Goal: Contribute content: Contribute content

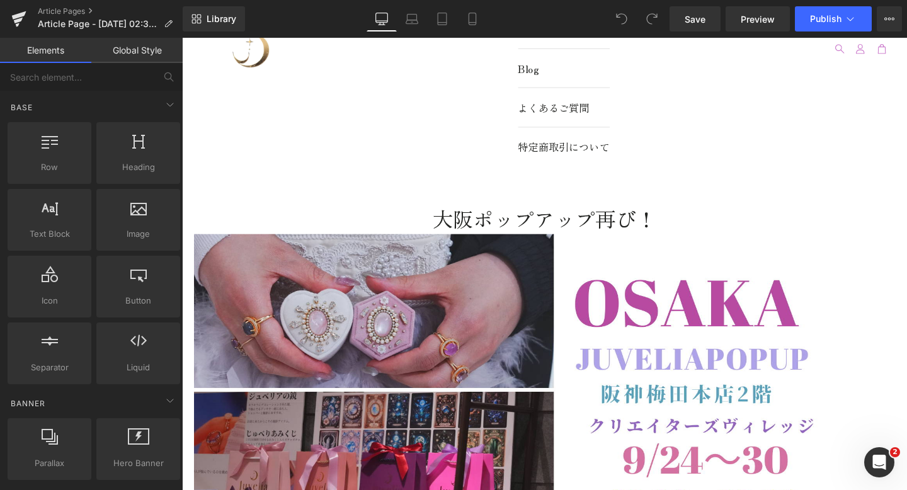
scroll to position [43, 0]
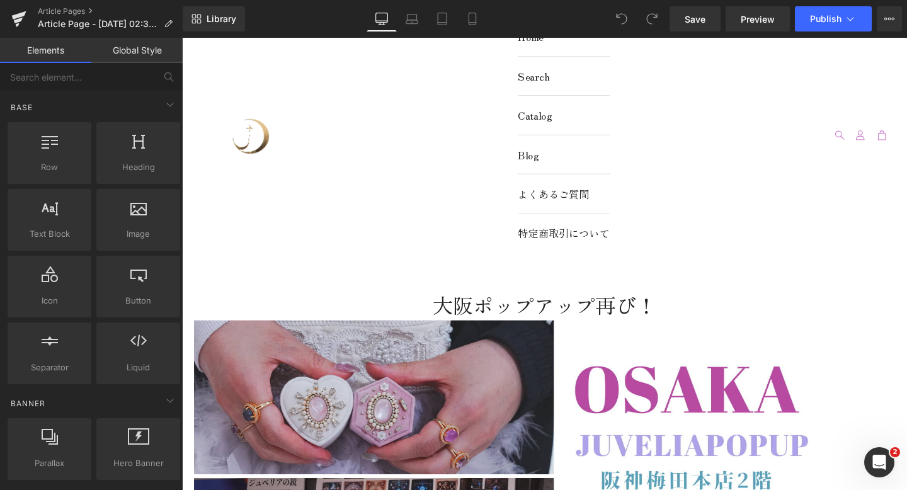
click at [502, 171] on div "Home Search Catalog Blog よくあるご質問 特定商取引について 検索" at bounding box center [563, 139] width 762 height 289
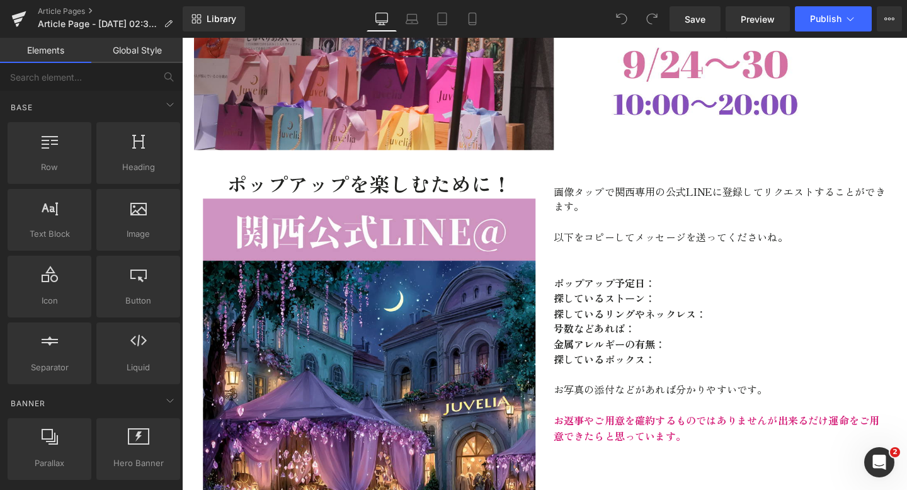
scroll to position [551, 0]
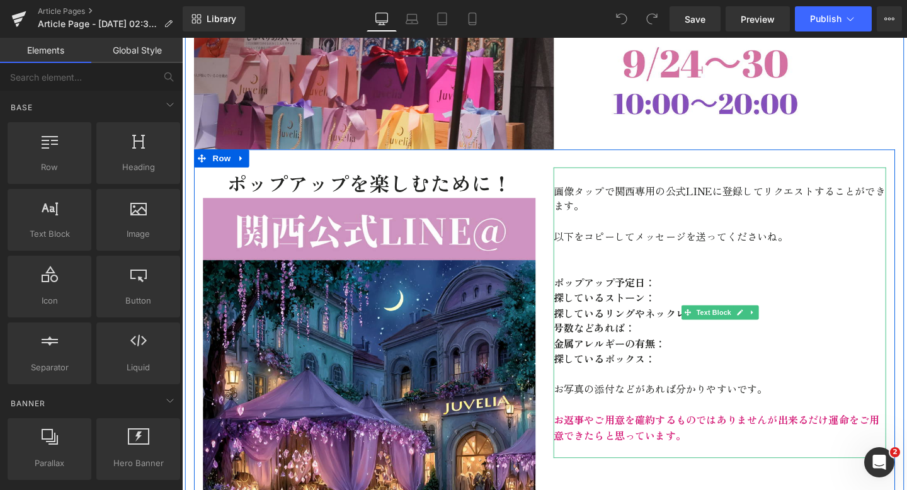
drag, startPoint x: 604, startPoint y: 192, endPoint x: 595, endPoint y: 192, distance: 8.8
click at [604, 192] on p "画像タップで関西専用の公式LINEに登録してリクエストする ことができます。" at bounding box center [748, 206] width 350 height 32
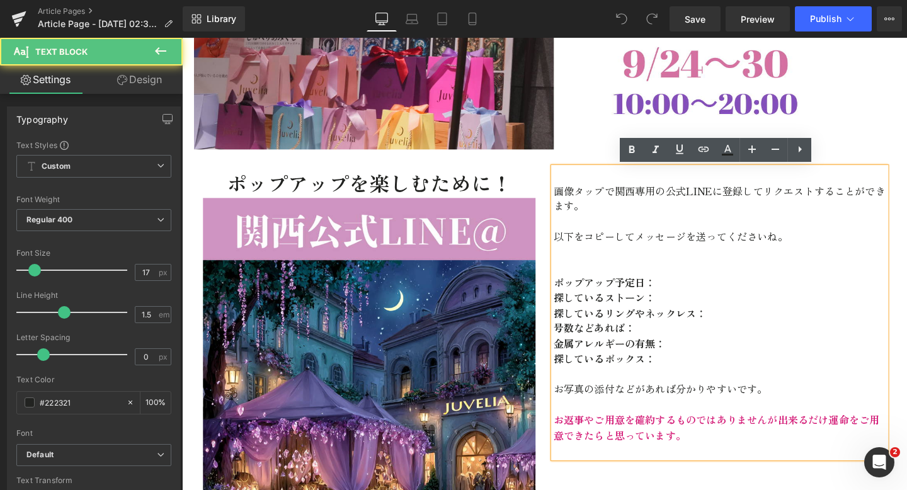
click at [578, 200] on span "画像タップで関西専用の公式LINEに登録してリクエストする" at bounding box center [721, 198] width 296 height 16
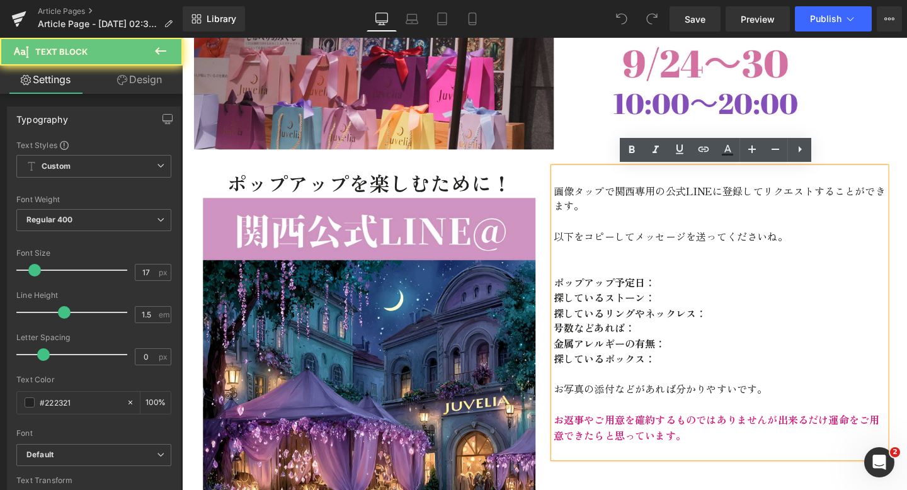
click at [577, 200] on span "画像タップで関西専用の公式LINEに登録してリクエストする" at bounding box center [721, 198] width 296 height 16
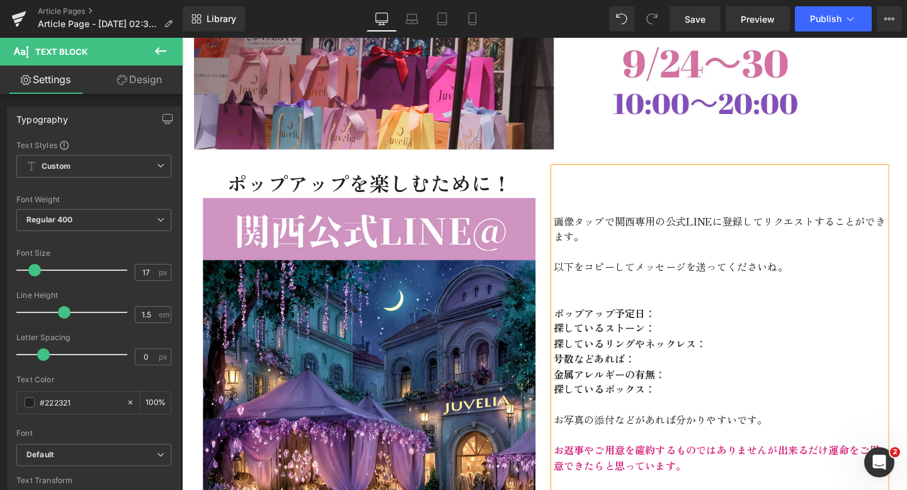
click at [589, 252] on p "画像タップで関西専用の公式LINEに登録してリクエストする ことができます。" at bounding box center [748, 238] width 350 height 32
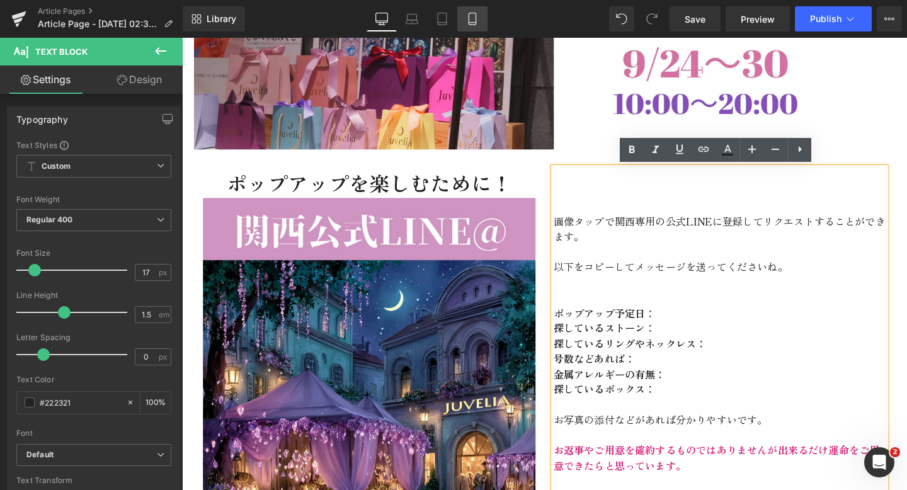
click at [482, 18] on link "Mobile" at bounding box center [472, 18] width 30 height 25
type input "16"
type input "100"
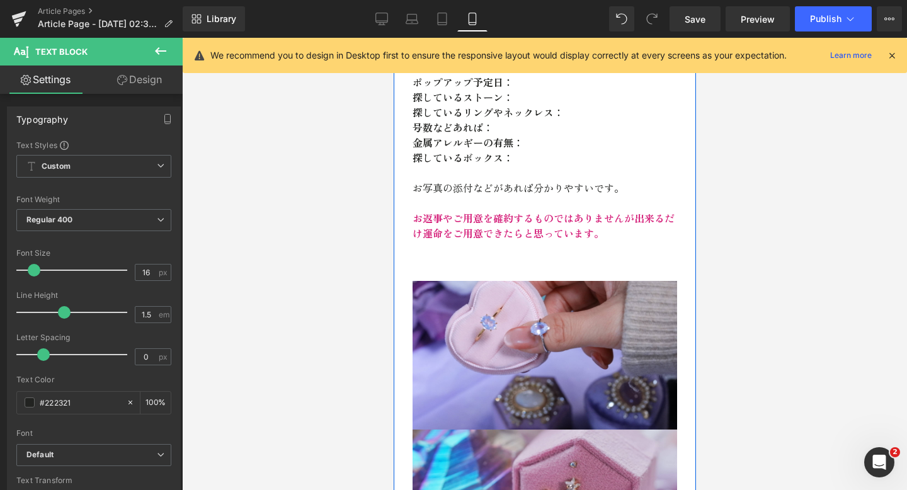
scroll to position [627, 0]
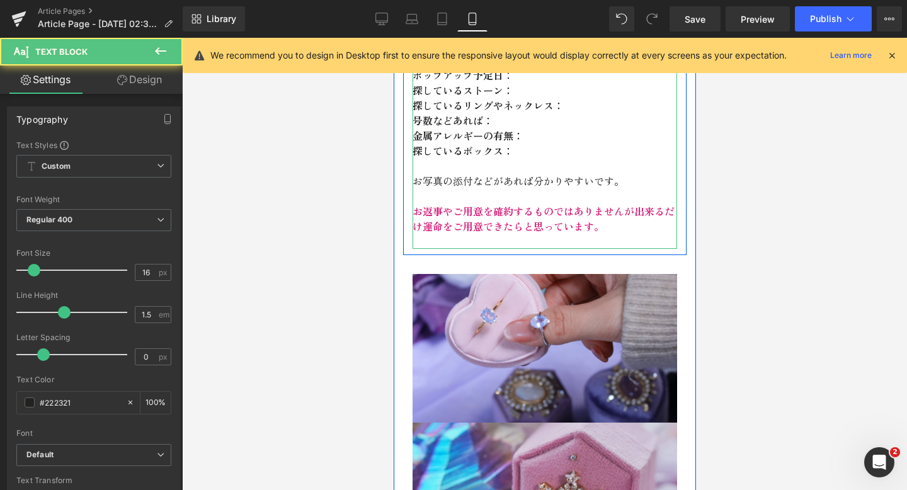
click at [635, 211] on strong "お返事やご用意を確約するものではありませんが出来るだけ運命を ご用意できたらと思っています。" at bounding box center [543, 219] width 262 height 30
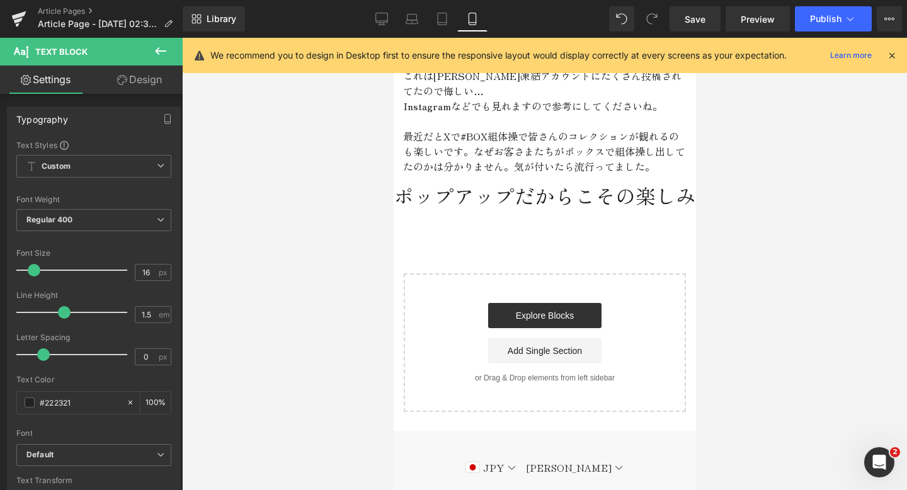
scroll to position [2018, 0]
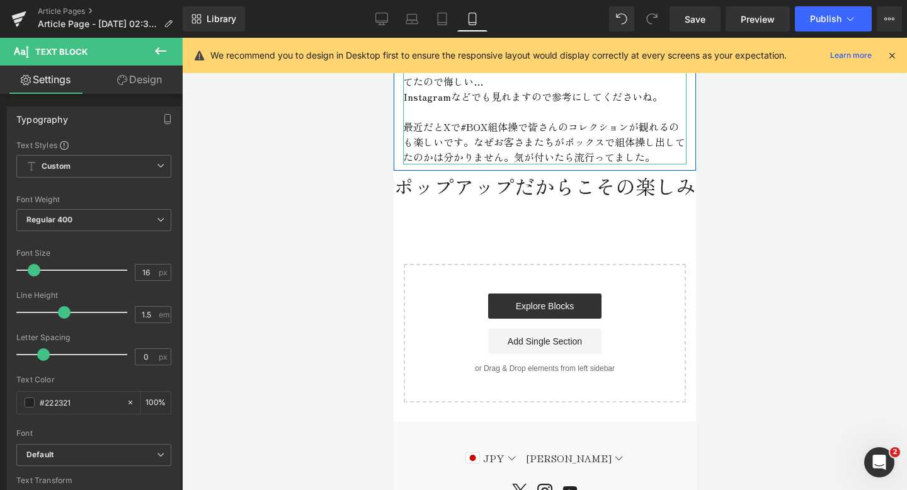
click at [658, 159] on p "最近だとXで #BOX組体操 で皆さんのコレクションが観れるのも楽しいです。なぜお客さまたちがボックスで組体操し出してたのかは分かりません。気が付いたら流行っ…" at bounding box center [545, 141] width 284 height 45
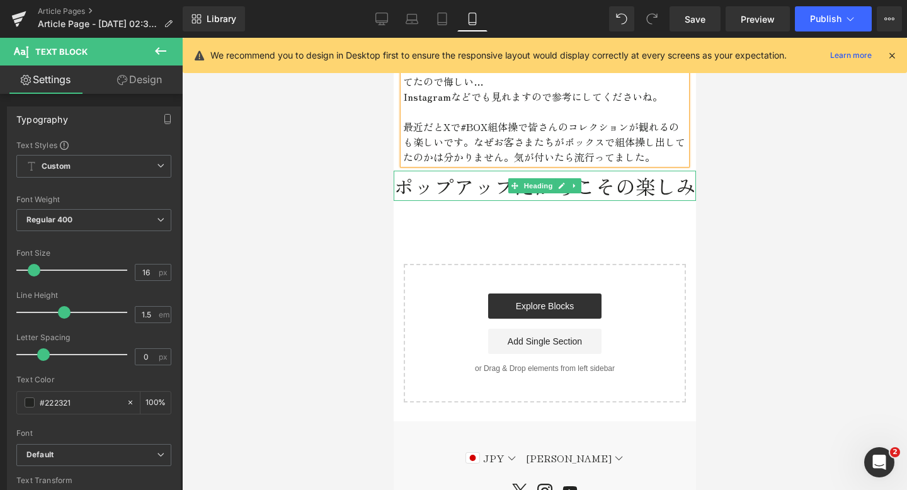
click at [400, 185] on h1 "ポップアップだからこその楽しみ" at bounding box center [544, 186] width 302 height 30
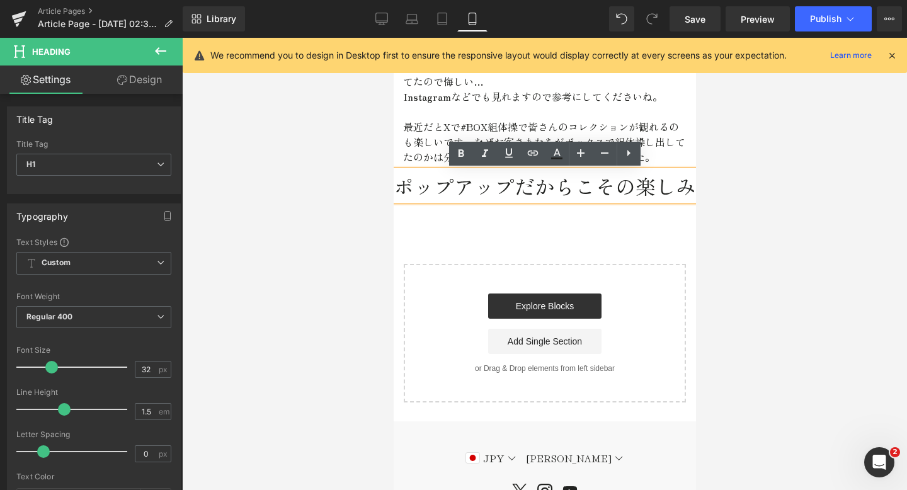
click at [396, 185] on h1 "ポップアップだからこその楽しみ" at bounding box center [544, 186] width 302 height 30
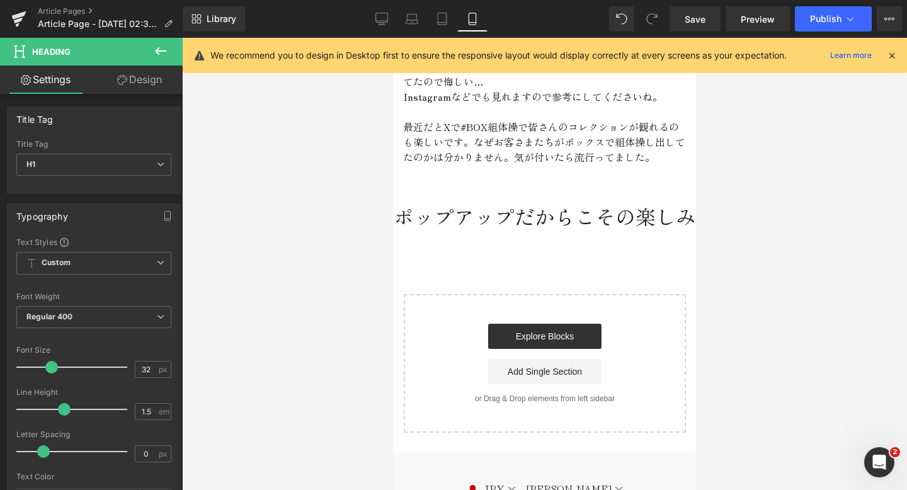
click at [154, 45] on icon at bounding box center [160, 50] width 15 height 15
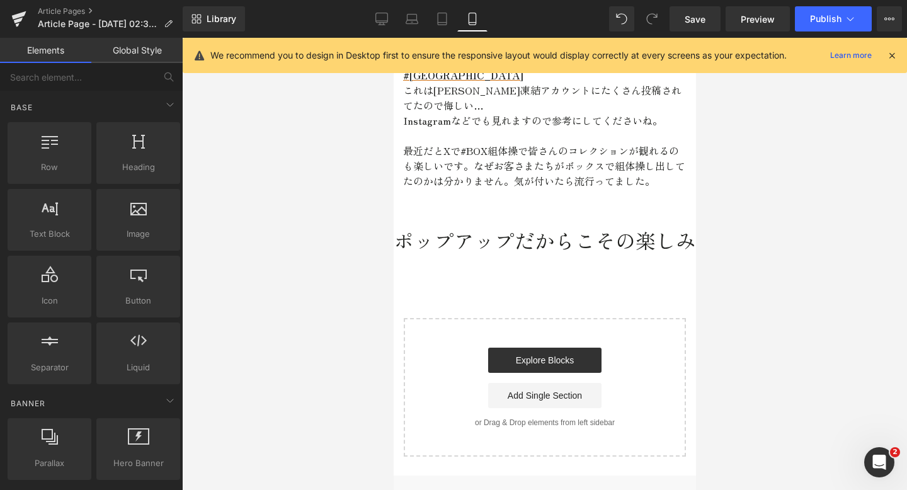
scroll to position [2055, 0]
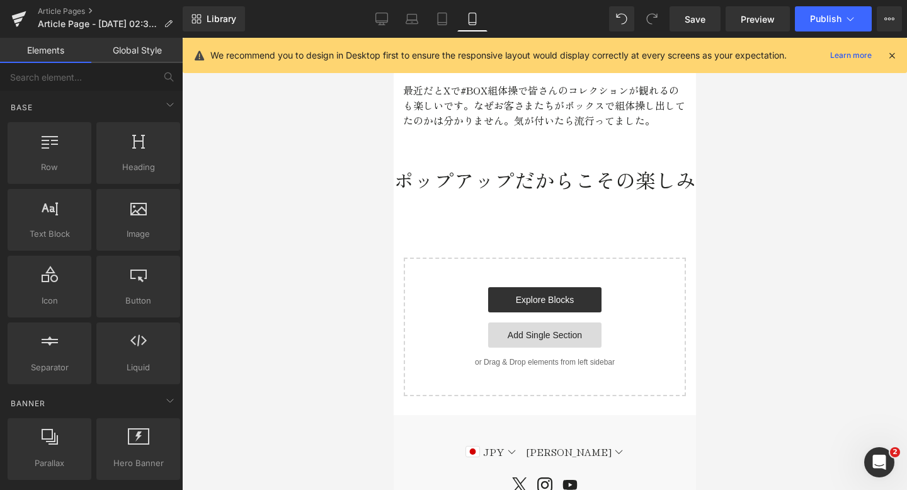
click at [527, 337] on link "Add Single Section" at bounding box center [544, 335] width 113 height 25
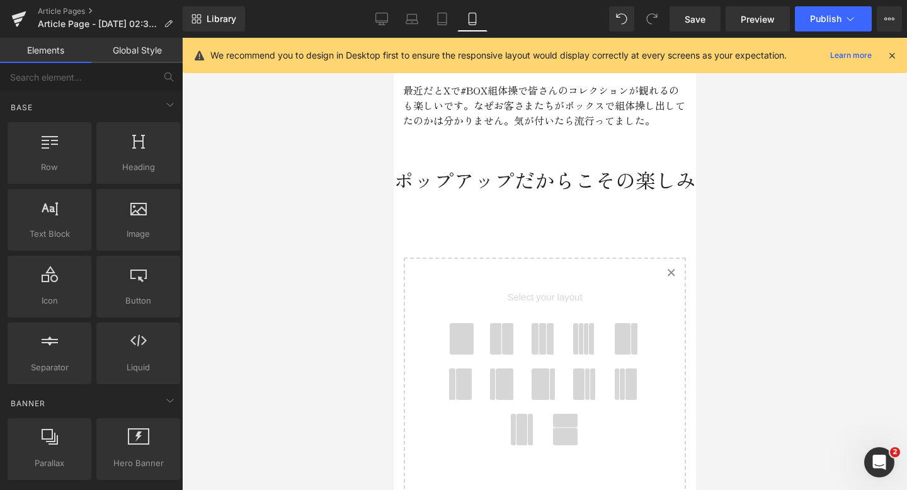
click at [457, 332] on span at bounding box center [461, 339] width 25 height 32
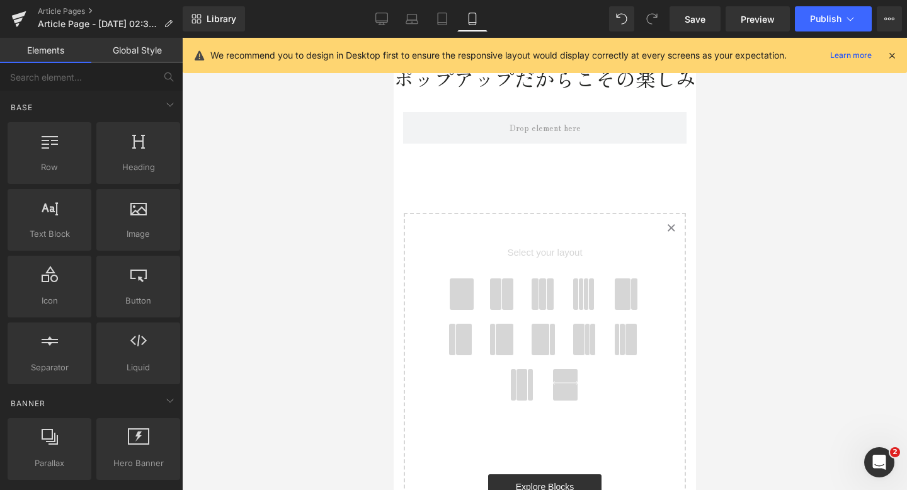
scroll to position [2161, 0]
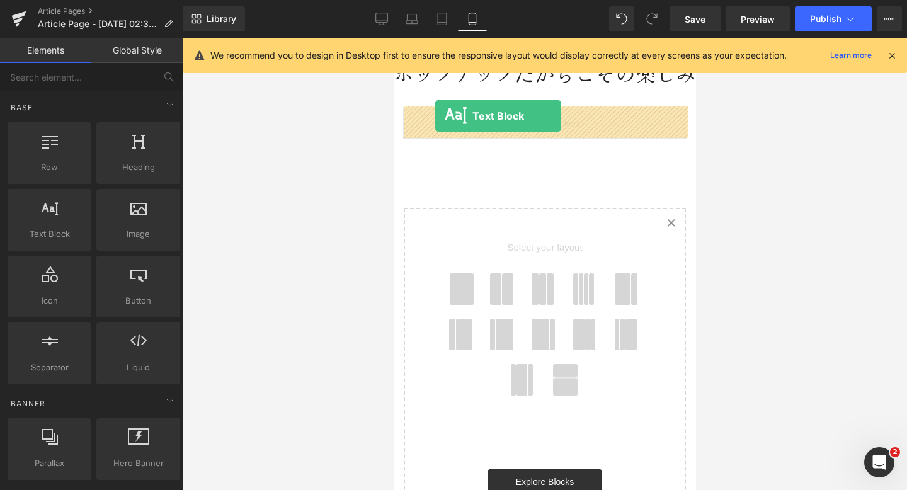
drag, startPoint x: 451, startPoint y: 264, endPoint x: 434, endPoint y: 116, distance: 149.0
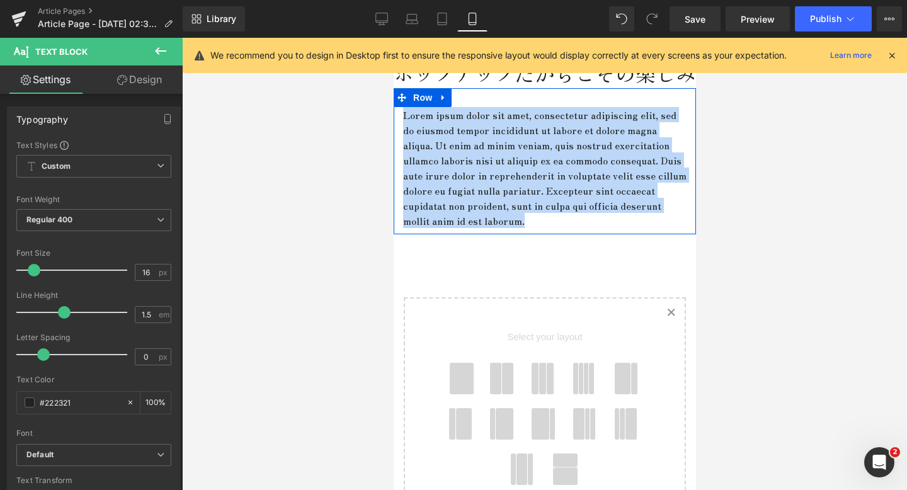
drag, startPoint x: 665, startPoint y: 222, endPoint x: 625, endPoint y: 93, distance: 135.3
click at [625, 93] on div "Lorem ipsum dolor sit amet, consectetur adipiscing elit, sed do eiusmod tempor …" at bounding box center [544, 161] width 302 height 146
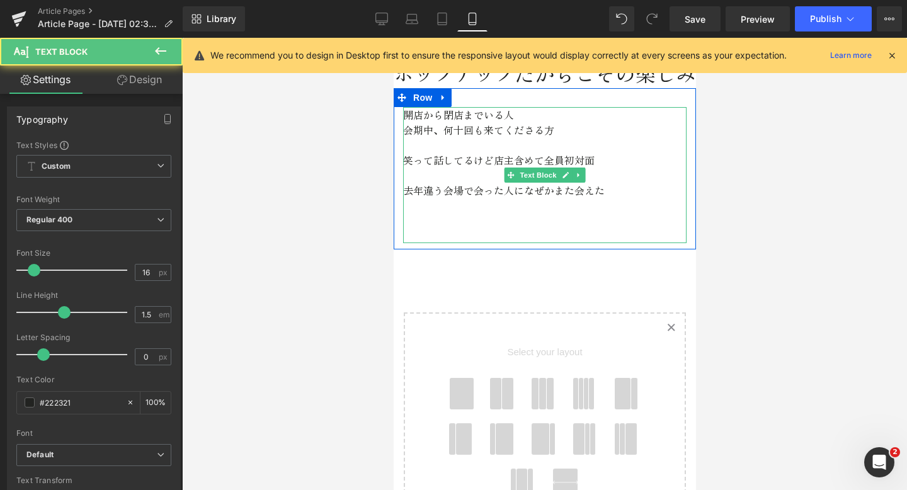
click at [420, 231] on p at bounding box center [545, 235] width 284 height 15
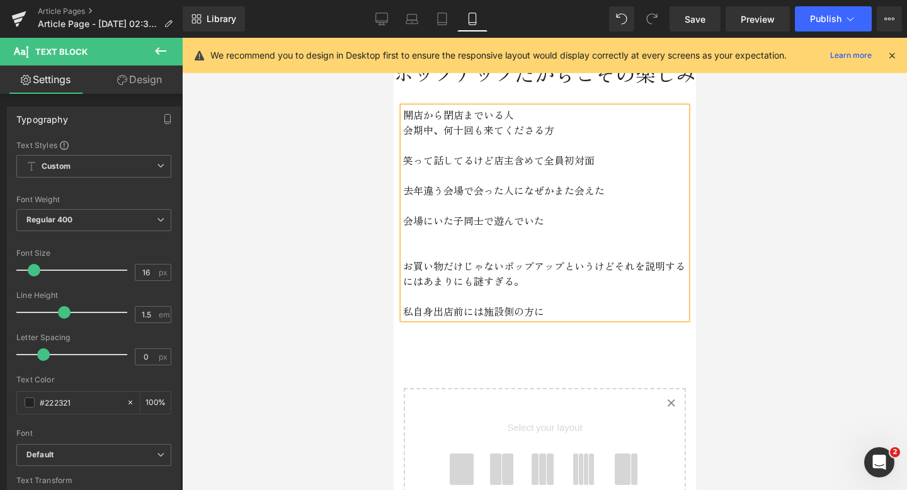
click at [463, 224] on p "会場にいた子同士で遊んでいた" at bounding box center [545, 220] width 284 height 15
click at [505, 217] on p "会場にいた子供同士で遊んでいた" at bounding box center [545, 220] width 284 height 15
click at [558, 223] on p "会場にいた子供同士が遊んでいた" at bounding box center [545, 220] width 284 height 15
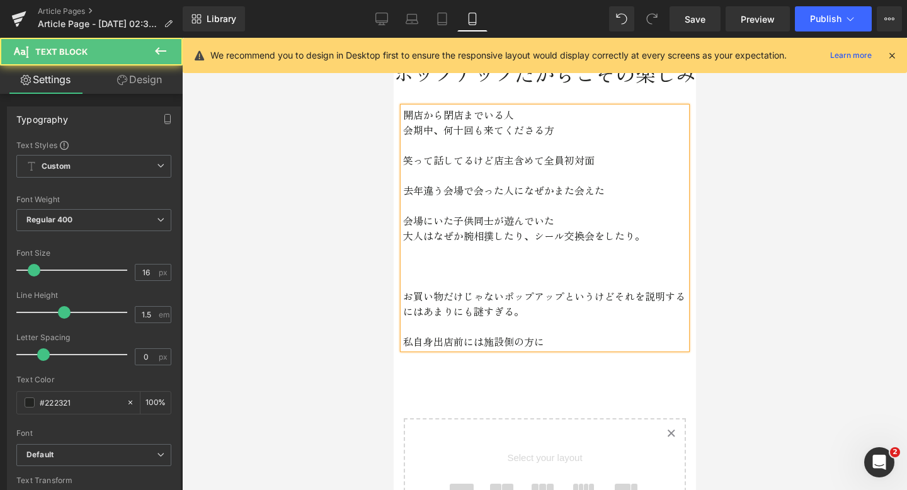
click at [537, 340] on p "私自身出店前には施設側の方に" at bounding box center [545, 341] width 284 height 15
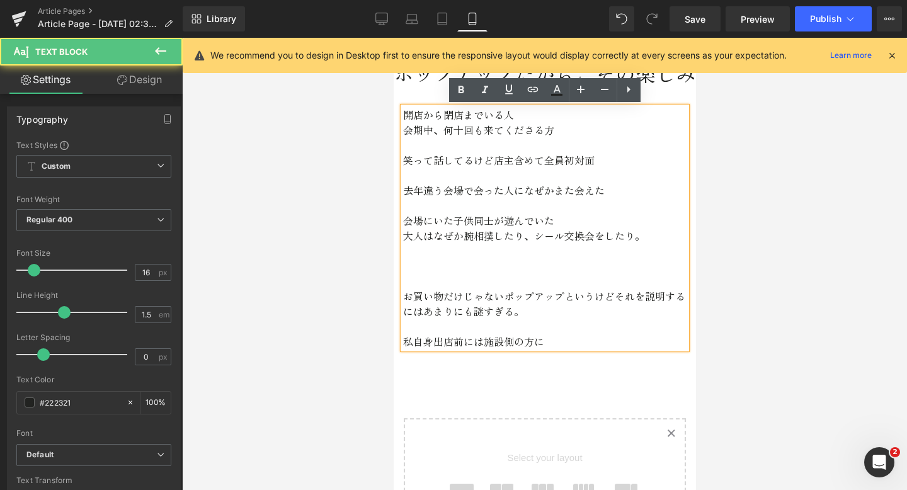
click at [563, 353] on div "開店から閉店までいる人 会期中、何十回も来てくださる方 笑って話してるけど店主含めて全員初対面 去年違う会場で会った人になぜかまた会えた 会場にいた子供同士が…" at bounding box center [544, 221] width 302 height 267
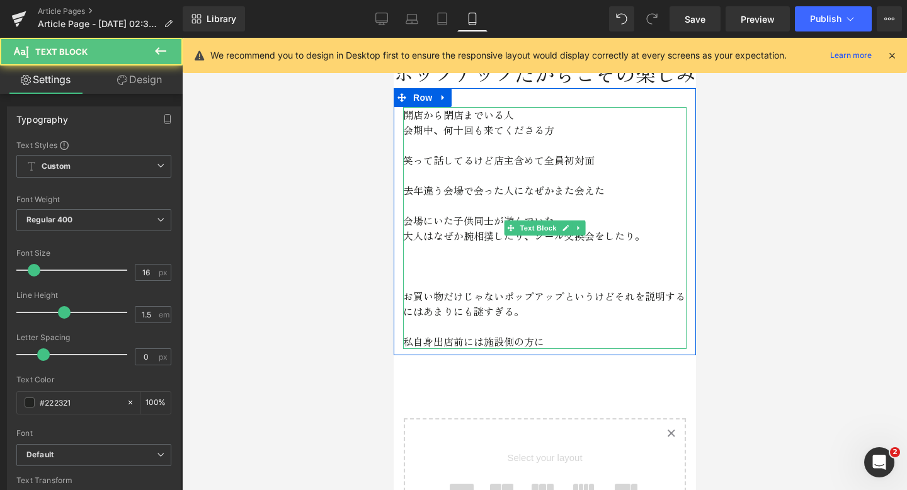
click at [559, 345] on p "私自身出店前には施設側の方に" at bounding box center [545, 341] width 284 height 15
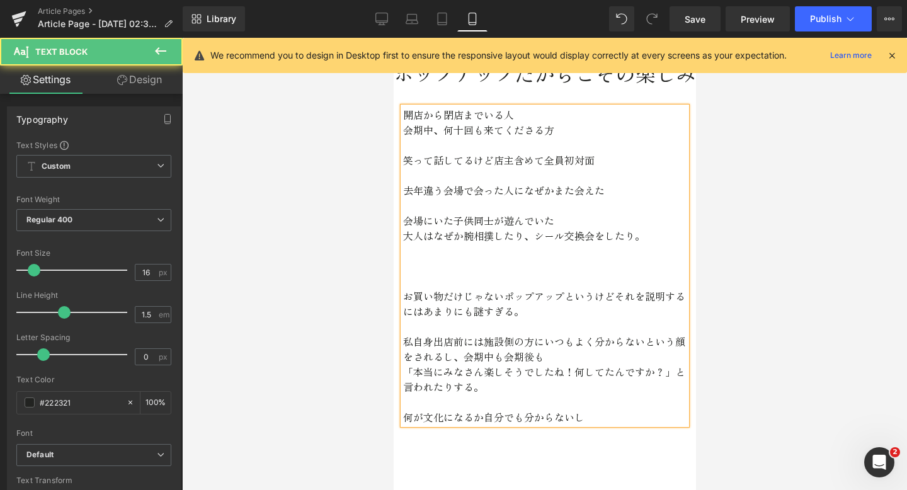
click at [607, 234] on p "大人はなぜか腕相撲したり、シール交換会をしたり。" at bounding box center [545, 235] width 284 height 15
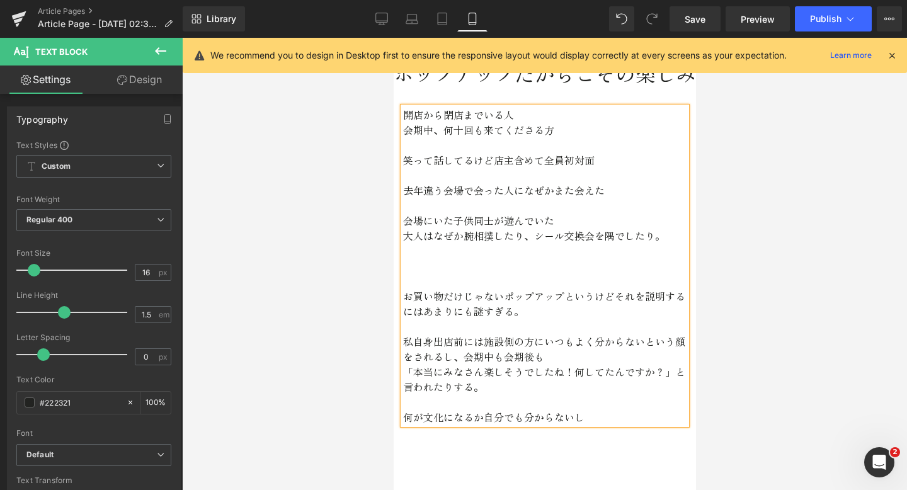
click at [502, 220] on p "会場にいた子供同士が遊んでいた" at bounding box center [545, 220] width 284 height 15
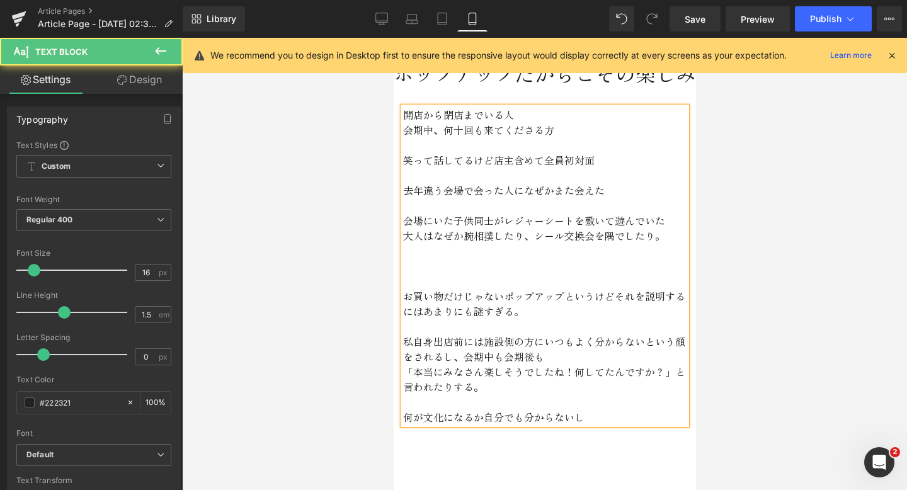
click at [666, 217] on p "会場にいた子供同士がレジャーシートを敷いて遊んでいた" at bounding box center [545, 220] width 284 height 15
click at [622, 235] on p "大人はなぜか腕相撲したり、シール交換会を隅でしたり。" at bounding box center [545, 235] width 284 height 15
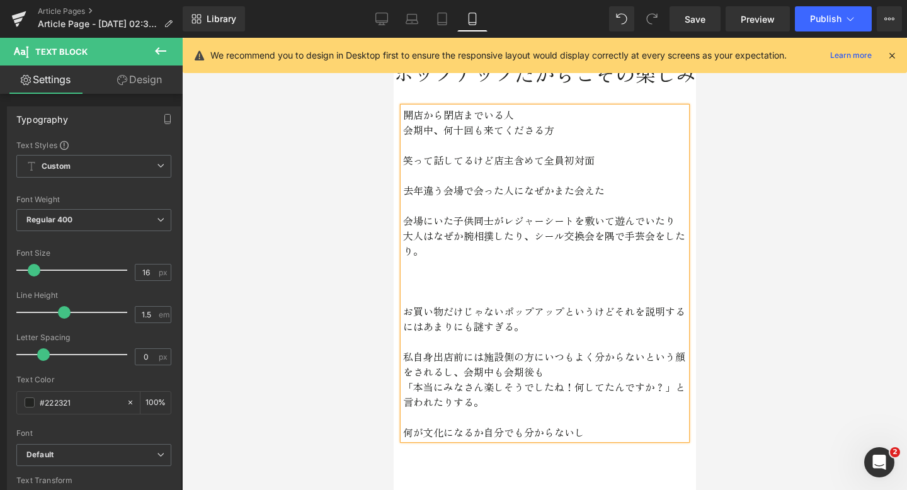
click at [458, 258] on p at bounding box center [545, 265] width 284 height 15
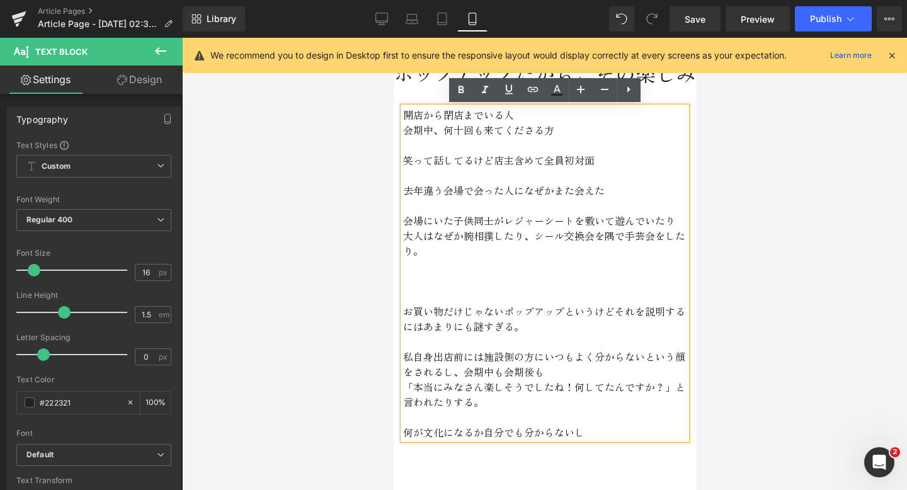
click at [437, 295] on p at bounding box center [545, 296] width 284 height 15
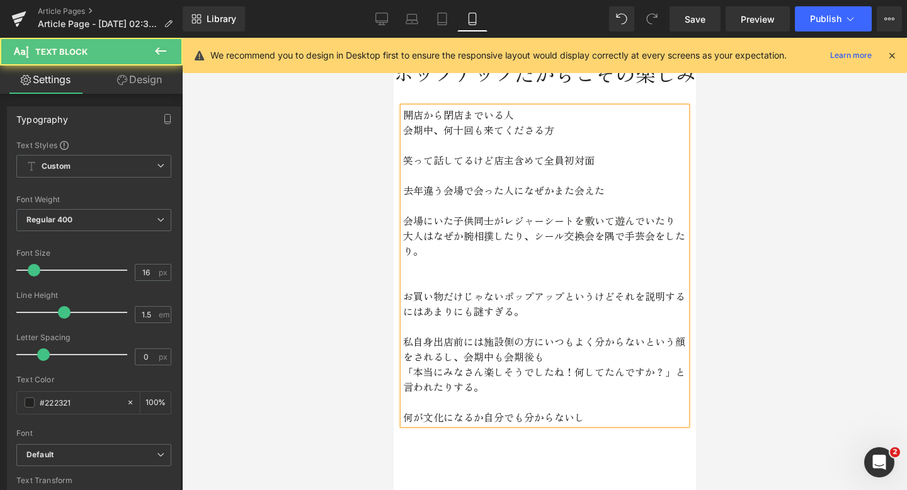
click at [586, 418] on p "何が文化になるか自分でも分からないし" at bounding box center [545, 417] width 284 height 15
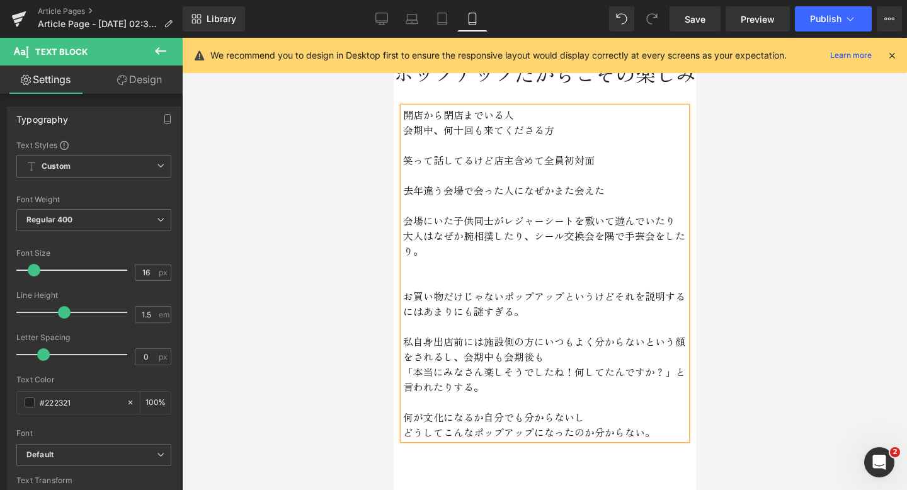
click at [412, 112] on p "開店から閉店までいる人" at bounding box center [545, 114] width 284 height 15
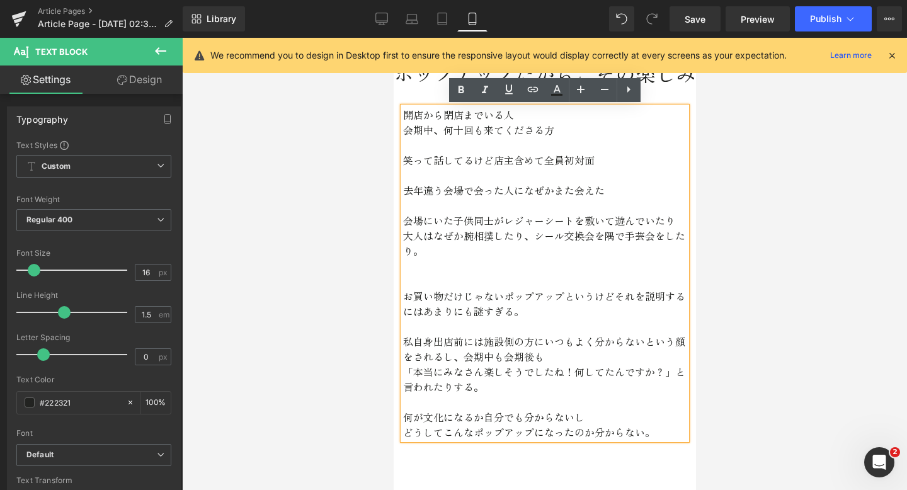
click at [600, 160] on p "笑って話してるけど店主含めて全員初対面" at bounding box center [545, 159] width 284 height 15
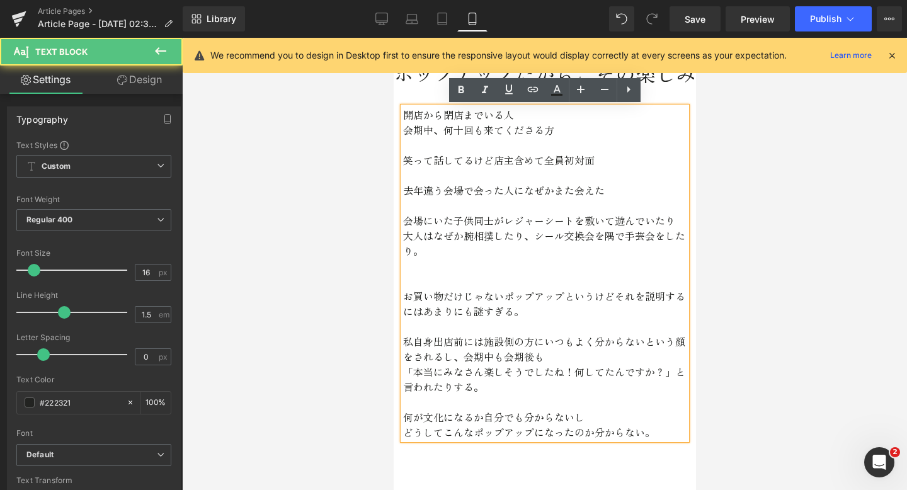
click at [405, 117] on p "開店から閉店までいる人" at bounding box center [545, 114] width 284 height 15
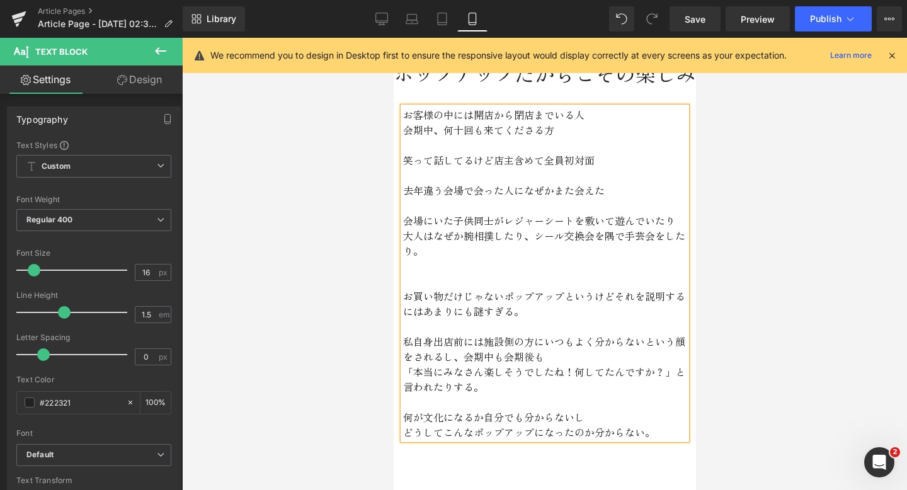
click at [562, 128] on p "会期中、何十回も来てくださる方" at bounding box center [545, 129] width 284 height 15
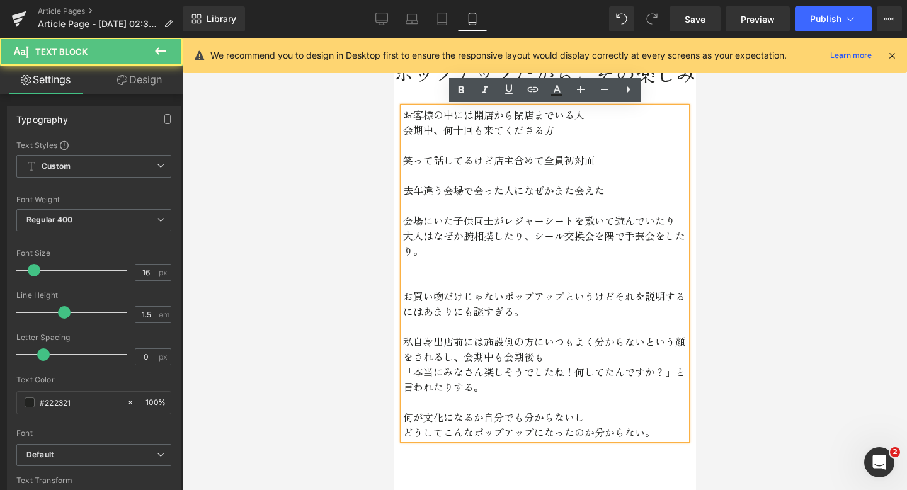
click at [594, 159] on p "笑って話してるけど店主含めて全員初対面" at bounding box center [545, 159] width 284 height 15
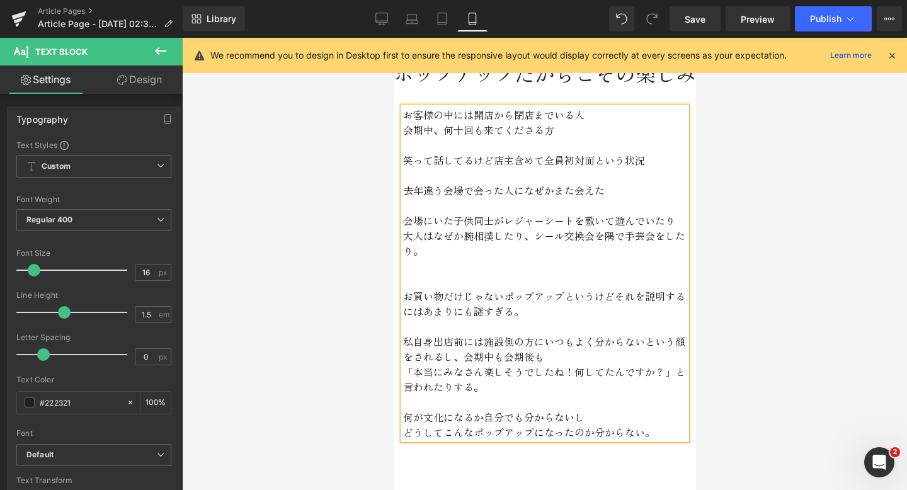
click at [491, 161] on p "笑って話してるけど店主含めて全員初対面という状況" at bounding box center [545, 159] width 284 height 15
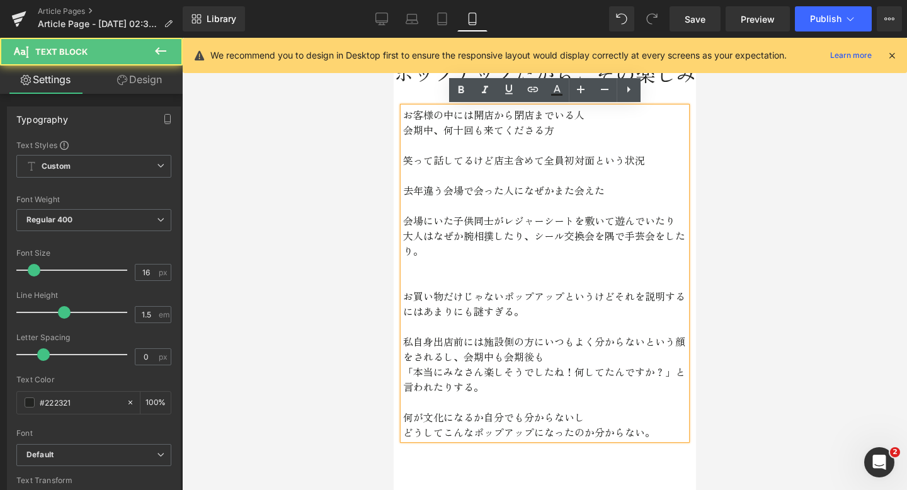
click at [491, 159] on p "笑って話してるけど店主含めて全員初対面という状況" at bounding box center [545, 159] width 284 height 15
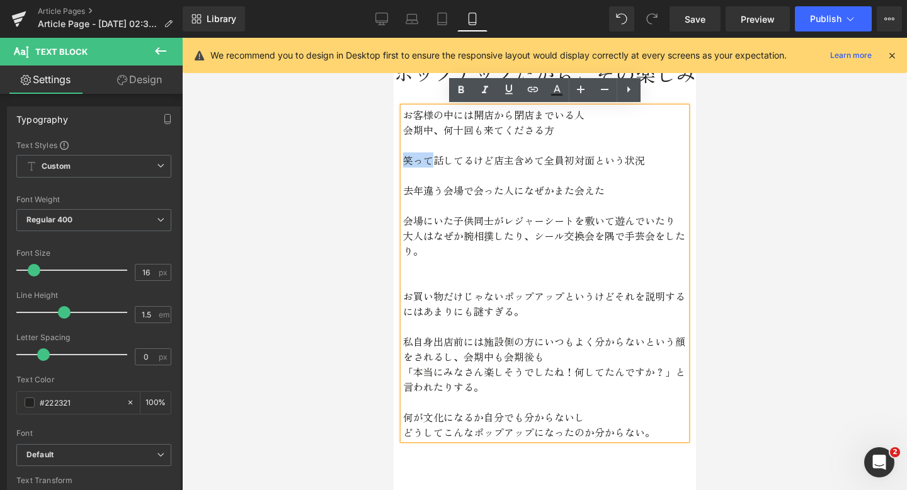
drag, startPoint x: 429, startPoint y: 162, endPoint x: 778, endPoint y: 197, distance: 350.9
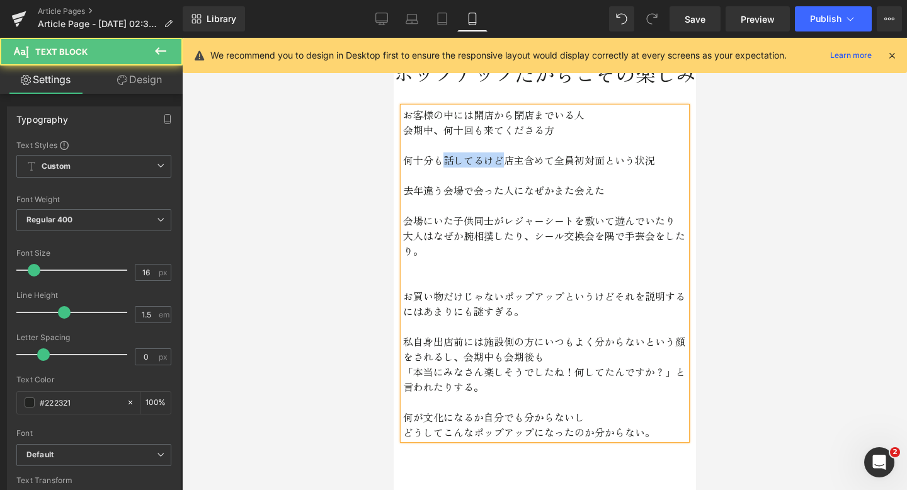
drag, startPoint x: 502, startPoint y: 159, endPoint x: 443, endPoint y: 158, distance: 59.2
click at [443, 158] on p "何十分も話してるけど店主含めて全員初対面という状況" at bounding box center [545, 159] width 284 height 15
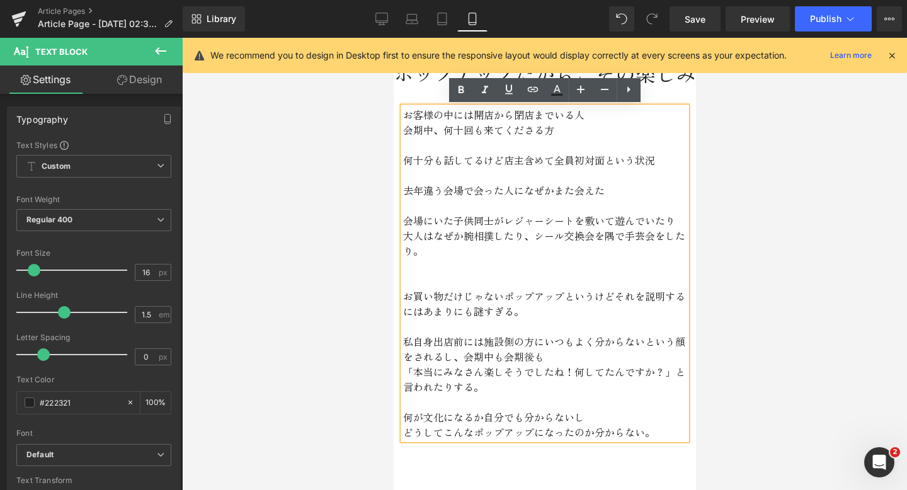
click at [468, 200] on p at bounding box center [545, 205] width 284 height 15
click at [461, 180] on p at bounding box center [545, 175] width 284 height 15
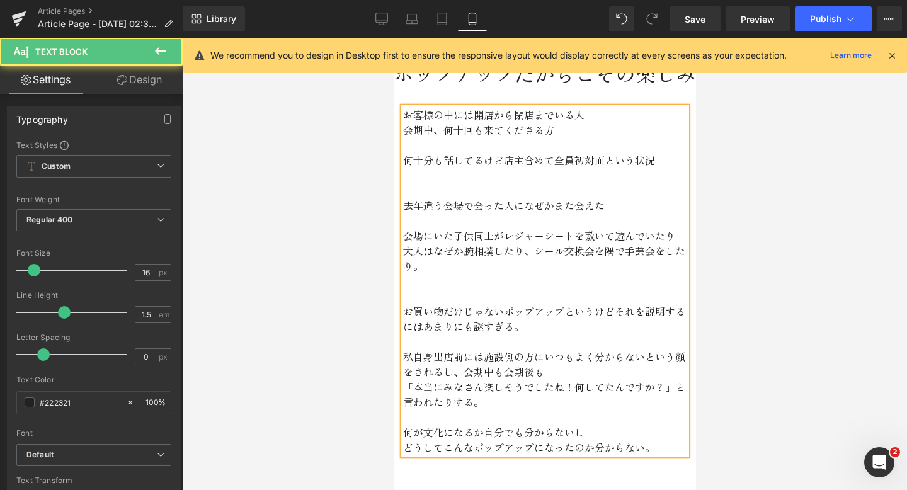
click at [612, 200] on p "去年違う会場で会った人になぜかまた会えた" at bounding box center [545, 205] width 284 height 15
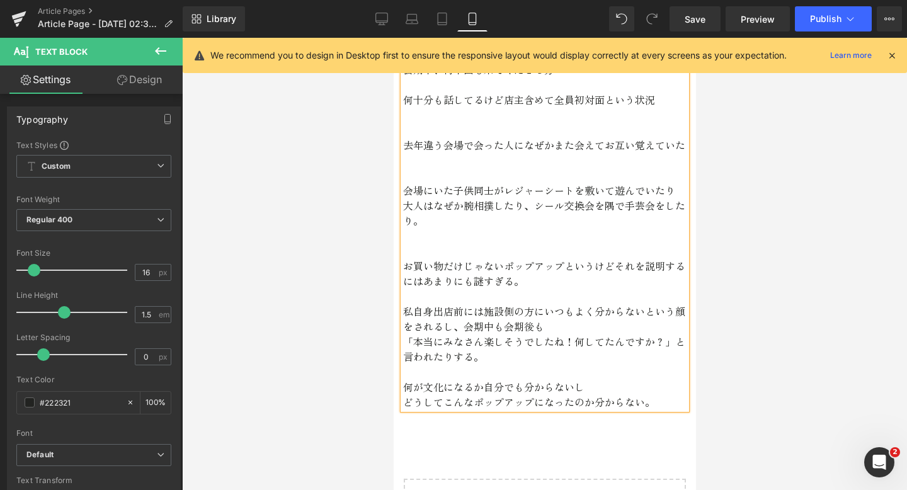
scroll to position [2226, 0]
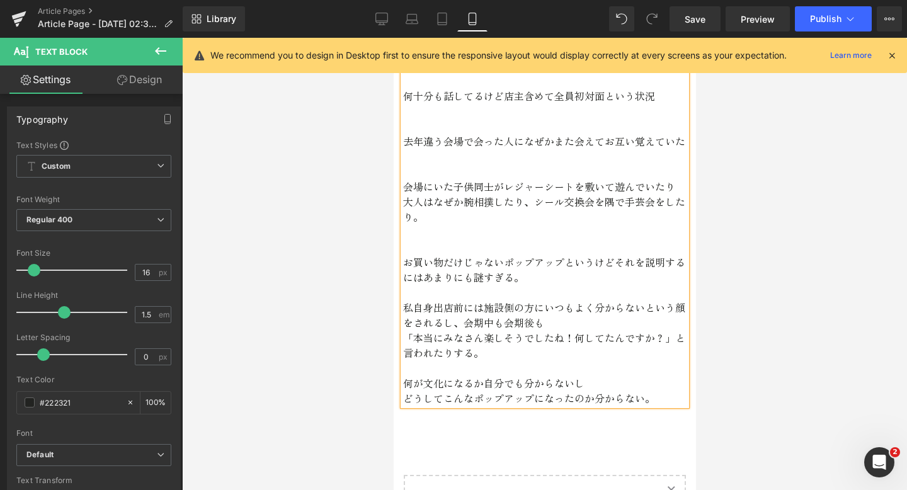
click at [483, 305] on p "私自身出店前には施設側の方にいつもよく分からないという顔をされるし、会期中も会期後も" at bounding box center [545, 315] width 284 height 30
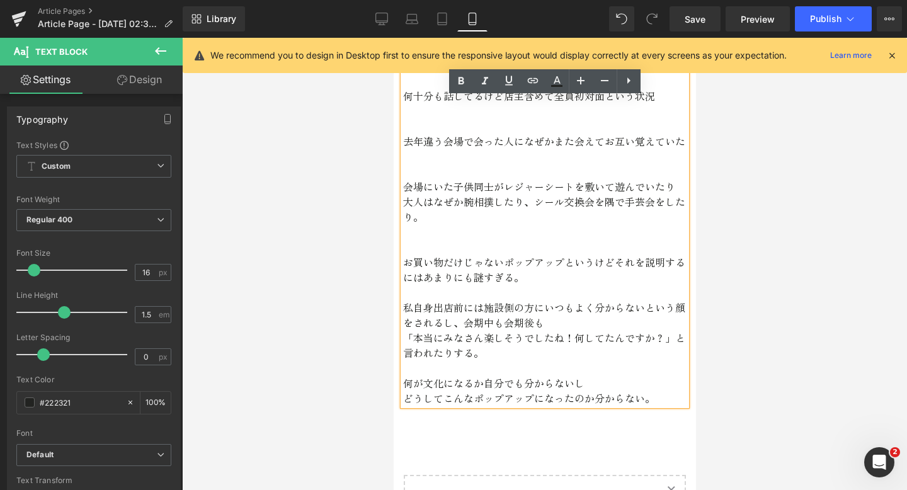
click at [432, 311] on p "私自身出店前には施設側の方にいつもよく分からないという顔をされるし、会期中も会期後も" at bounding box center [545, 315] width 284 height 30
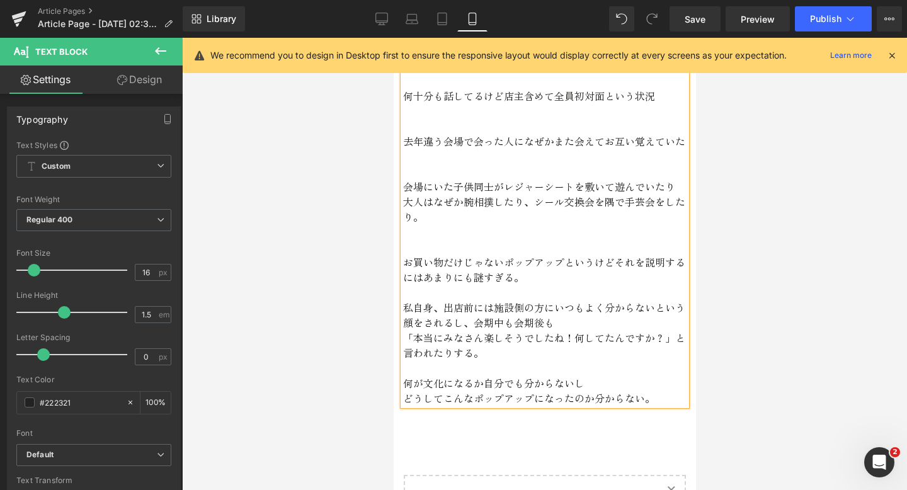
click at [653, 310] on p "私自身、出店前には施設側の方にいつもよく分からないという顔をされるし、会期中も会期後も" at bounding box center [545, 315] width 284 height 30
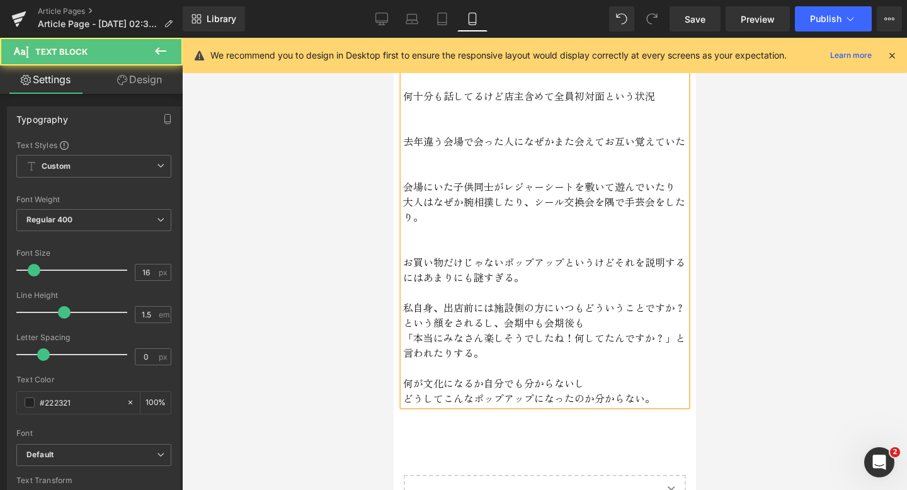
click at [650, 399] on p "どうしてこんなポップアップになったのか分からない。" at bounding box center [545, 398] width 284 height 15
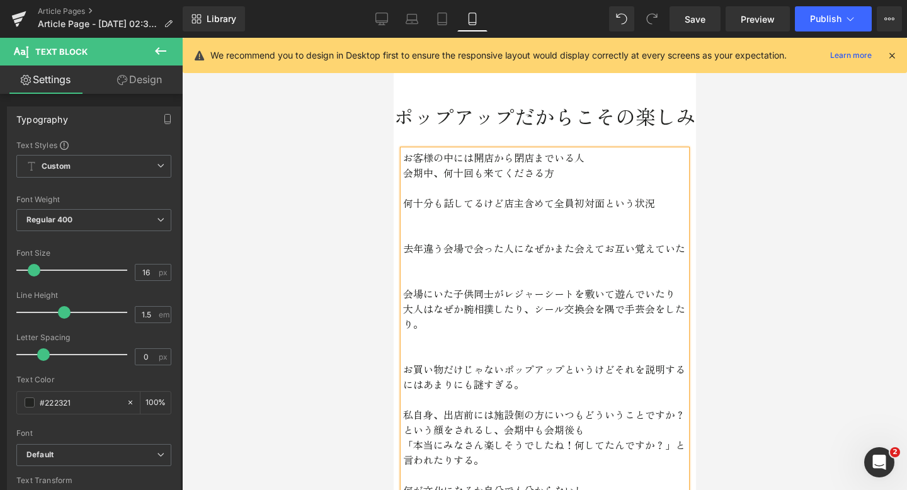
scroll to position [2115, 0]
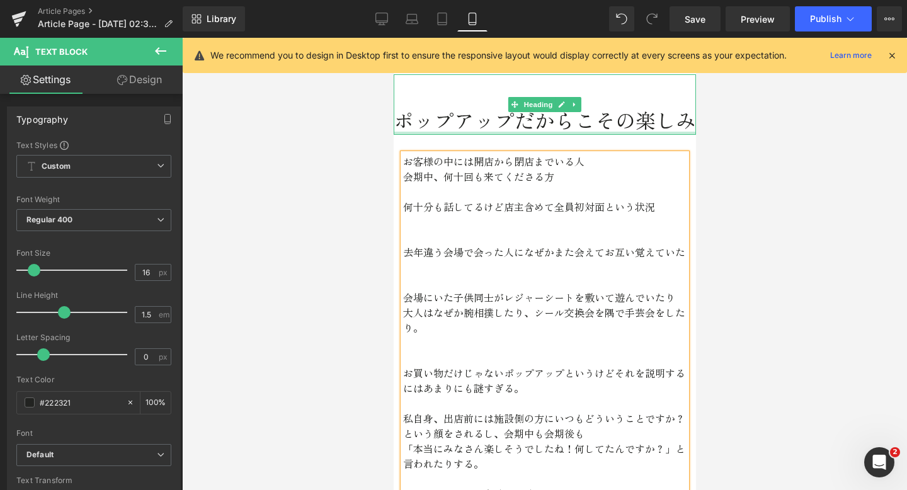
click at [685, 129] on h1 "ポップアップだからこその楽しみ" at bounding box center [544, 120] width 302 height 30
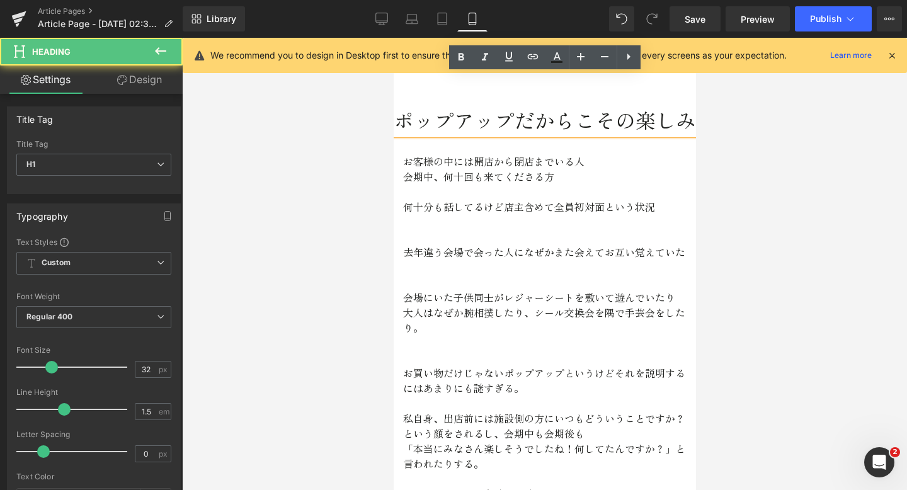
click at [689, 127] on h1 "ポップアップだからこその楽しみ" at bounding box center [544, 120] width 302 height 30
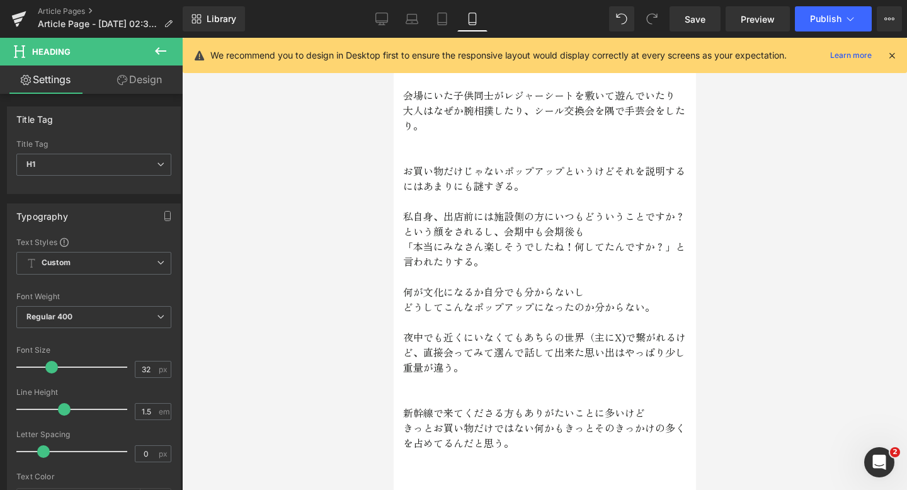
scroll to position [2315, 0]
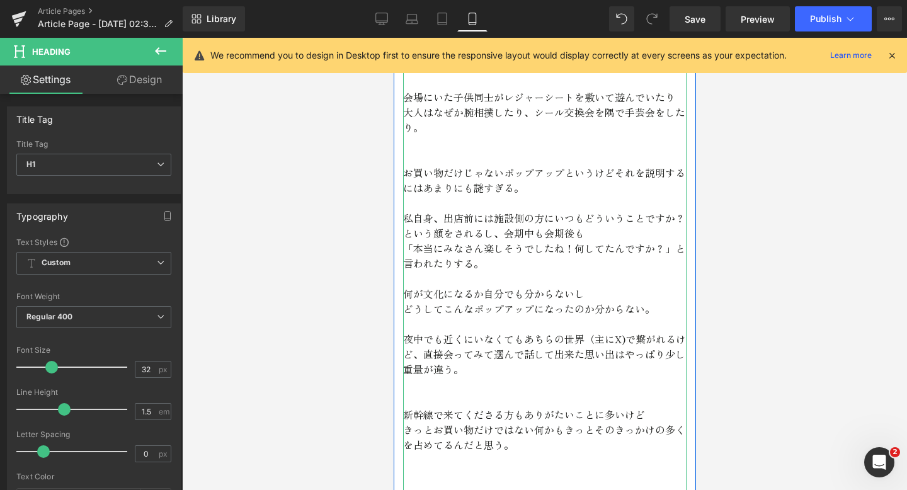
click at [606, 115] on p "大人はなぜか腕相撲したり、シール交換会を隅で手芸会をしたり。" at bounding box center [545, 120] width 284 height 30
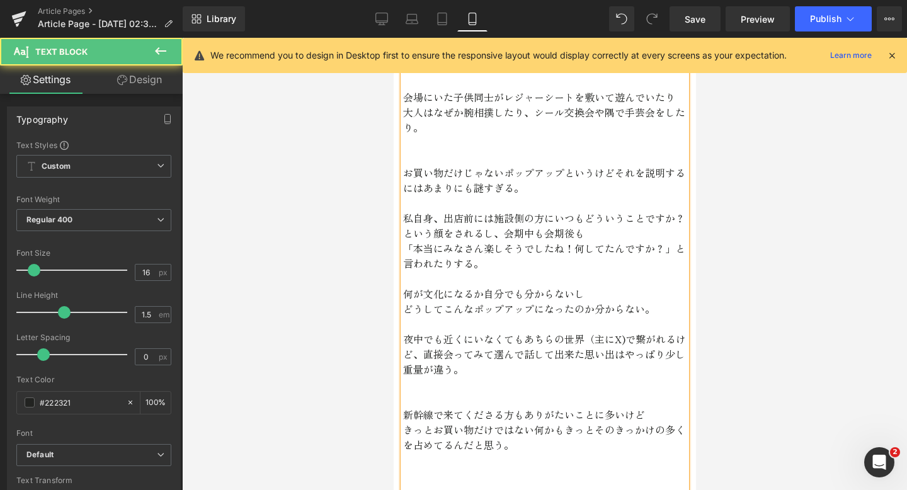
click at [574, 125] on p "大人はなぜか腕相撲したり、シール交換会や隅で手芸会をしたり。" at bounding box center [545, 120] width 284 height 30
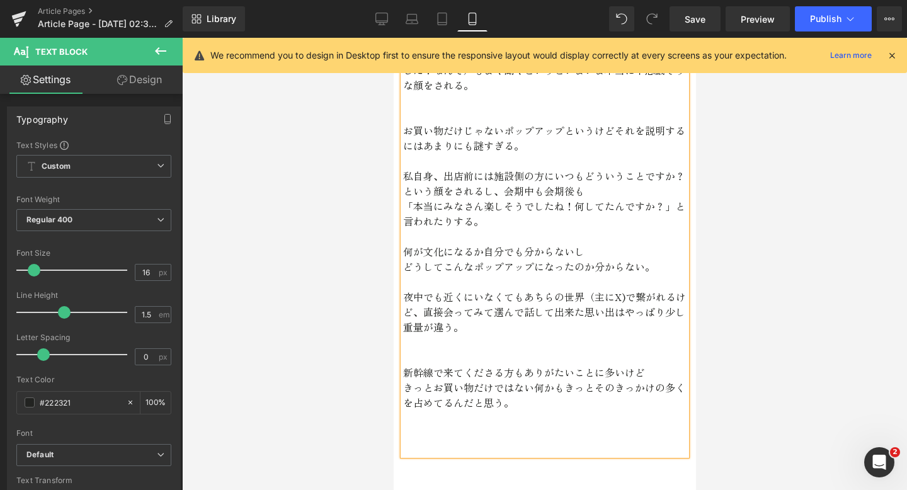
scroll to position [2423, 0]
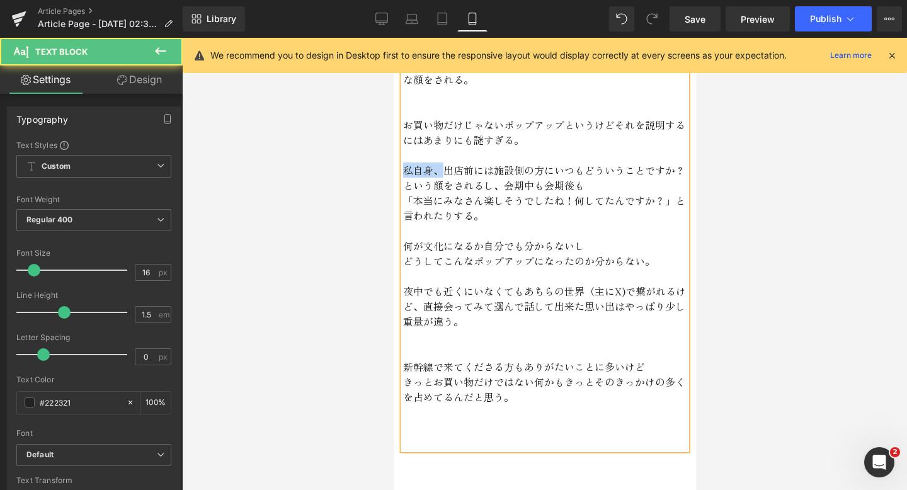
drag, startPoint x: 442, startPoint y: 171, endPoint x: 396, endPoint y: 170, distance: 45.4
click at [396, 170] on div "お客様の中には開店から閉店までいる人 会期中、何十回も来てくださる方 何十分も話してるけど店主含めて全員初対面という状況 去年違う会場で会った人になぜかまた会…" at bounding box center [544, 147] width 302 height 605
click at [474, 218] on p "「本当にみなさん楽しそうでしたね！何してたんですか？」と言われたりする。" at bounding box center [545, 208] width 284 height 30
click at [477, 221] on p "「本当にみなさん楽しそうでしたね！何してたんですか？」と言われる。" at bounding box center [545, 208] width 284 height 30
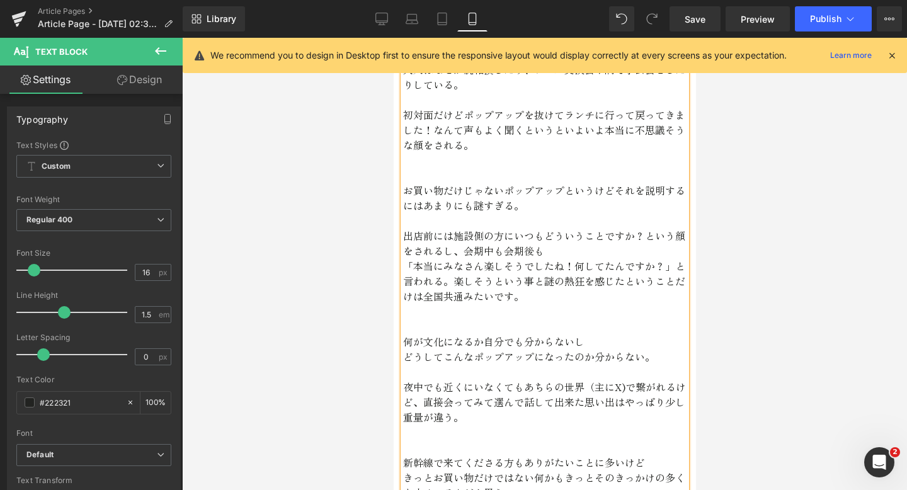
scroll to position [2356, 0]
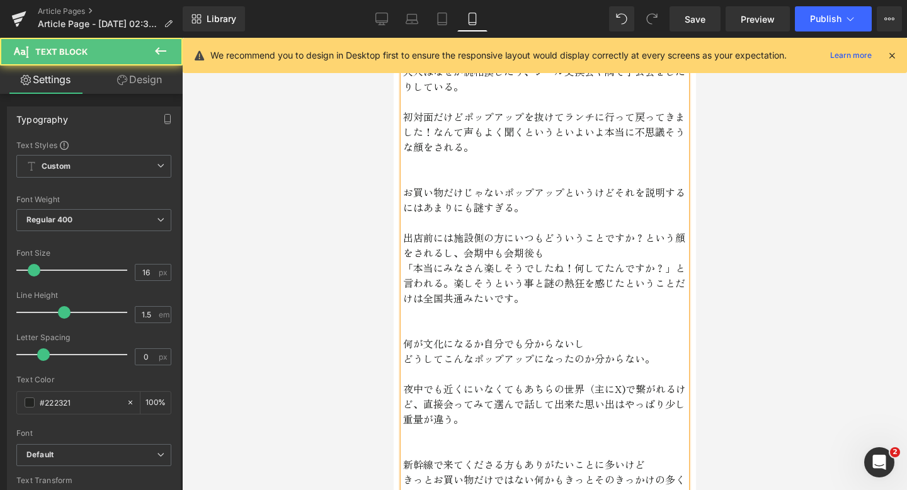
click at [482, 206] on p "お買い物だけじゃないポップアップというけどそれを説明するにはあまりにも謎すぎる。" at bounding box center [545, 200] width 284 height 30
click at [553, 209] on p "お買い物だけじゃないポップアップというけどそれを説明するにはあまりにも不可思議すぎる。" at bounding box center [545, 200] width 284 height 30
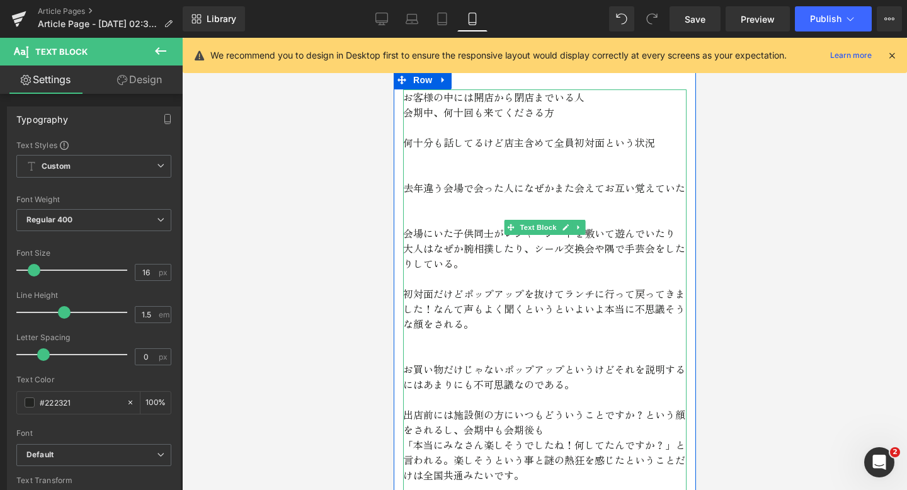
scroll to position [2183, 0]
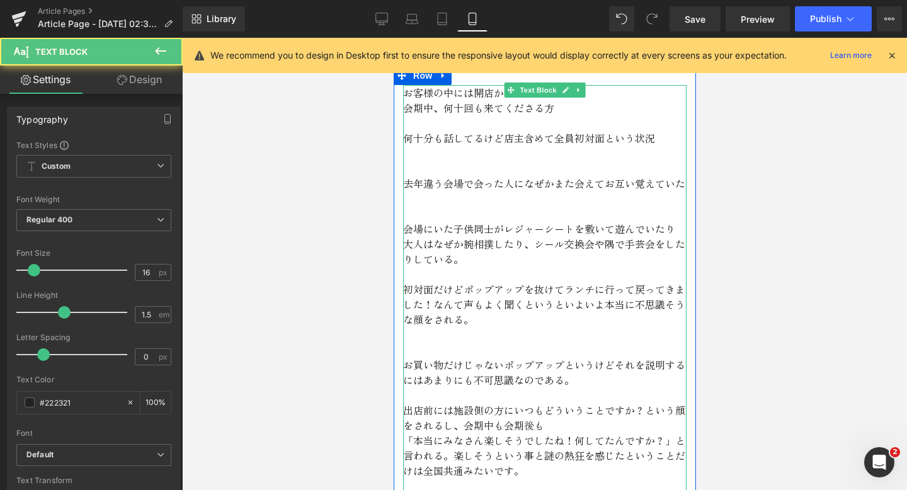
click at [682, 184] on p "去年違う会場で会った人になぜかまた会えてお互い覚えていた" at bounding box center [545, 183] width 284 height 15
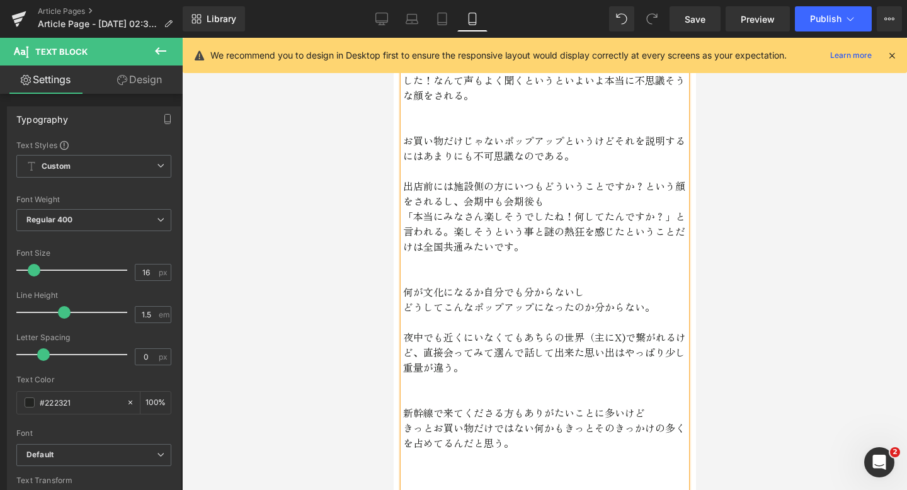
scroll to position [2427, 0]
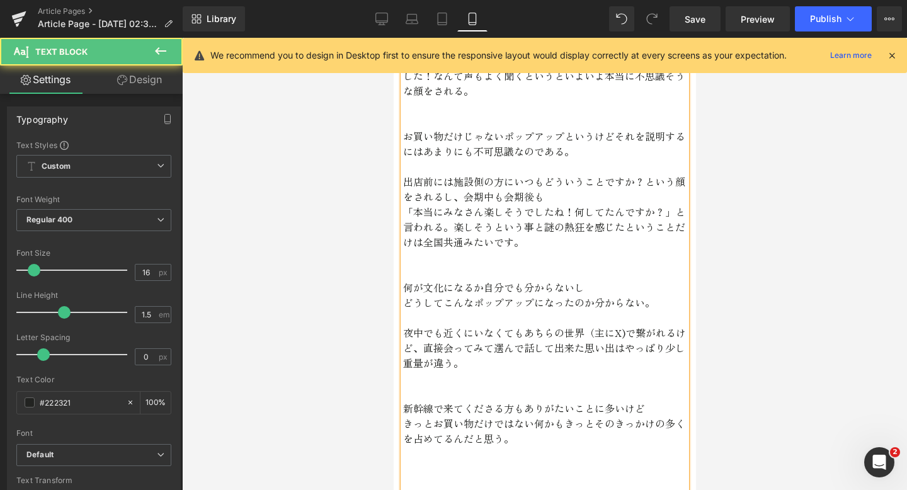
click at [568, 149] on p "お買い物だけじゃないポップアップというけどそれを説明するにはあまりにも不可思議なのである。" at bounding box center [545, 144] width 284 height 30
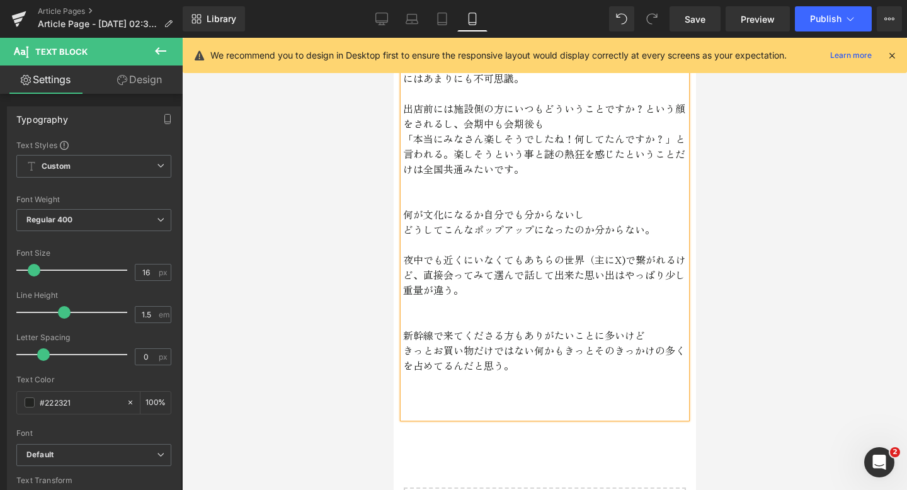
scroll to position [2501, 0]
click at [520, 265] on p "夜中でも近くにいなくてもあちらの世界（主にX)で繋がれるけど、直接会ってみて選んで話して出来た思い出はやっぱり少し重量が違う。" at bounding box center [545, 273] width 284 height 45
click at [537, 294] on p "夜中でも近くにいなくてもスマホがあればあちらの世界（主にX)で繋がれるけど、直接会ってみて選んで話して出来た思い出はやっぱり少し重量が違う。" at bounding box center [545, 273] width 284 height 45
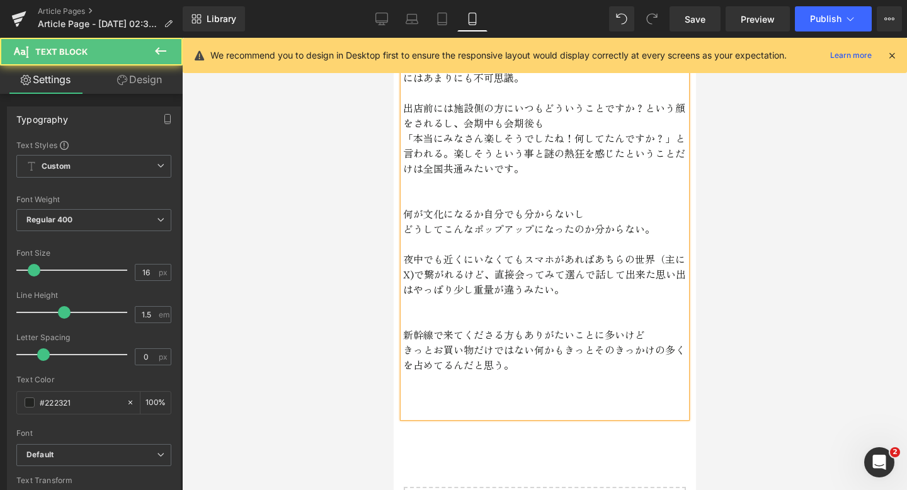
click at [519, 369] on p "きっとお買い物だけではない何かもきっとそのきっかけの多くを占めてるんだと思う。" at bounding box center [545, 357] width 284 height 30
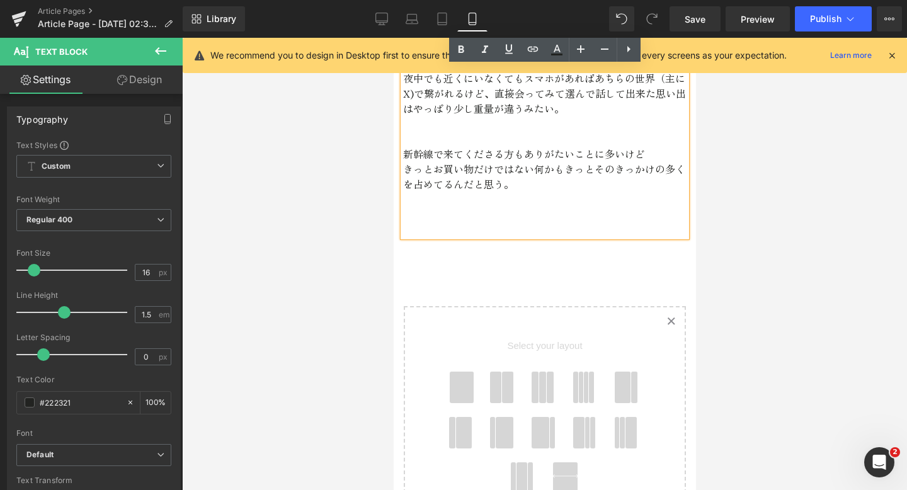
scroll to position [2709, 0]
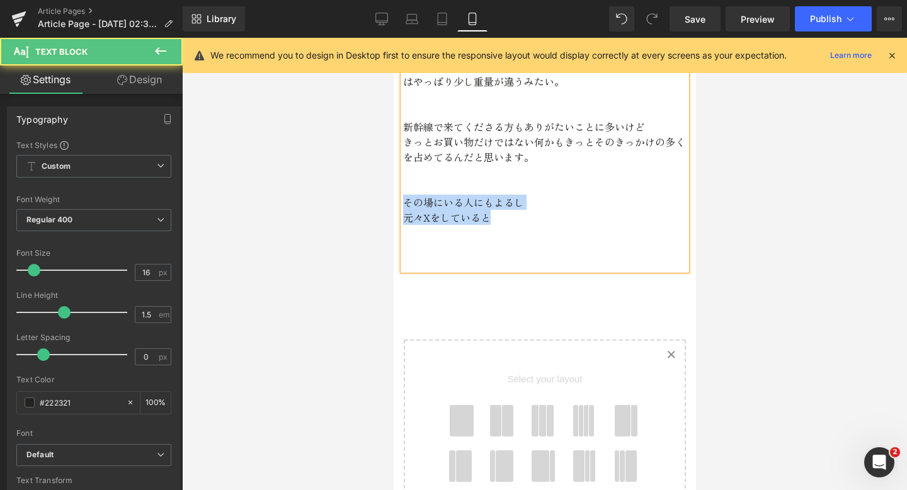
drag, startPoint x: 494, startPoint y: 214, endPoint x: 392, endPoint y: 206, distance: 102.4
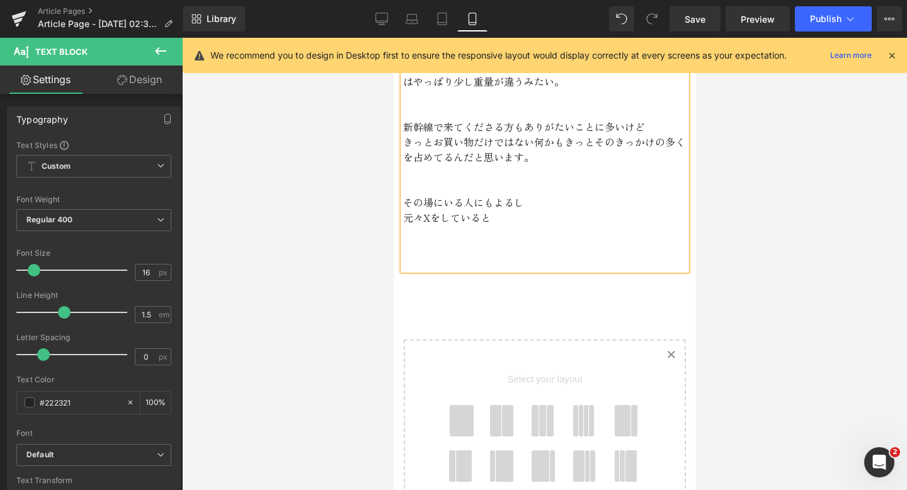
click at [447, 215] on p "元々Xをしていると" at bounding box center [545, 217] width 284 height 15
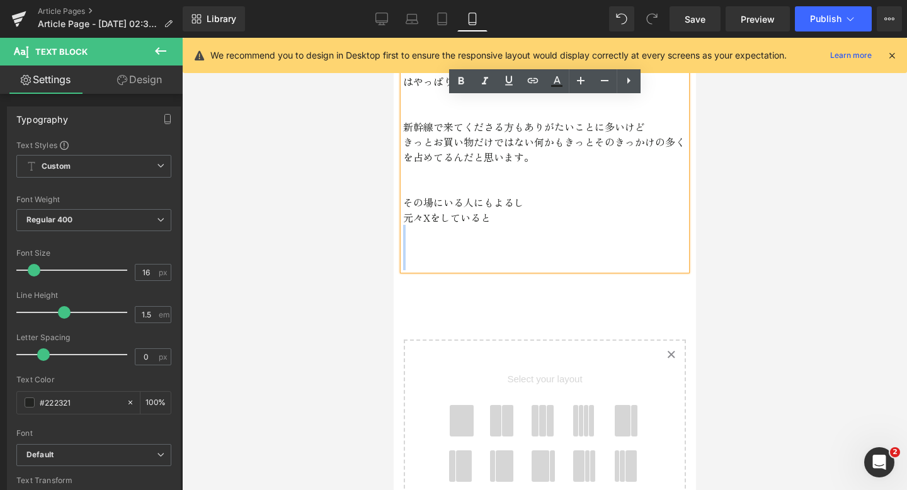
drag, startPoint x: 501, startPoint y: 222, endPoint x: 401, endPoint y: 225, distance: 99.6
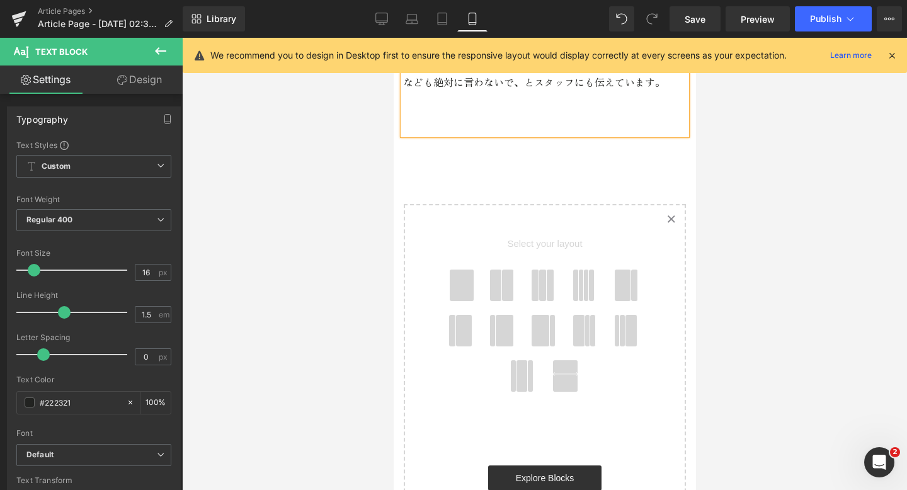
scroll to position [2929, 0]
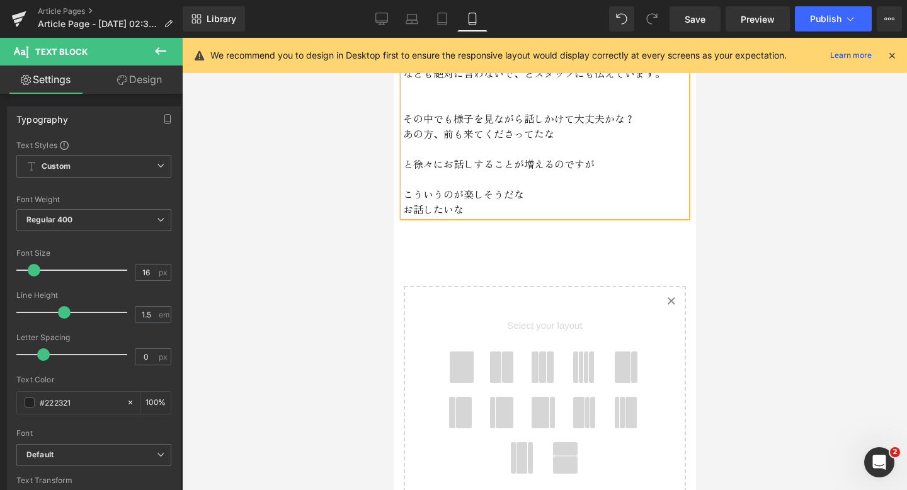
click at [404, 212] on p "お話したいな" at bounding box center [545, 209] width 284 height 15
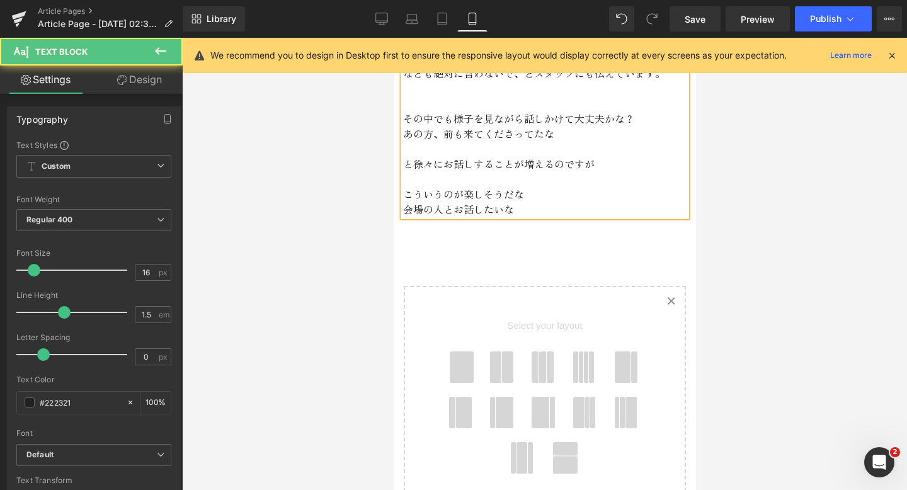
click at [519, 212] on p "会場の人とお話したいな" at bounding box center [545, 209] width 284 height 15
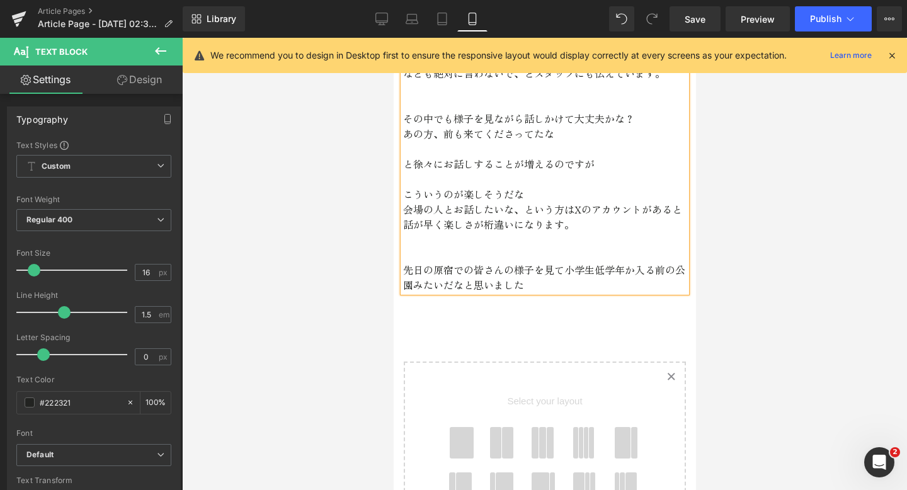
click at [498, 268] on p "先日の原宿での皆さんの様子を見て小学生低学年か入る前の公園みたいだなと思いました" at bounding box center [545, 277] width 284 height 30
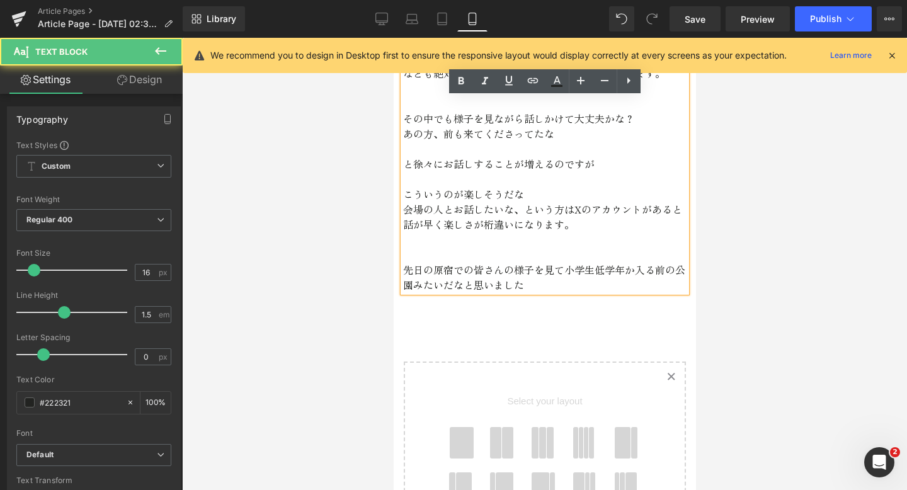
click at [502, 273] on p "先日の原宿での皆さんの様子を見て小学生低学年か入る前の公園みたいだなと思いました" at bounding box center [545, 277] width 284 height 30
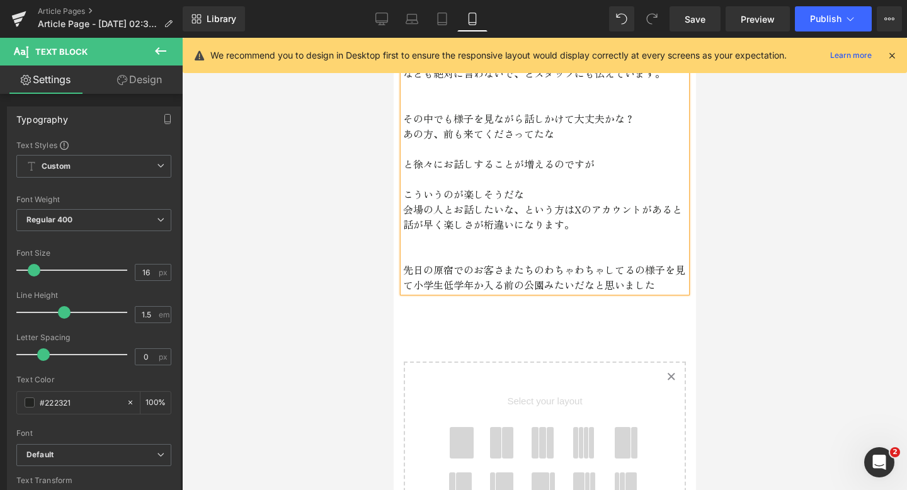
click at [640, 270] on p "先日の原宿でのお客さまたちのわちゃわちゃしてるの様子を見て小学生低学年か入る前の公園みたいだなと思いました" at bounding box center [545, 277] width 284 height 30
click at [647, 289] on p "先日の原宿でのお客さまたちのわちゃわちゃしてる様子を見て小学生低学年か入る前の公園みたいだなと思いました" at bounding box center [545, 277] width 284 height 30
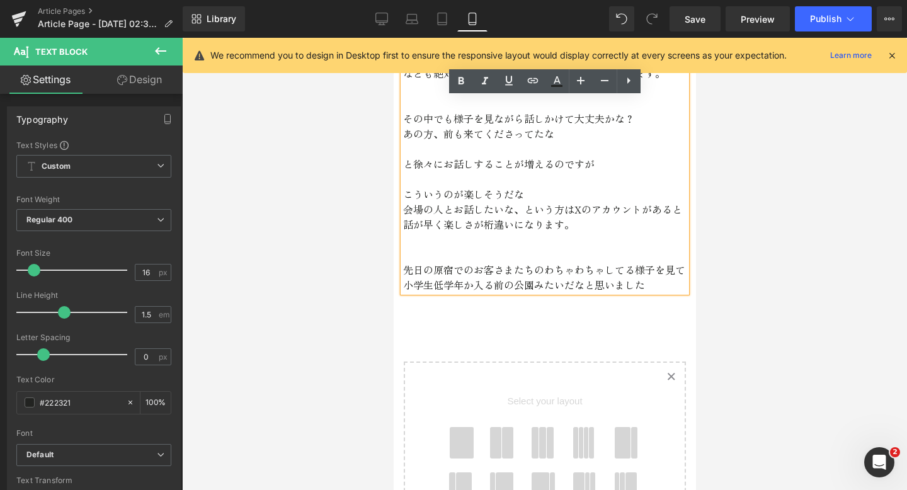
click at [517, 285] on p "先日の原宿でのお客さまたちのわちゃわちゃしてる様子を見て小学生低学年か入る前の公園みたいだなと思いました" at bounding box center [545, 277] width 284 height 30
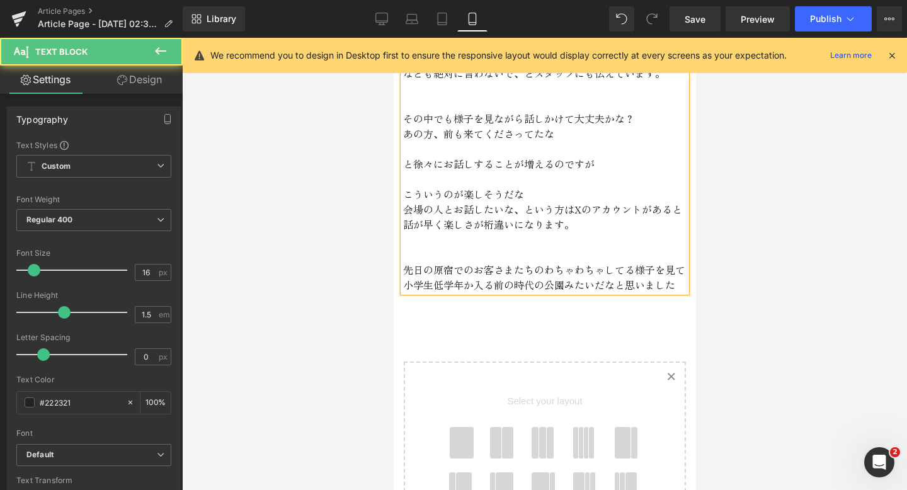
click at [677, 285] on p "先日の原宿でのお客さまたちのわちゃわちゃしてる様子を見て小学生低学年か入る前の時代の公園みたいだなと思いました" at bounding box center [545, 277] width 284 height 30
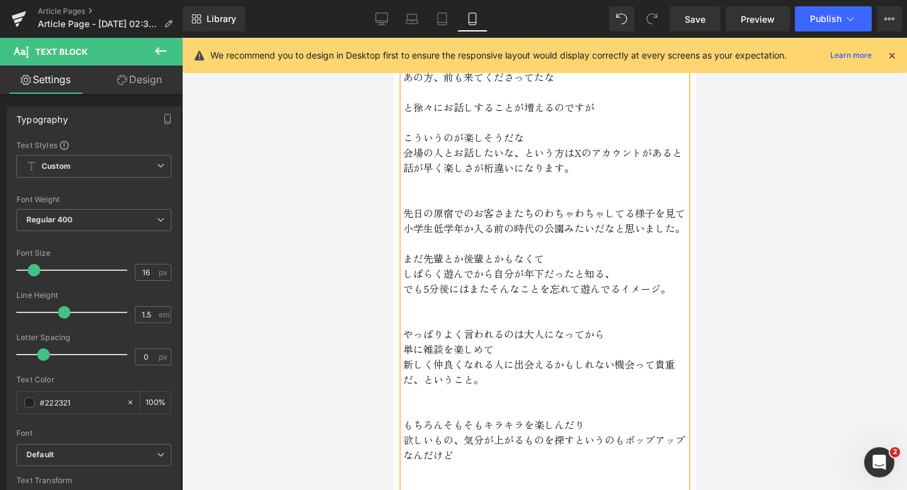
scroll to position [3001, 0]
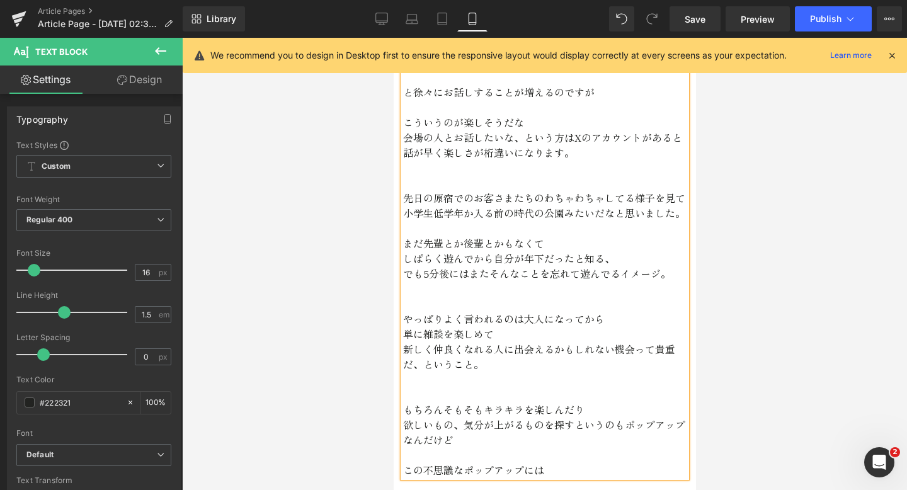
click at [502, 227] on p at bounding box center [545, 228] width 284 height 15
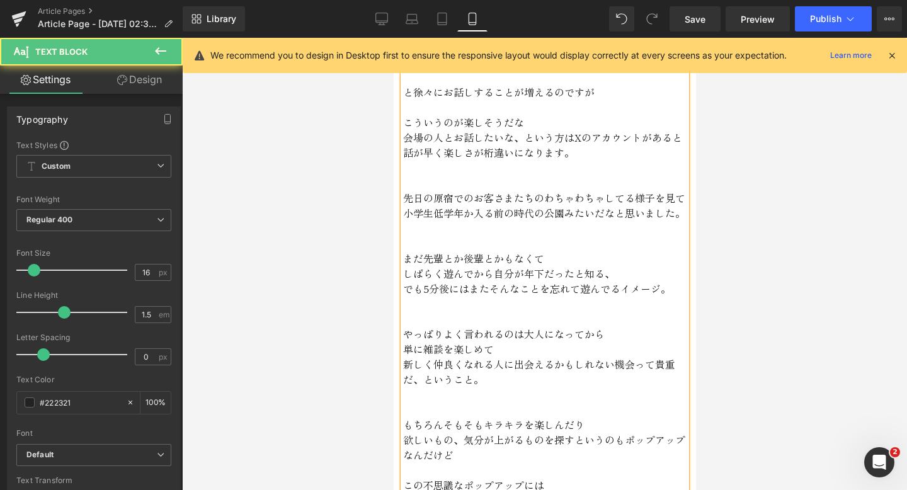
click at [583, 290] on p "でも5分後にはまたそんなことを忘れて遊んでるイメージ。" at bounding box center [545, 288] width 284 height 15
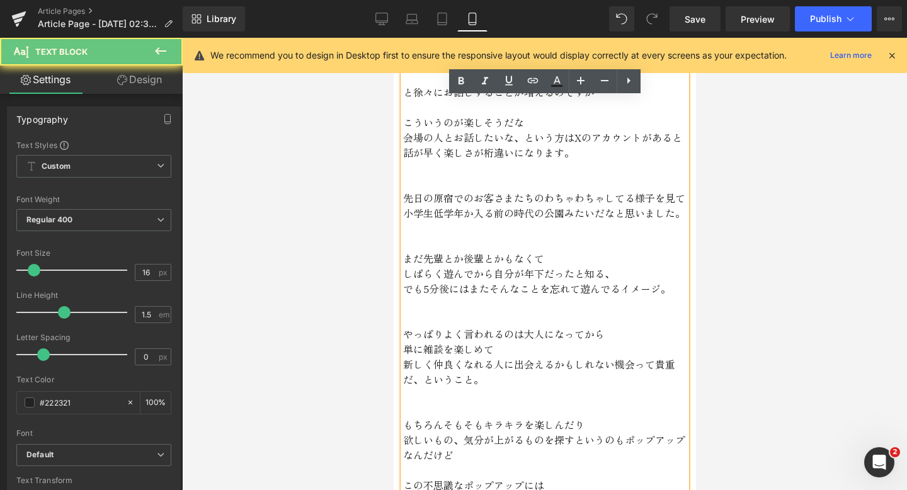
click at [577, 290] on p "でも5分後にはまたそんなことを忘れて遊んでるイメージ。" at bounding box center [545, 288] width 284 height 15
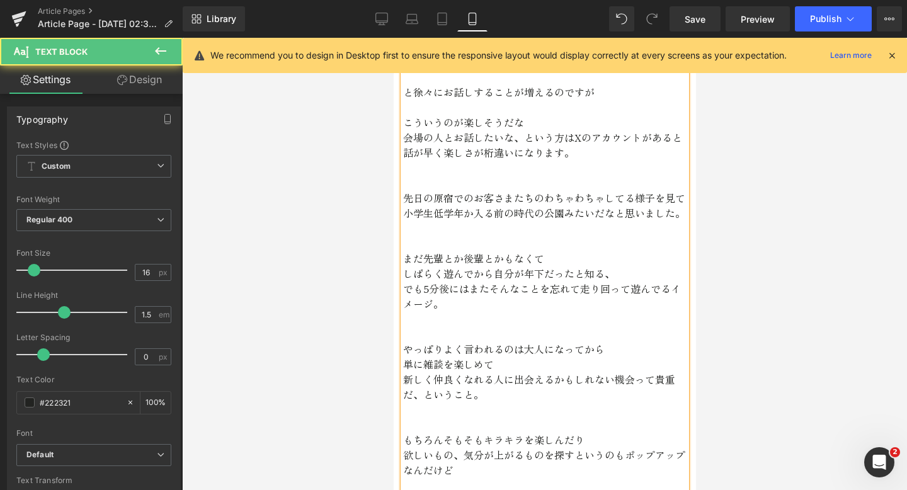
click at [497, 311] on p at bounding box center [545, 318] width 284 height 15
click at [448, 309] on p "でも5分後にはまたそんなことを忘れて走り回って遊んでるイメージ。" at bounding box center [545, 296] width 284 height 30
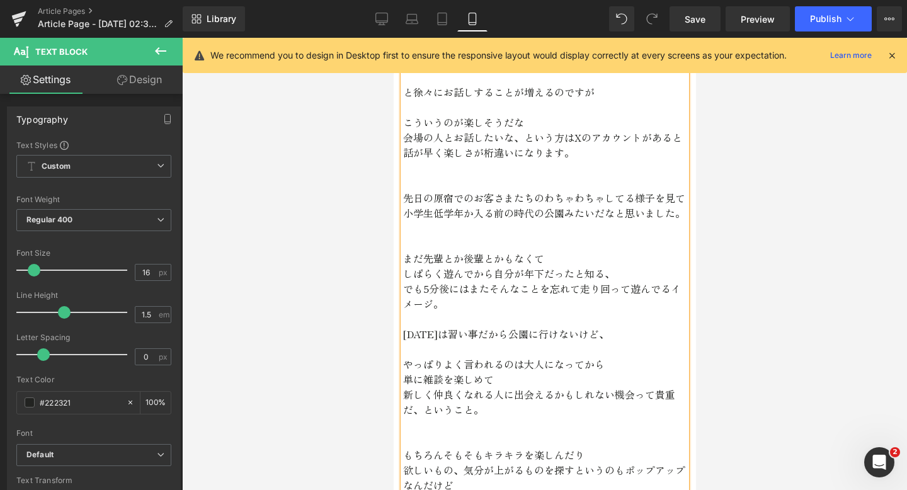
click at [432, 337] on p "[DATE]は習い事だから公園に行けないけど、" at bounding box center [545, 333] width 284 height 15
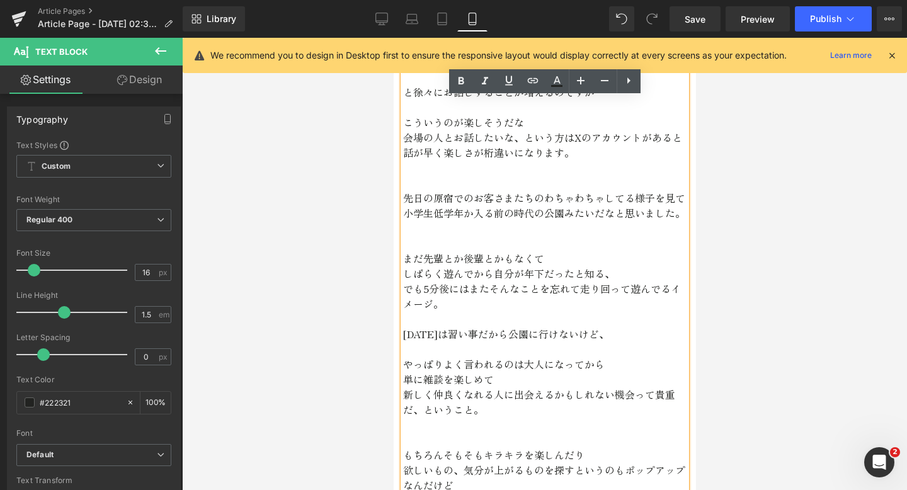
click at [590, 337] on p "[DATE]は習い事だから公園に行けないけど、" at bounding box center [545, 333] width 284 height 15
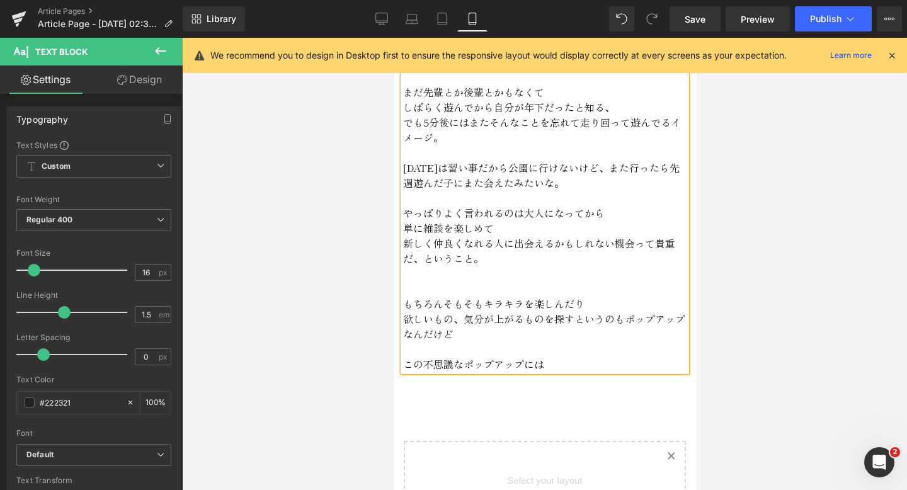
scroll to position [3170, 0]
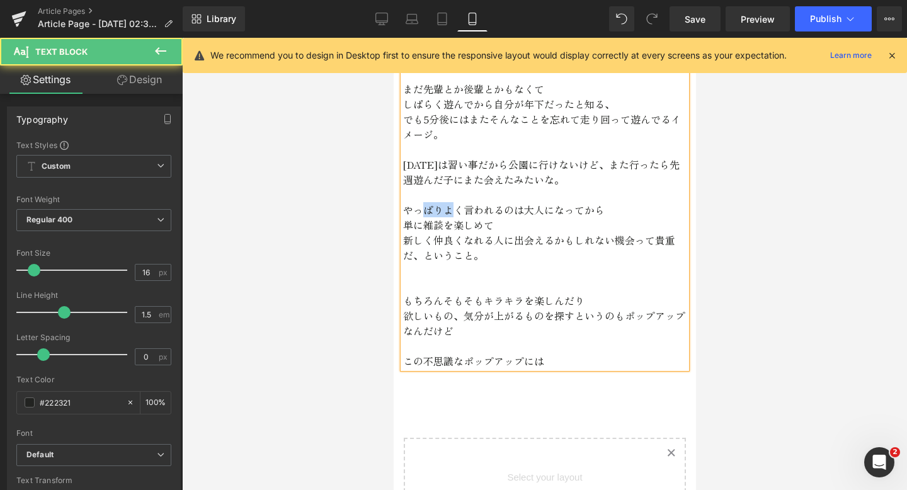
drag, startPoint x: 456, startPoint y: 205, endPoint x: 422, endPoint y: 208, distance: 34.8
click at [422, 208] on p "やっぱりよく言われるのは大人になってから" at bounding box center [545, 209] width 284 height 15
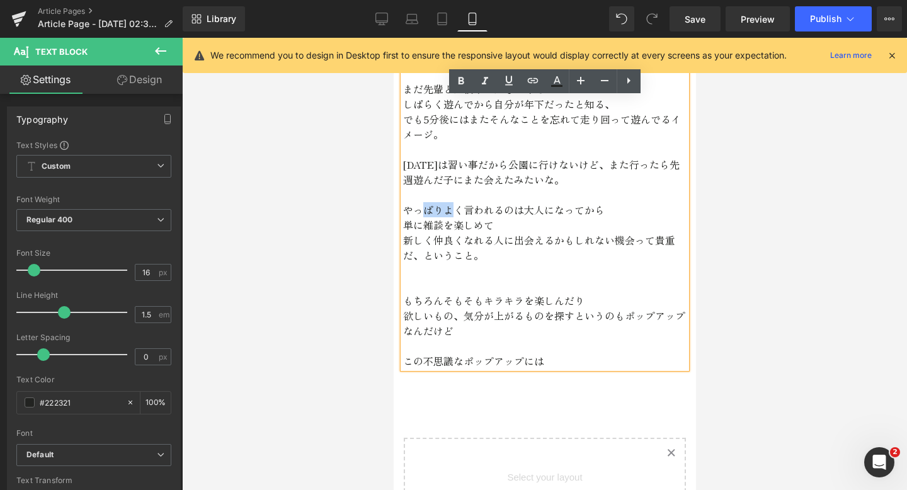
click at [437, 208] on p "やっぱりよく言われるのは大人になってから" at bounding box center [545, 209] width 284 height 15
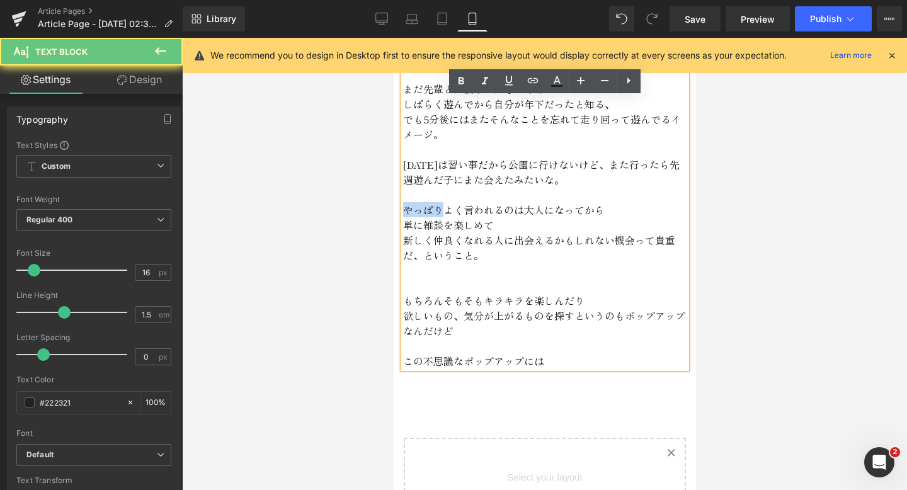
drag, startPoint x: 444, startPoint y: 209, endPoint x: 394, endPoint y: 209, distance: 50.4
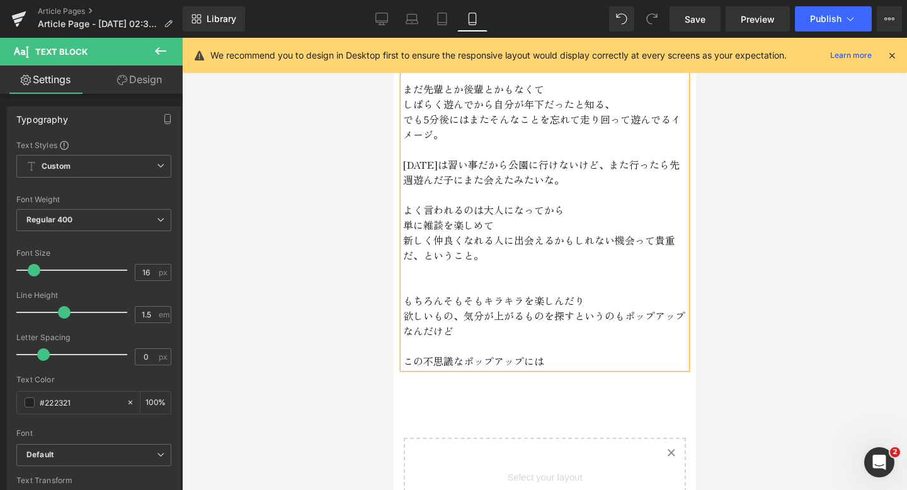
click at [461, 331] on p "欲しいもの、気分が上がるものを探すというのもポップアップなんだけど" at bounding box center [545, 323] width 284 height 30
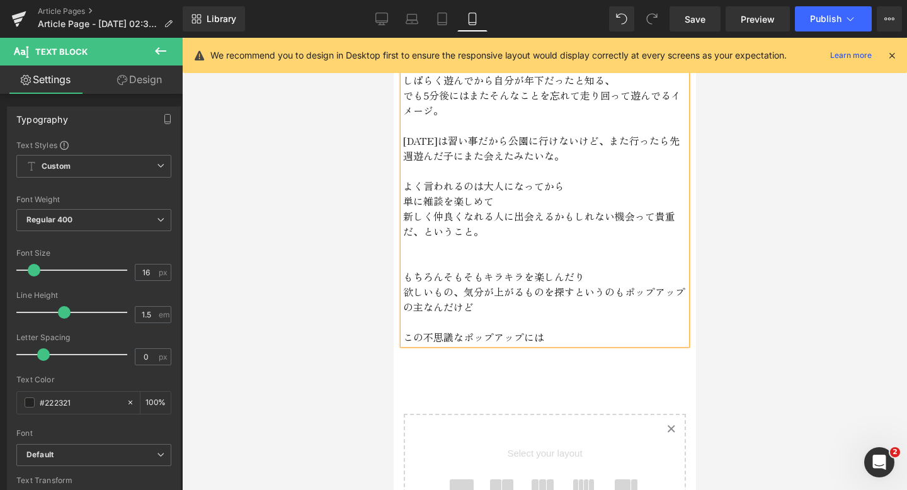
scroll to position [3197, 0]
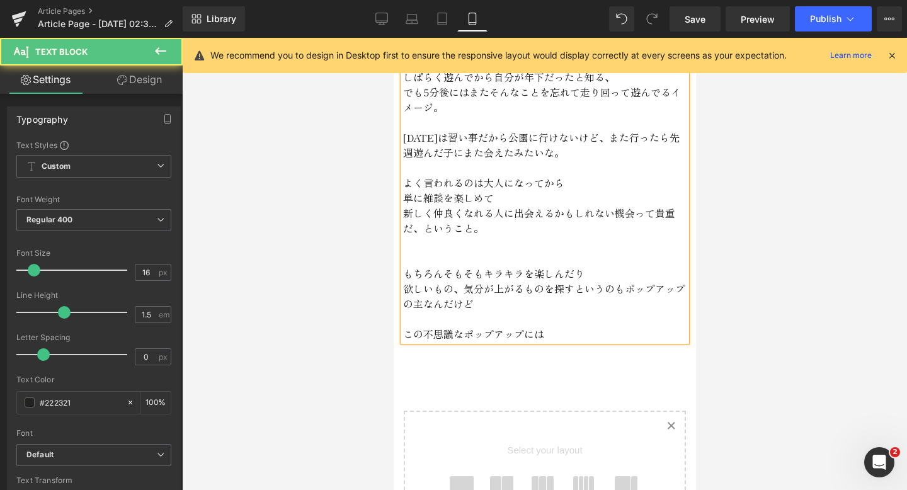
click at [539, 336] on p "この不思議なポップアップには" at bounding box center [545, 333] width 284 height 15
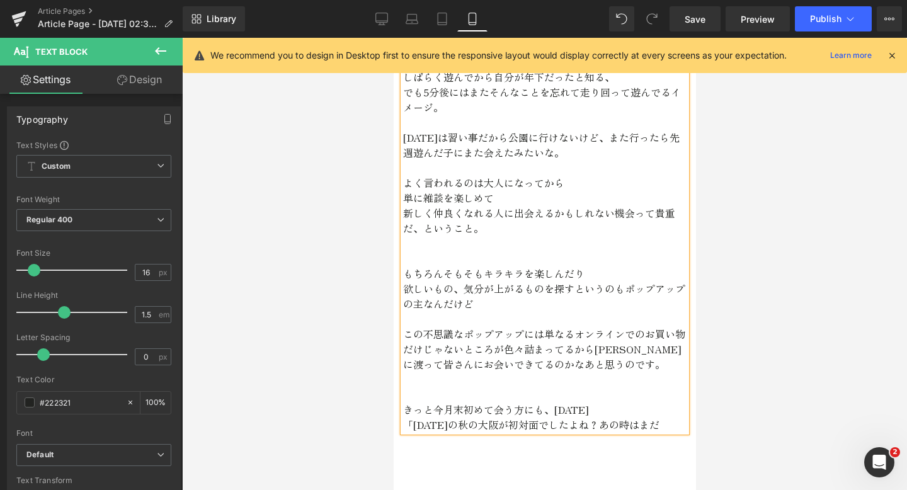
click at [590, 425] on p "「[DATE]の秋の大阪が初対面でしたよね？あの時はまだ" at bounding box center [545, 424] width 284 height 15
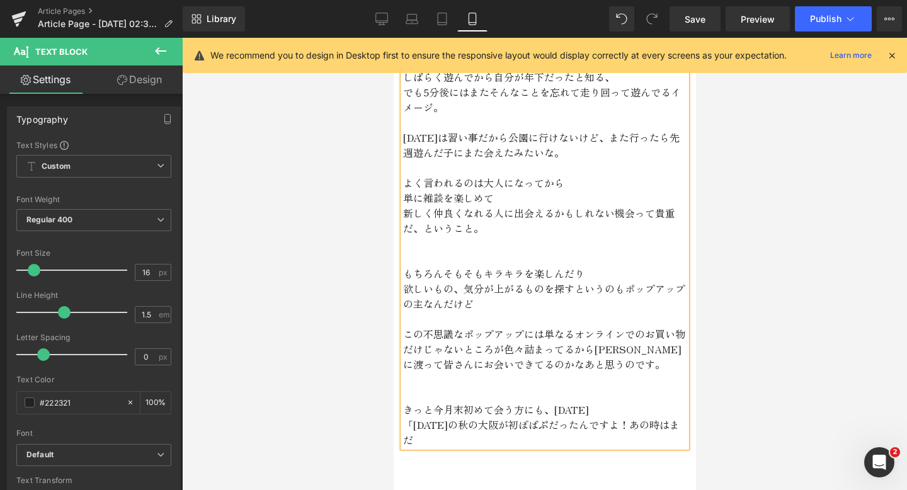
click at [493, 423] on p "「[DATE]の秋の大阪が初ぽぱぷだったんですよ！あの時はまだ" at bounding box center [545, 432] width 284 height 30
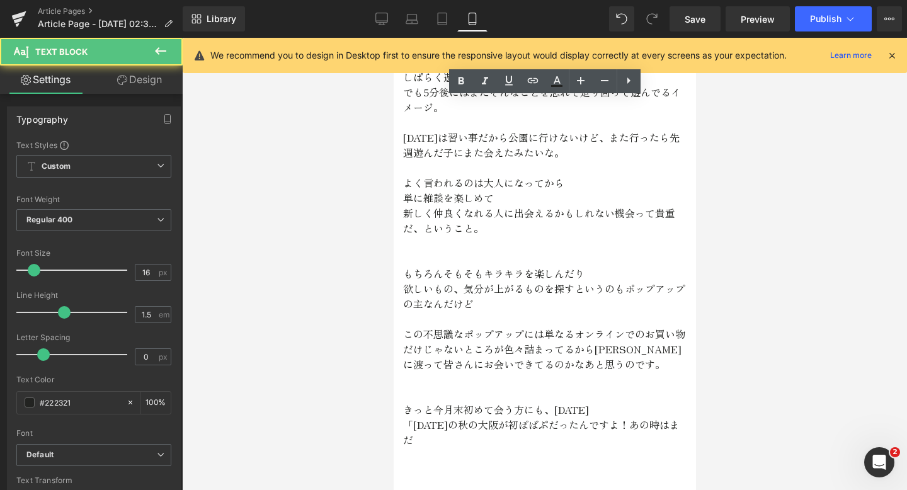
click at [438, 437] on div "Rendering Content" at bounding box center [454, 441] width 78 height 14
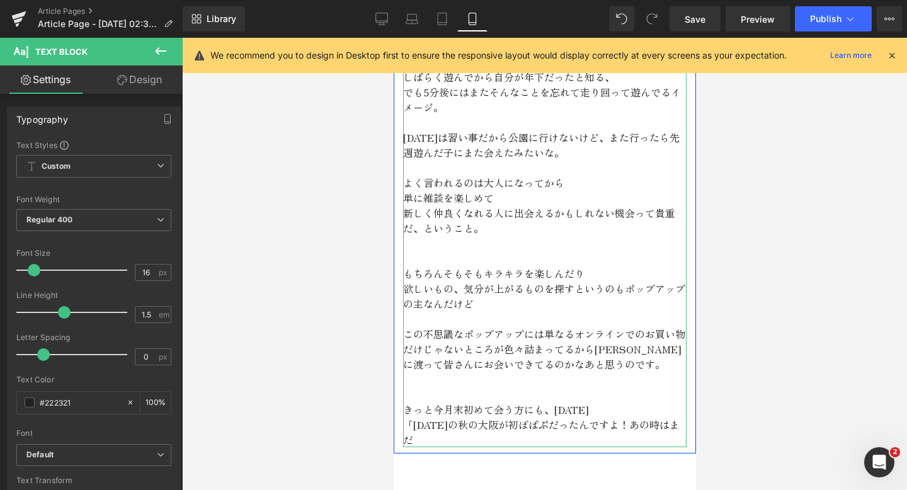
click at [412, 442] on p "「[DATE]の秋の大阪が初ぽぱぷだったんですよ！あの時はまだ" at bounding box center [545, 432] width 284 height 30
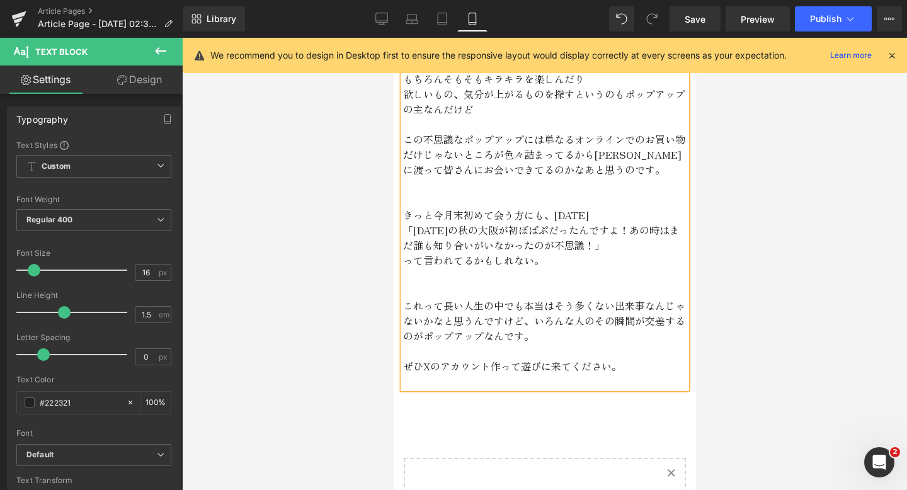
scroll to position [3393, 0]
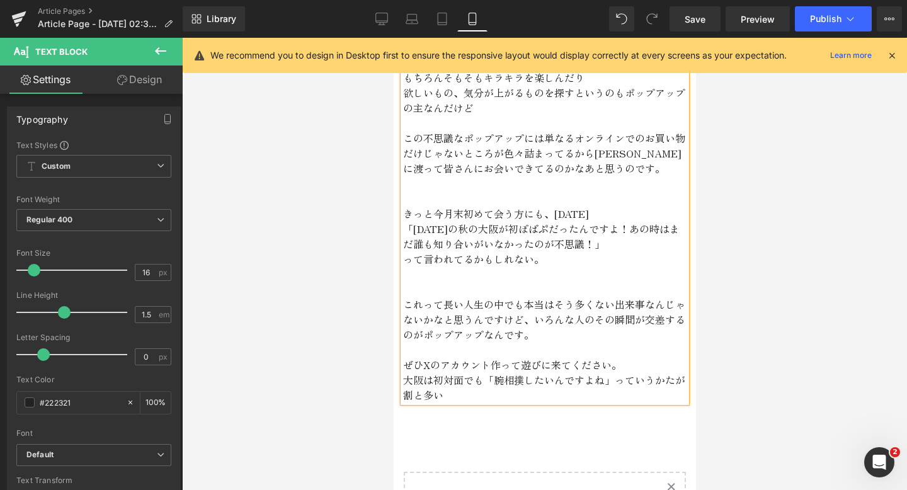
click at [675, 382] on p "大阪は初対面でも「腕相撲したいんですよね」っていうかたが割と多い" at bounding box center [545, 387] width 284 height 30
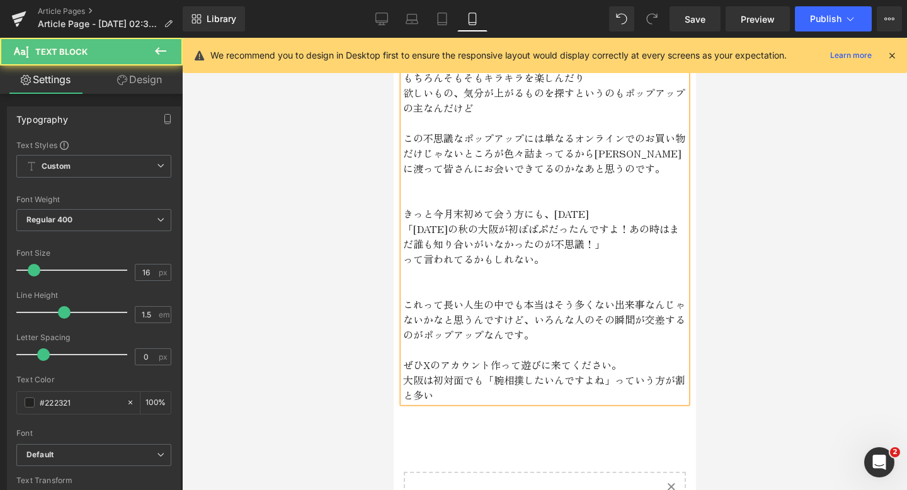
click at [472, 398] on p "大阪は初対面でも「腕相撲したいんですよね」っていう方が割と多い" at bounding box center [545, 387] width 284 height 30
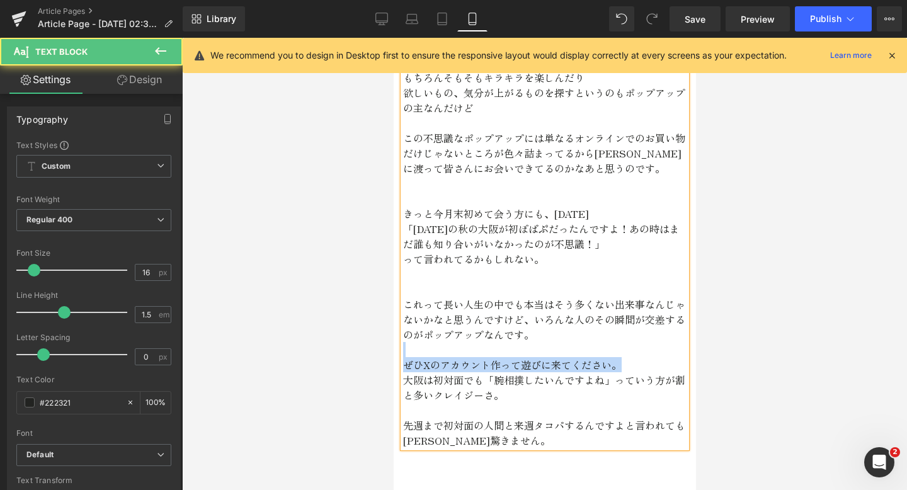
drag, startPoint x: 623, startPoint y: 365, endPoint x: 357, endPoint y: 356, distance: 265.4
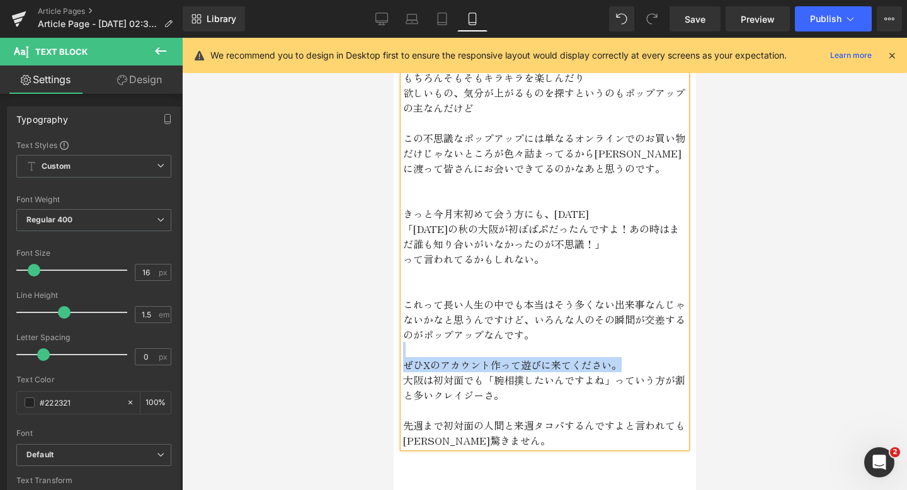
copy div "ぜひXのアカウント作って遊びに来てください。"
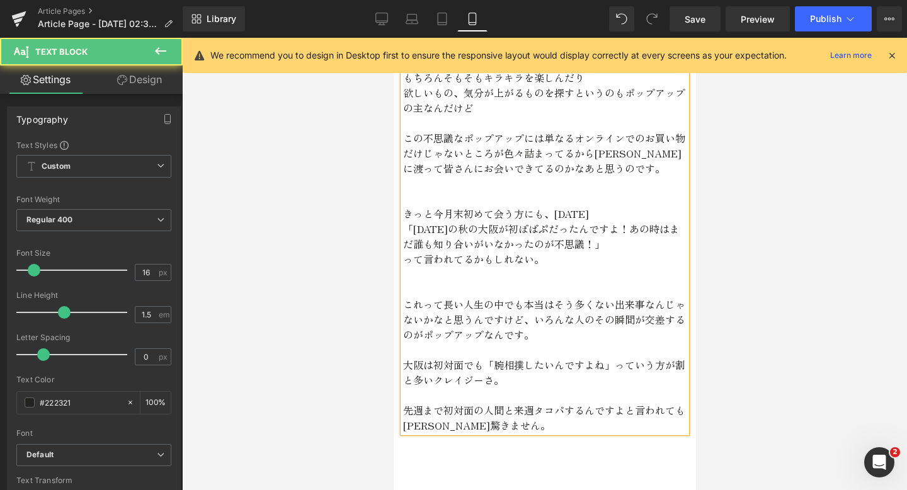
click at [405, 367] on p "大阪は初対面でも「腕相撲したいんですよね」っていう方が割と多いクレイジーさ。" at bounding box center [545, 372] width 284 height 30
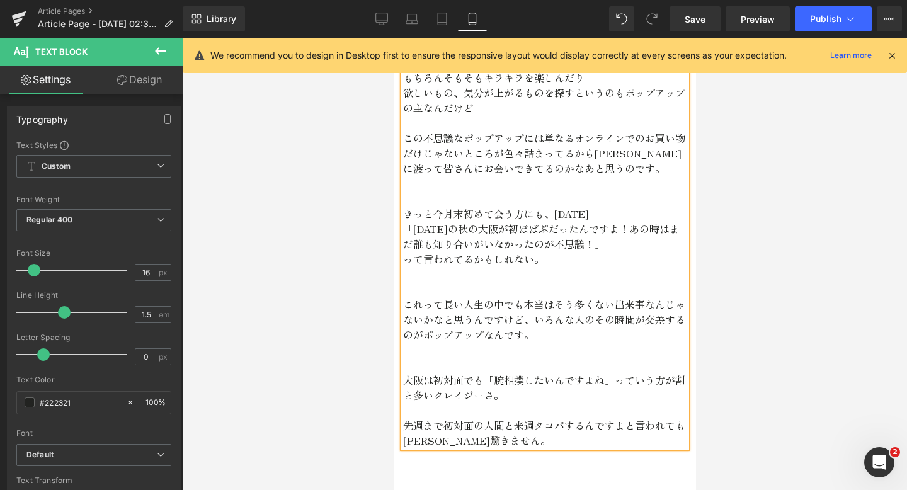
click at [481, 445] on div "Rendering Content" at bounding box center [454, 441] width 78 height 14
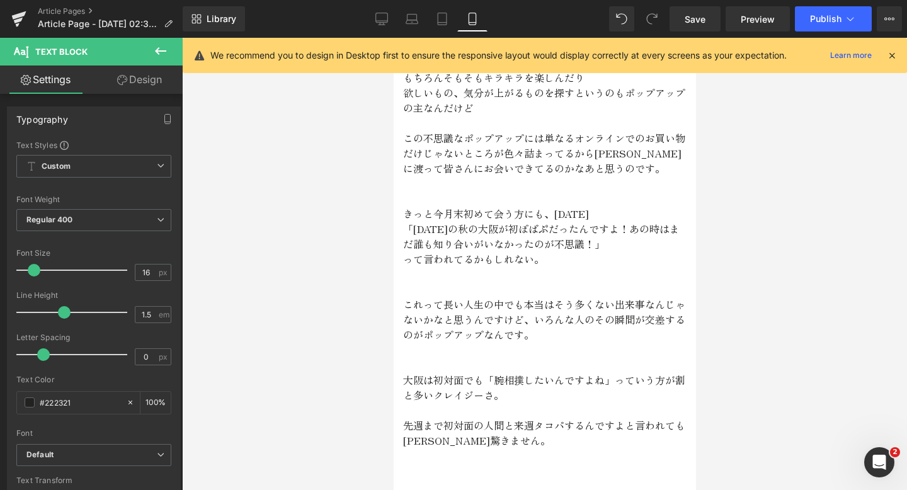
click at [488, 444] on div "Rendering Content" at bounding box center [454, 441] width 78 height 14
click at [479, 444] on div "Rendering Content" at bounding box center [454, 441] width 78 height 14
click at [479, 440] on div "Rendering Content" at bounding box center [454, 441] width 78 height 14
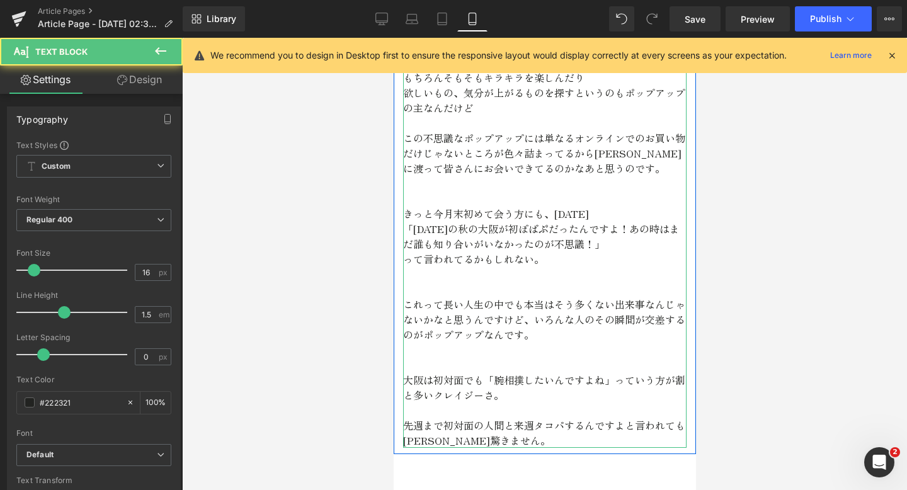
click at [507, 264] on p "って言われてるかもしれない。" at bounding box center [545, 258] width 284 height 15
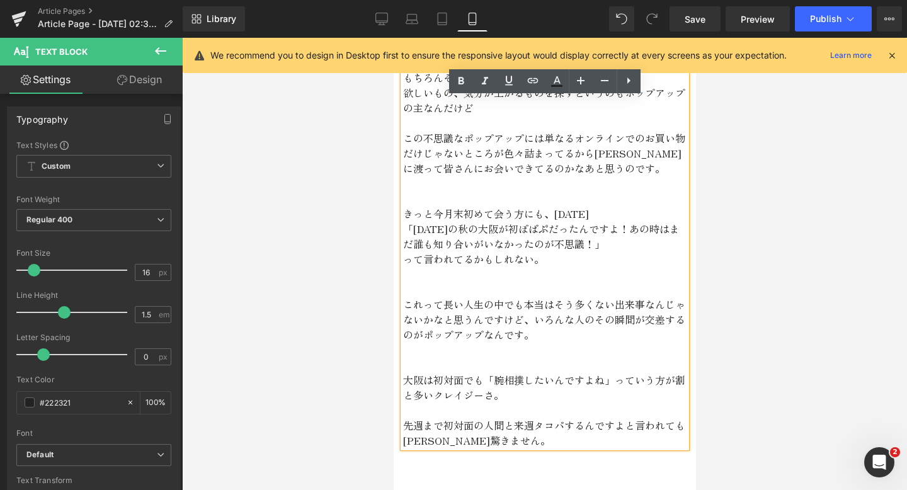
click at [480, 437] on div "Rendering Content" at bounding box center [454, 441] width 78 height 14
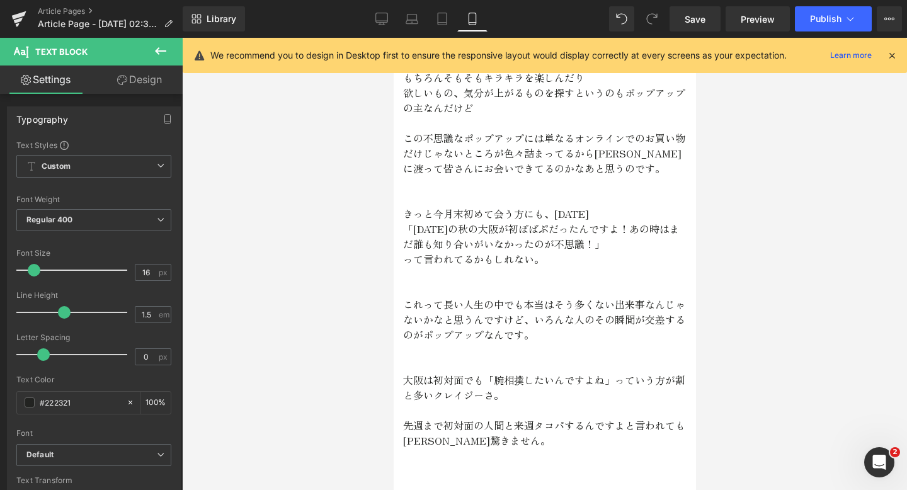
click at [462, 439] on div "Rendering Content" at bounding box center [454, 441] width 78 height 14
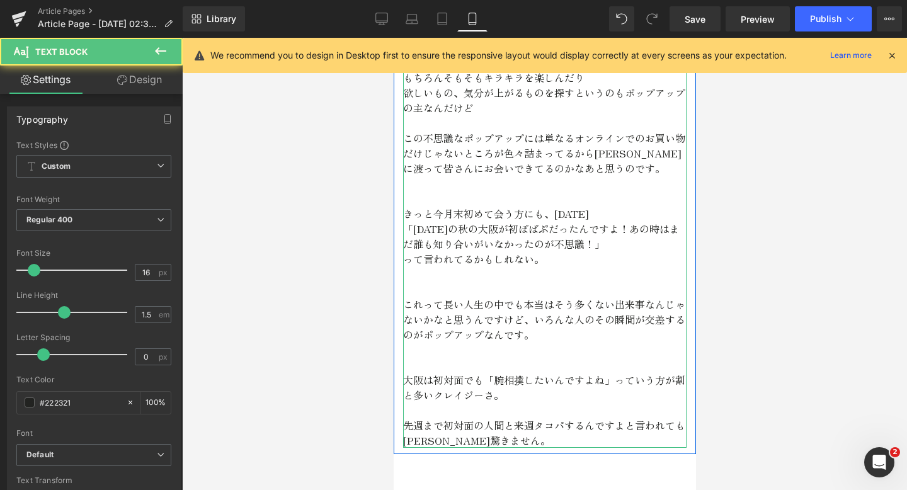
click at [497, 422] on p "先週まで初対面の人間と来週タコパするんですよと言われても[PERSON_NAME]驚きません。" at bounding box center [545, 433] width 284 height 30
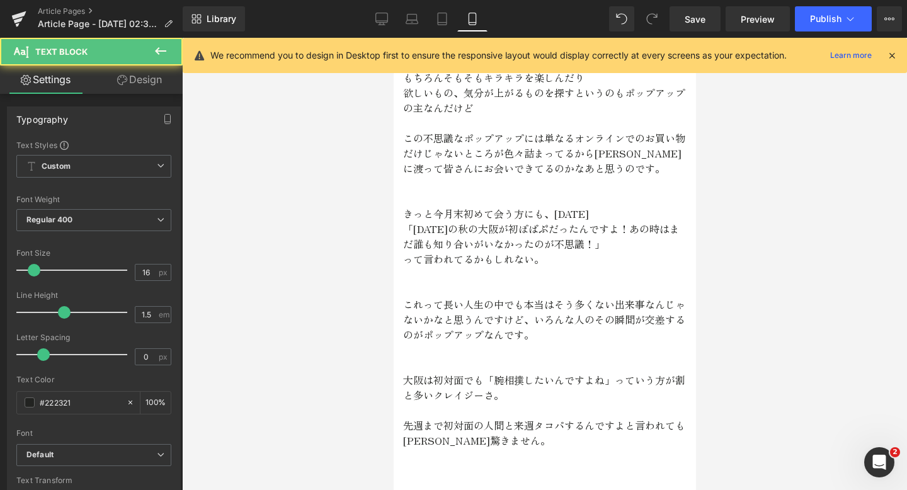
click at [487, 439] on div "Rendering Content" at bounding box center [454, 441] width 78 height 14
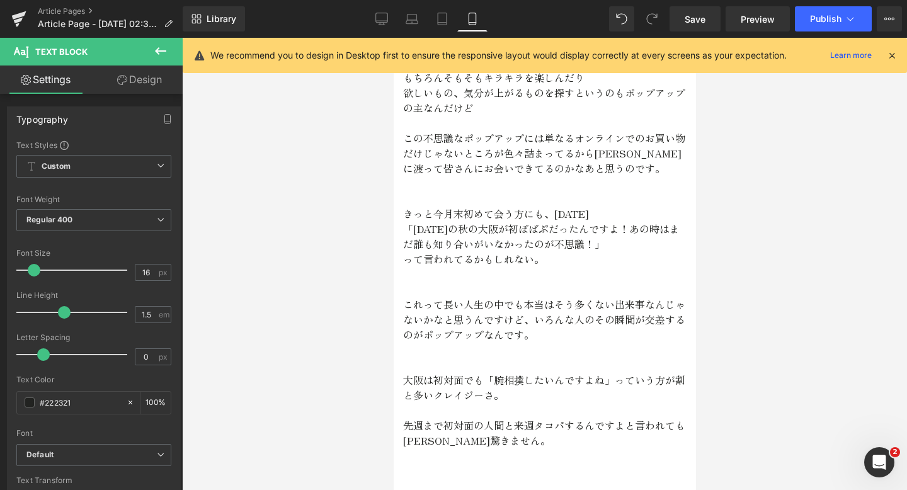
click at [462, 439] on div "Rendering Content" at bounding box center [454, 441] width 78 height 14
click at [503, 435] on p "先週まで初対面の人間と来週タコパするんですよと言われても[PERSON_NAME]驚きません。" at bounding box center [545, 433] width 284 height 30
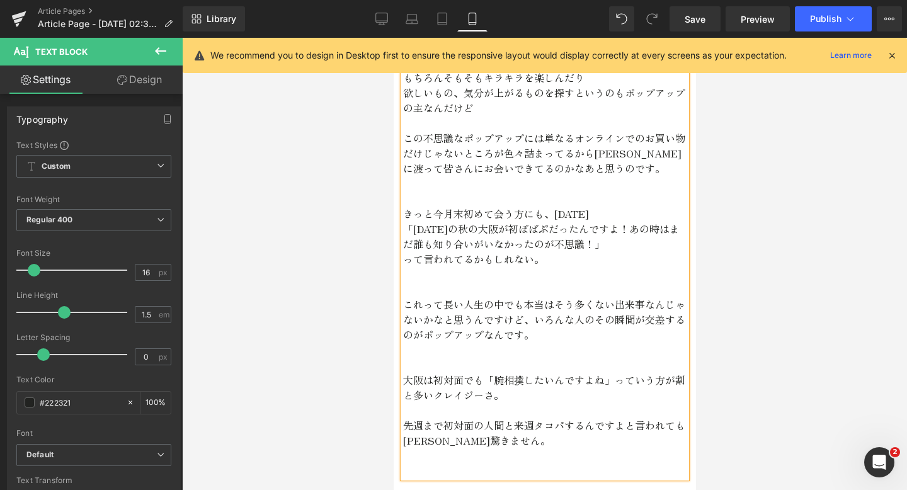
scroll to position [3394, 0]
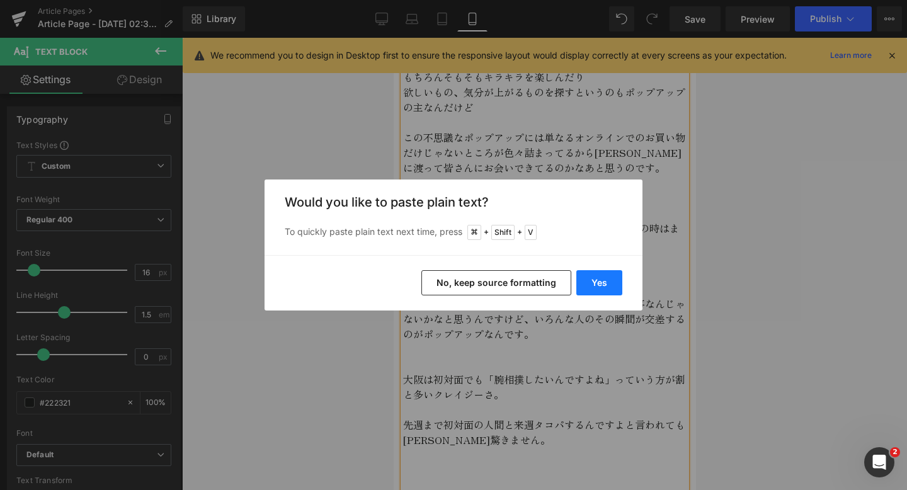
click at [598, 292] on button "Yes" at bounding box center [600, 282] width 46 height 25
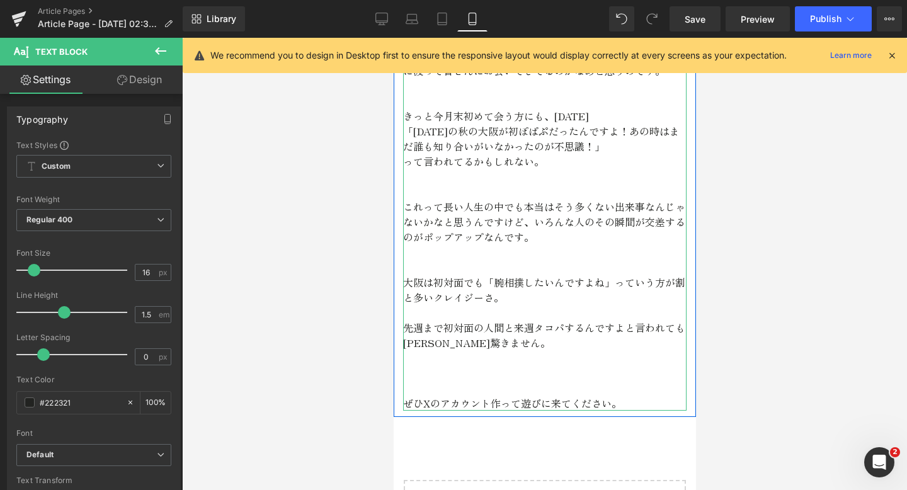
scroll to position [3494, 0]
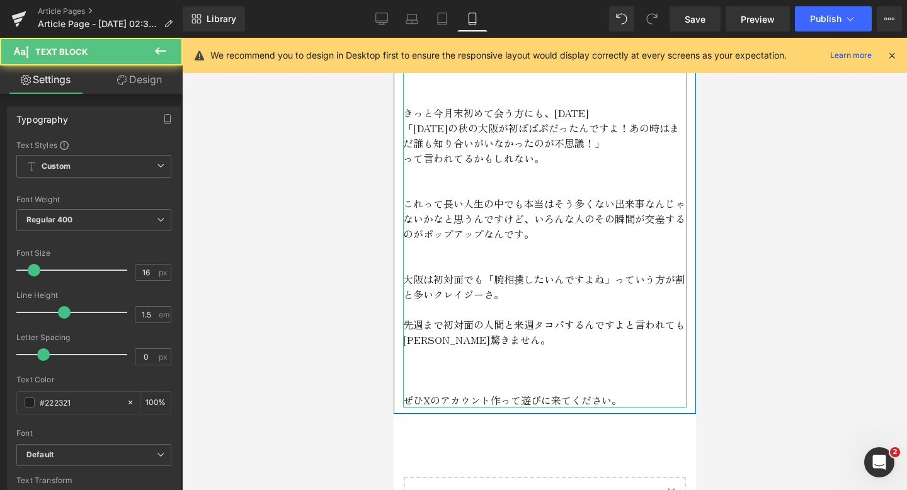
click at [623, 397] on p "ぜひXのアカウント作って遊びに来てください。" at bounding box center [545, 400] width 284 height 15
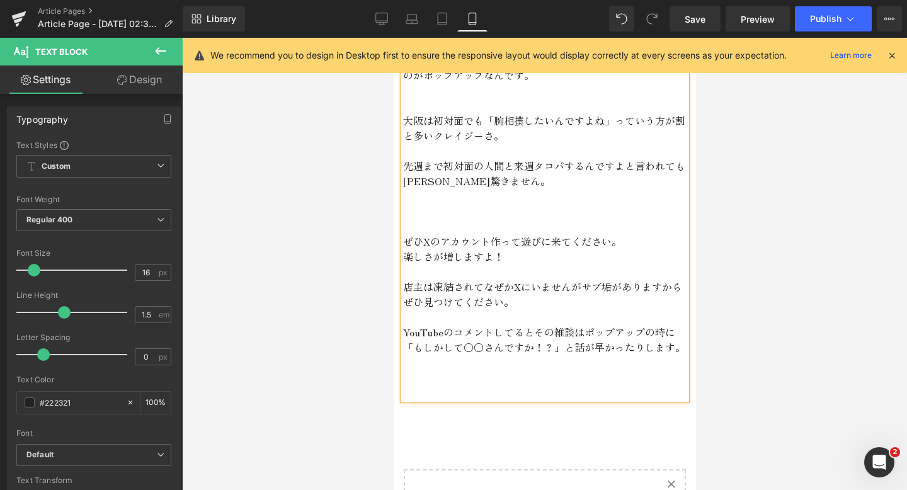
scroll to position [3653, 0]
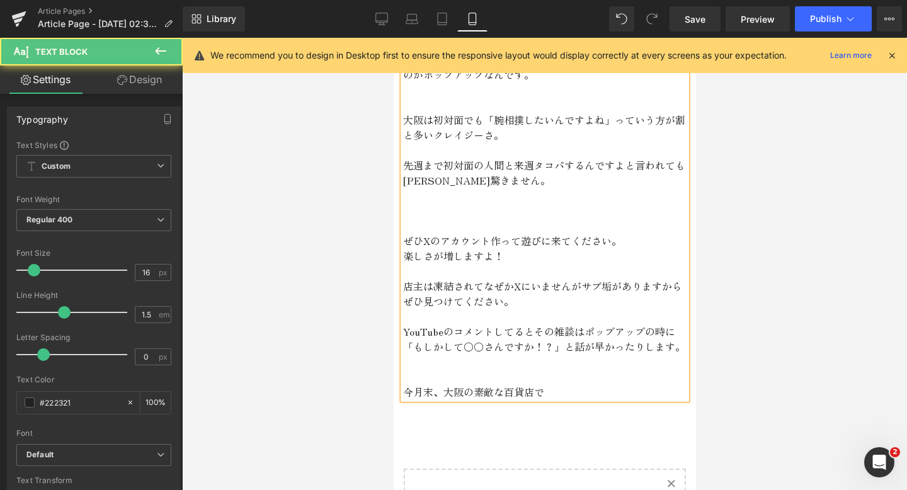
click at [465, 394] on p "今月末、大阪の素敵な百貨店で" at bounding box center [545, 391] width 284 height 15
click at [566, 392] on p "今月末、大阪[PERSON_NAME]の素敵な百貨店で" at bounding box center [545, 391] width 284 height 15
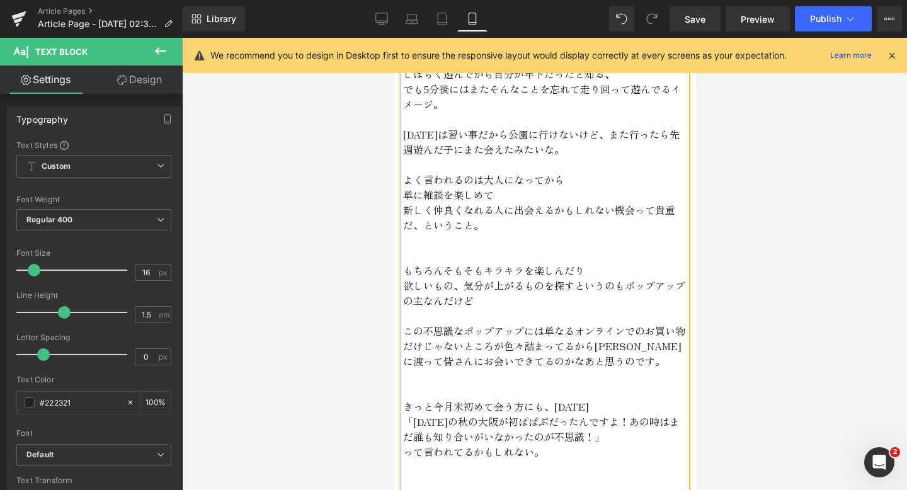
scroll to position [3154, 0]
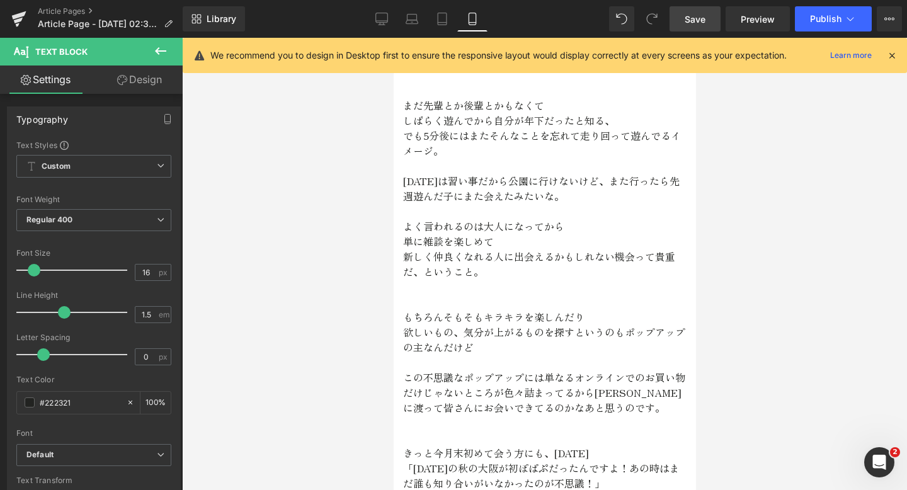
click at [718, 26] on link "Save" at bounding box center [695, 18] width 51 height 25
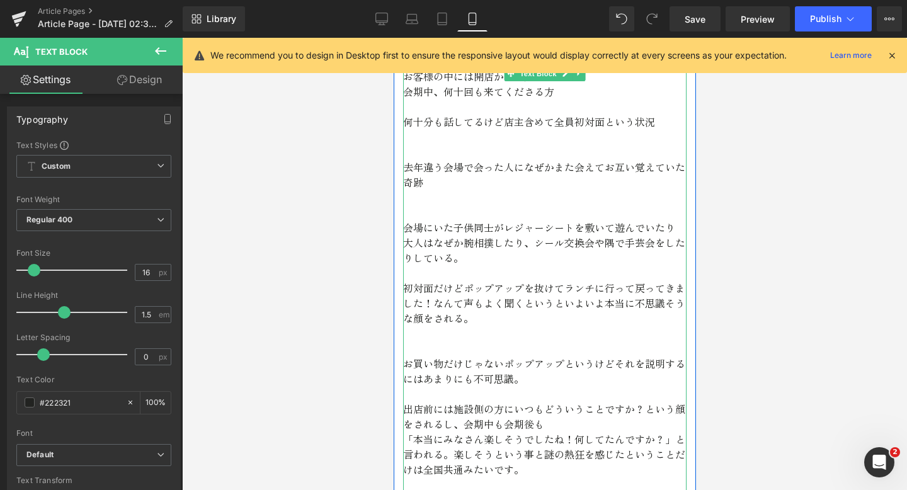
scroll to position [2203, 0]
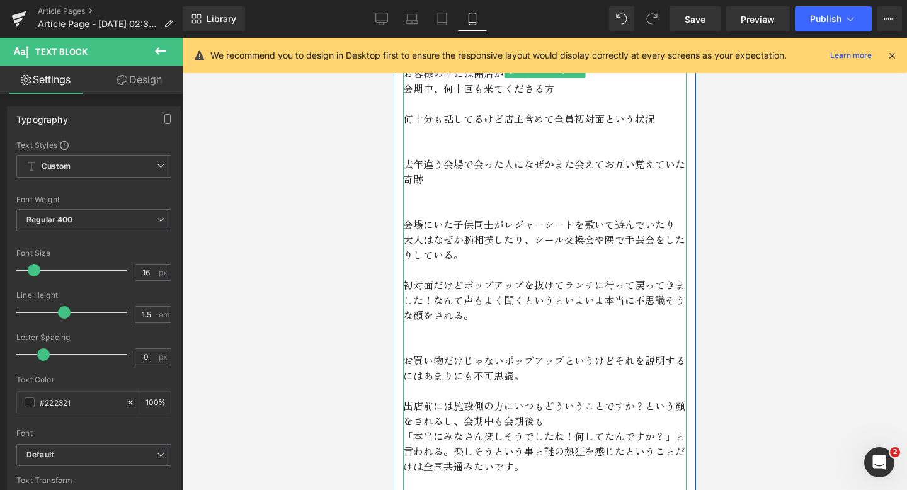
click at [631, 118] on p "何十分も話してるけど店主含めて全員初対面という状況" at bounding box center [545, 118] width 284 height 15
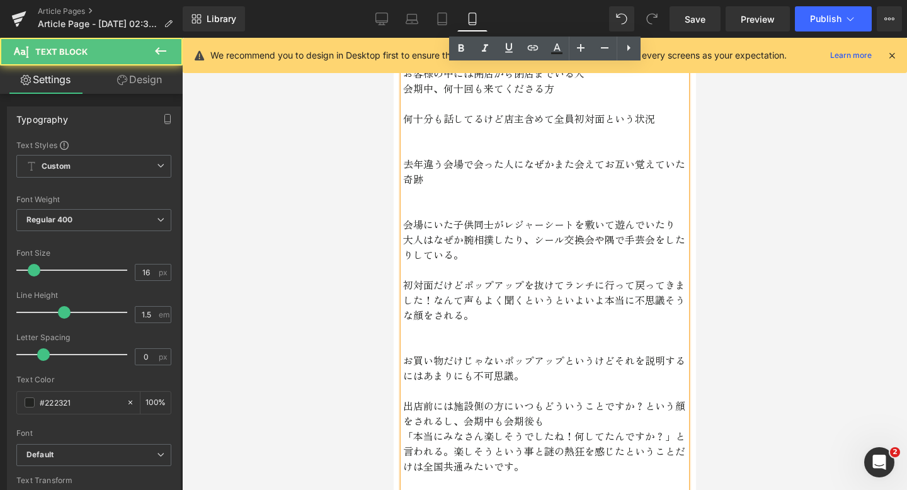
click at [661, 117] on p "何十分も話してるけど店主含めて全員初対面という状況" at bounding box center [545, 118] width 284 height 15
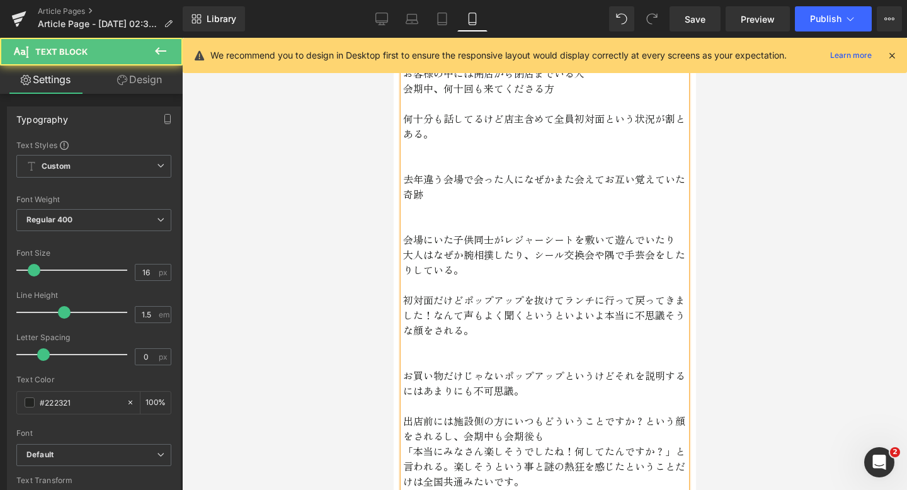
click at [460, 198] on p "去年違う会場で会った人になぜかまた会えてお互い覚えていた奇跡" at bounding box center [545, 186] width 284 height 30
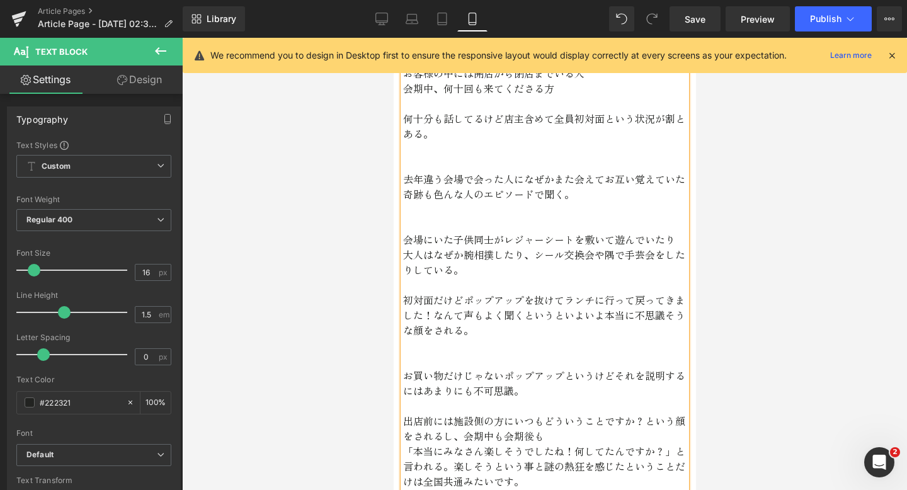
click at [408, 194] on p "去年違う会場で会った人になぜかまた会えてお互い覚えていた奇跡も色んな人のエピソードで聞く。" at bounding box center [545, 186] width 284 height 30
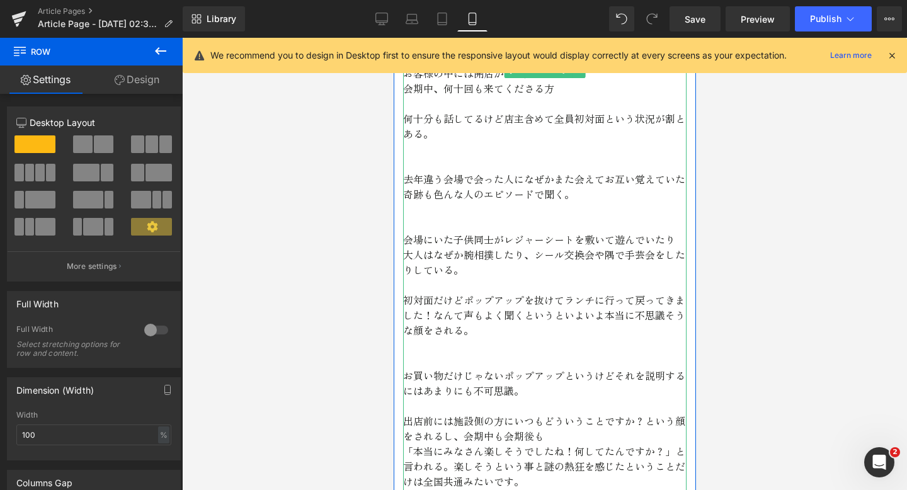
click at [407, 195] on p "去年違う会場で会った人になぜかまた会えてお互い覚えていた奇跡も色んな人のエピソードで聞く。" at bounding box center [545, 186] width 284 height 30
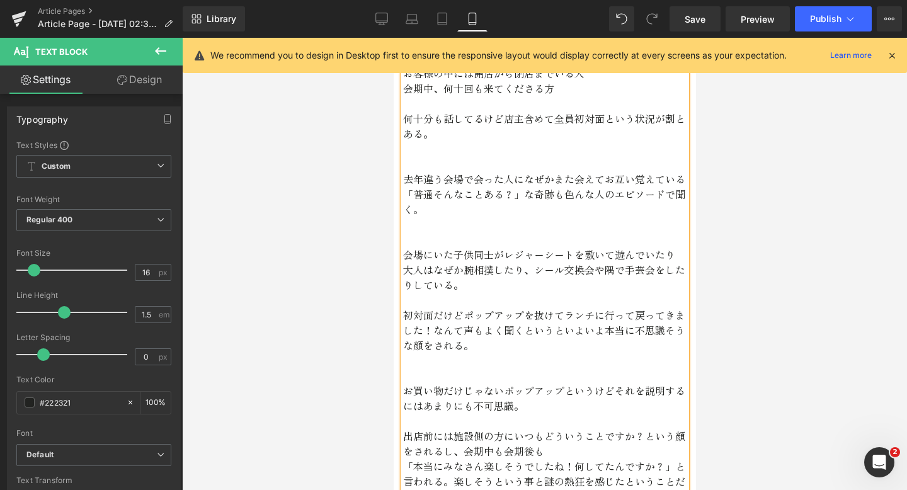
click at [612, 222] on p at bounding box center [545, 224] width 284 height 15
click at [454, 251] on p "会場にいた子供同士がレジャーシートを敷いて遊んでいたり" at bounding box center [545, 254] width 284 height 15
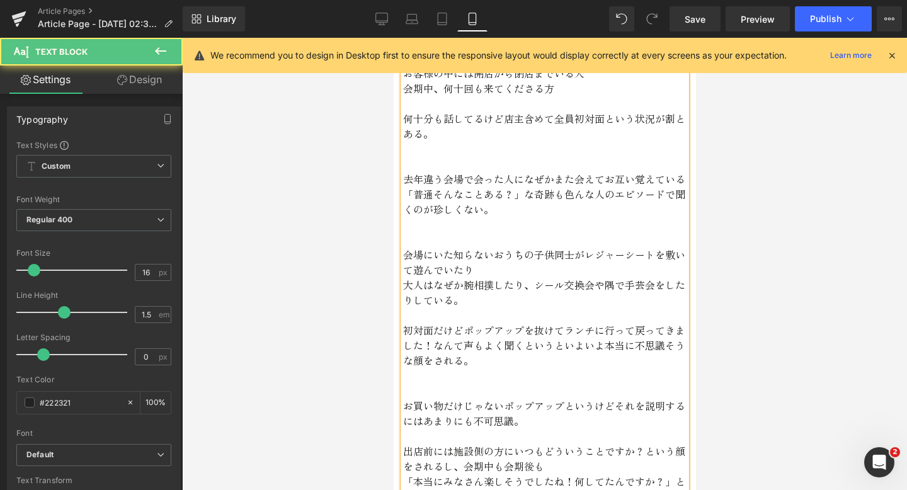
click at [474, 268] on p "会場にいた知らないおうちの子供同士がレジャーシートを敷いて遊んでいたり" at bounding box center [545, 262] width 284 height 30
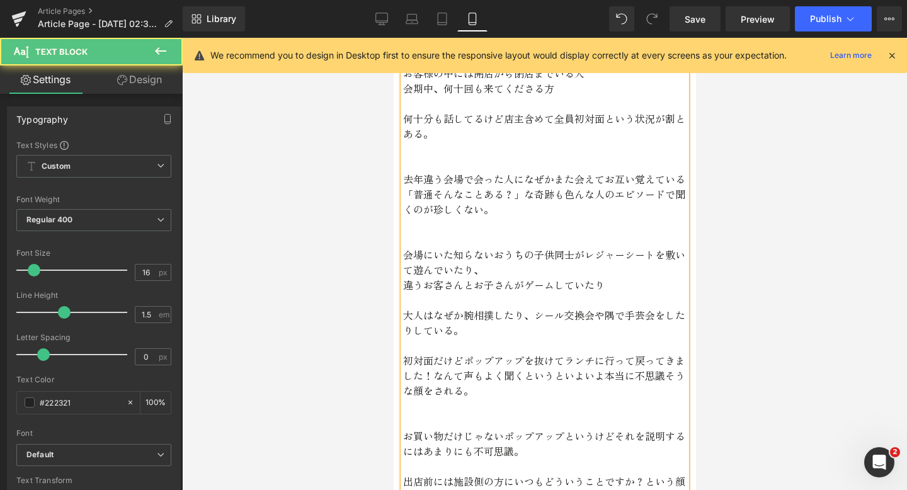
click at [488, 268] on p "会場にいた知らないおうちの子供同士がレジャーシートを敷いて遊んでいたり、" at bounding box center [545, 262] width 284 height 30
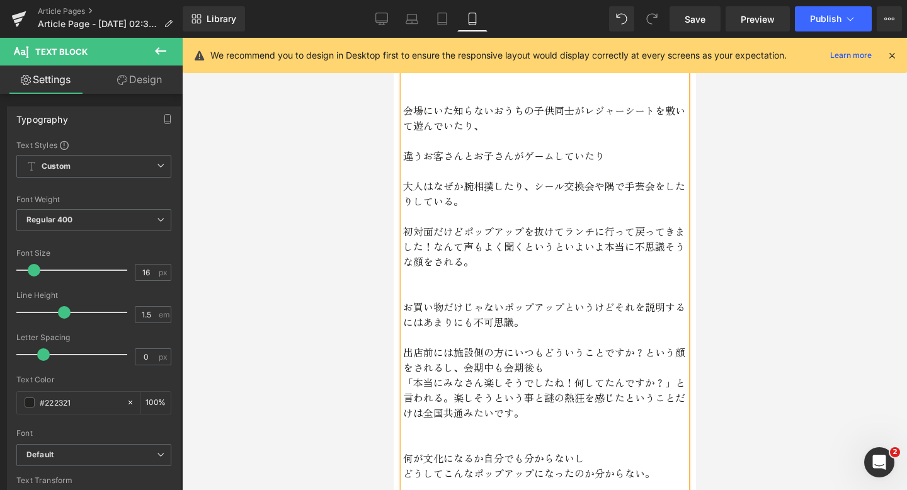
scroll to position [2348, 0]
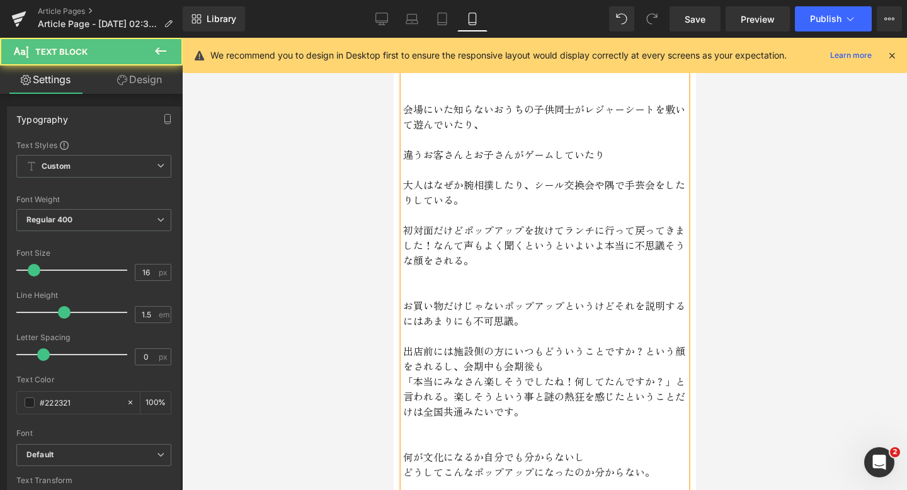
click at [469, 200] on p "大人はなぜか腕相撲したり、シール交換会や隅で手芸会をしたりしている。" at bounding box center [545, 192] width 284 height 30
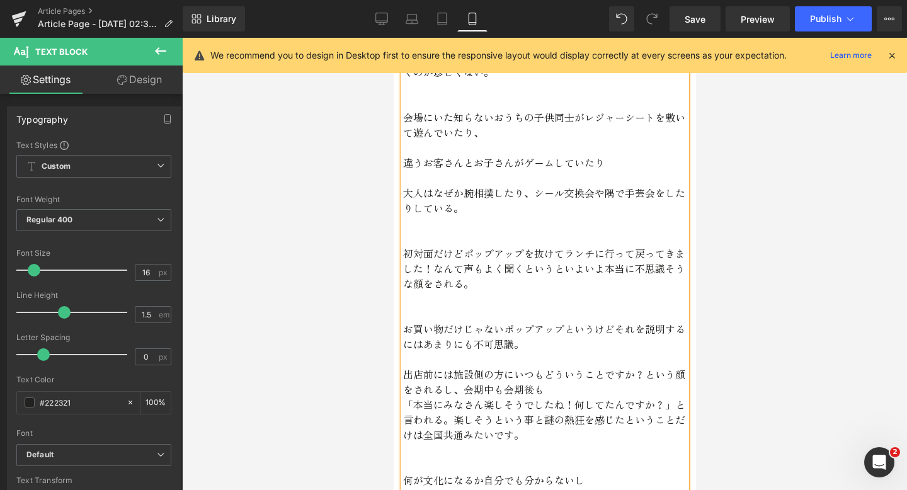
scroll to position [2353, 0]
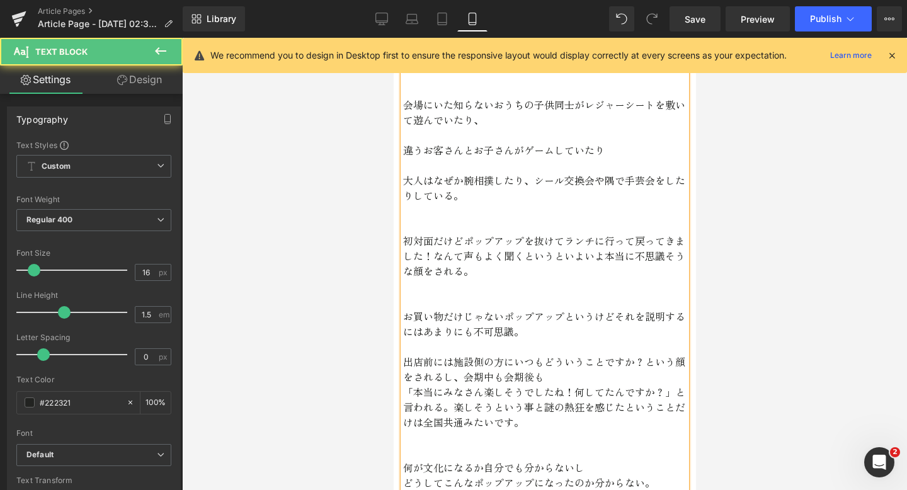
click at [522, 261] on p "初対面だけどポップアップを抜けてランチに行って戻ってきました！なんて声もよく聞くというといよいよ本当に不思議そうな顔をされる。" at bounding box center [545, 255] width 284 height 45
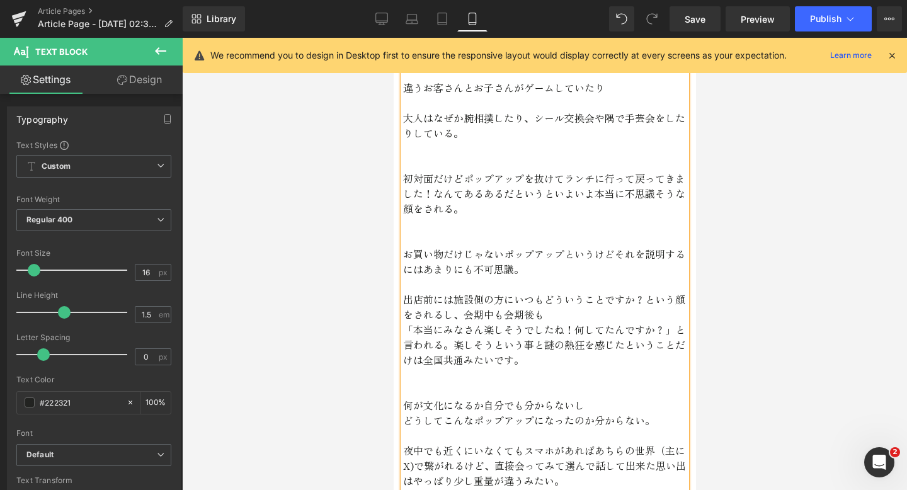
scroll to position [2418, 0]
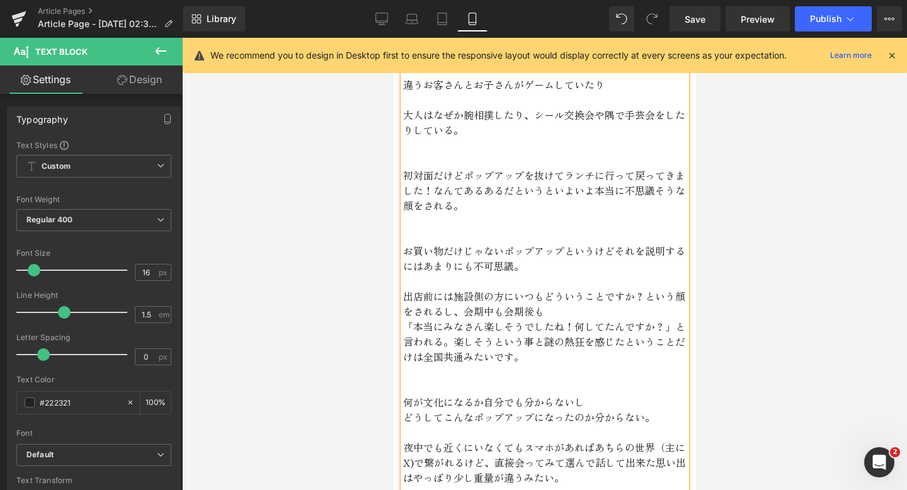
click at [623, 190] on p "初対面だけどポップアップを抜けてランチに行って戻ってきました！なんてあるあるだというといよいよ本当に不思議そうな顔をされる。" at bounding box center [545, 190] width 284 height 45
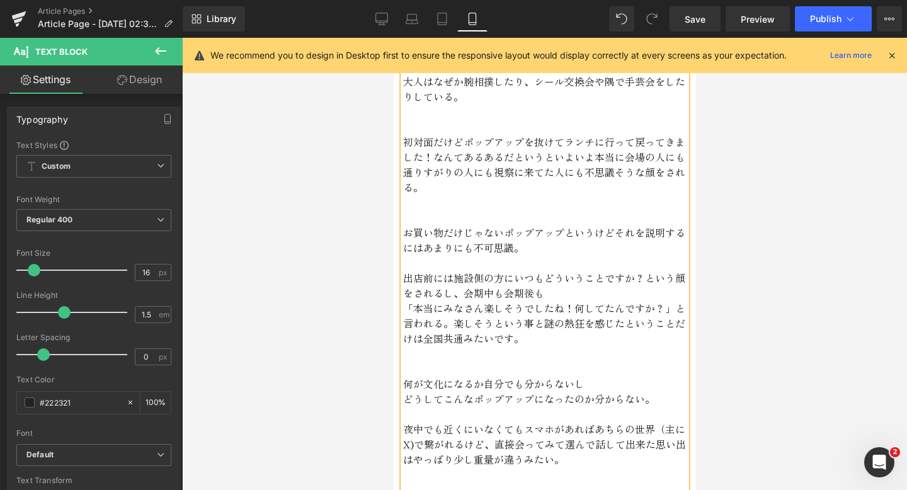
scroll to position [2458, 0]
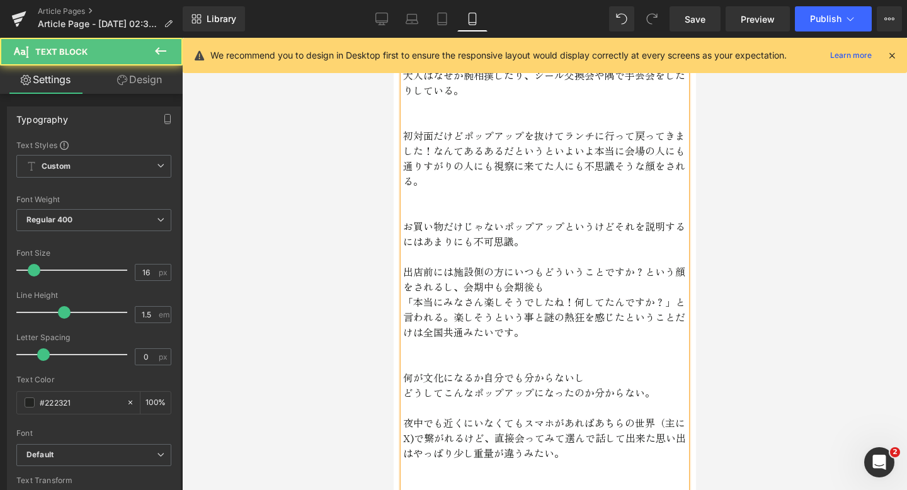
click at [536, 251] on p at bounding box center [545, 256] width 284 height 15
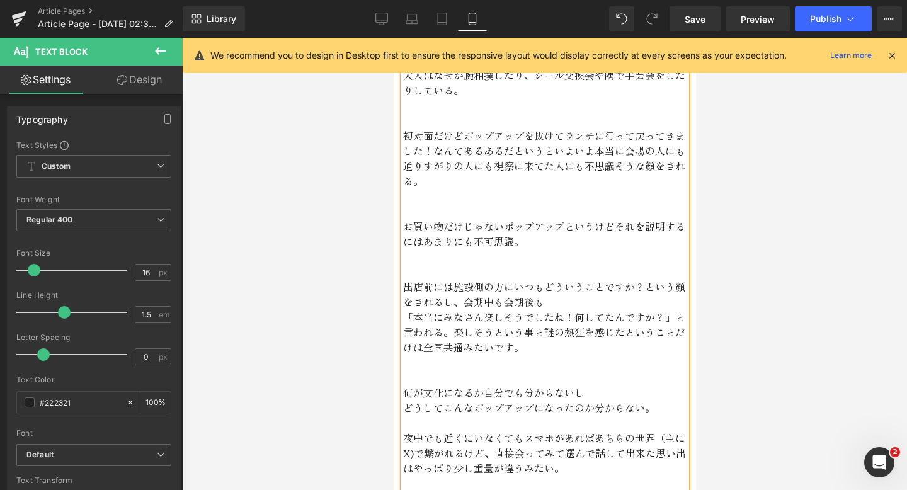
click at [498, 258] on p at bounding box center [545, 256] width 284 height 15
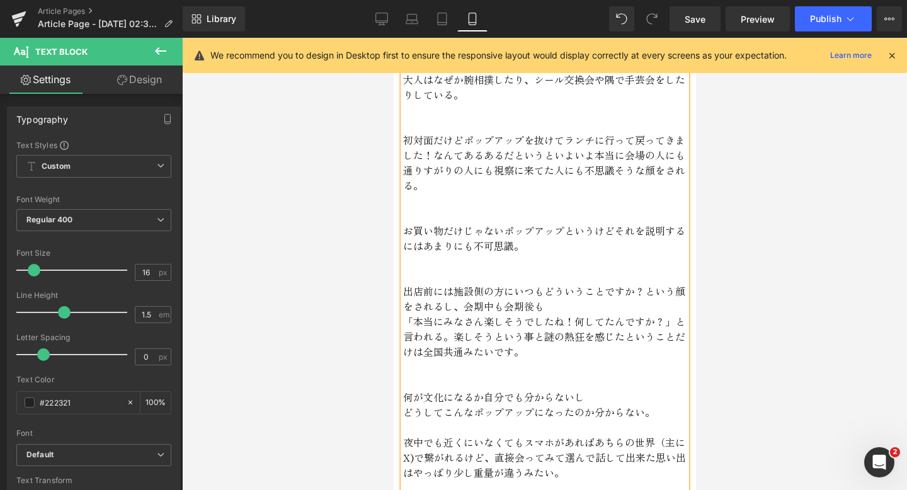
scroll to position [2451, 0]
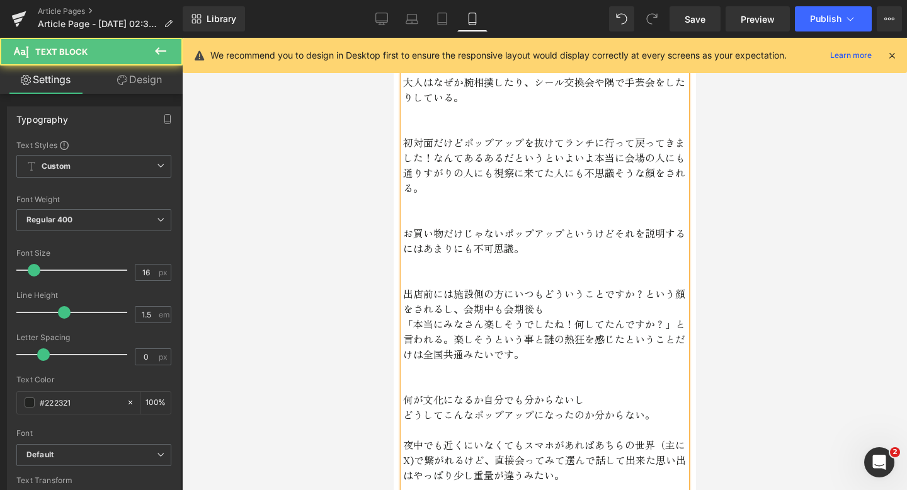
click at [577, 235] on p "お買い物だけじゃないポップアップというけどそれを説明するにはあまりにも不可思議。" at bounding box center [545, 241] width 284 height 30
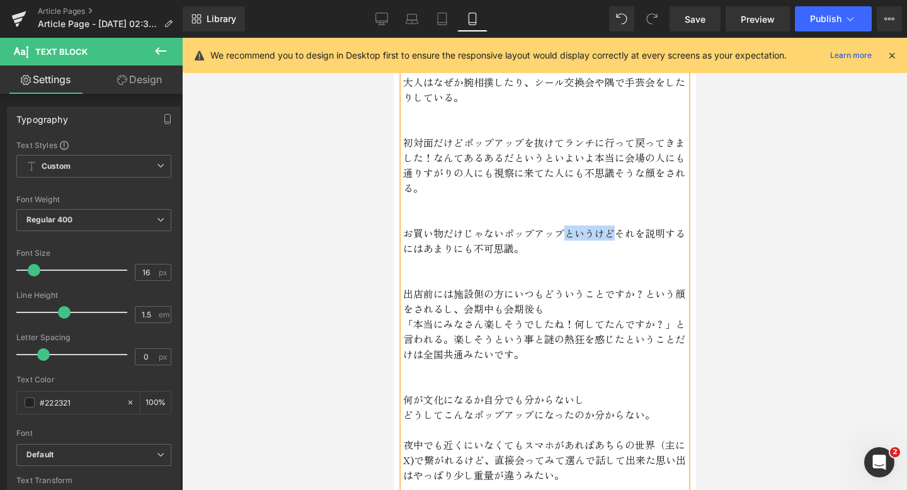
drag, startPoint x: 612, startPoint y: 234, endPoint x: 568, endPoint y: 234, distance: 44.1
click at [568, 234] on p "お買い物だけじゃないポップアップというけどそれを説明するにはあまりにも不可思議。" at bounding box center [545, 241] width 284 height 30
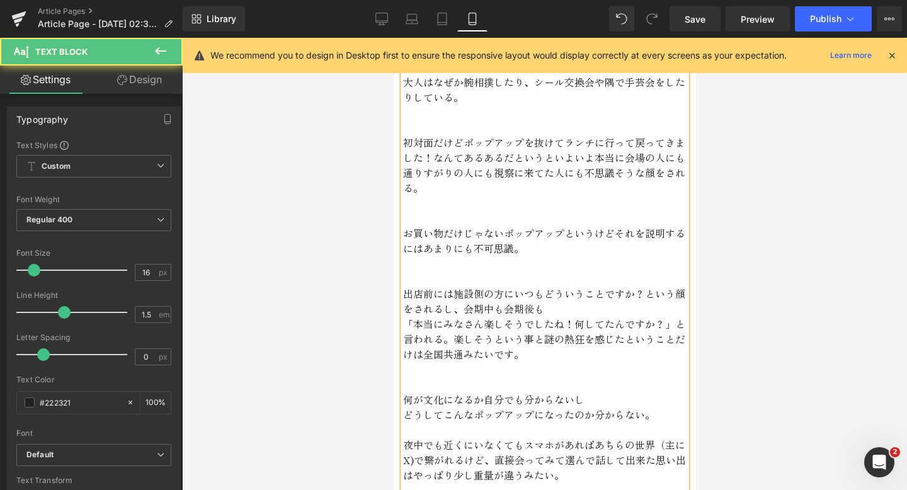
click at [579, 235] on p "お買い物だけじゃないポップアップというけどそれを説明するにはあまりにも不可思議。" at bounding box center [545, 241] width 284 height 30
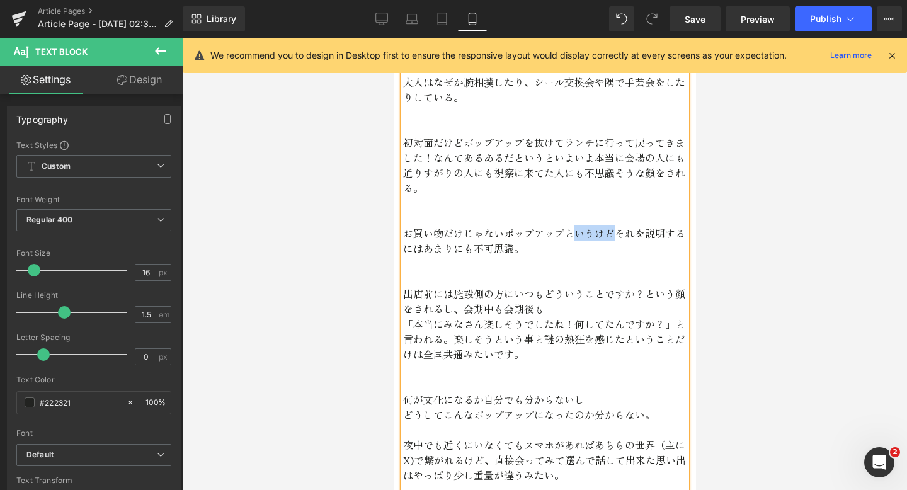
drag, startPoint x: 614, startPoint y: 232, endPoint x: 575, endPoint y: 233, distance: 38.4
click at [575, 233] on p "お買い物だけじゃないポップアップというけどそれを説明するにはあまりにも不可思議。" at bounding box center [545, 241] width 284 height 30
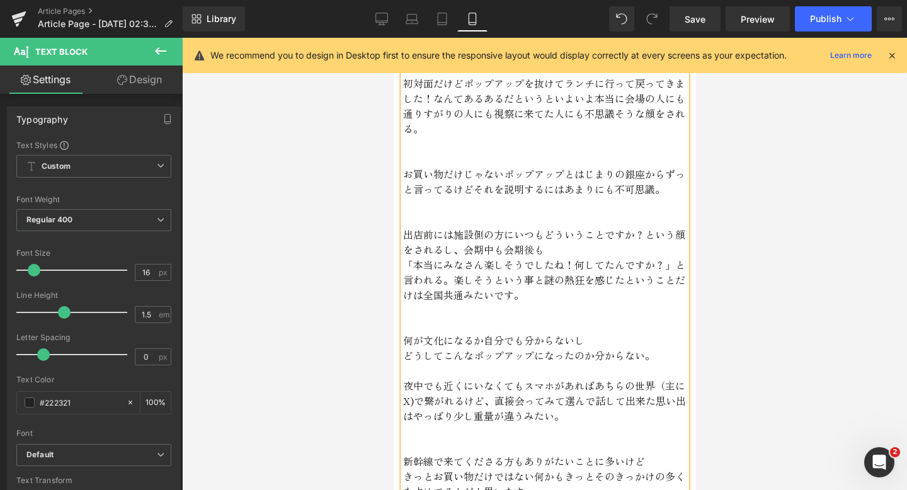
scroll to position [2469, 0]
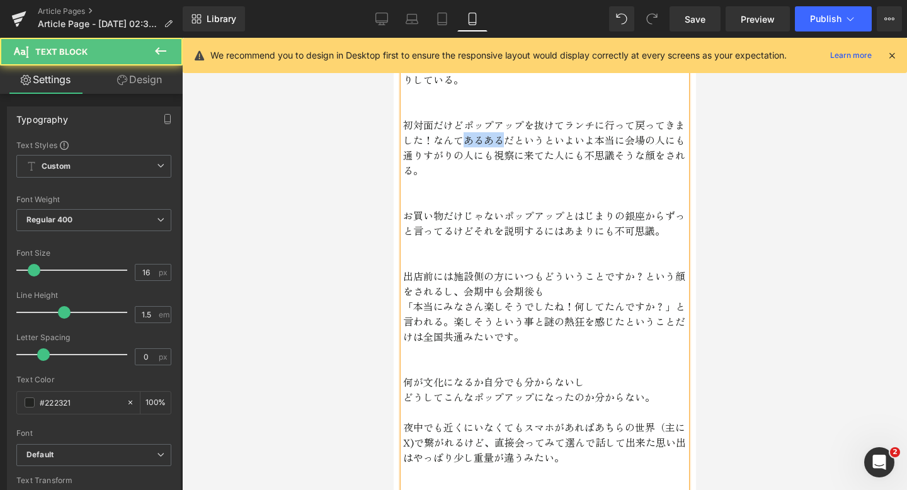
drag, startPoint x: 504, startPoint y: 138, endPoint x: 460, endPoint y: 139, distance: 44.1
click at [460, 139] on p "初対面だけどポップアップを抜けてランチに行って戻ってきました！なんてあるあるだというといよいよ本当に会場の人にも通りすがりの人にも視察に来てた人にも不思議そう…" at bounding box center [545, 147] width 284 height 60
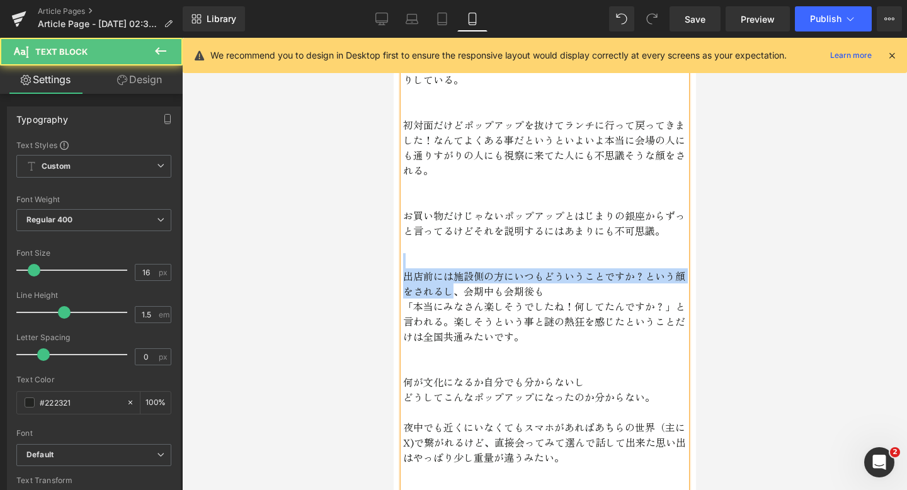
drag, startPoint x: 458, startPoint y: 290, endPoint x: 414, endPoint y: 266, distance: 50.5
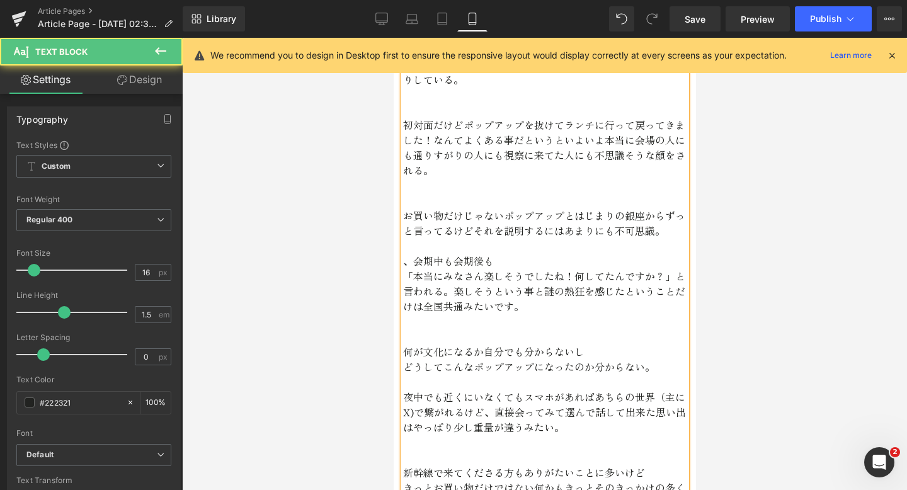
click at [415, 263] on span "、会期中も会期後も" at bounding box center [448, 260] width 91 height 15
click at [408, 291] on p "「本当にみなさん楽しそうでしたね！何してたんですか？」と言われる。楽しそうという事と謎の熱狂を感じたということだけは全国共通みたいです。" at bounding box center [545, 290] width 284 height 45
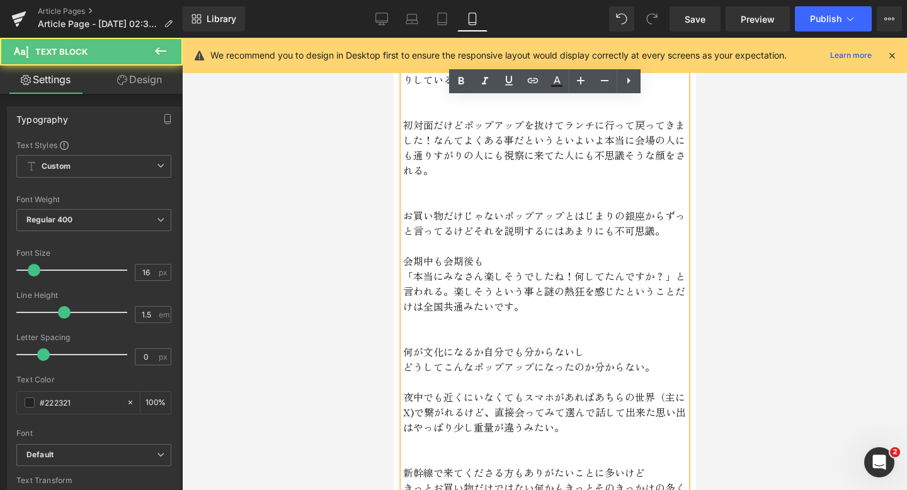
click at [403, 291] on p "「本当にみなさん楽しそうでしたね！何してたんですか？」と言われる。楽しそうという事と謎の熱狂を感じたということだけは全国共通みたいです。" at bounding box center [545, 290] width 284 height 45
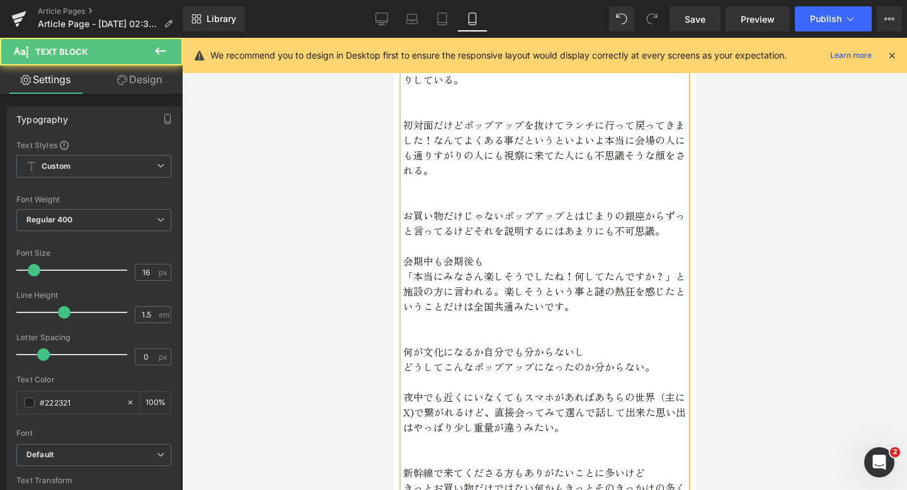
click at [497, 297] on p "「本当にみなさん楽しそうでしたね！何してたんですか？」と施設の方に言われる。楽しそうという事と謎の熱狂を感じたということだけは全国共通みたいです。" at bounding box center [545, 290] width 284 height 45
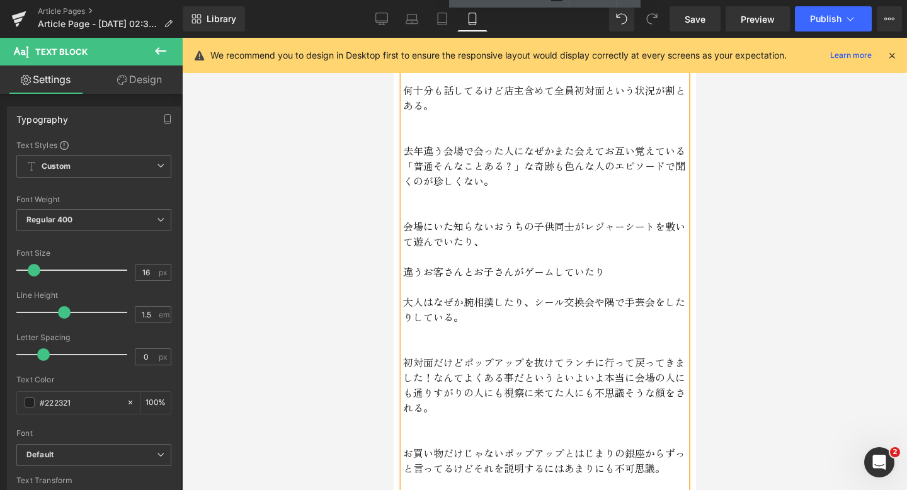
scroll to position [2147, 0]
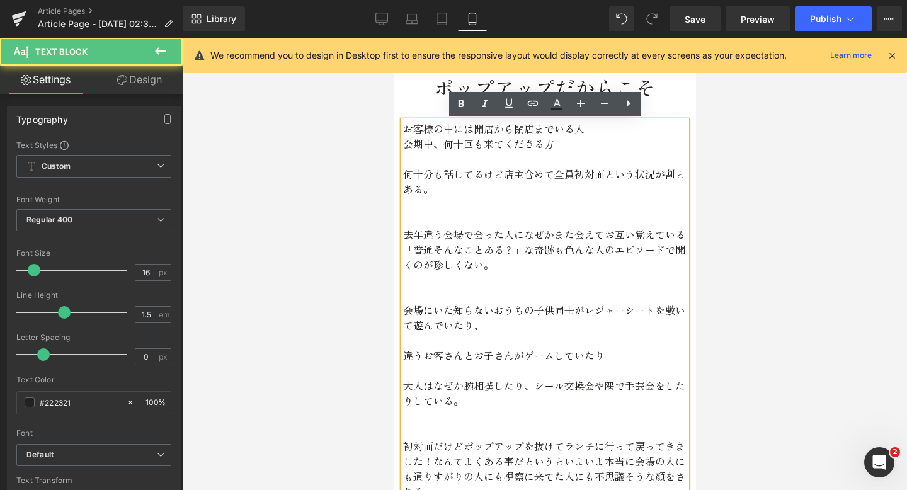
click at [454, 396] on p "大人はなぜか腕相撲したり、シール交換会や隅で手芸会をしたりしている。" at bounding box center [545, 393] width 284 height 30
click at [462, 397] on p "大人はなぜか腕相撲したり、シール交換会や隅で手芸会をしたりしている。" at bounding box center [545, 393] width 284 height 30
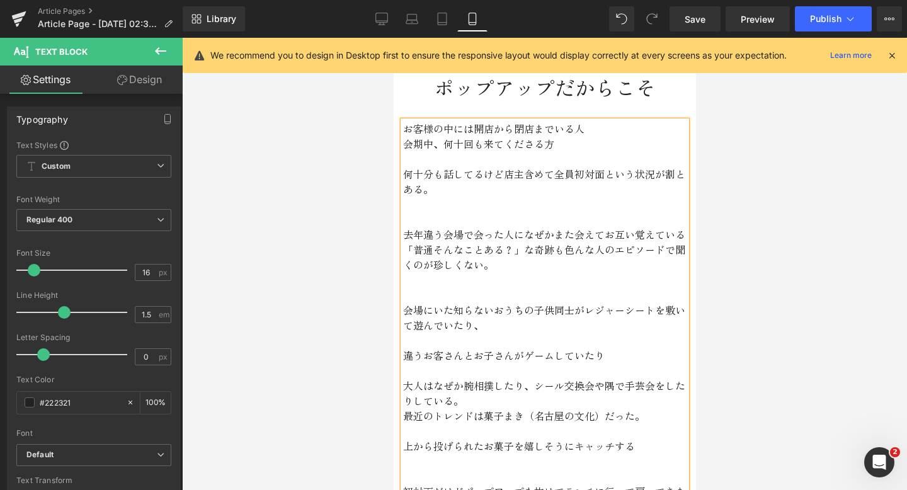
click at [458, 429] on p at bounding box center [545, 430] width 284 height 15
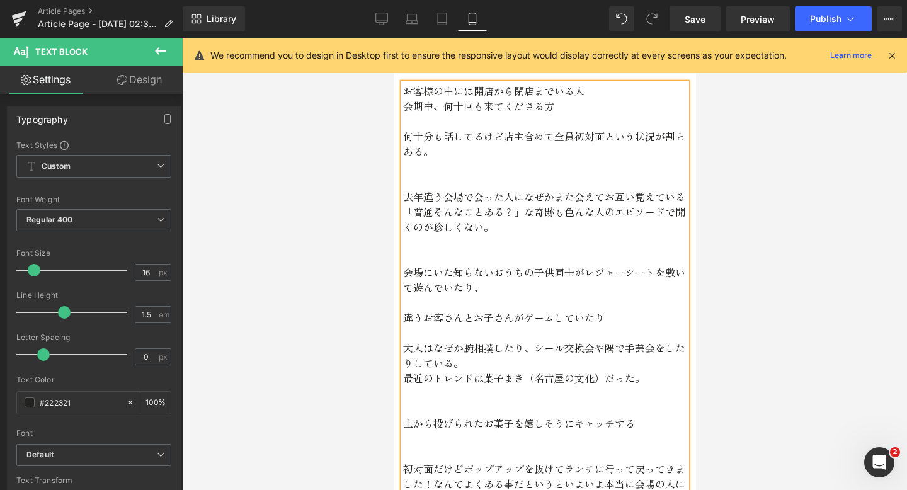
scroll to position [2193, 0]
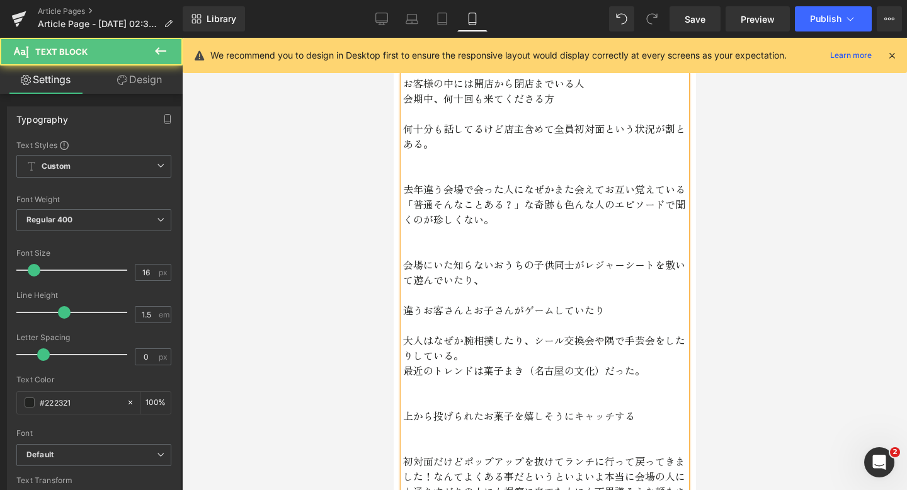
click at [635, 416] on p "上から投げられたお菓子を嬉しそうにキャッチする" at bounding box center [545, 415] width 284 height 15
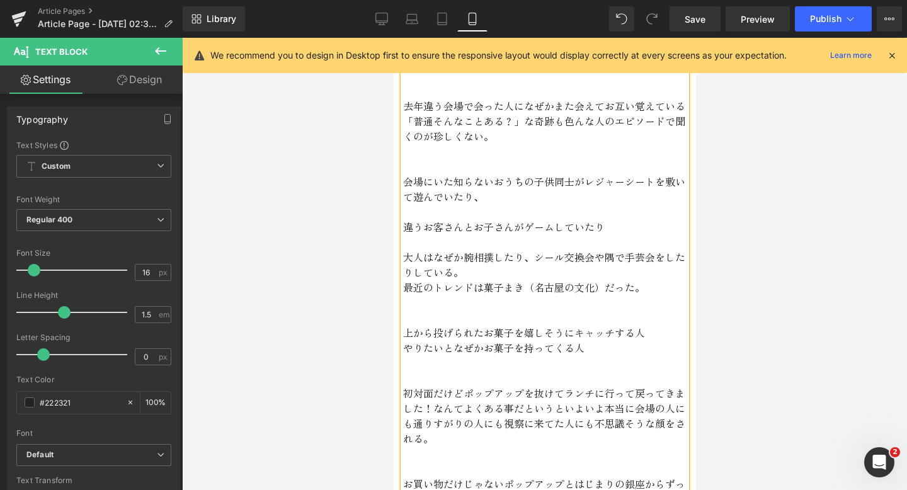
scroll to position [2277, 0]
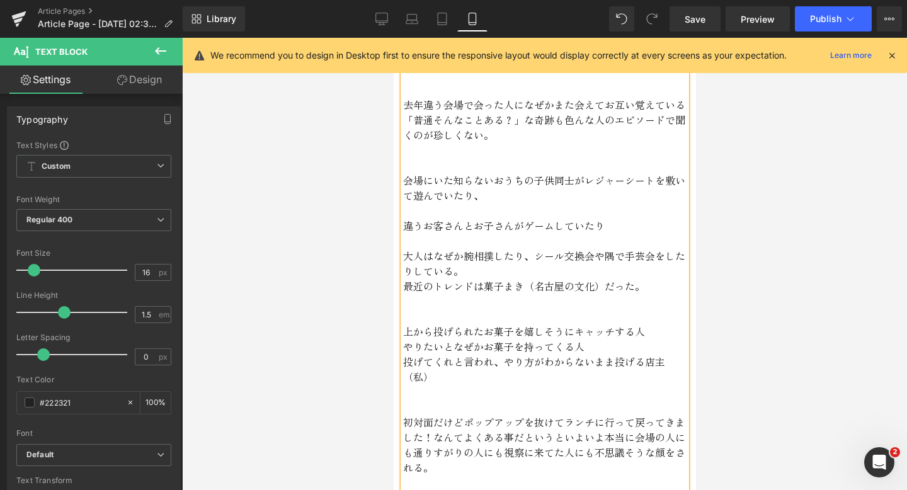
click at [578, 336] on p "上から投げられたお菓子を嬉しそうにキャッチする人" at bounding box center [545, 331] width 284 height 15
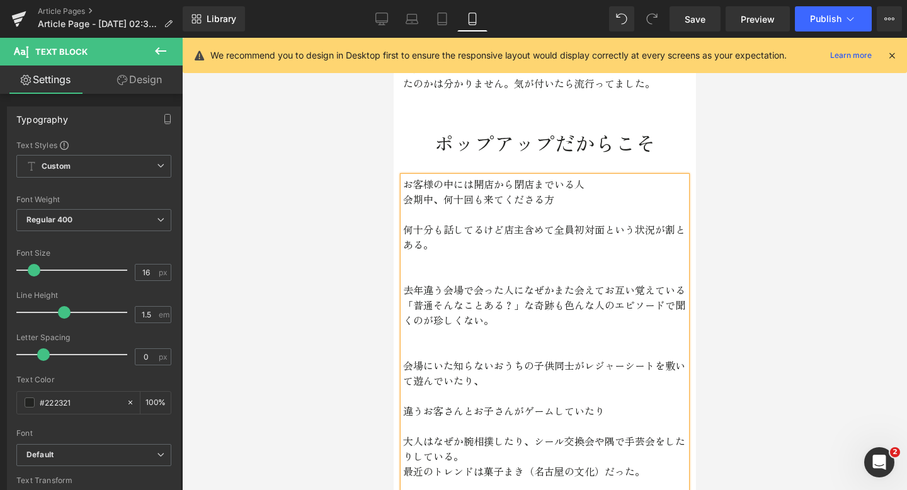
scroll to position [2083, 0]
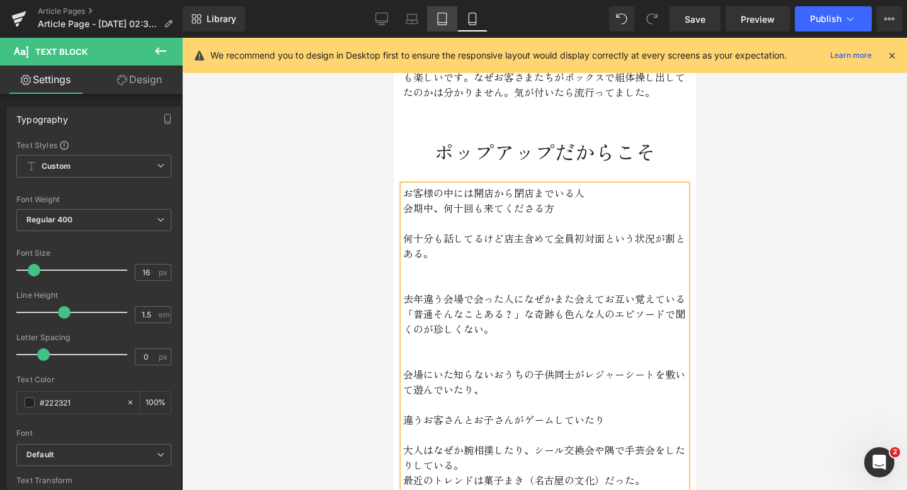
click at [427, 25] on link "Tablet" at bounding box center [442, 18] width 30 height 25
type input "100"
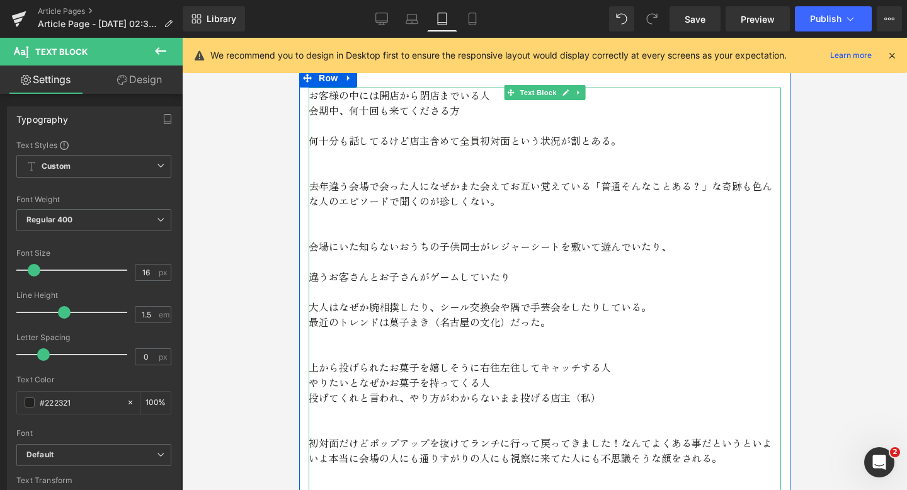
scroll to position [2261, 0]
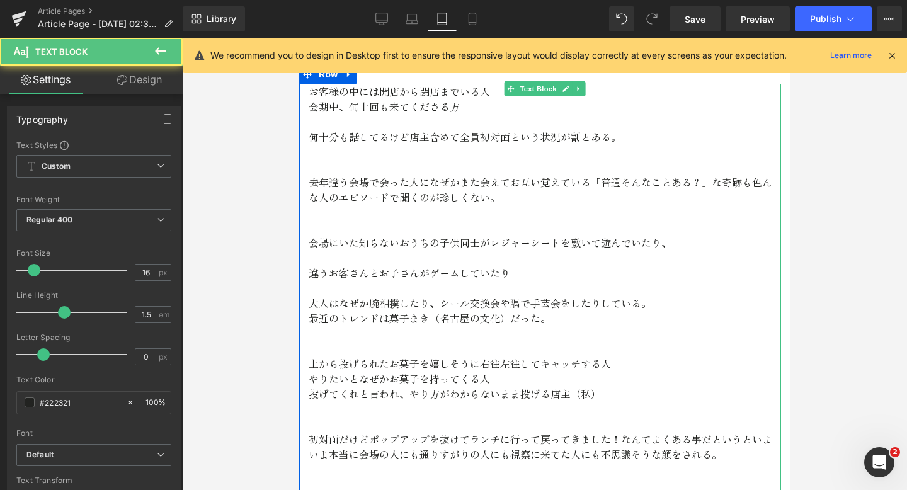
click at [312, 265] on p "違うお客さんとお子さんがゲームしていたり" at bounding box center [544, 272] width 473 height 15
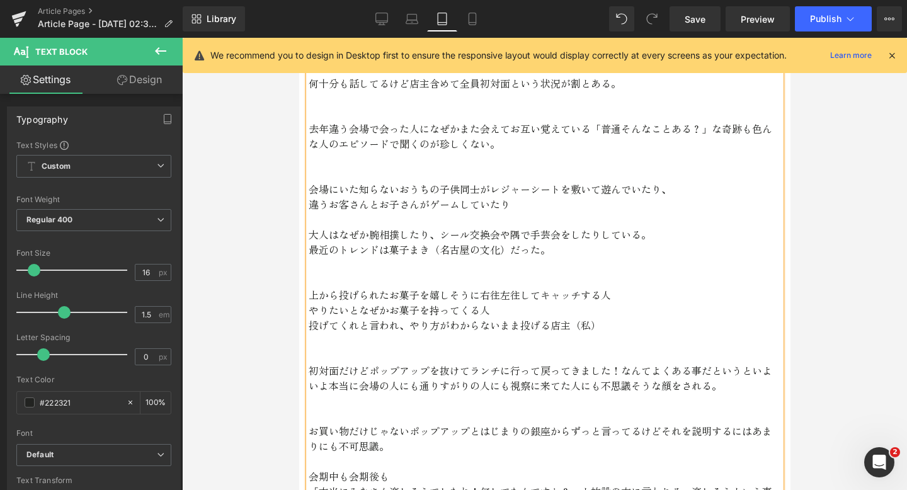
scroll to position [2331, 0]
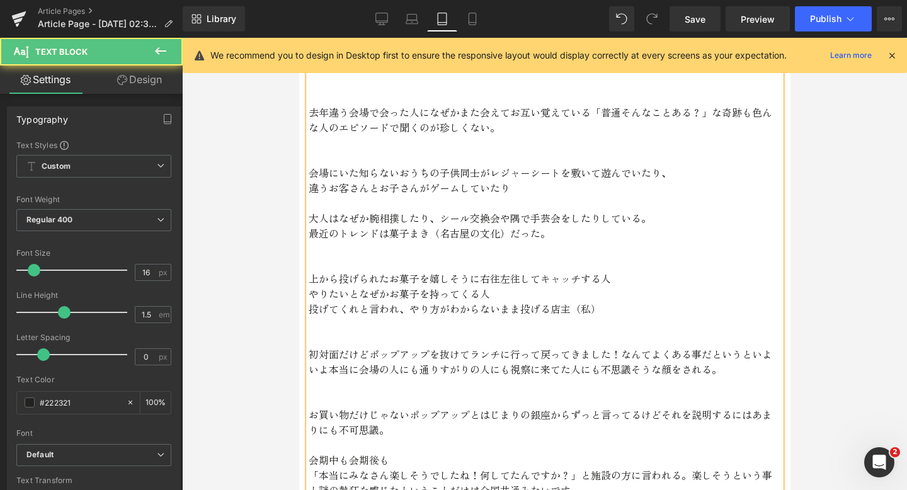
click at [311, 226] on p "最近のトレンドは菓子まき（名古屋の文化）だった。" at bounding box center [544, 233] width 473 height 15
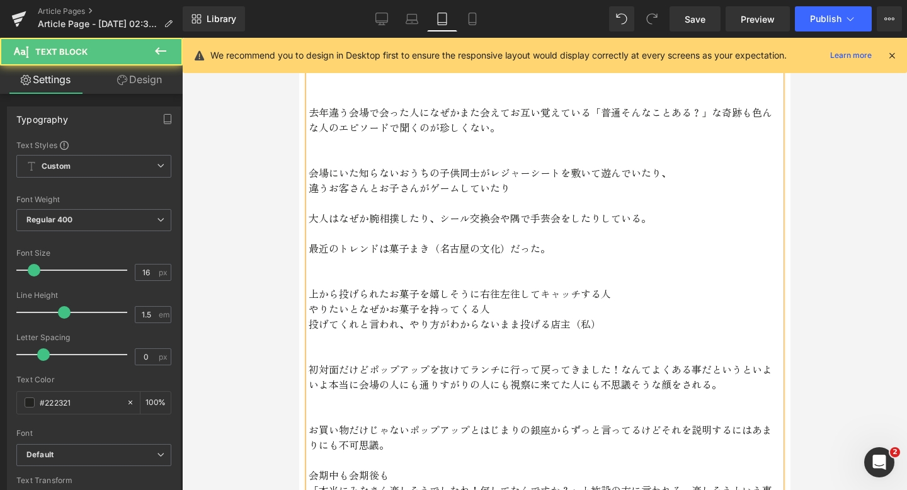
click at [319, 256] on p at bounding box center [544, 263] width 473 height 15
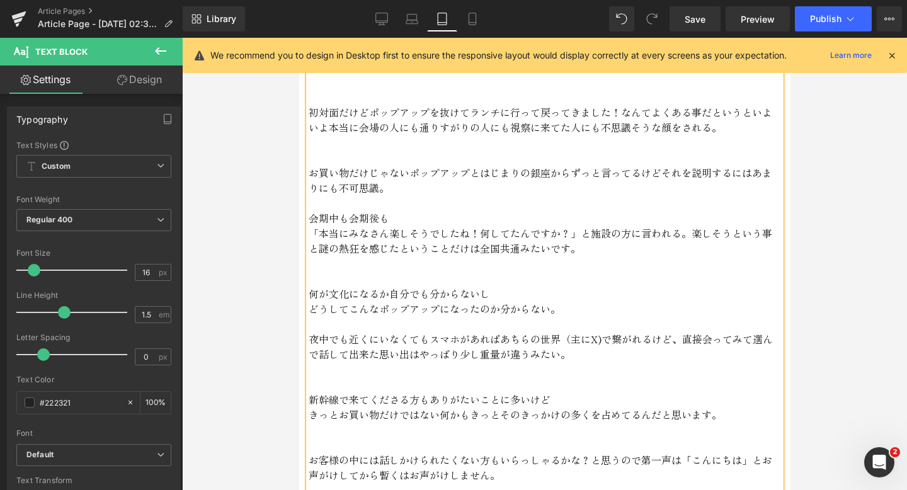
scroll to position [2578, 0]
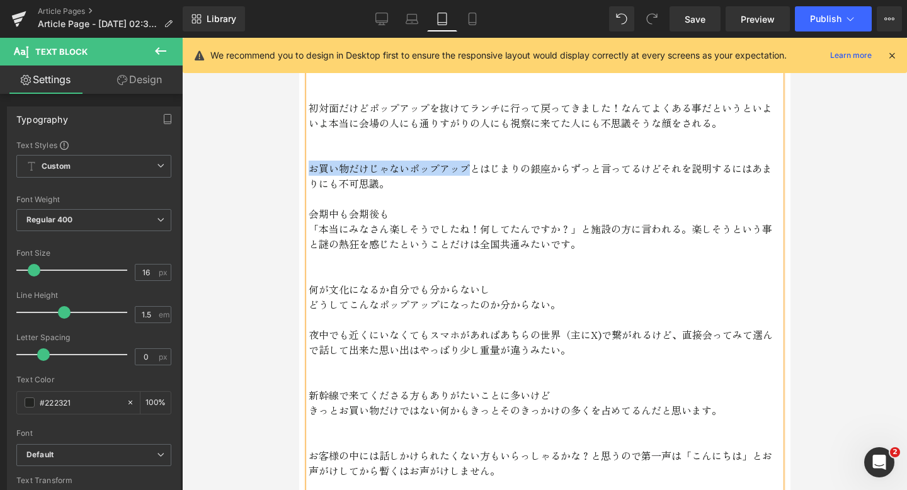
drag, startPoint x: 467, startPoint y: 152, endPoint x: 300, endPoint y: 147, distance: 167.1
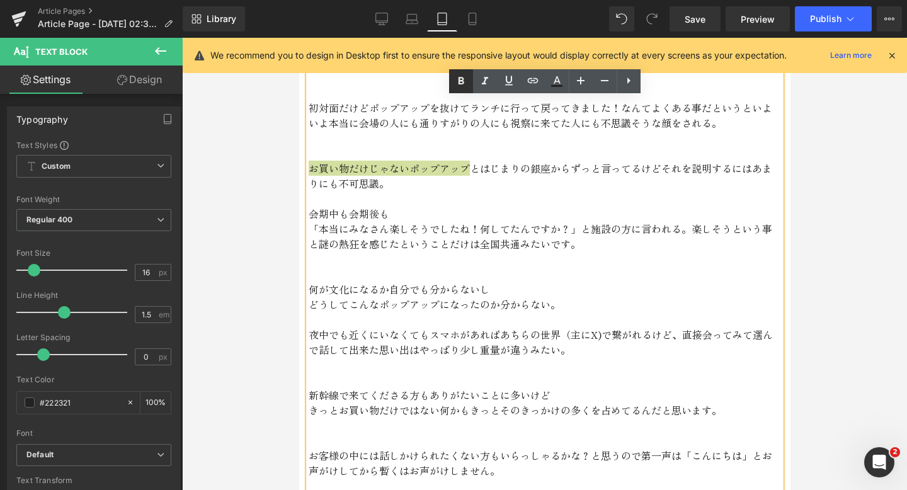
click at [458, 77] on icon at bounding box center [461, 81] width 6 height 8
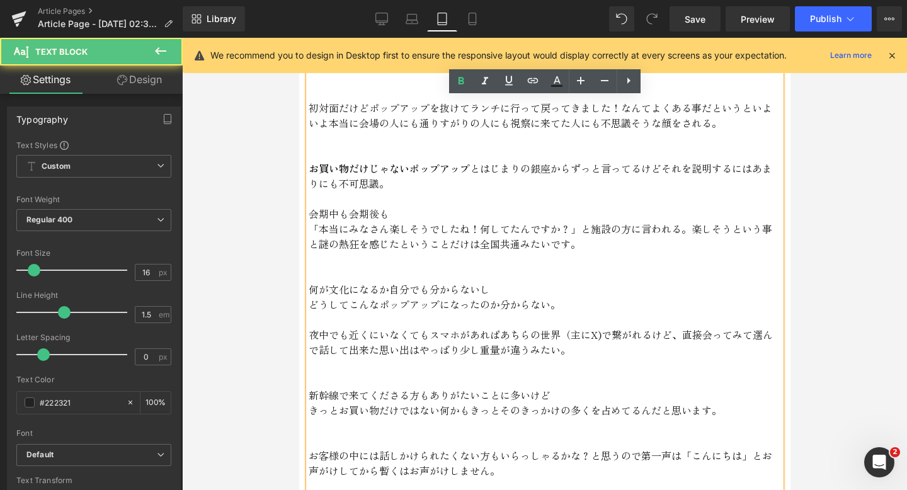
click at [465, 221] on p "「本当にみなさん楽しそうでしたね！何してたんですか？」と施設の方に言われる。楽しそうという事と謎の熱狂を感じたということだけは全国共通みたいです。" at bounding box center [544, 236] width 473 height 30
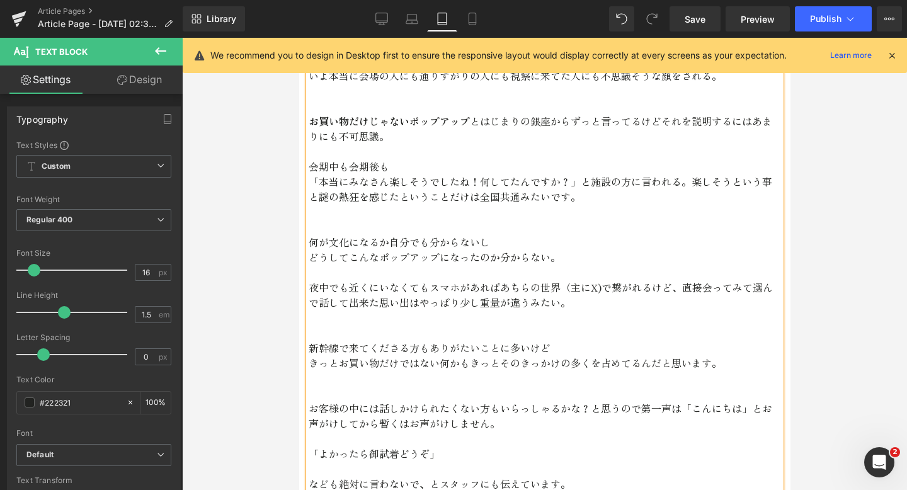
scroll to position [2626, 0]
click at [568, 182] on p "「本当にみなさん楽しそうでしたね！何してたんですか？」と施設の方に言われる。楽しそうという事と謎の熱狂を感じたということだけは全国共通みたいです。" at bounding box center [544, 188] width 473 height 30
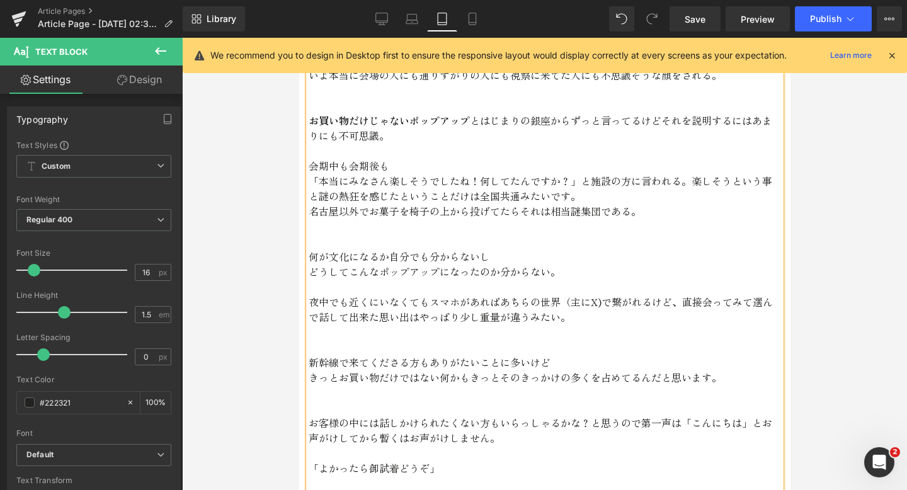
click at [367, 204] on p "名古屋以外でお菓子を椅子の上から投げてたらそれは相当謎集団である。" at bounding box center [544, 211] width 473 height 15
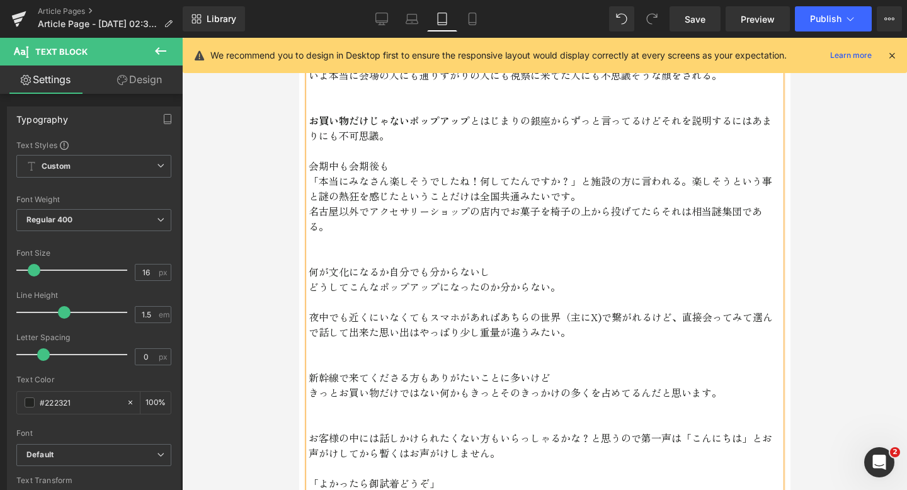
click at [607, 204] on p "名古屋以外でアクセサリーショップの店内でお菓子を椅子の上から投げてたらそれは相当謎集団である。" at bounding box center [544, 219] width 473 height 30
click at [711, 204] on p "名古屋以外でアクセサリーショップの店内でお菓子を椅子の上からお客様に向かって投げてたらそれは相当謎集団である。" at bounding box center [544, 219] width 473 height 30
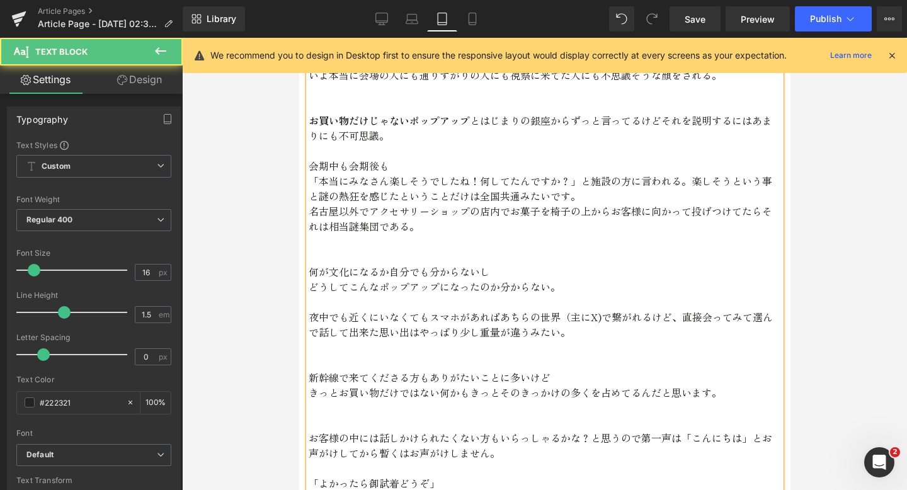
click at [570, 182] on p "「本当にみなさん楽しそうでしたね！何してたんですか？」と施設の方に言われる。楽しそうという事と謎の熱狂を感じたということだけは全国共通みたいです。" at bounding box center [544, 188] width 473 height 30
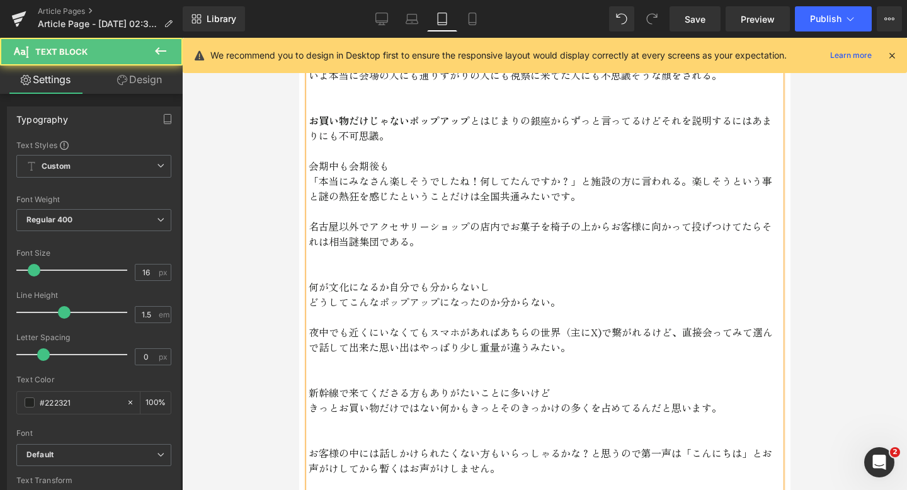
click at [411, 226] on p "名古屋以外でアクセサリーショップの店内でお菓子を椅子の上からお客様に向かって投げつけてたらそれは相当謎集団である。" at bounding box center [544, 234] width 473 height 30
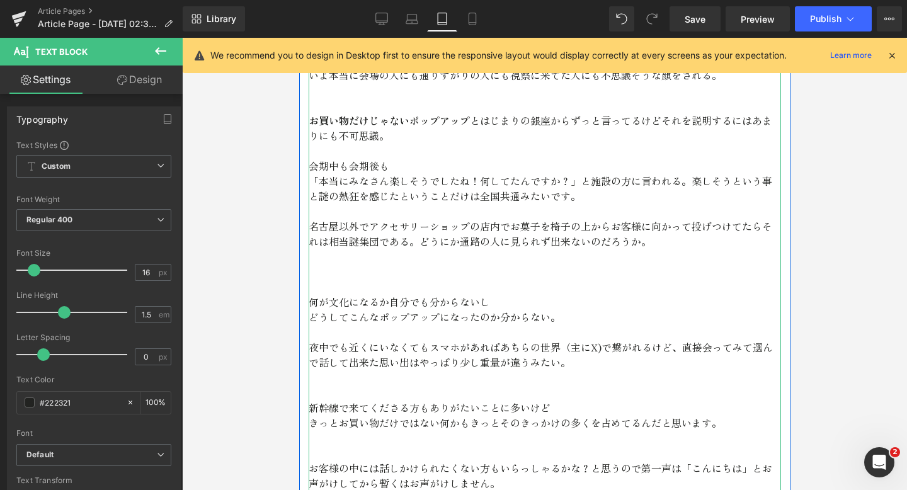
click at [495, 249] on p at bounding box center [544, 256] width 473 height 15
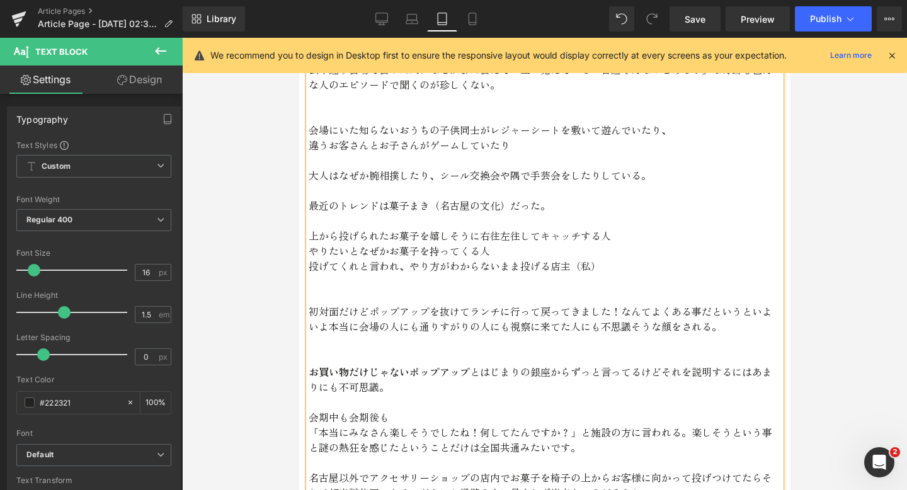
scroll to position [2345, 0]
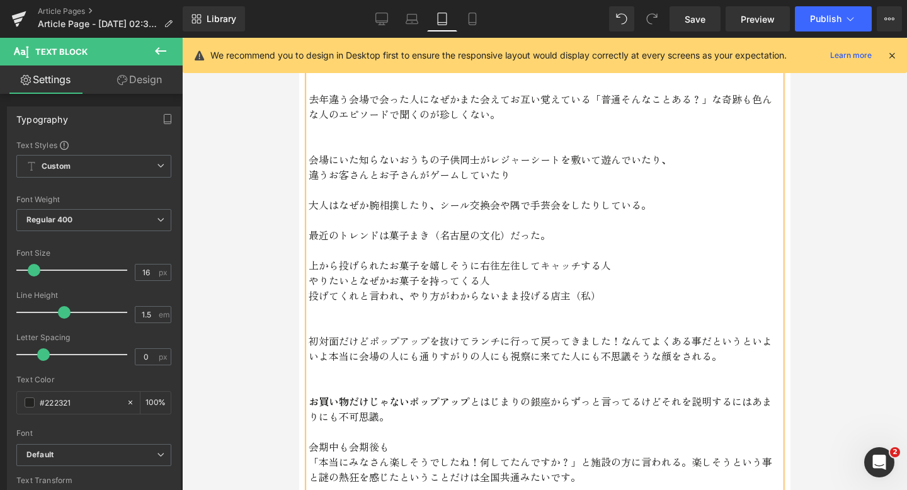
click at [550, 288] on p "投げてくれと言われ、やり方がわからないまま投げる店主（私）" at bounding box center [544, 295] width 473 height 15
click at [617, 273] on p "やりたいとなぜかお菓子を持ってくる人" at bounding box center [544, 280] width 473 height 15
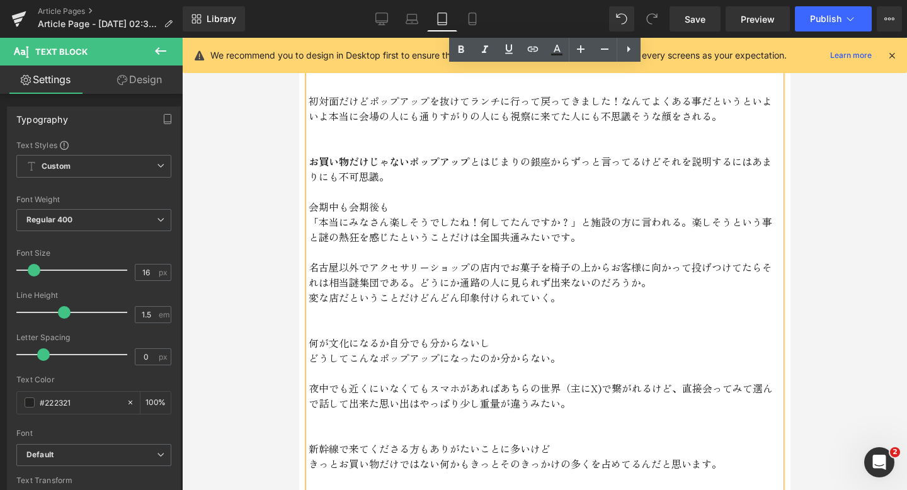
scroll to position [2578, 0]
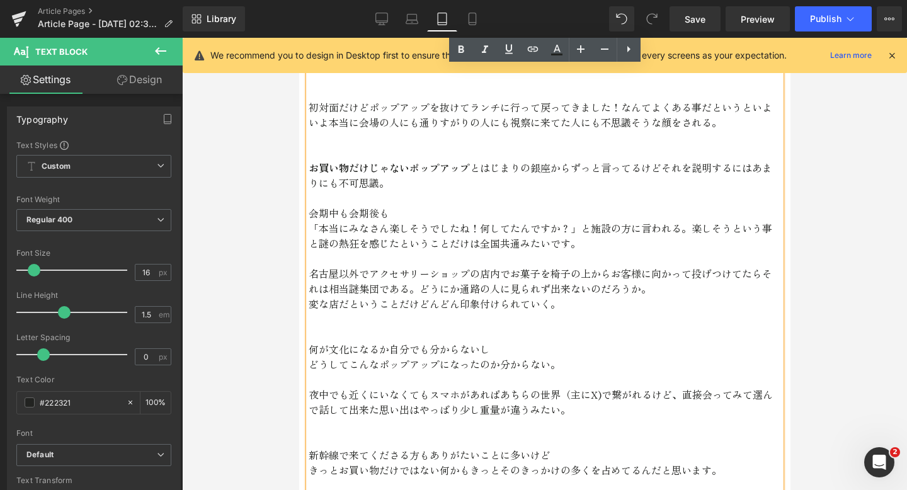
click at [472, 251] on p at bounding box center [544, 258] width 473 height 15
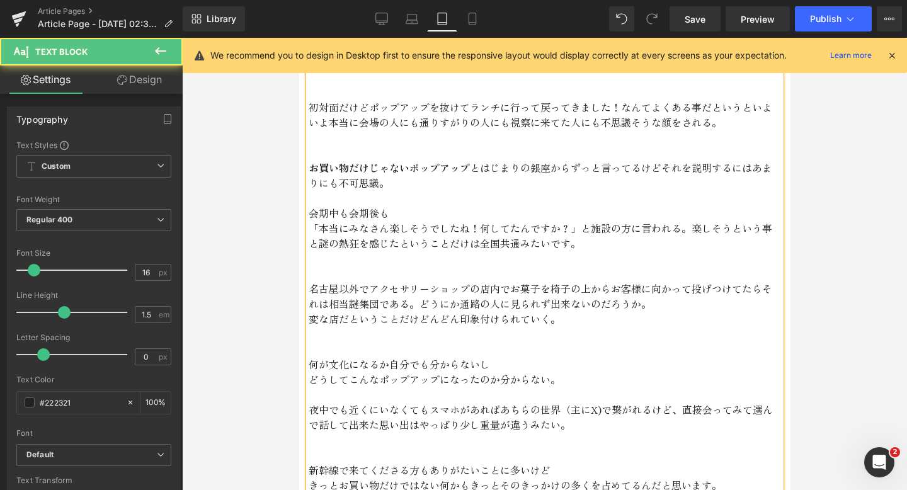
click at [459, 311] on p "変な店だということだけどんどん印象付けられていく。" at bounding box center [544, 318] width 473 height 15
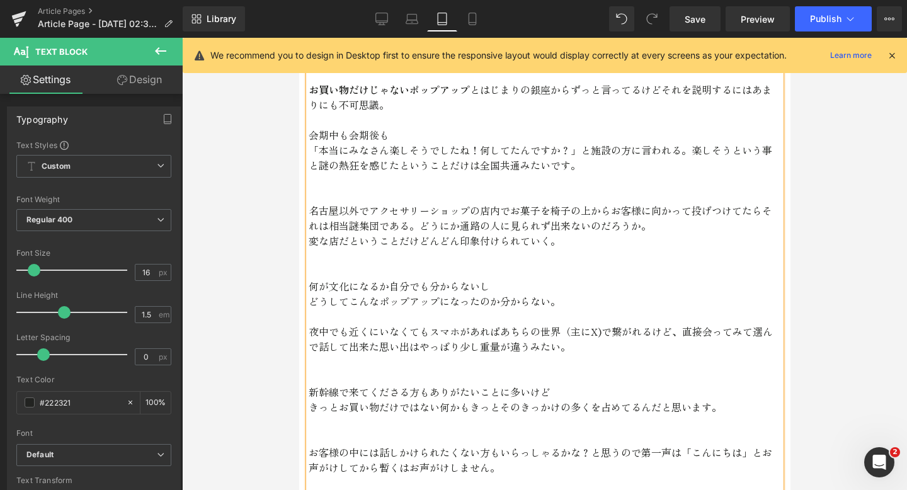
scroll to position [2658, 0]
click at [473, 261] on p at bounding box center [544, 268] width 473 height 15
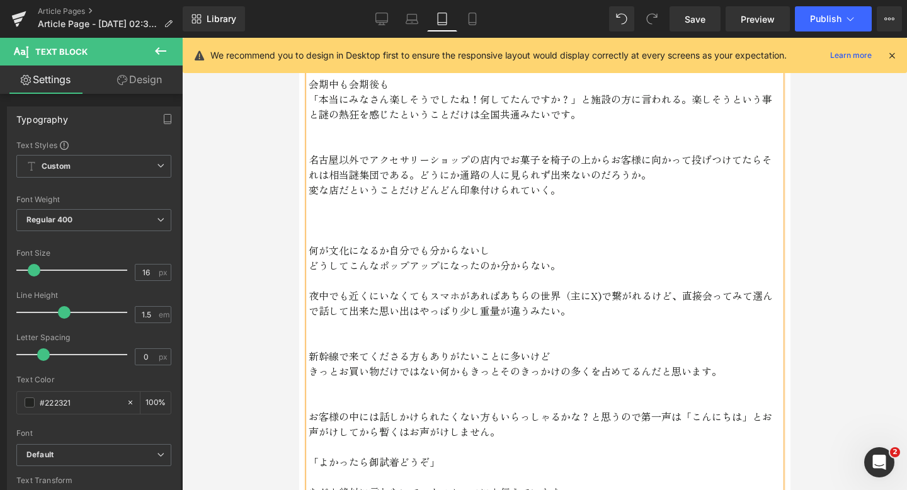
scroll to position [2703, 0]
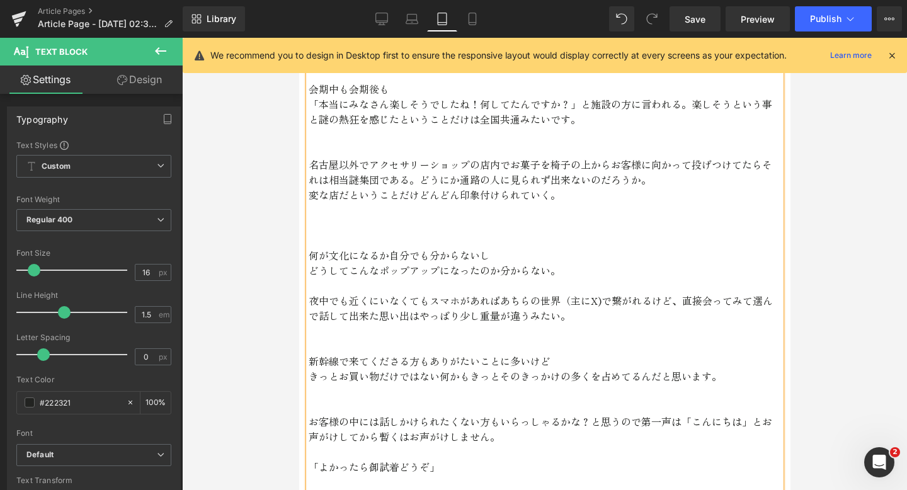
click at [336, 202] on p at bounding box center [544, 209] width 473 height 15
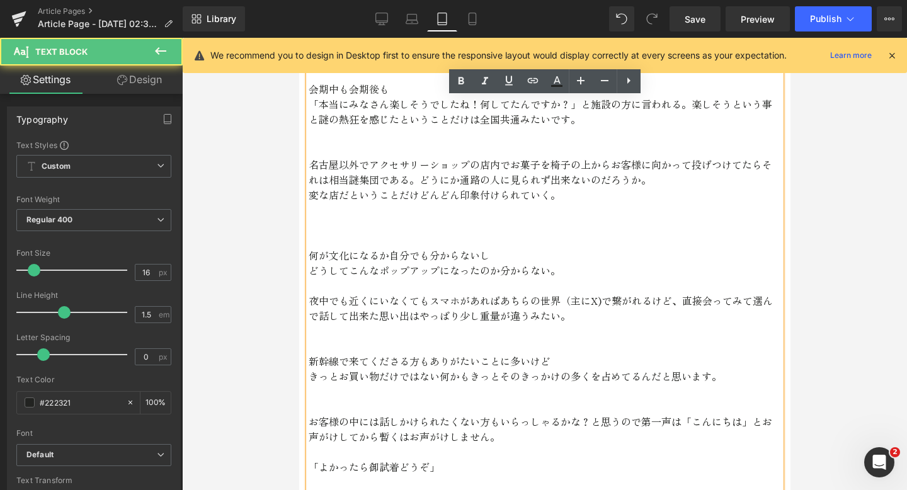
click at [309, 217] on p at bounding box center [544, 224] width 473 height 15
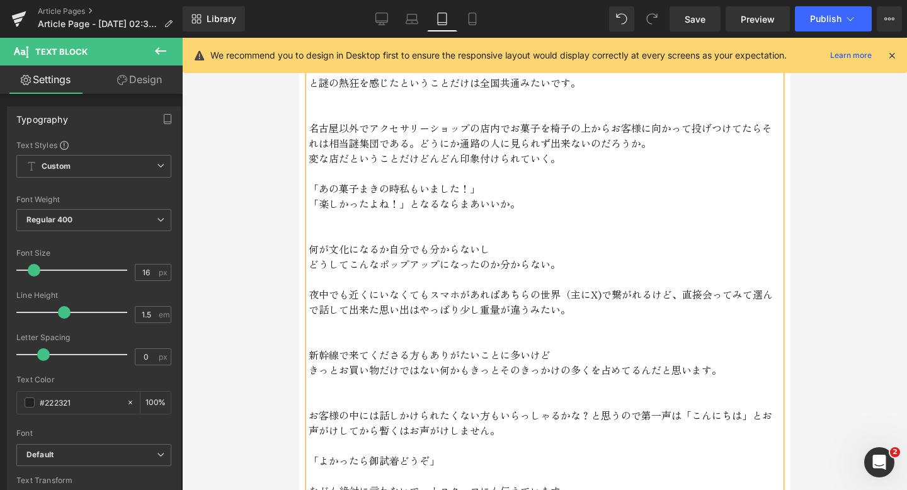
scroll to position [2813, 0]
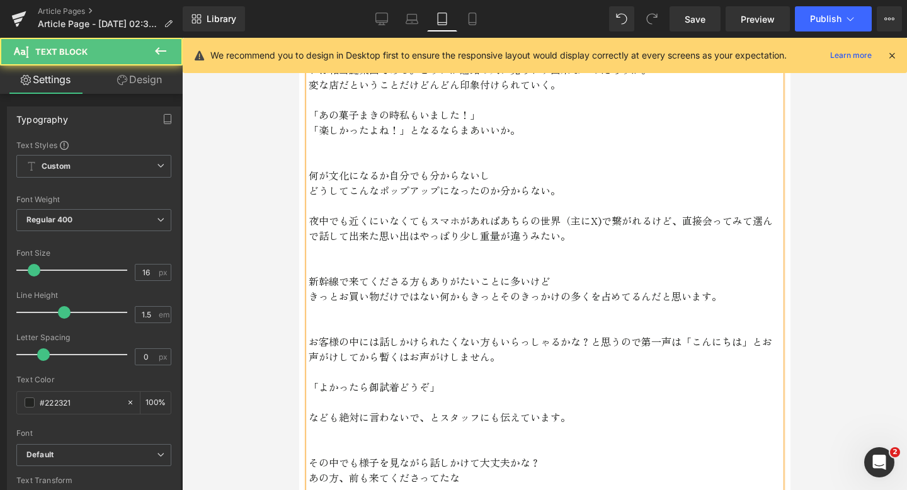
click at [497, 168] on p "何が文化になるか自分でも分からないし" at bounding box center [544, 175] width 473 height 15
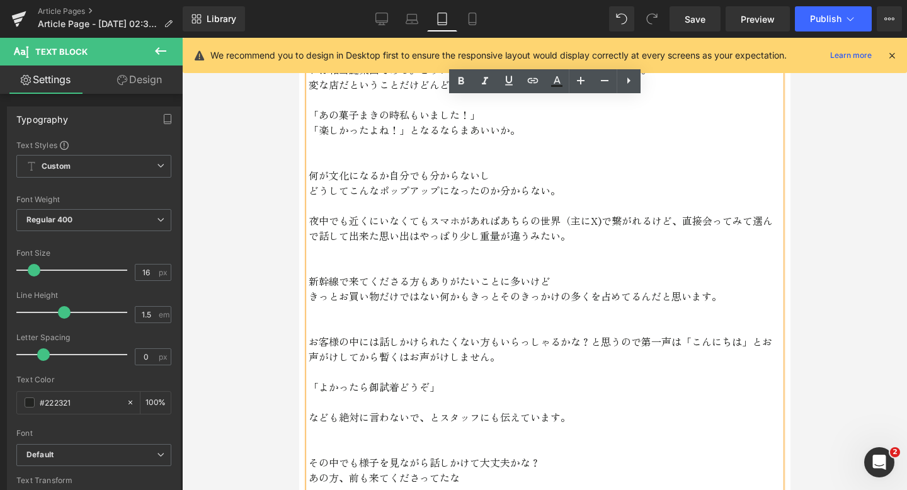
click at [565, 183] on p "どうしてこんなポップアップになったのか分からない。" at bounding box center [544, 190] width 473 height 15
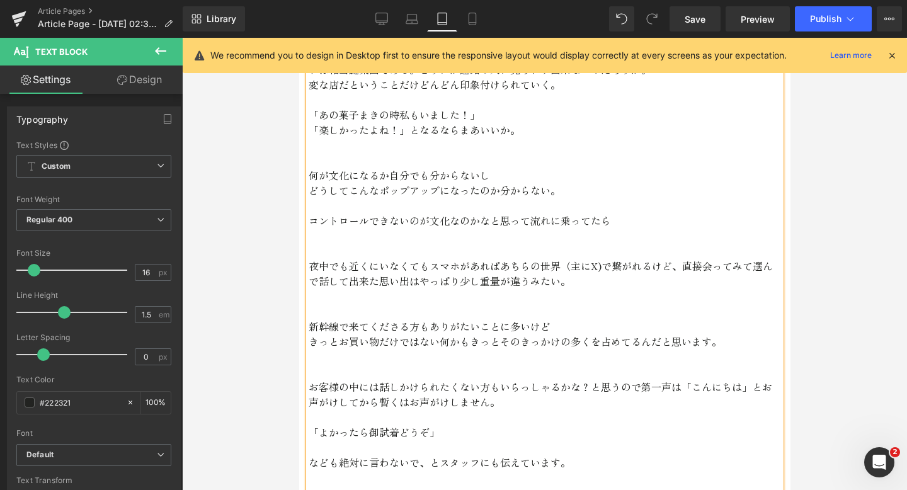
click at [622, 213] on p "コントロールできないのが文化なのかなと思って流れに乗ってたら" at bounding box center [544, 220] width 473 height 15
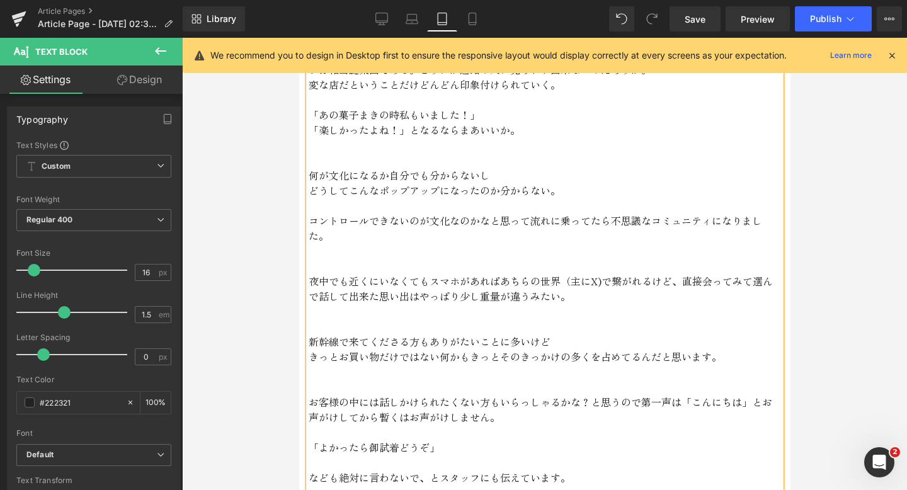
scroll to position [2858, 0]
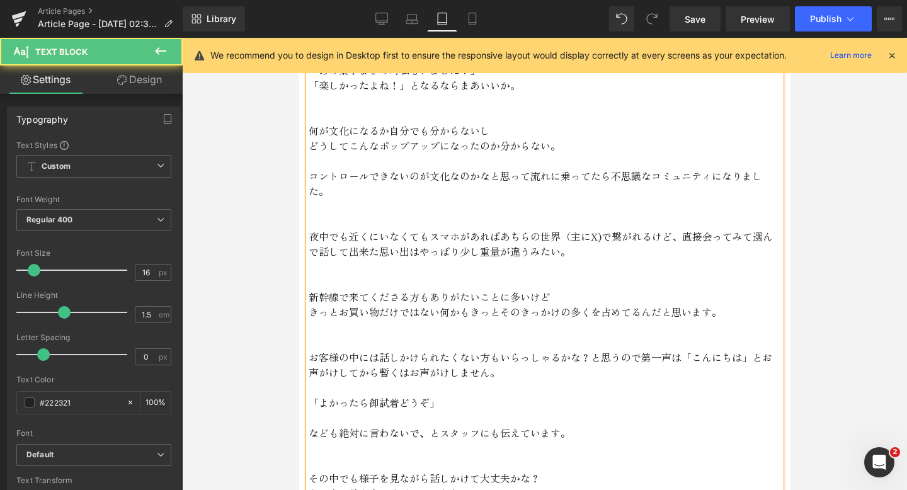
click at [466, 304] on p "きっとお買い物だけではない何かもきっとそのきっかけの多くを占めてるんだと思います。" at bounding box center [544, 311] width 473 height 15
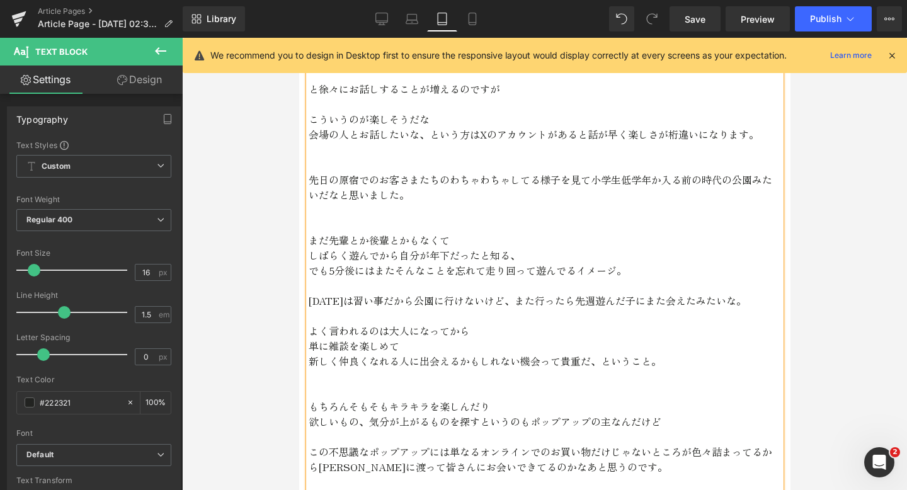
scroll to position [3301, 0]
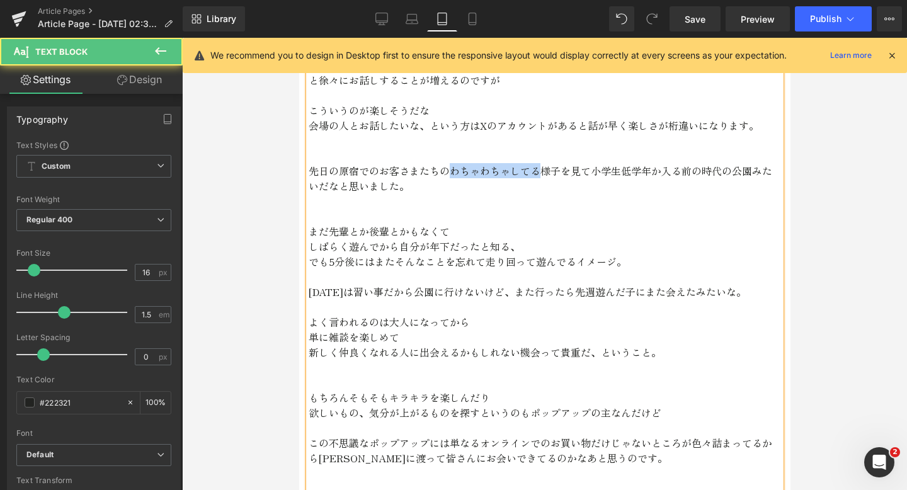
drag, startPoint x: 539, startPoint y: 141, endPoint x: 449, endPoint y: 141, distance: 90.1
click at [449, 163] on p "先日の原宿でのお客さまたちのわちゃわちゃしてる様子を見て小学生低学年か入る前の時代の公園みたいだなと思いました。" at bounding box center [544, 178] width 473 height 30
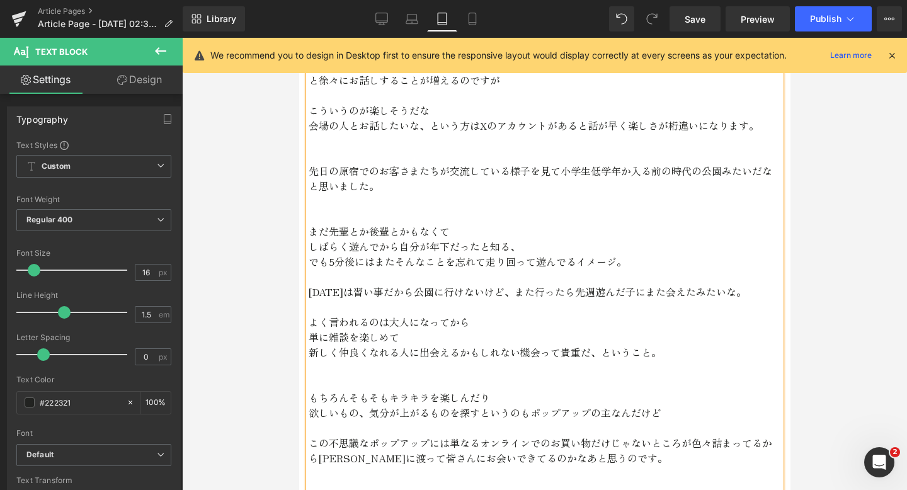
click at [560, 163] on p "先日の原宿でのお客さまたちが交流している様子を見て小学生低学年か入る前の時代の公園みたいだなと思いました。" at bounding box center [544, 178] width 473 height 30
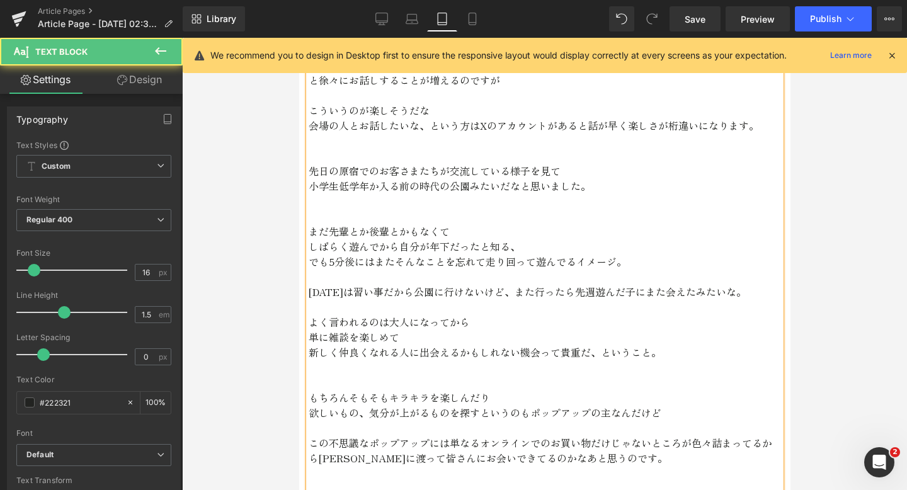
click at [590, 178] on p "小学生低学年か入る前の時代の公園みたいだなと思いました。" at bounding box center [544, 185] width 473 height 15
click at [727, 284] on p "[DATE]は習い事だから公園に行けないけど、また行ったら先週遊んだ子にまた会えたみたいな。" at bounding box center [544, 291] width 473 height 15
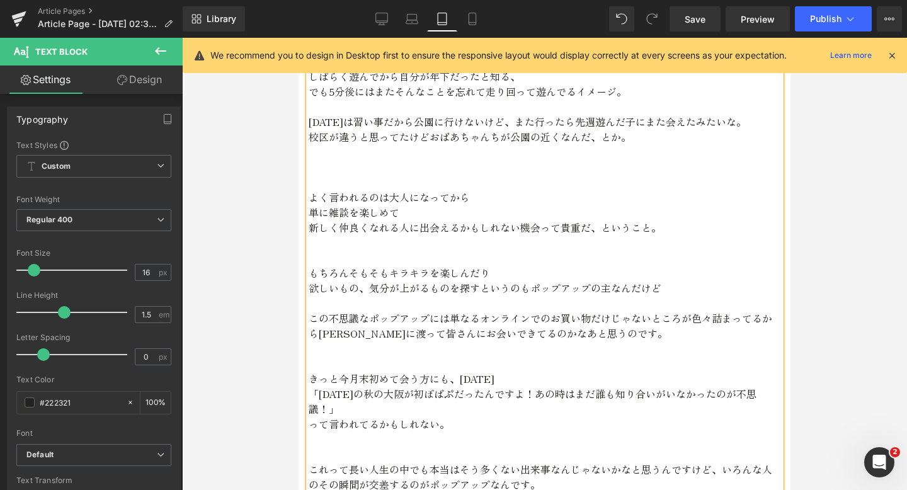
scroll to position [3473, 0]
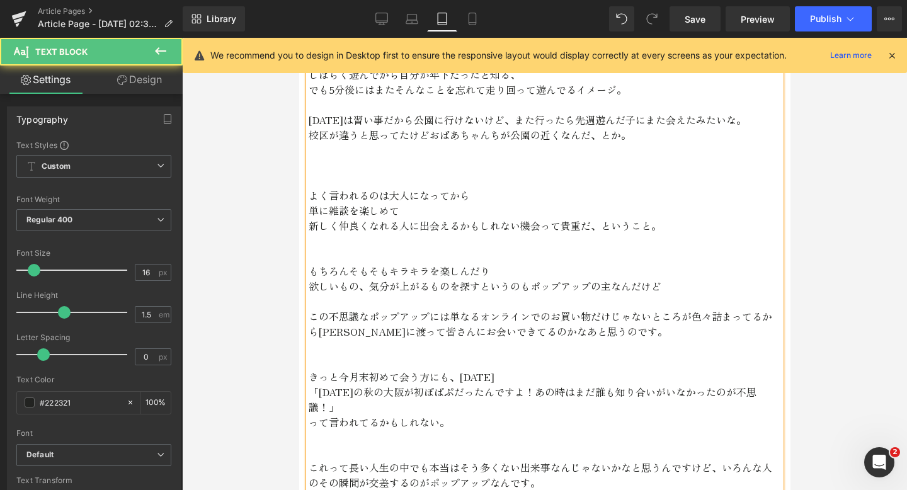
click at [329, 203] on p "単に雑談を楽しめて" at bounding box center [544, 210] width 473 height 15
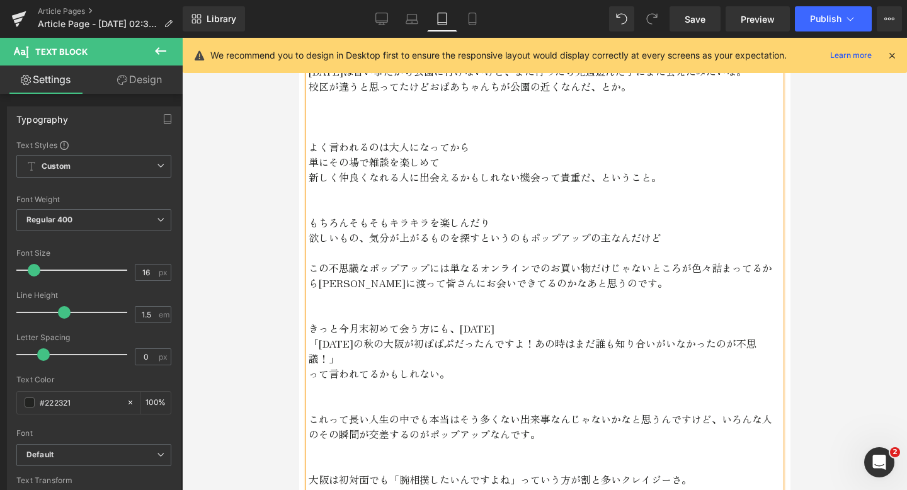
scroll to position [3527, 0]
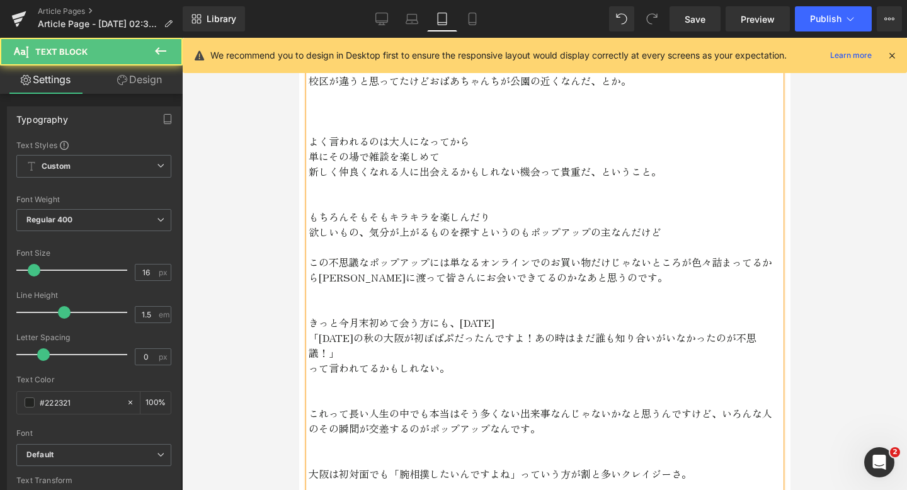
click at [608, 224] on p "欲しいもの、気分が上がるものを探すというのもポップアップの主なんだけど" at bounding box center [544, 231] width 473 height 15
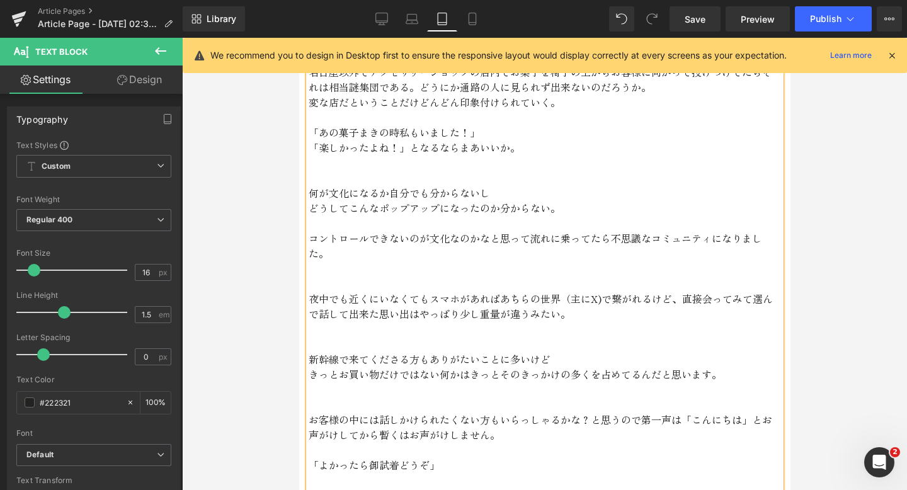
scroll to position [2733, 0]
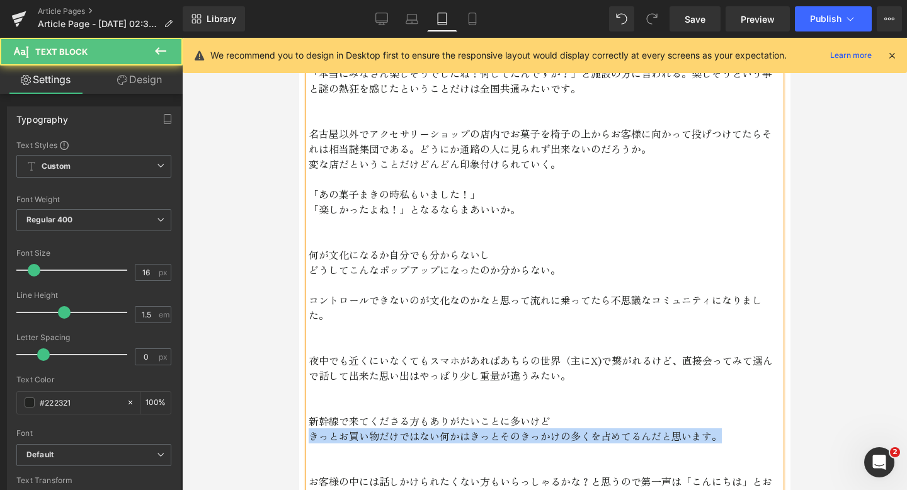
drag, startPoint x: 732, startPoint y: 410, endPoint x: 646, endPoint y: 384, distance: 89.1
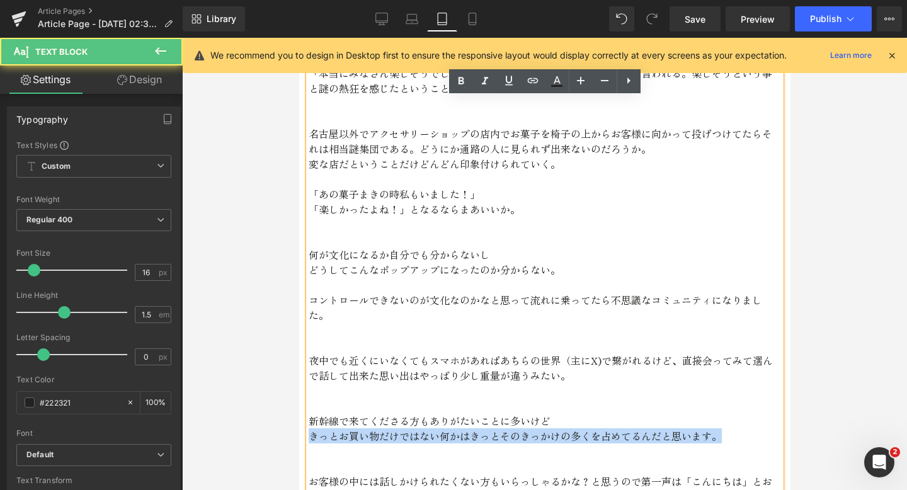
click at [646, 413] on p "新幹線で来てくださる方もありがたいことに多いけど" at bounding box center [544, 420] width 473 height 15
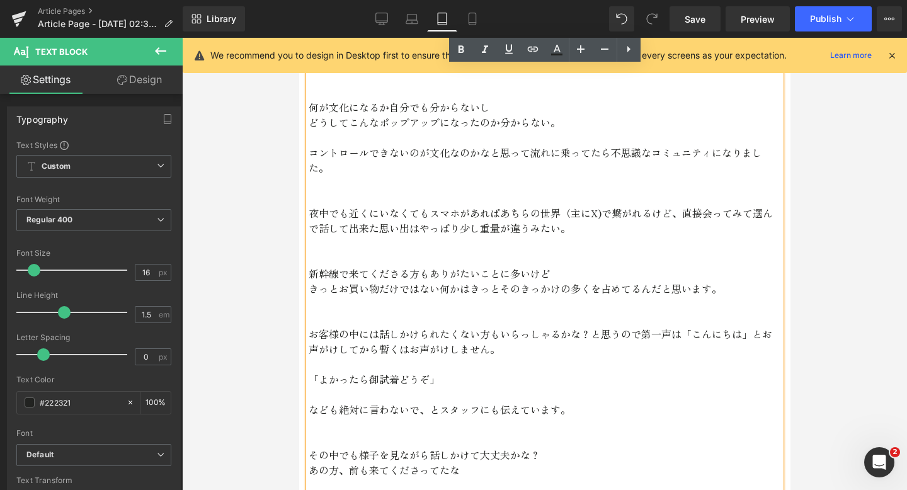
scroll to position [2878, 0]
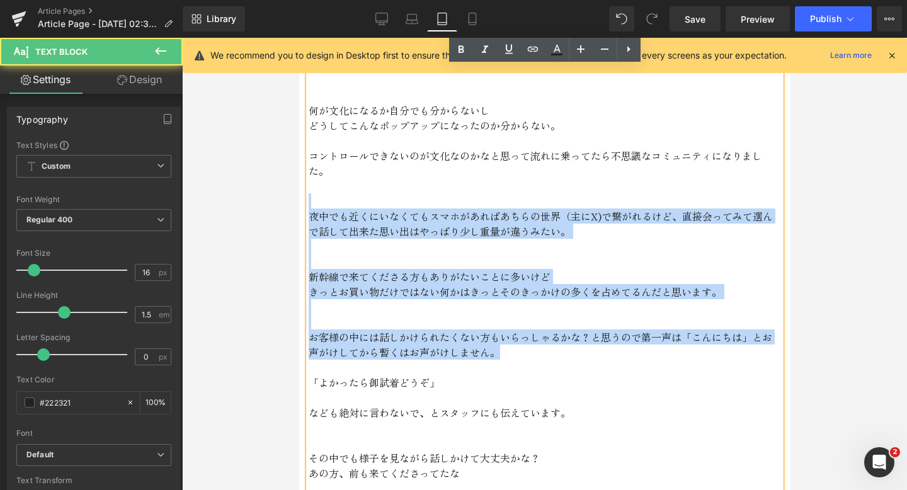
drag, startPoint x: 495, startPoint y: 324, endPoint x: 314, endPoint y: 165, distance: 241.1
click at [314, 165] on div "お客様の中には開店から閉店までいる人 会期中、何十回も来てくださる方 何十分も話してるけど店主含めて全員初対面という状況が割とある。 去年違う会場で会った人に…" at bounding box center [544, 420] width 473 height 1905
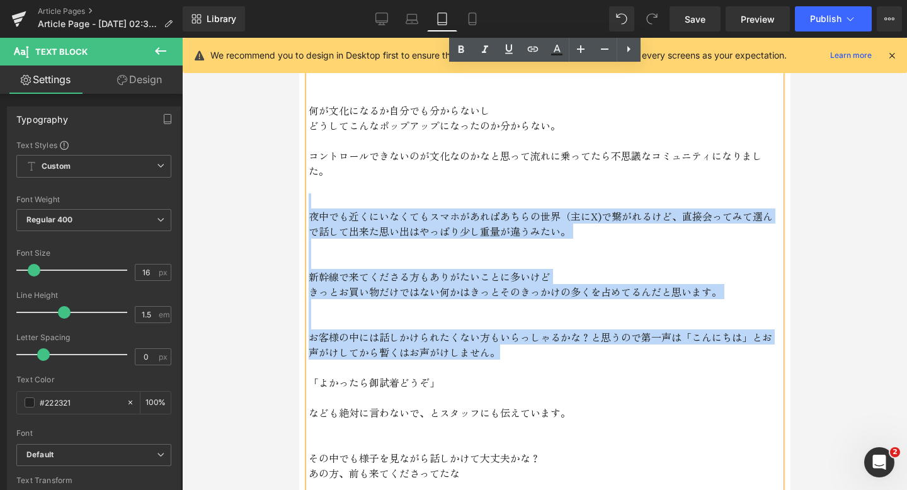
copy div "夜中でも近くにいなくてもスマホがあればあちらの世界（主にX)で繋がれるけど、直接会ってみて選んで話して出来た思い出はやっぱり少し重量が違うみたい。 新幹線で来…"
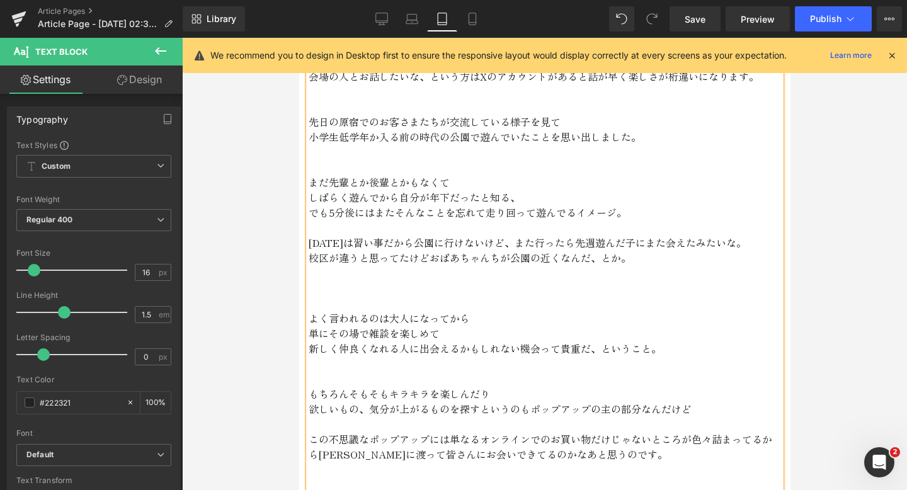
scroll to position [3200, 0]
click at [328, 461] on p at bounding box center [544, 468] width 473 height 15
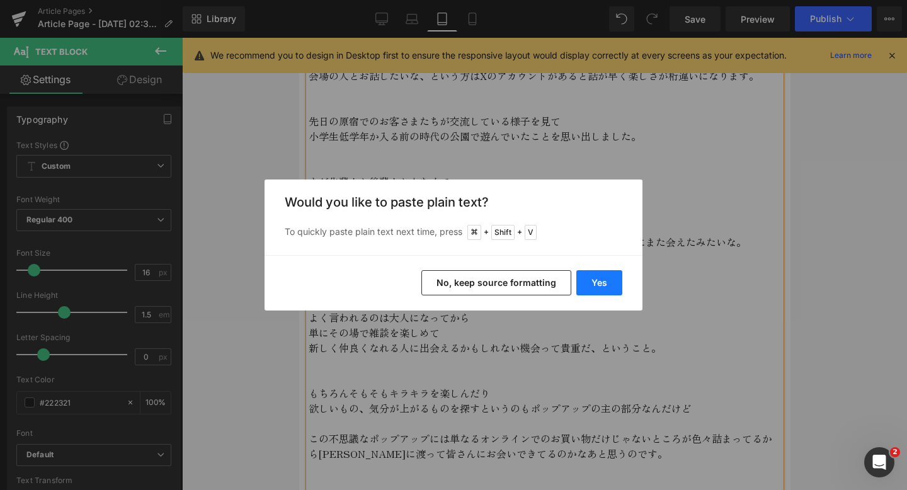
click at [599, 282] on button "Yes" at bounding box center [600, 282] width 46 height 25
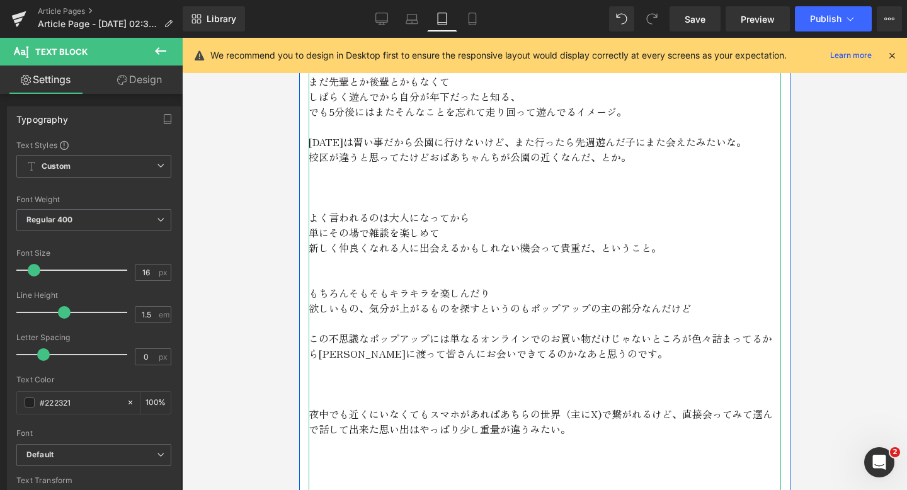
scroll to position [3283, 0]
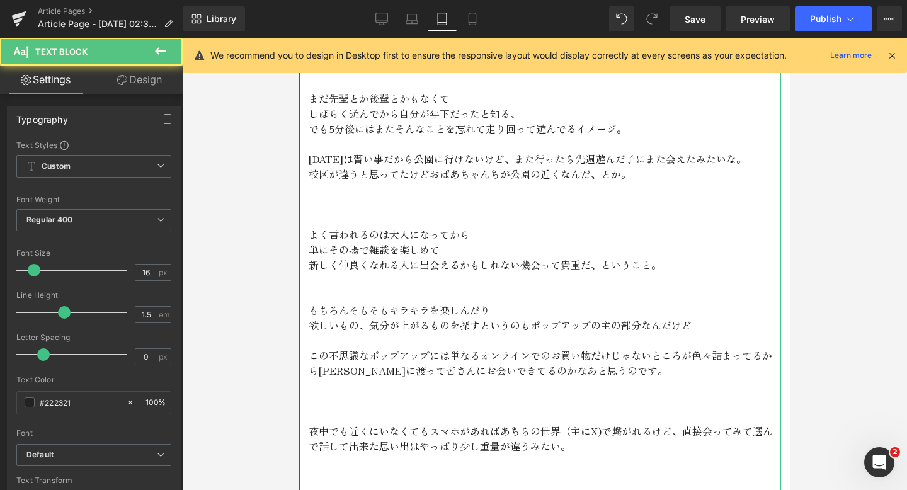
click at [374, 469] on p at bounding box center [544, 476] width 473 height 15
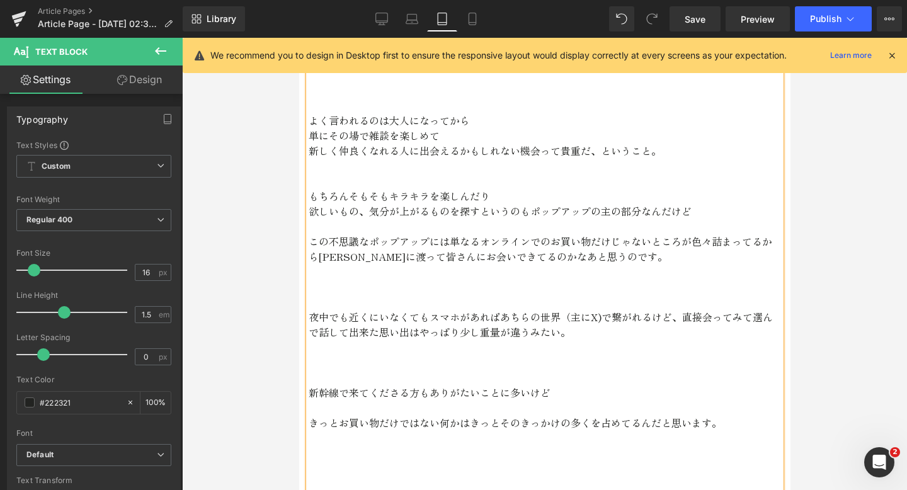
scroll to position [3401, 0]
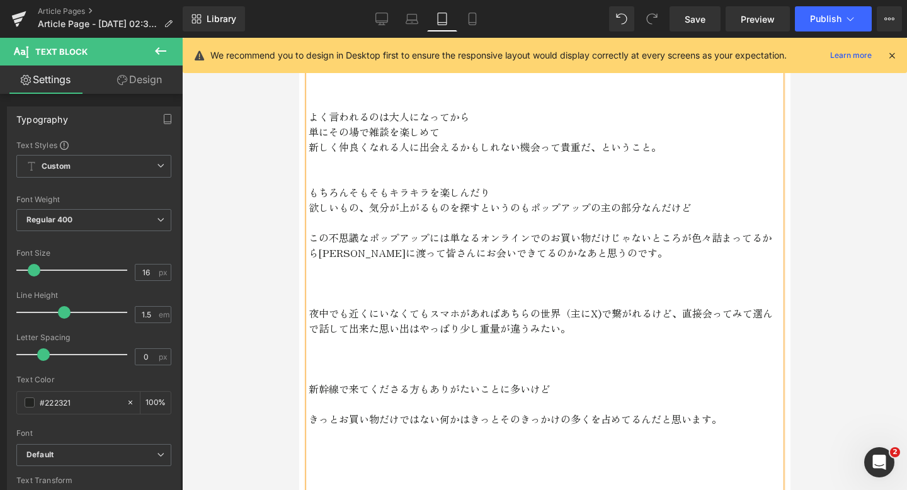
click at [331, 351] on p at bounding box center [544, 358] width 473 height 15
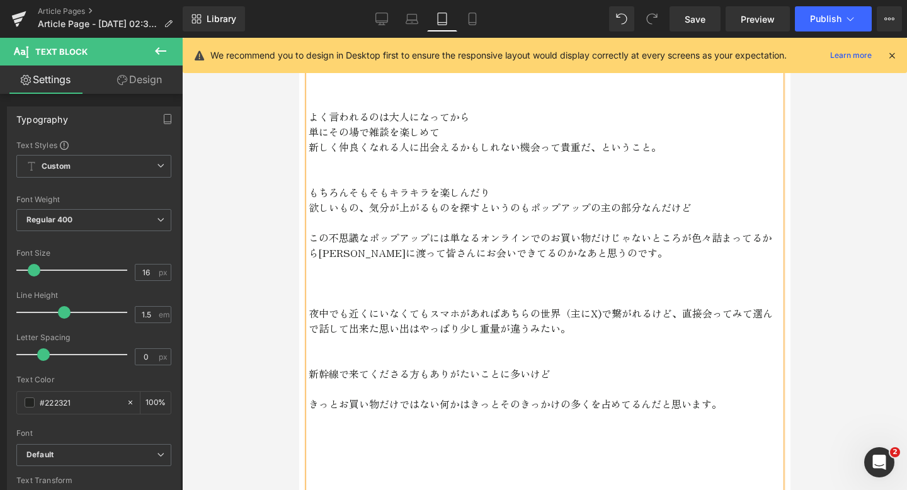
click at [350, 366] on p "新幹線で来てくださる方もありがたいことに多いけど" at bounding box center [544, 373] width 473 height 15
click at [353, 275] on p at bounding box center [544, 282] width 473 height 15
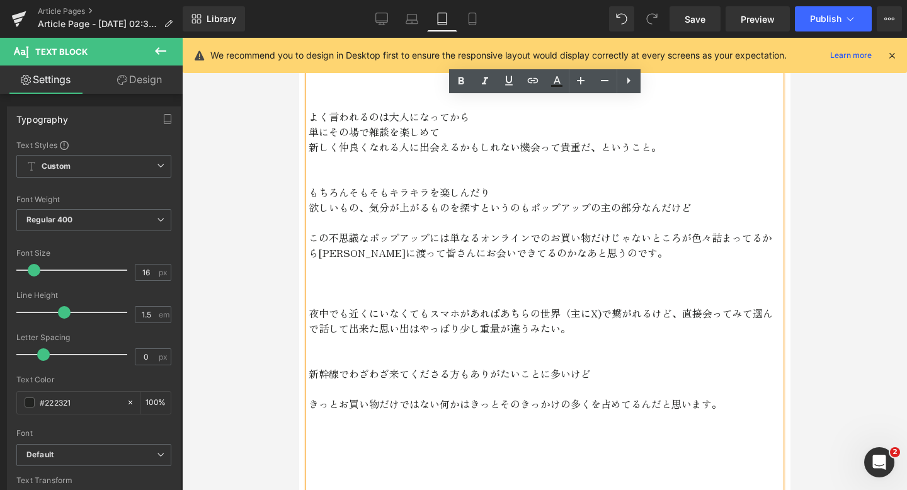
click at [309, 381] on p at bounding box center [544, 388] width 473 height 15
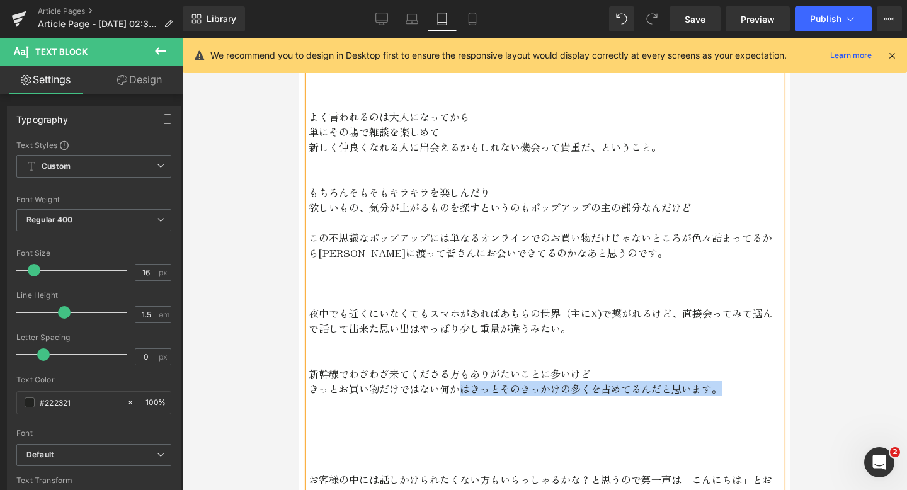
drag, startPoint x: 718, startPoint y: 363, endPoint x: 464, endPoint y: 362, distance: 254.6
click at [464, 381] on p "きっとお買い物だけではない何かはきっとそのきっかけの多くを占めてるんだと思います。" at bounding box center [544, 388] width 473 height 15
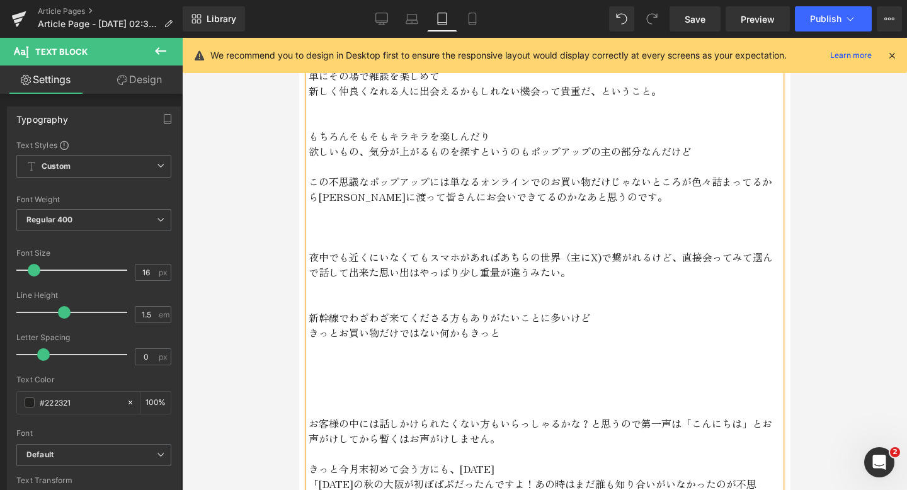
scroll to position [3455, 0]
click at [469, 372] on p at bounding box center [544, 379] width 473 height 15
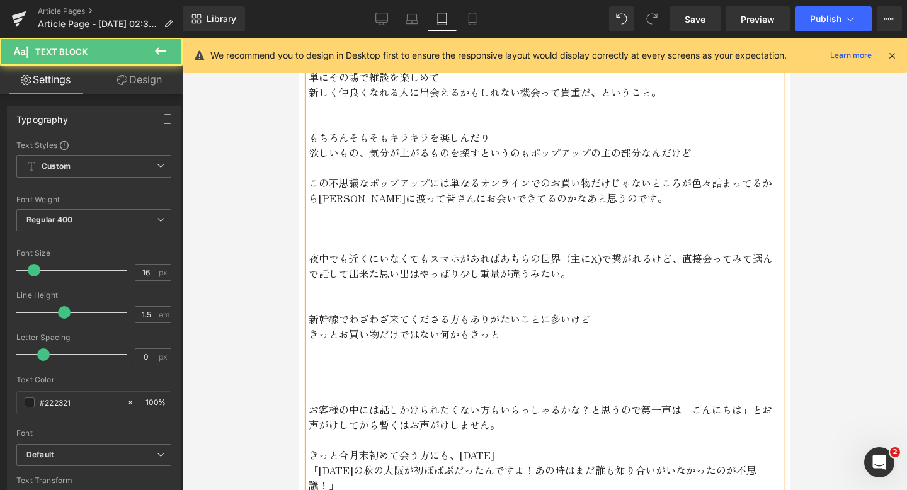
click at [513, 326] on p "きっとお買い物だけではない何かもきっと" at bounding box center [544, 333] width 473 height 15
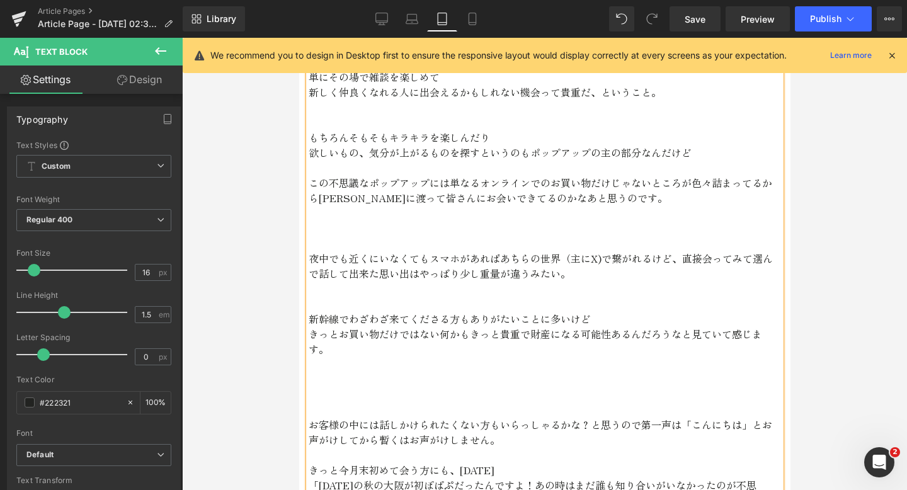
click at [454, 402] on p at bounding box center [544, 409] width 473 height 15
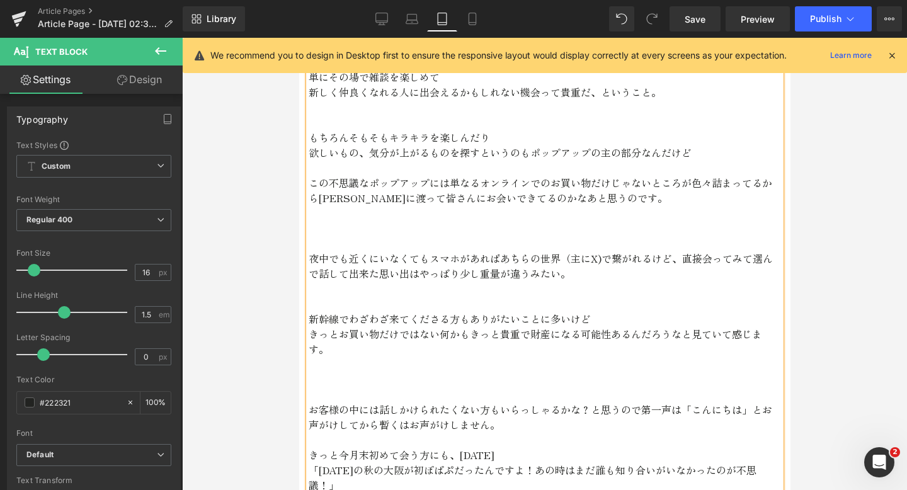
click at [583, 326] on p "きっとお買い物だけではない何かもきっと貴重で財産になる可能性あるんだろうなと見ていて感じます。" at bounding box center [544, 341] width 473 height 30
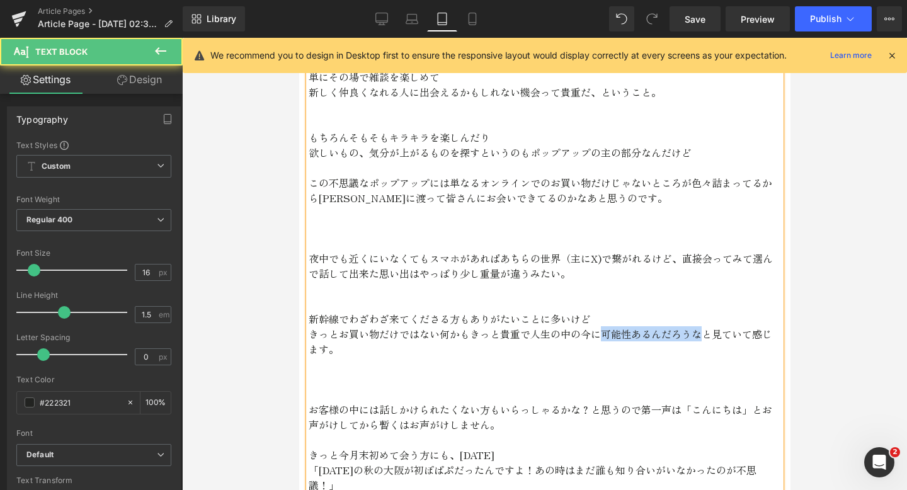
drag, startPoint x: 701, startPoint y: 304, endPoint x: 601, endPoint y: 300, distance: 99.7
click at [601, 326] on p "きっとお買い物だけではない何かもきっと貴重で人生の中の今に可能性あるんだろうなと見ていて感じます。" at bounding box center [544, 341] width 473 height 30
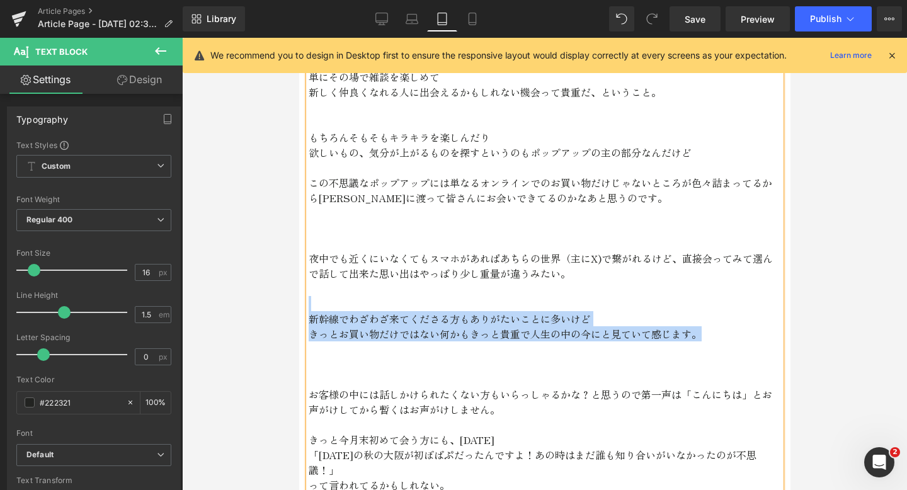
drag, startPoint x: 713, startPoint y: 310, endPoint x: 639, endPoint y: 272, distance: 83.1
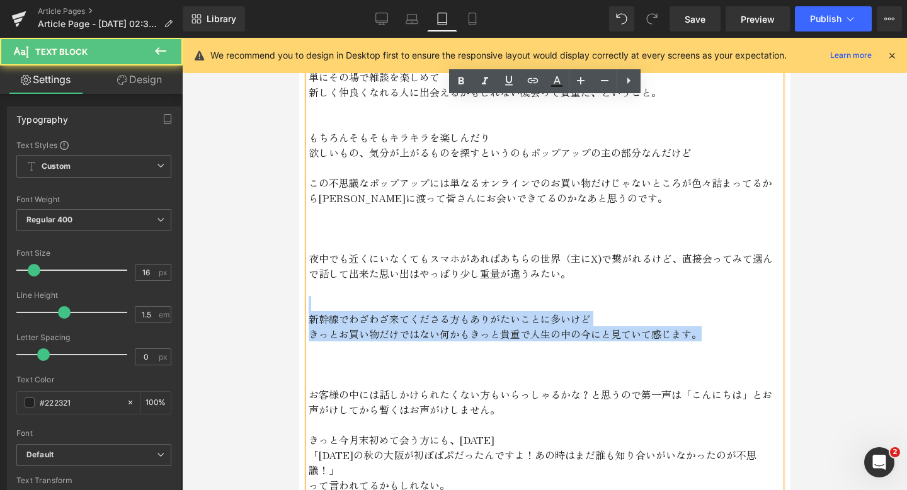
click at [637, 296] on p at bounding box center [544, 303] width 473 height 15
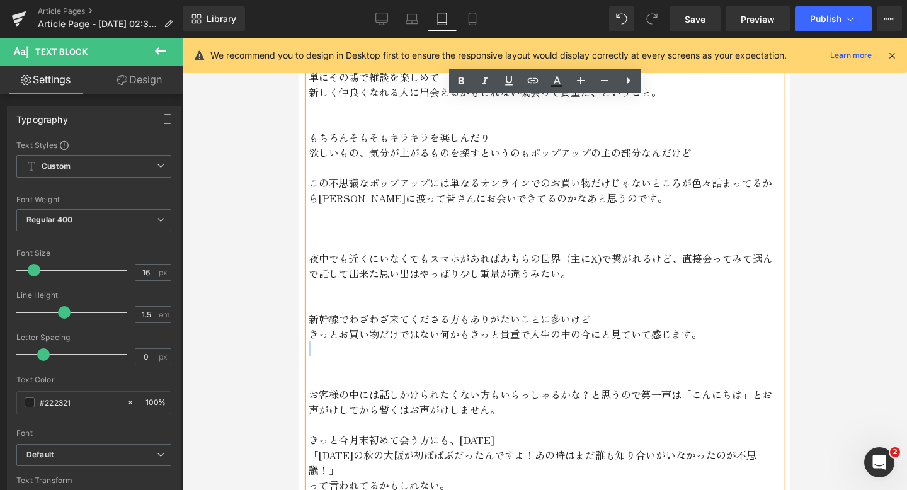
drag, startPoint x: 720, startPoint y: 311, endPoint x: 366, endPoint y: 313, distance: 353.5
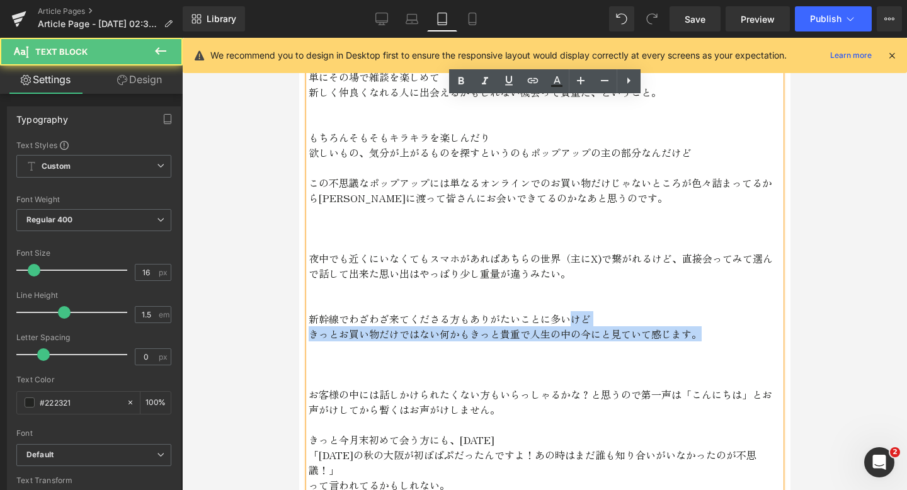
drag, startPoint x: 570, startPoint y: 287, endPoint x: 749, endPoint y: 302, distance: 179.6
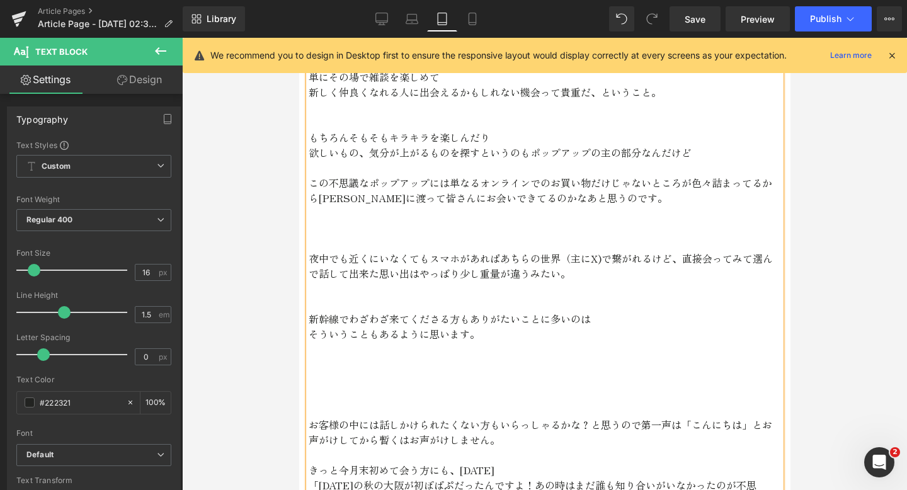
click at [317, 372] on p at bounding box center [544, 379] width 473 height 15
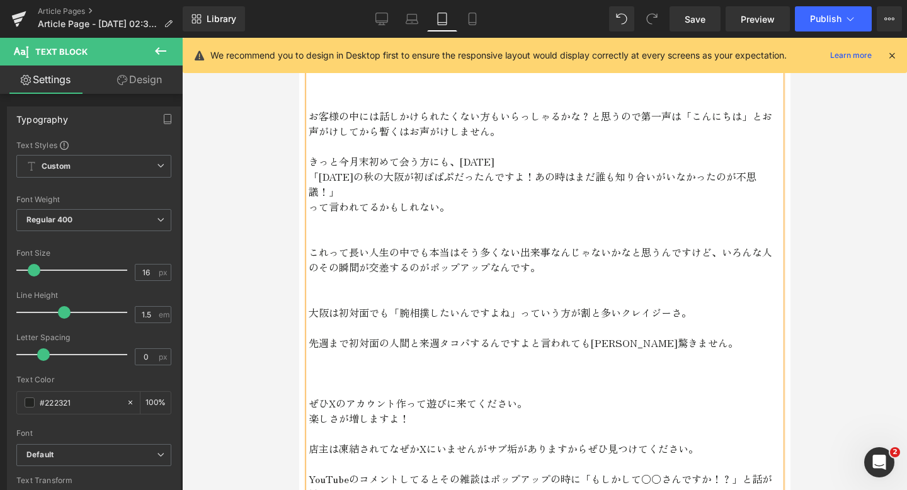
scroll to position [3750, 0]
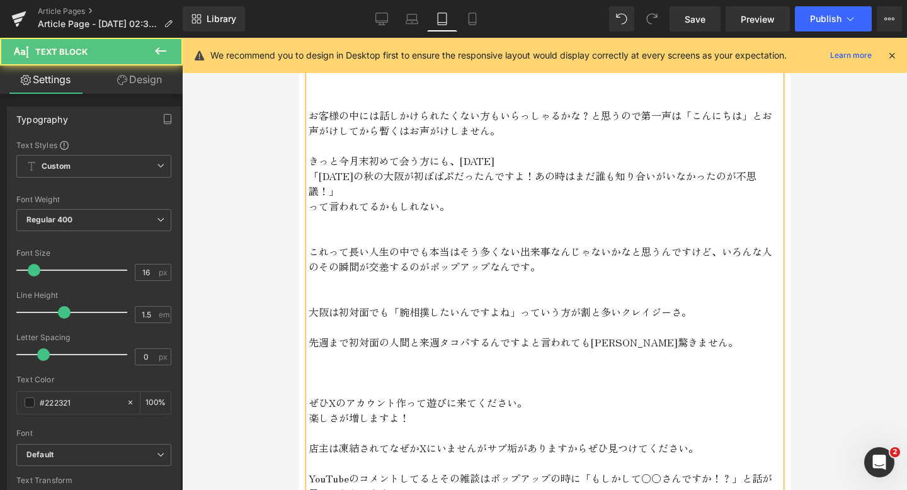
click at [367, 198] on p "って言われてるかもしれない。" at bounding box center [544, 205] width 473 height 15
click at [719, 244] on p "これって長い人生の中でも本当はそう多くない出来事なんじゃないかなと思うんですけど、いろんな人のその瞬間が交差するのがポップアップなんです。" at bounding box center [544, 259] width 473 height 30
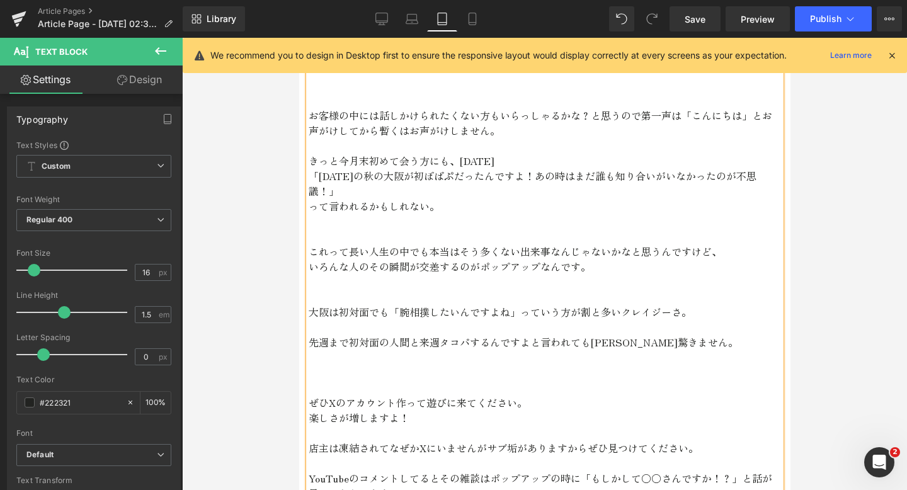
click at [480, 259] on p "いろんな人のその瞬間が交差するのがポップアップなんです。" at bounding box center [544, 266] width 473 height 15
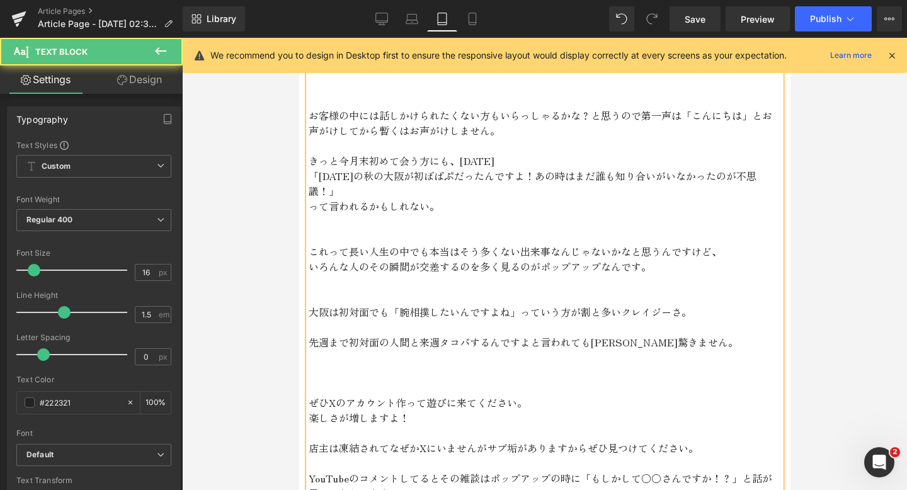
click at [664, 259] on p "いろんな人のその瞬間が交差するのを多く見るのがポップアップなんです。" at bounding box center [544, 266] width 473 height 15
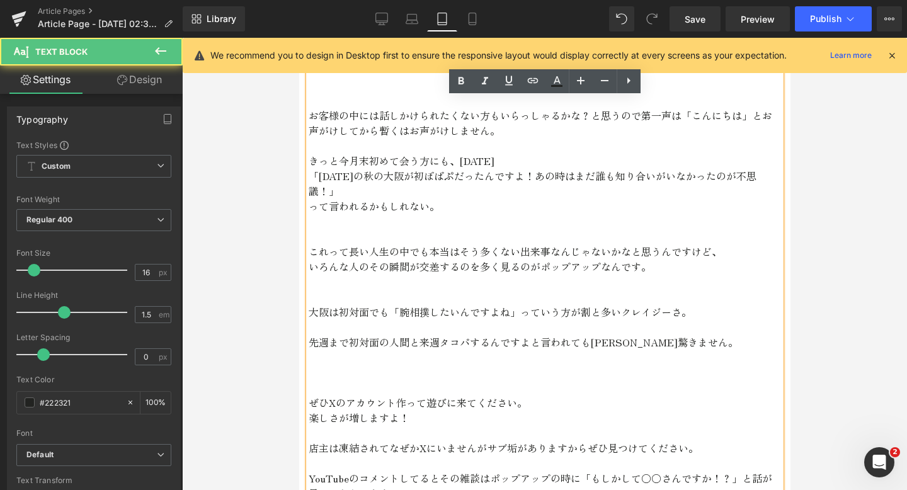
click at [534, 319] on p at bounding box center [544, 326] width 473 height 15
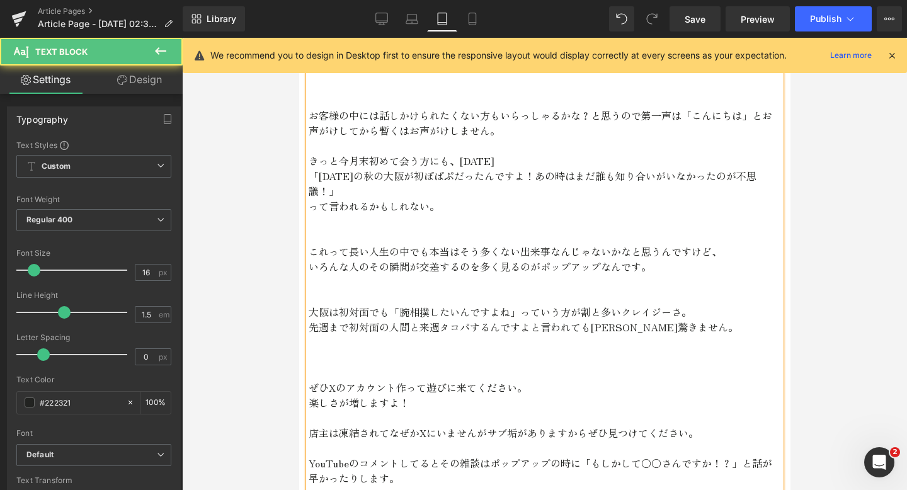
click at [659, 259] on p "いろんな人のその瞬間が交差するのを多く見るのがポップアップなんです。" at bounding box center [544, 266] width 473 height 15
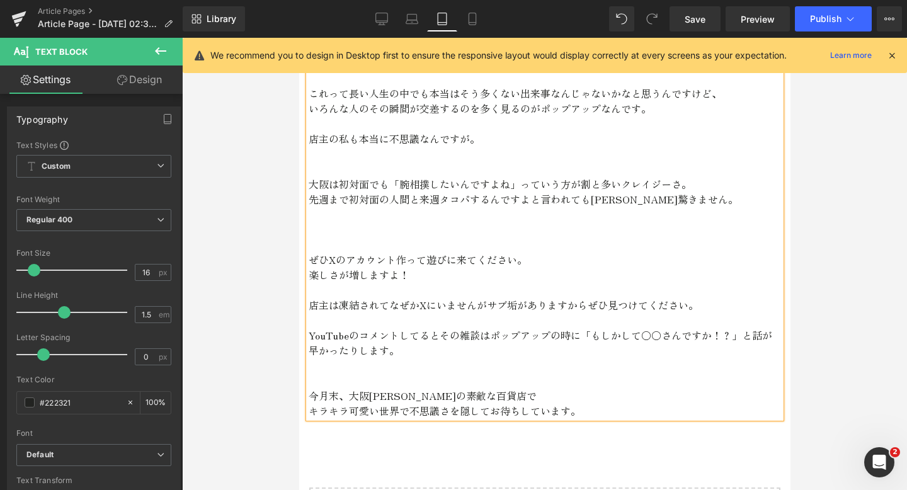
scroll to position [3909, 0]
click at [721, 326] on p "YouTubeのコメントしてるとその雑談はポップアップの時に「もしかして〇〇さんですか！？」と話が早かったりします。" at bounding box center [544, 341] width 473 height 30
click at [417, 326] on p "YouTubeのコメントしてるとその雑談はポップアップの時に「もしかして〇〇さんですか？」と話が早かったりします。" at bounding box center [544, 341] width 473 height 30
click at [399, 326] on p "YouTubeのコメントしているとその雑談はポップアップの時に「もしかして〇〇さんですか？」と話が早かったりします。" at bounding box center [544, 341] width 473 height 30
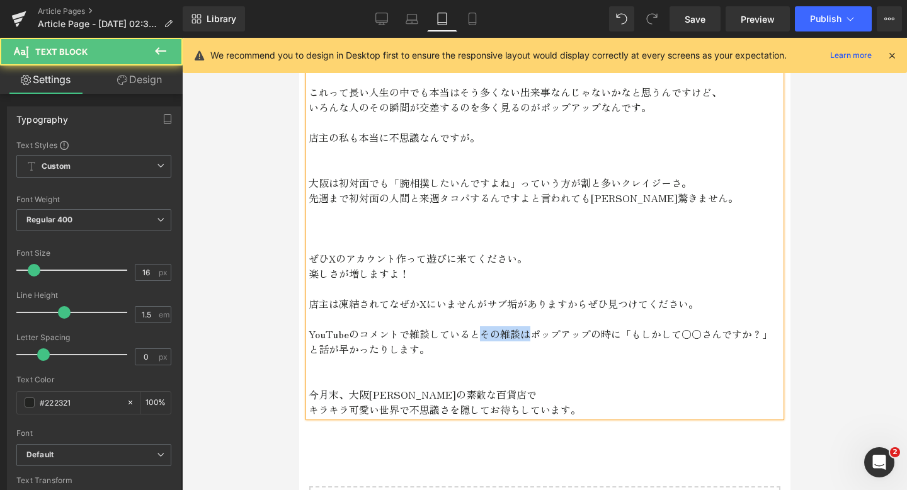
drag, startPoint x: 530, startPoint y: 289, endPoint x: 481, endPoint y: 288, distance: 48.5
click at [481, 326] on p "YouTubeのコメントで雑談しているとその雑談はポップアップの時に「もしかして〇〇さんですか？」と話が早かったりします。" at bounding box center [544, 341] width 473 height 30
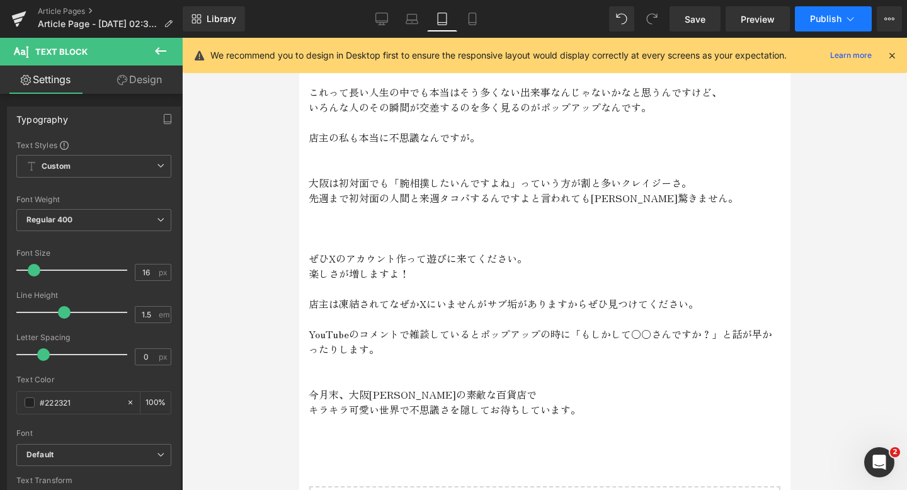
click at [832, 23] on span "Publish" at bounding box center [826, 19] width 32 height 10
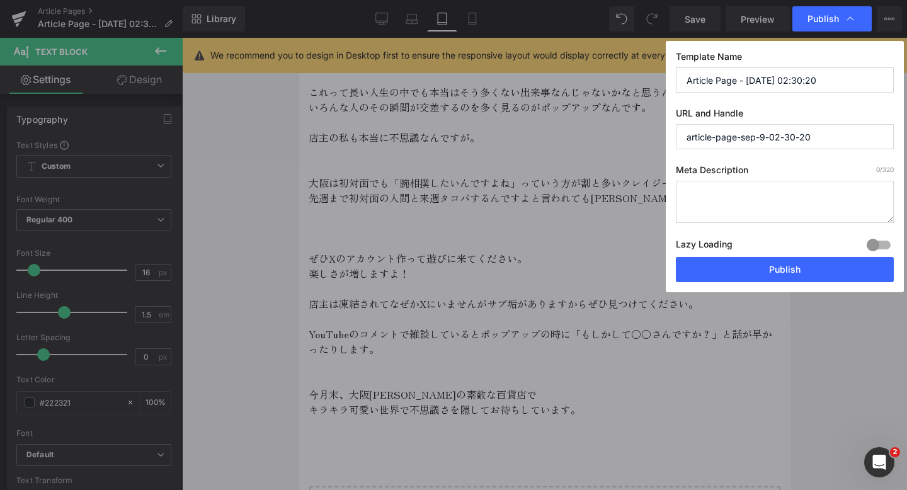
drag, startPoint x: 817, startPoint y: 134, endPoint x: 563, endPoint y: 121, distance: 254.9
click at [563, 123] on div "Publish Template Name Article Page - [DATE] 02:30:20 URL and Handle article-pag…" at bounding box center [453, 245] width 907 height 490
type input "osaka2025"
drag, startPoint x: 833, startPoint y: 86, endPoint x: 658, endPoint y: 74, distance: 175.6
click at [658, 74] on div "Publish Template Name Article Page - [DATE] 02:30:20 URL and Handle osaka2025 M…" at bounding box center [453, 245] width 907 height 490
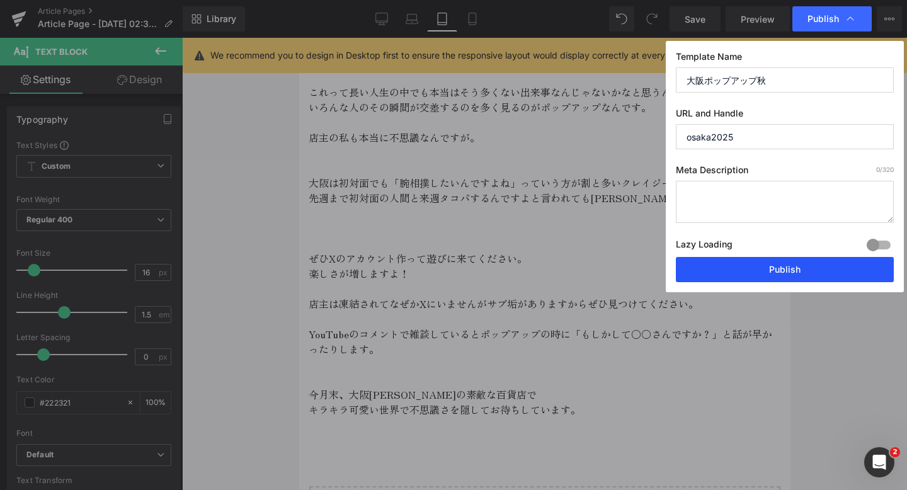
type input "大阪ポップアップ秋"
drag, startPoint x: 723, startPoint y: 276, endPoint x: 423, endPoint y: 239, distance: 301.5
click at [723, 276] on button "Publish" at bounding box center [785, 269] width 218 height 25
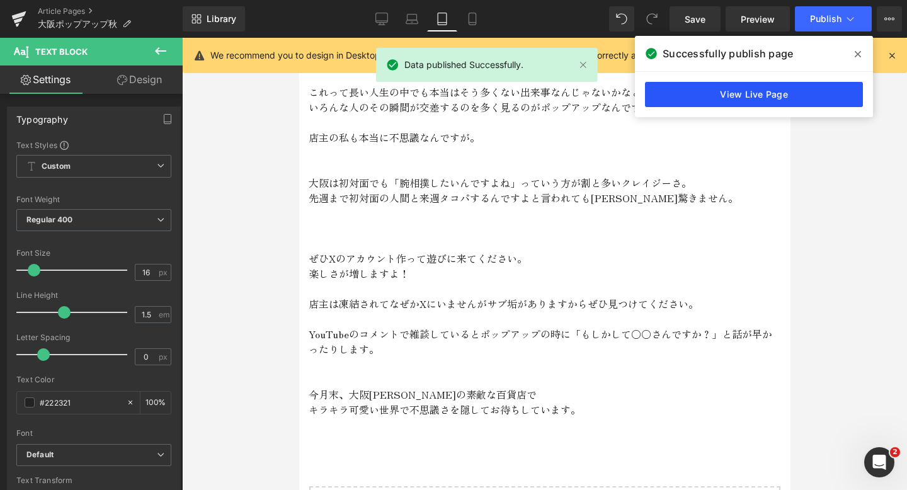
click at [783, 101] on link "View Live Page" at bounding box center [754, 94] width 218 height 25
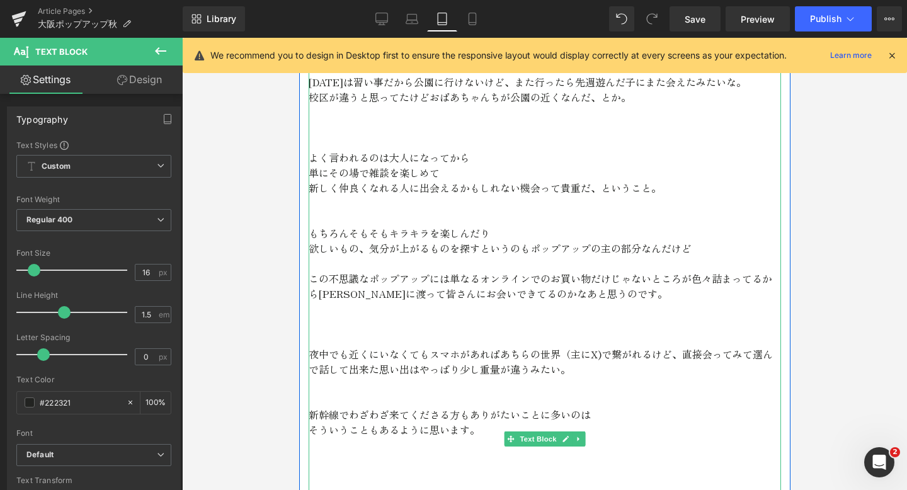
scroll to position [3105, 0]
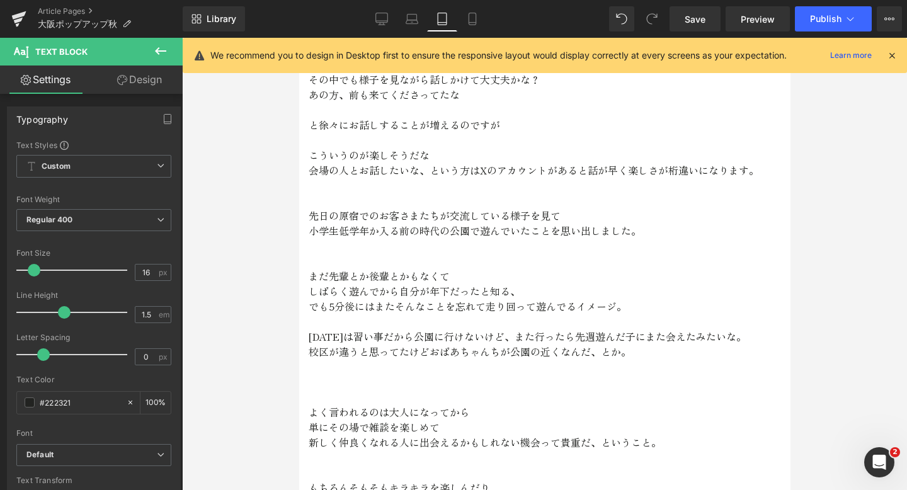
click at [890, 55] on icon at bounding box center [892, 55] width 11 height 11
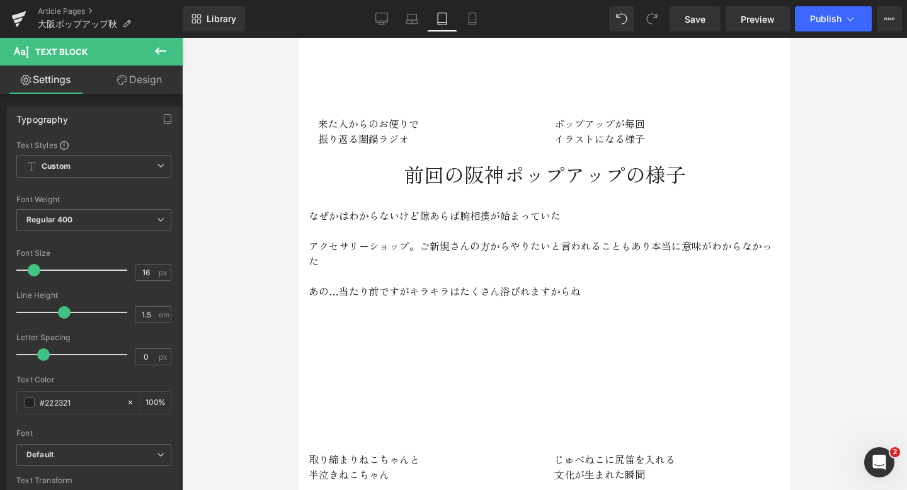
scroll to position [1633, 0]
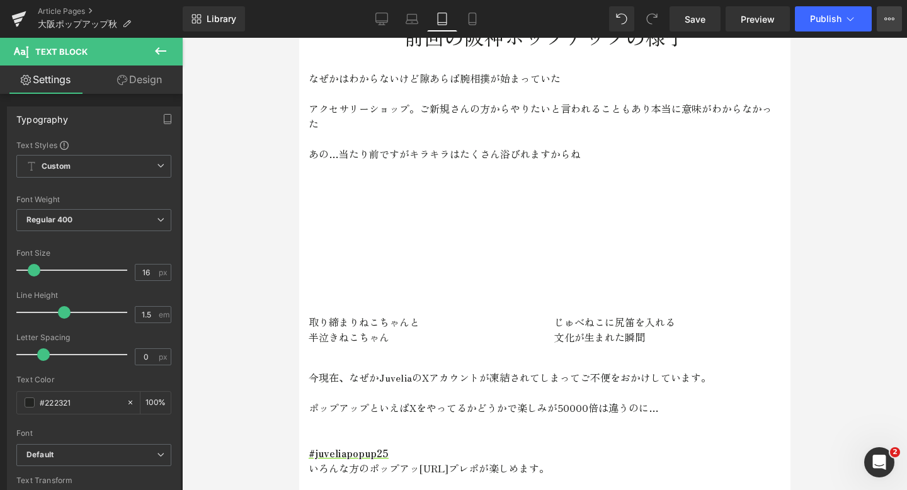
click at [894, 15] on icon at bounding box center [890, 19] width 10 height 10
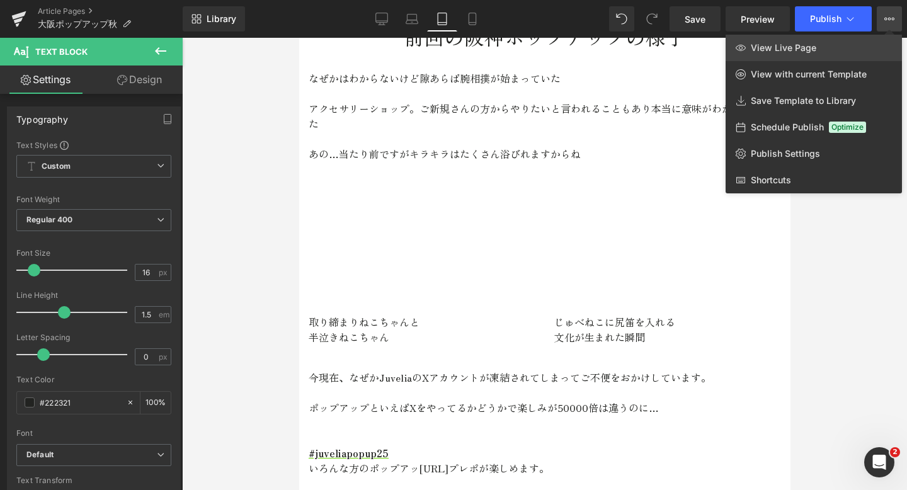
click at [813, 52] on span "View Live Page" at bounding box center [784, 47] width 66 height 11
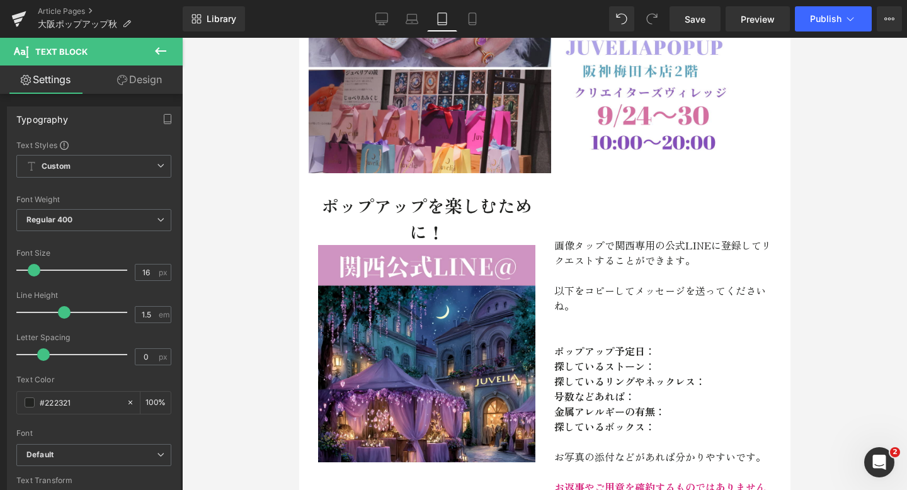
scroll to position [0, 0]
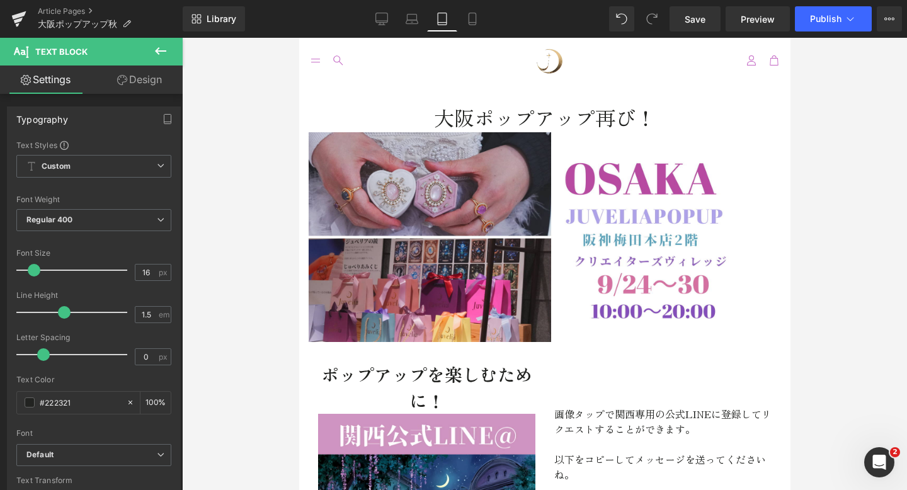
click at [576, 106] on h1 "大阪ポップアップ再び！" at bounding box center [544, 117] width 473 height 30
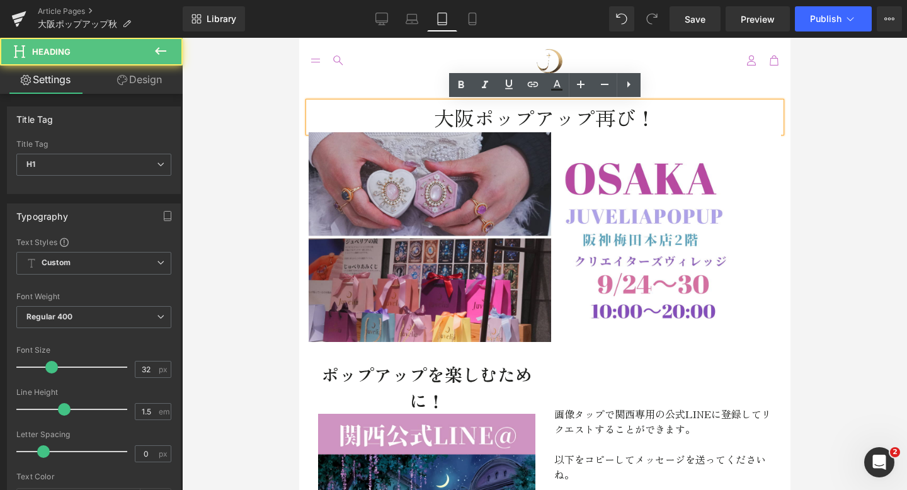
click at [587, 120] on h1 "大阪ポップアップ再び！" at bounding box center [544, 117] width 473 height 30
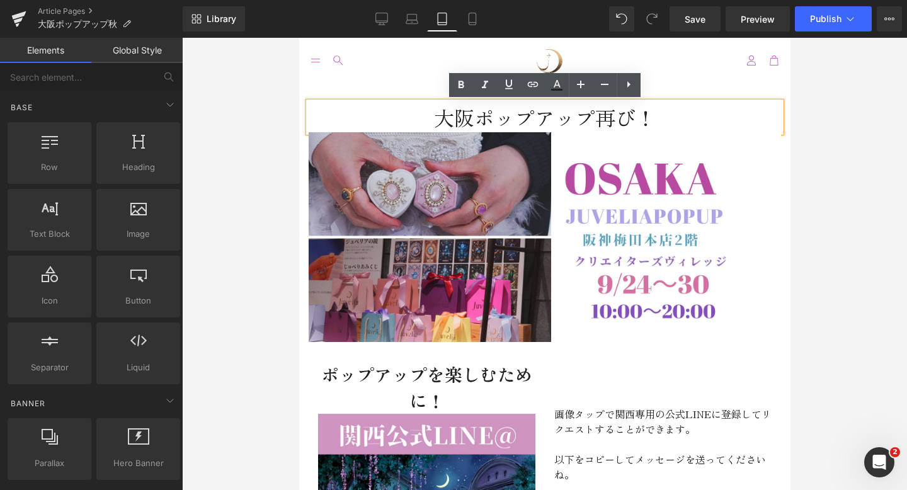
click at [660, 49] on div "Home Search Catalog Blog よくあるご質問 特定商取引について 検索" at bounding box center [544, 60] width 491 height 45
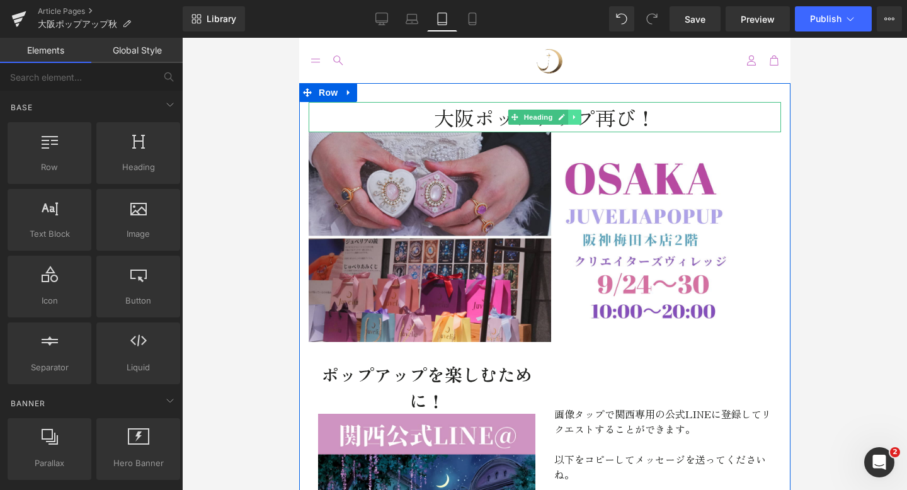
click at [580, 115] on link at bounding box center [574, 117] width 13 height 15
click at [580, 115] on icon at bounding box center [581, 116] width 7 height 7
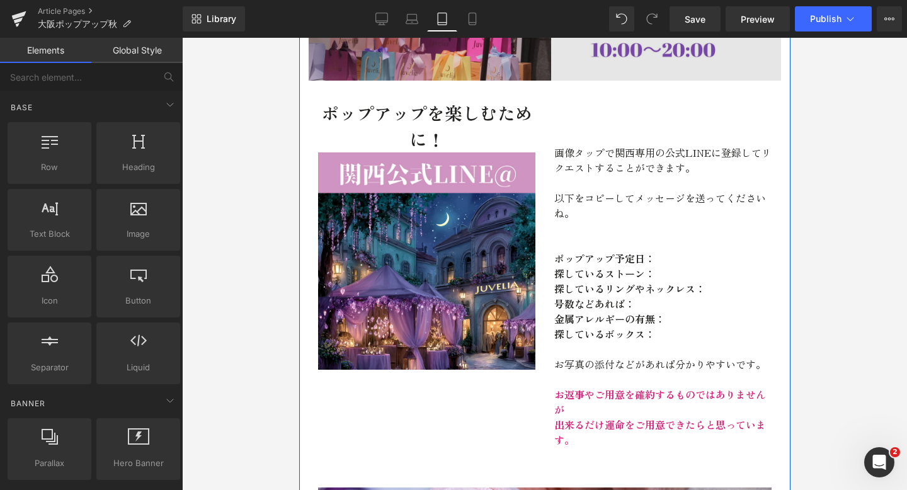
scroll to position [237, 0]
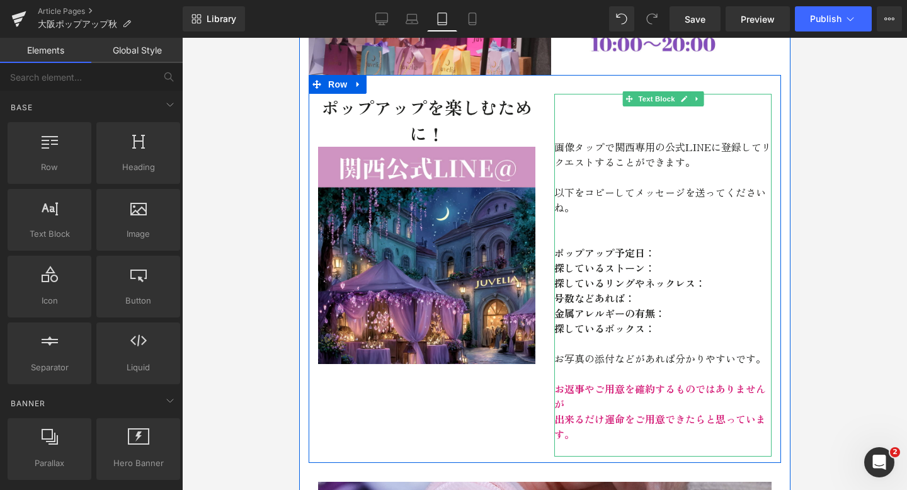
click at [558, 416] on strong "出来るだけ運命を ご用意できたらと思っています。" at bounding box center [660, 426] width 212 height 30
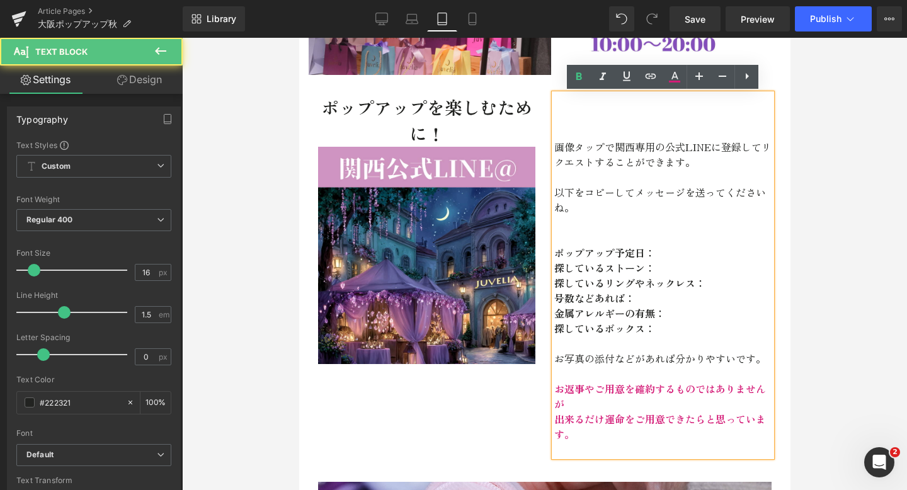
click at [558, 416] on strong "出来るだけ運命を ご用意できたらと思っています。" at bounding box center [660, 426] width 212 height 30
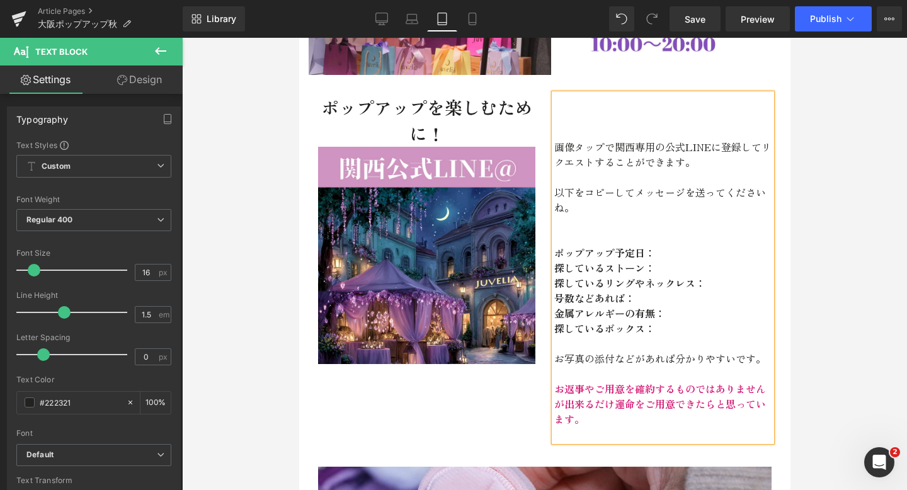
click at [559, 140] on p "画像タップで関西専用の公式LINEに登録してリクエストする ことができます。" at bounding box center [662, 154] width 217 height 30
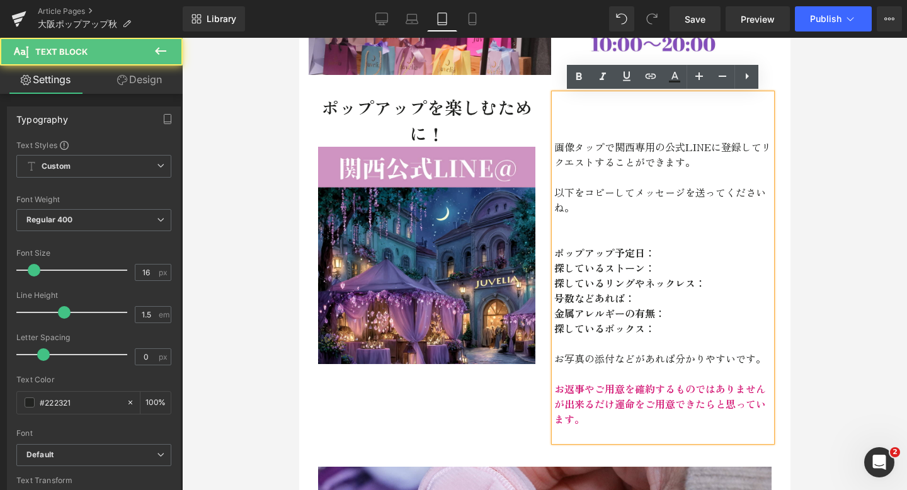
click at [556, 145] on span "画像タップで関西専用の公式LINEに登録してリクエストする" at bounding box center [662, 154] width 217 height 30
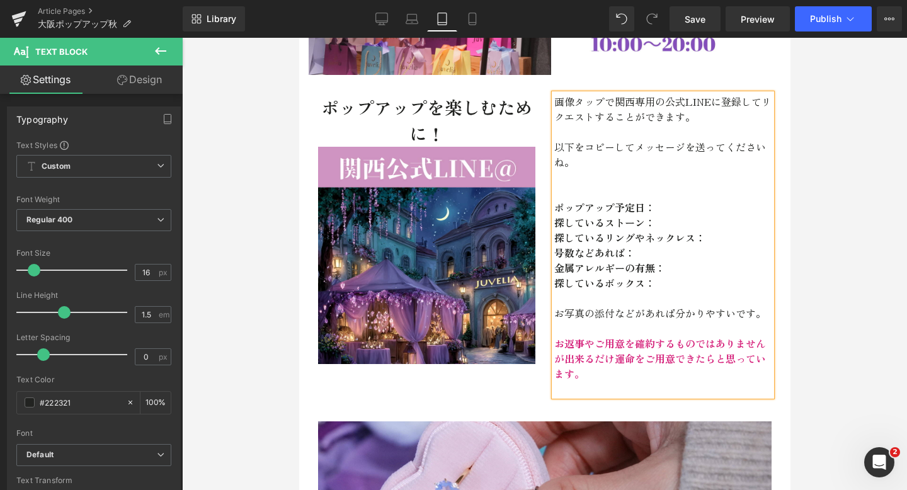
click at [557, 192] on p at bounding box center [662, 192] width 217 height 15
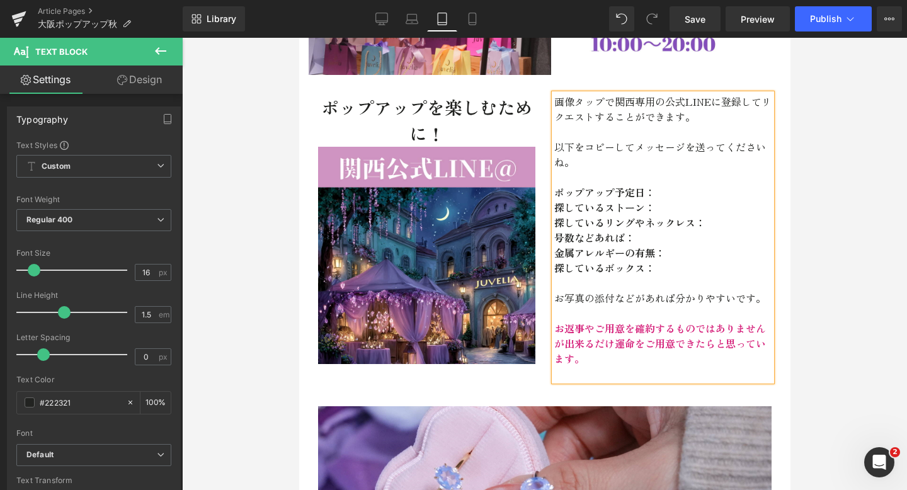
click at [633, 144] on p "以下をコピーしてメッセージを送ってくださいね。" at bounding box center [662, 154] width 217 height 30
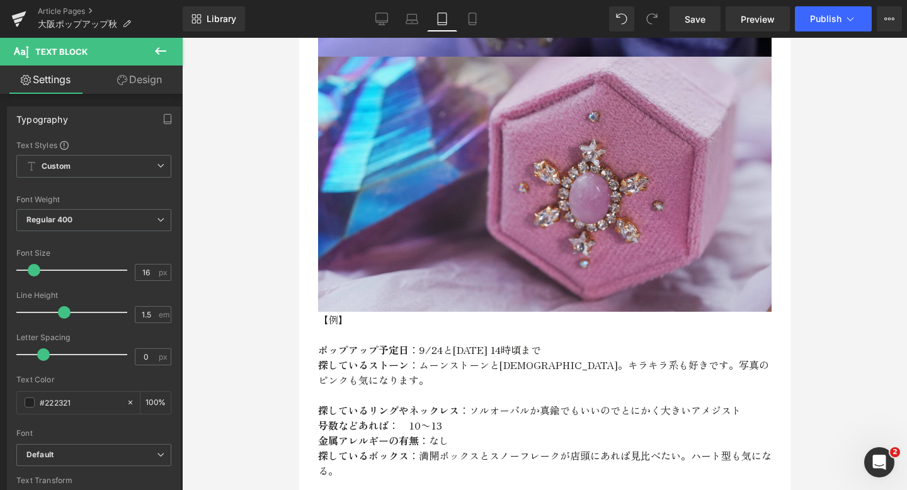
scroll to position [840, 0]
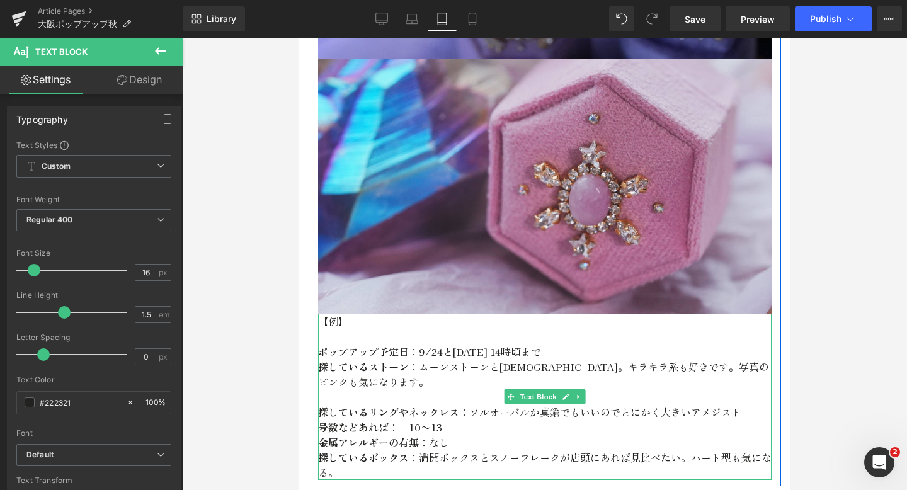
click at [338, 394] on p at bounding box center [545, 396] width 454 height 15
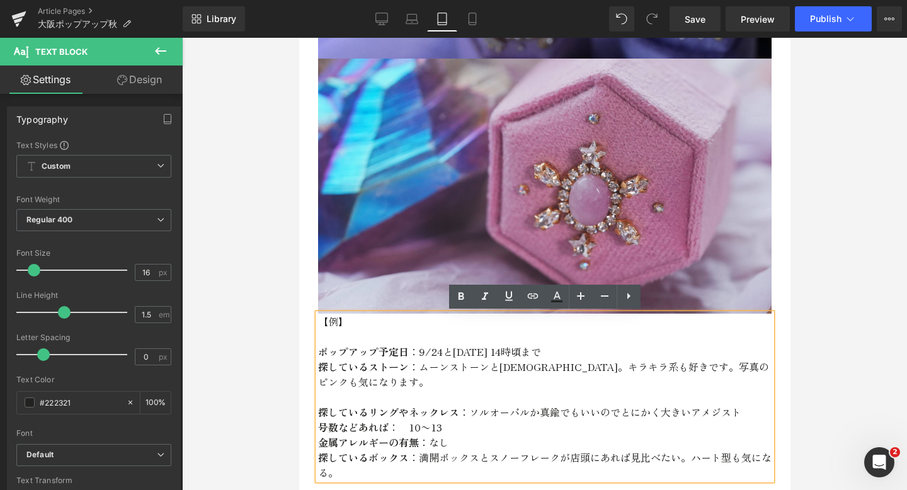
click at [320, 409] on strong "探しているリングやネックレス" at bounding box center [388, 412] width 141 height 15
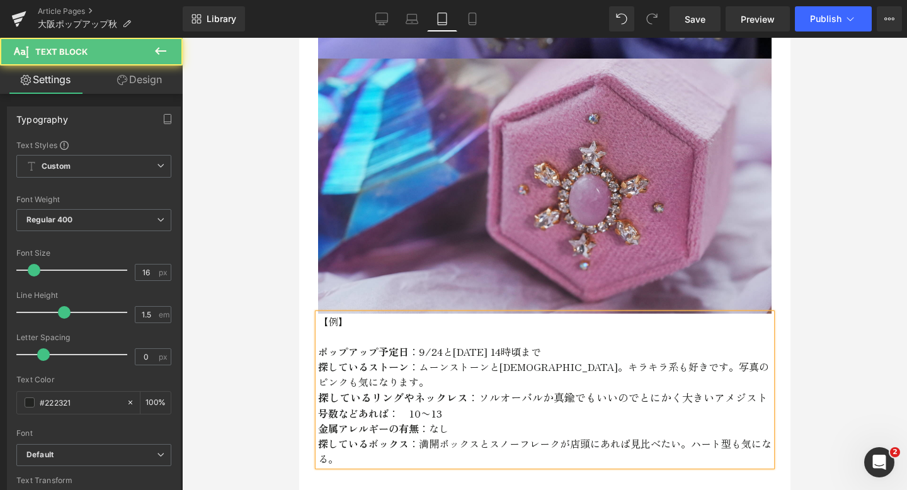
click at [323, 348] on strong "ポップアップ予定日" at bounding box center [363, 351] width 91 height 15
click at [318, 350] on strong "ポップアップ予定日" at bounding box center [363, 351] width 91 height 15
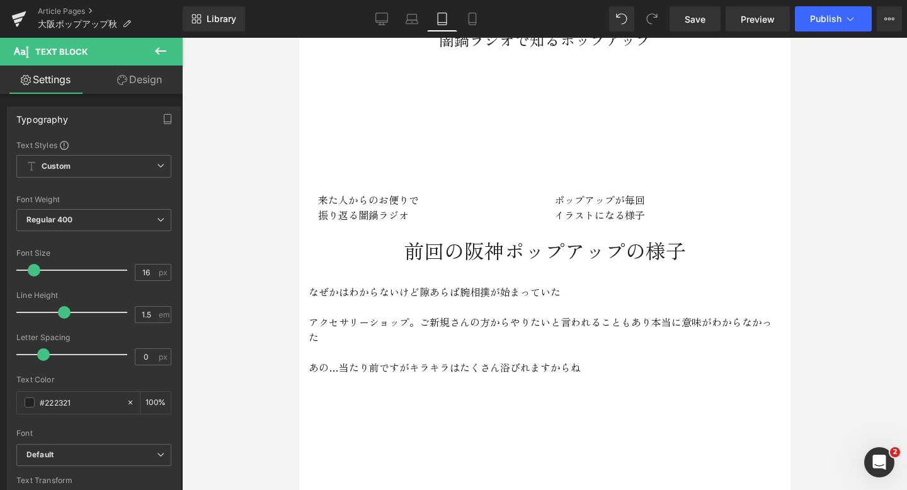
scroll to position [1281, 0]
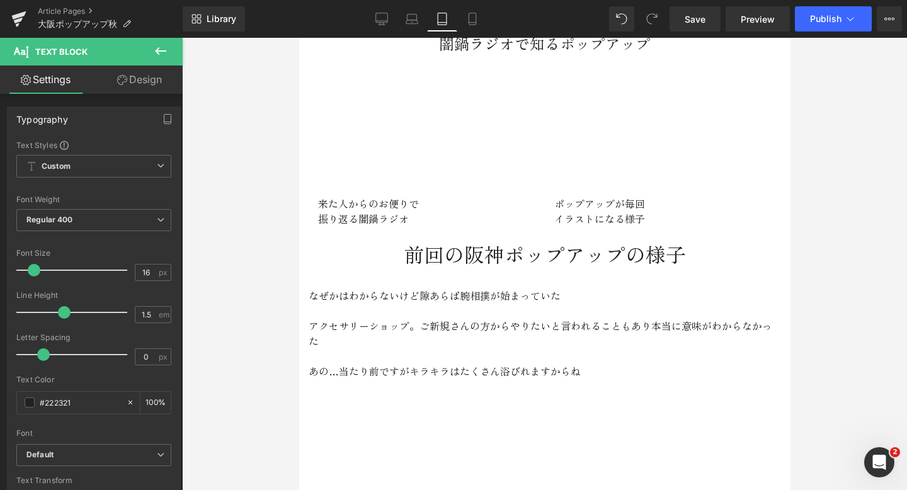
click at [524, 88] on div at bounding box center [426, 135] width 217 height 122
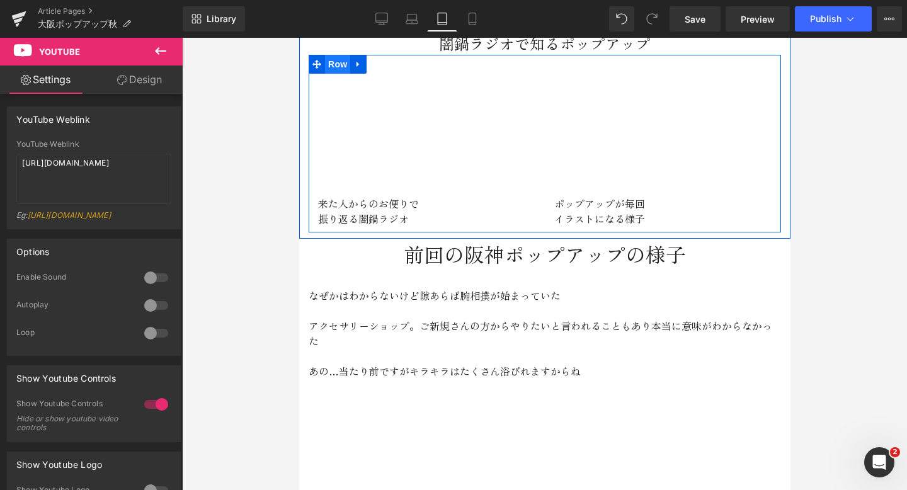
click at [336, 60] on span "Row" at bounding box center [337, 64] width 25 height 19
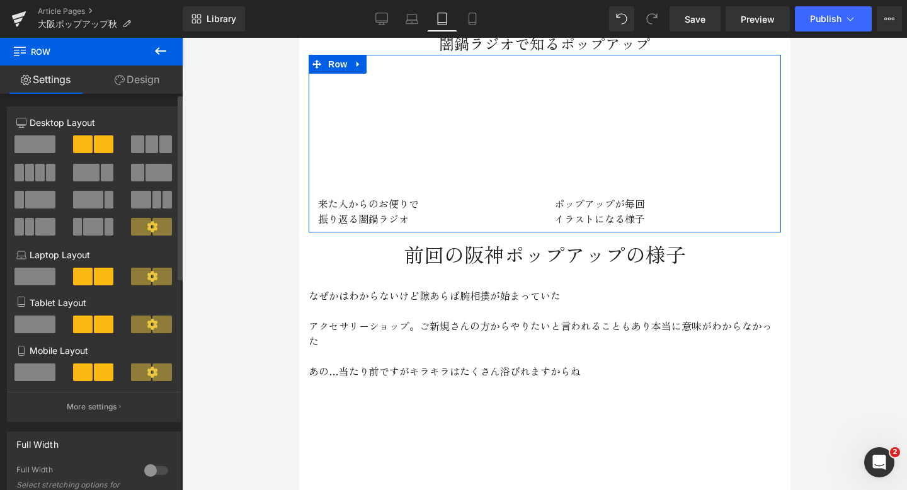
click at [27, 374] on span at bounding box center [34, 373] width 41 height 18
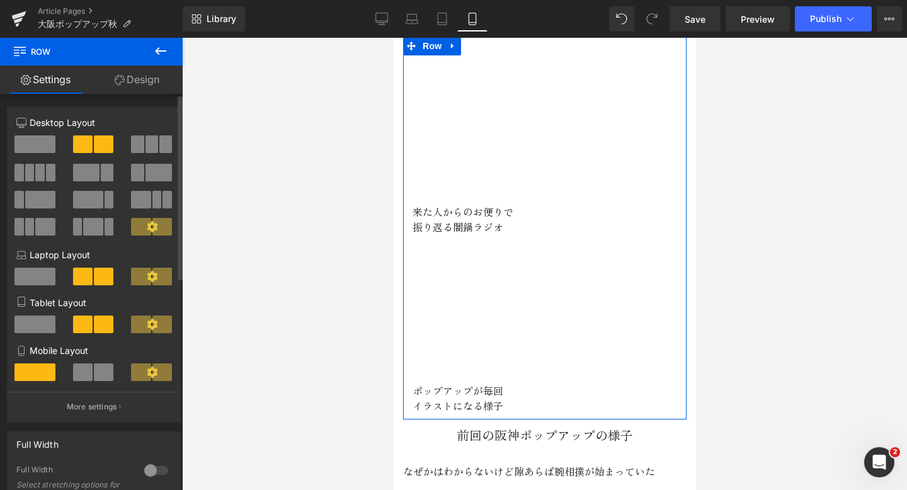
scroll to position [1247, 0]
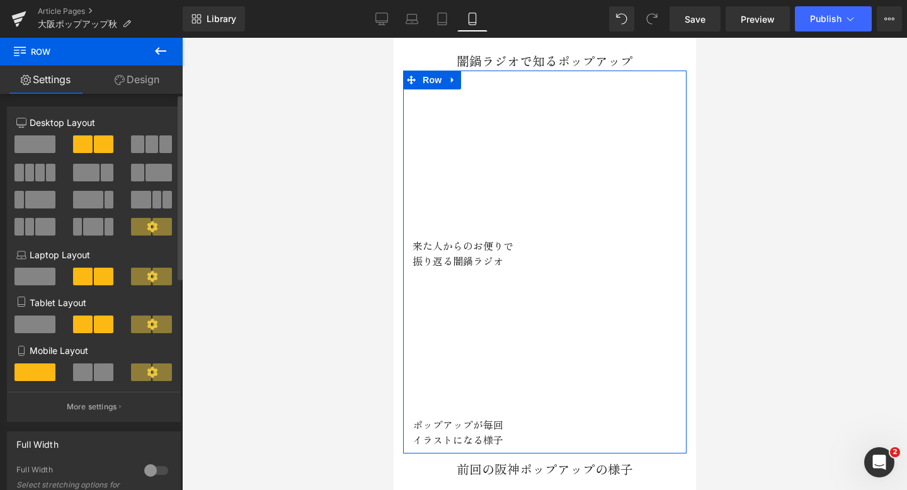
click at [33, 329] on span at bounding box center [34, 325] width 41 height 18
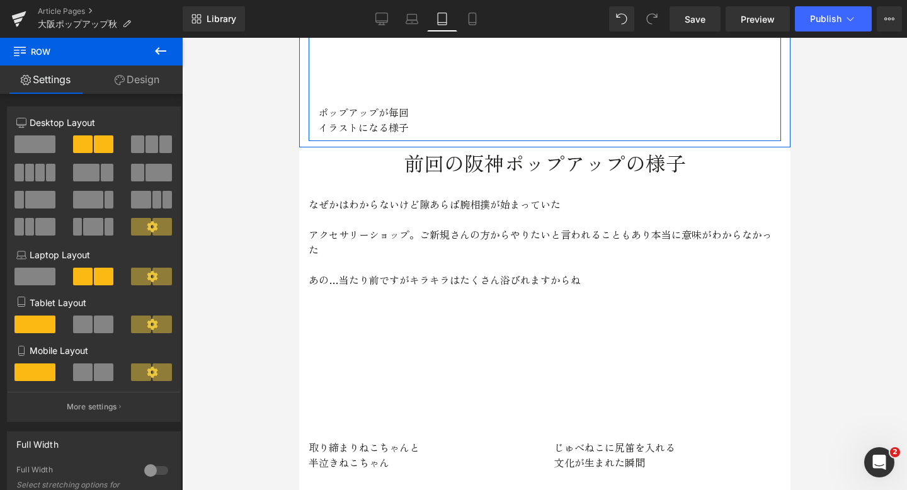
scroll to position [1816, 0]
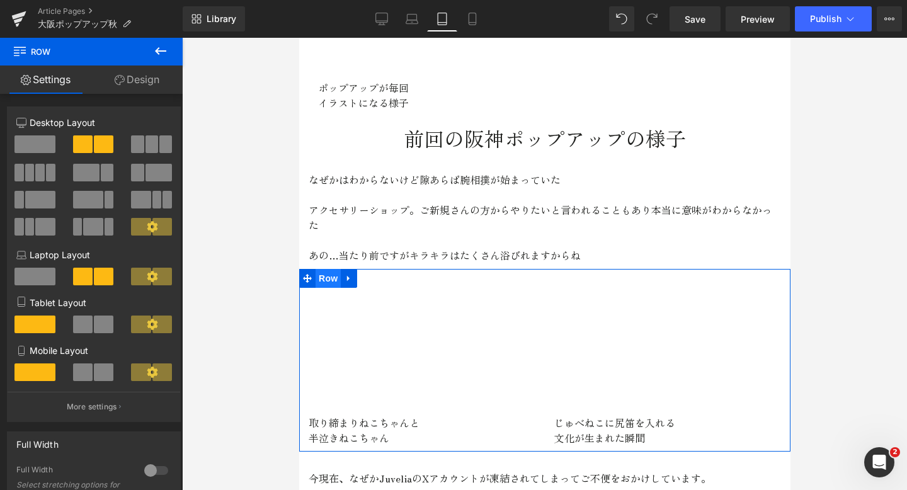
click at [331, 269] on span "Row" at bounding box center [327, 278] width 25 height 19
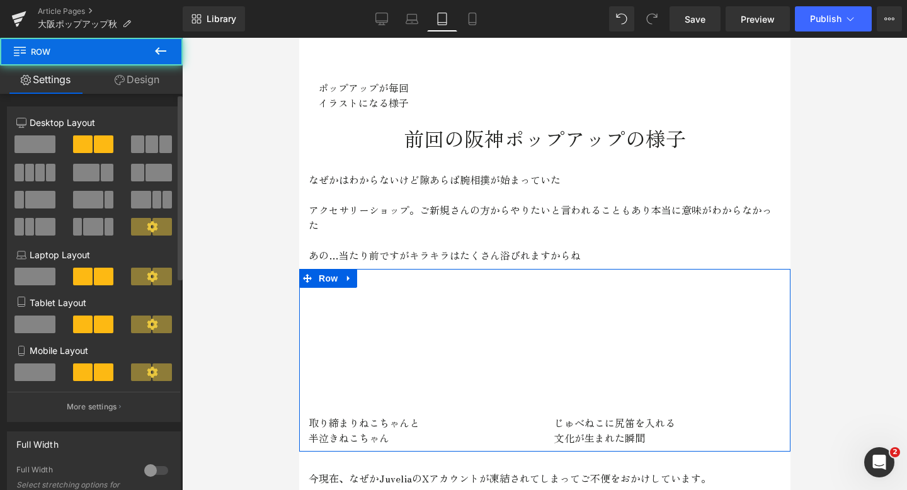
click at [41, 335] on button at bounding box center [35, 325] width 42 height 19
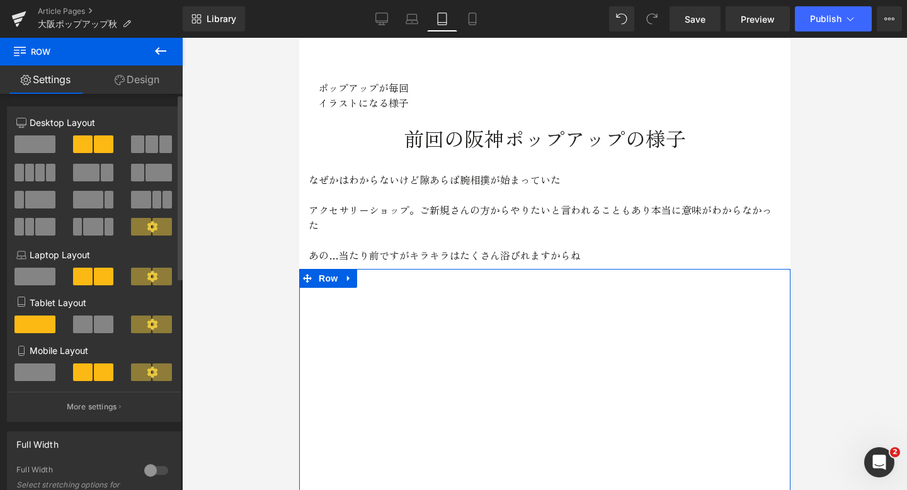
click at [42, 321] on span at bounding box center [34, 325] width 41 height 18
click at [41, 373] on span at bounding box center [34, 373] width 41 height 18
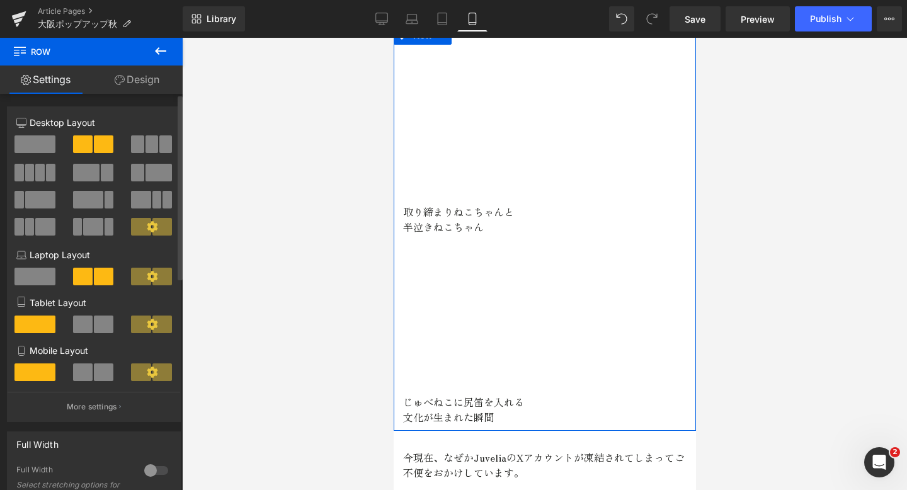
scroll to position [1573, 0]
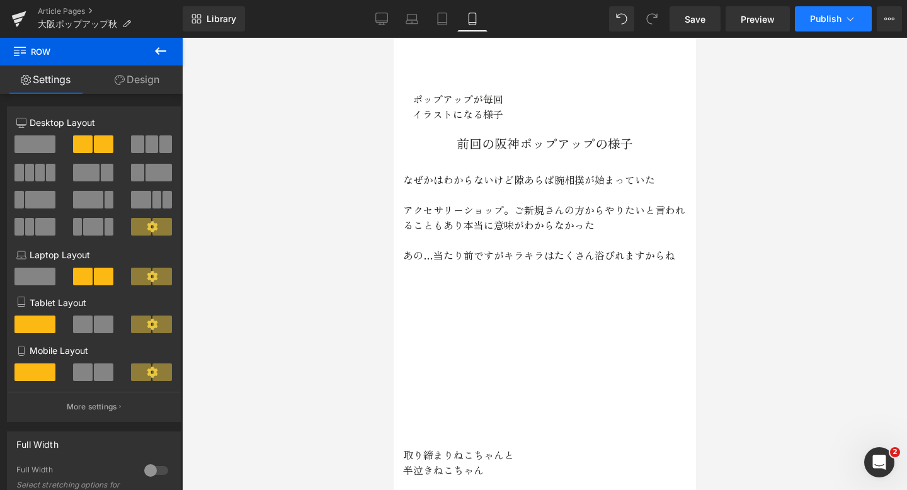
click at [825, 19] on span "Publish" at bounding box center [826, 19] width 32 height 10
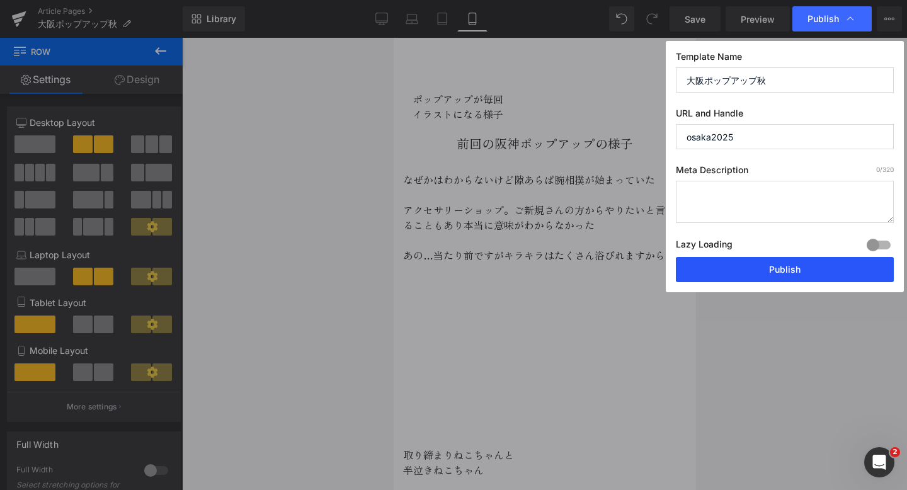
click at [769, 270] on button "Publish" at bounding box center [785, 269] width 218 height 25
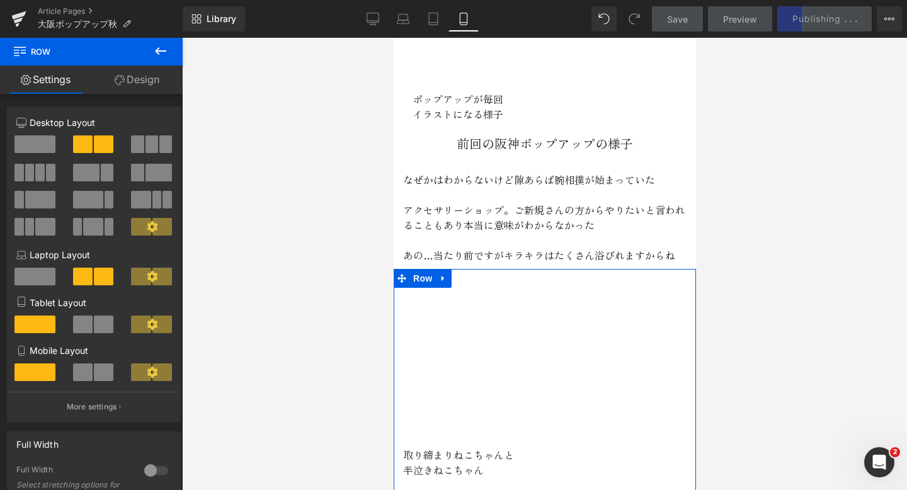
click at [403, 454] on div "取り締まりねこちゃんと 半泣きねこちゃん Text Block" at bounding box center [545, 462] width 284 height 30
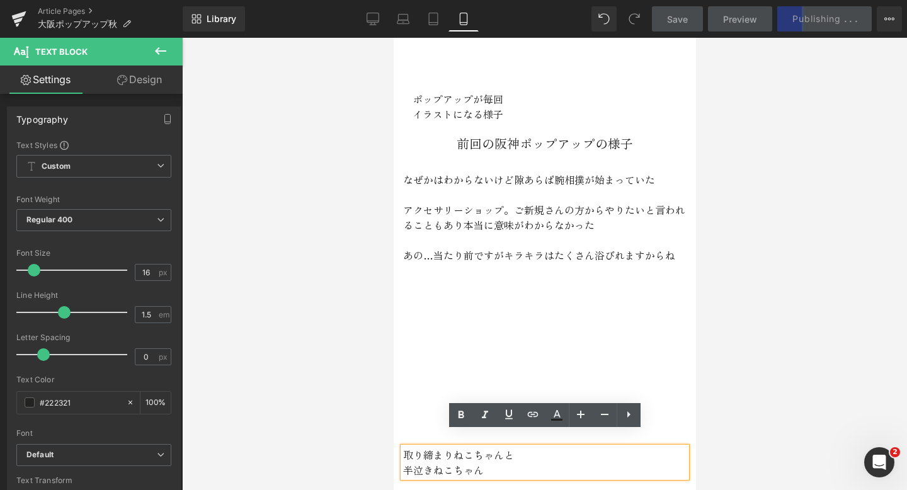
click at [407, 462] on p "半泣きねこちゃん" at bounding box center [545, 469] width 284 height 15
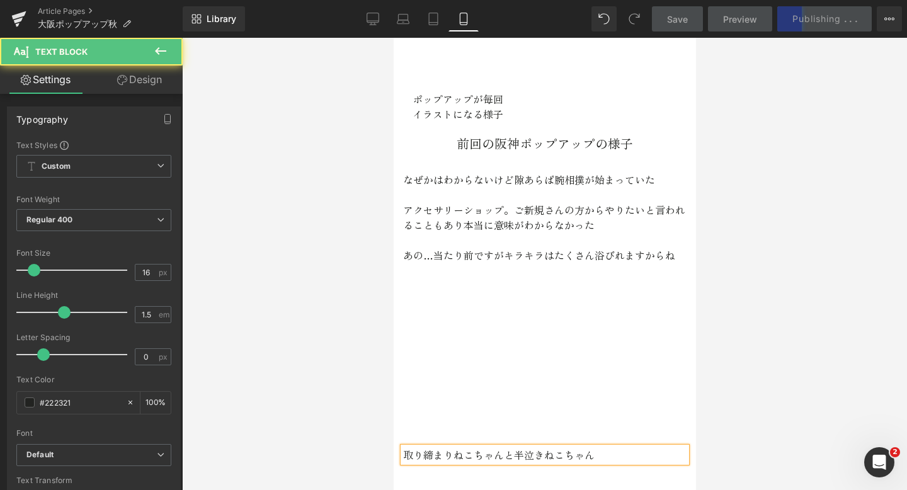
click at [407, 447] on p "取り締まりねこちゃんと 半泣きねこちゃん" at bounding box center [545, 454] width 284 height 15
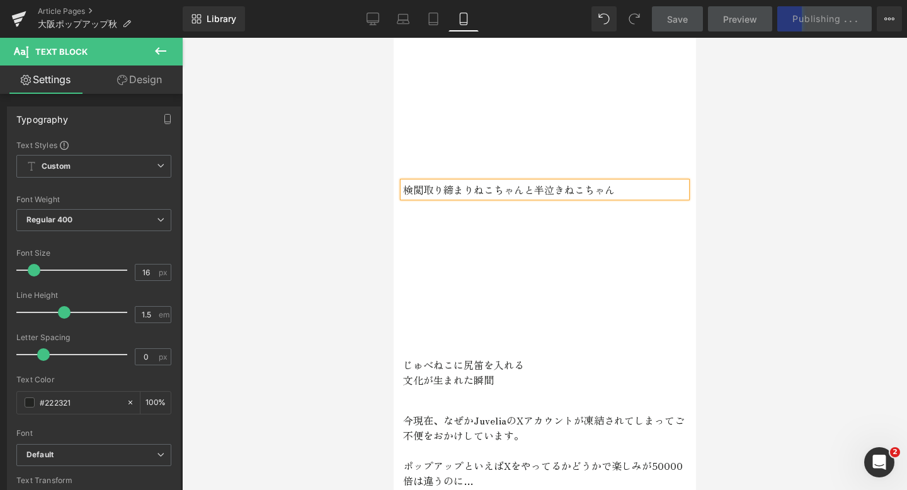
scroll to position [1839, 0]
click at [409, 371] on p "文化が生まれた瞬間" at bounding box center [545, 378] width 284 height 15
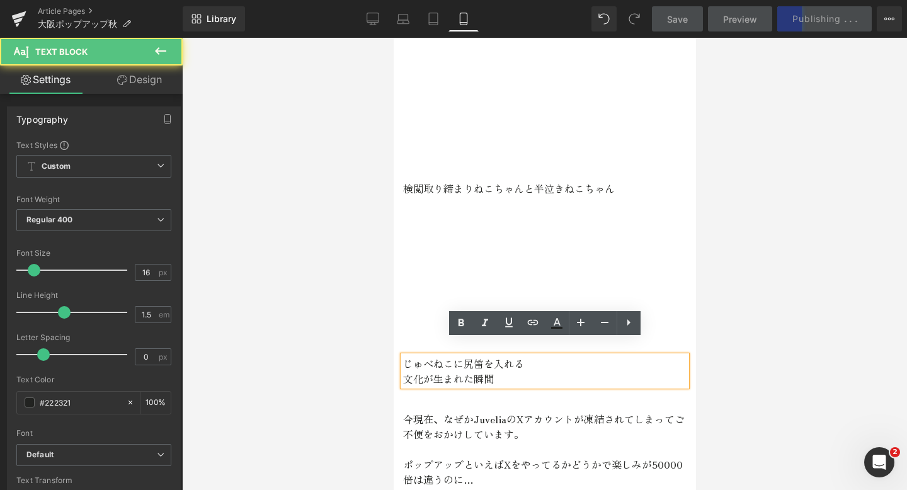
click at [406, 371] on p "文化が生まれた瞬間" at bounding box center [545, 378] width 284 height 15
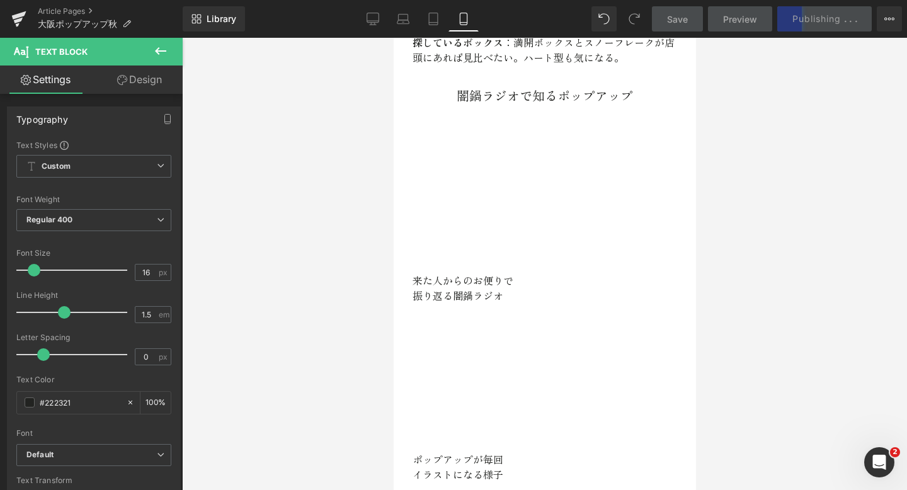
scroll to position [1229, 0]
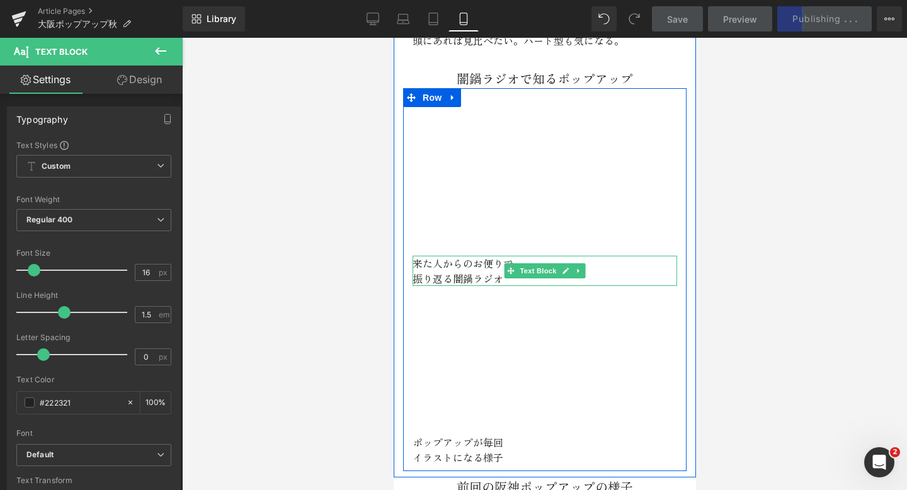
click at [416, 271] on p "振り返る闇鍋ラジオ" at bounding box center [544, 278] width 265 height 15
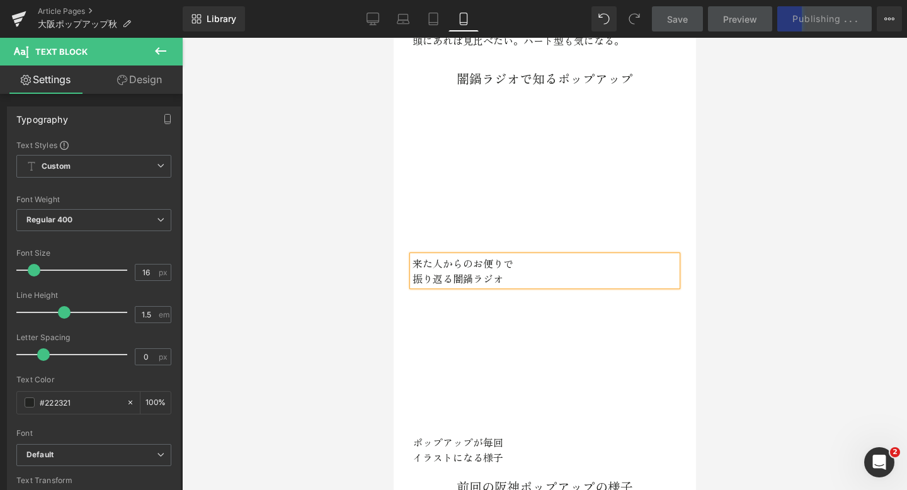
click at [403, 286] on div "Youtube ポップアップが毎回 イラストになる様子 Text Block" at bounding box center [545, 375] width 284 height 179
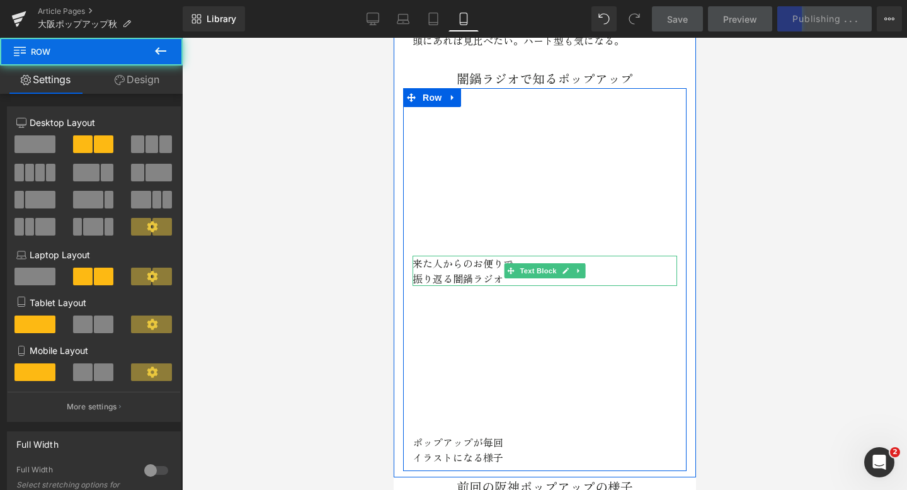
click at [419, 271] on p "振り返る闇鍋ラジオ" at bounding box center [544, 278] width 265 height 15
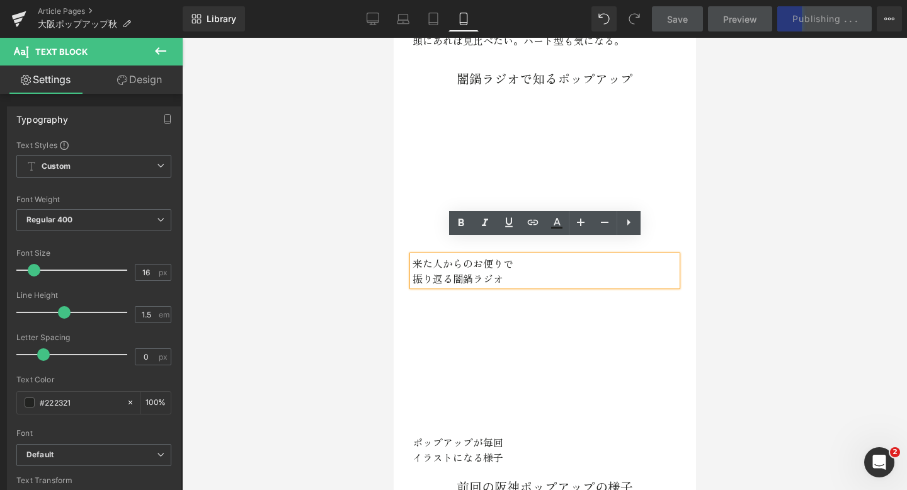
click at [416, 271] on p "振り返る闇鍋ラジオ" at bounding box center [544, 278] width 265 height 15
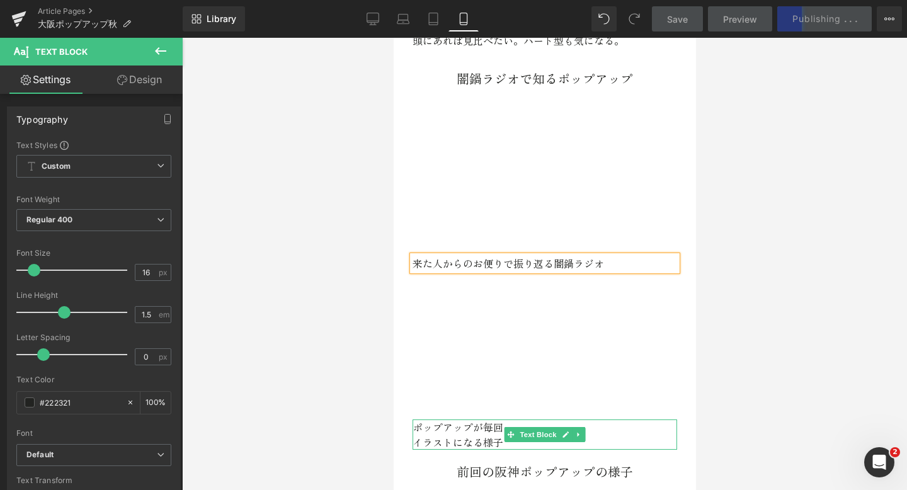
click at [422, 435] on p "イラストになる様子" at bounding box center [544, 442] width 265 height 15
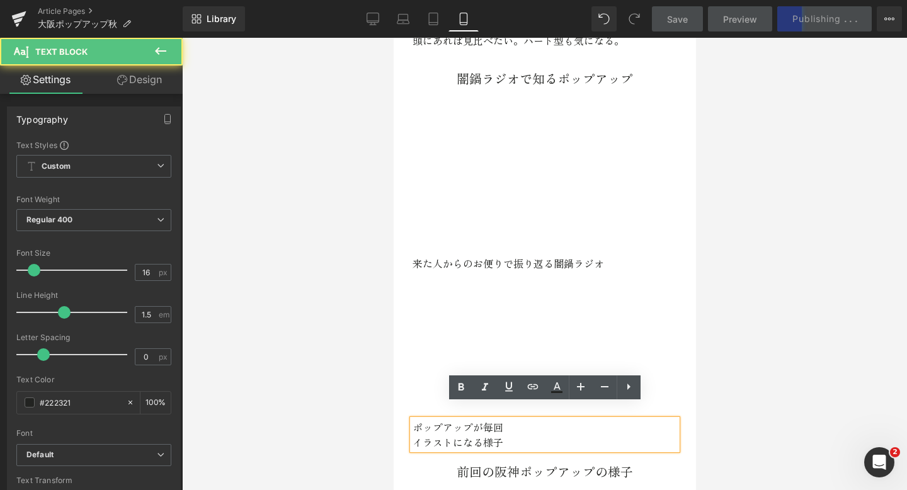
click at [417, 435] on p "イラストになる様子" at bounding box center [544, 442] width 265 height 15
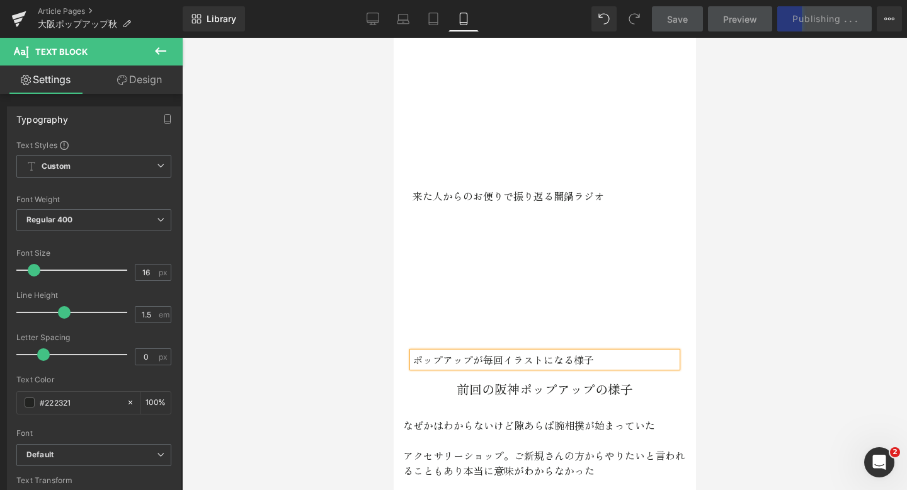
scroll to position [1297, 0]
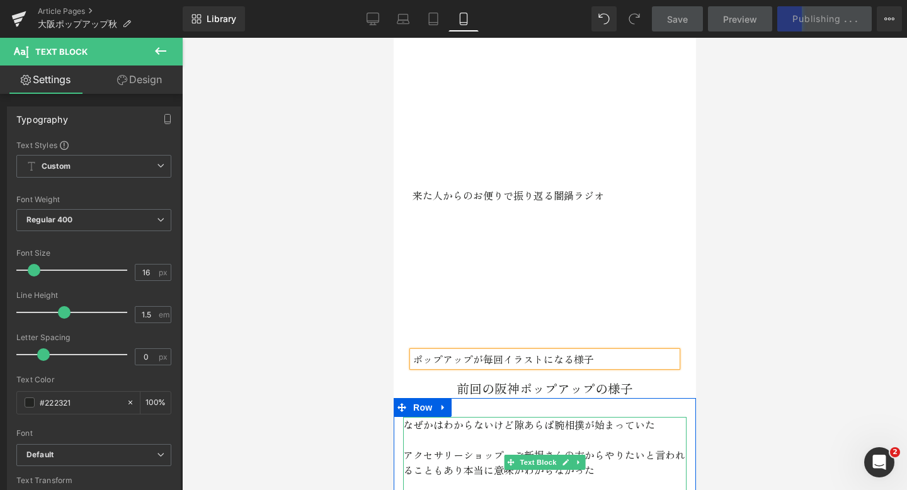
click at [410, 447] on p "アクセサリーショップ。ご新規さんの方からやりたいと言われることもあり本当に意味がわからなかった" at bounding box center [545, 462] width 284 height 30
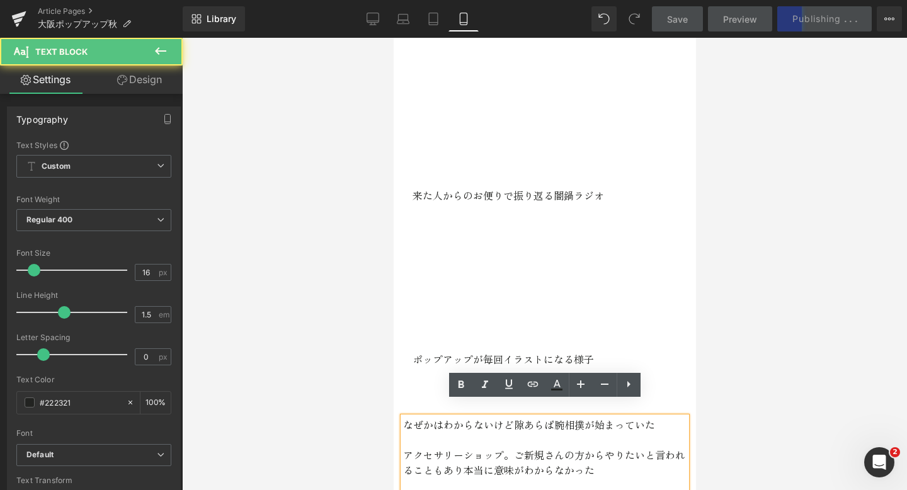
click at [403, 447] on p "アクセサリーショップ。ご新規さんの方からやりたいと言われることもあり本当に意味がわからなかった" at bounding box center [545, 462] width 284 height 30
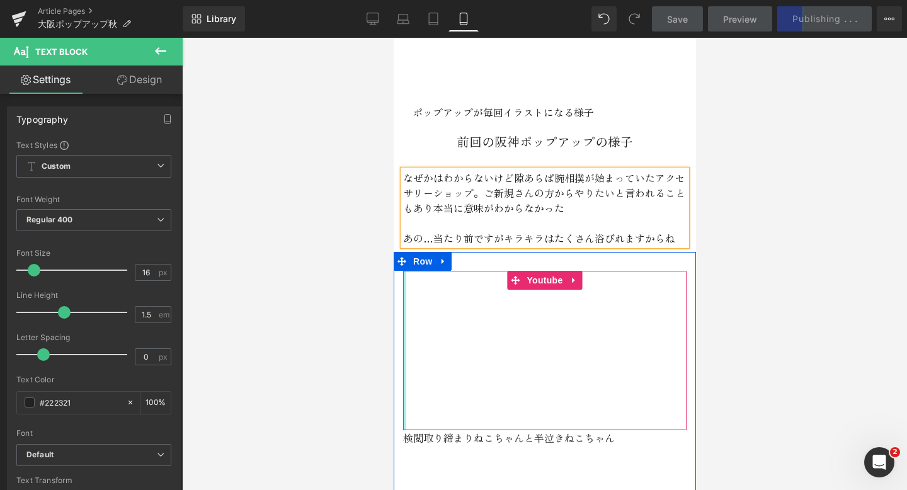
scroll to position [1560, 0]
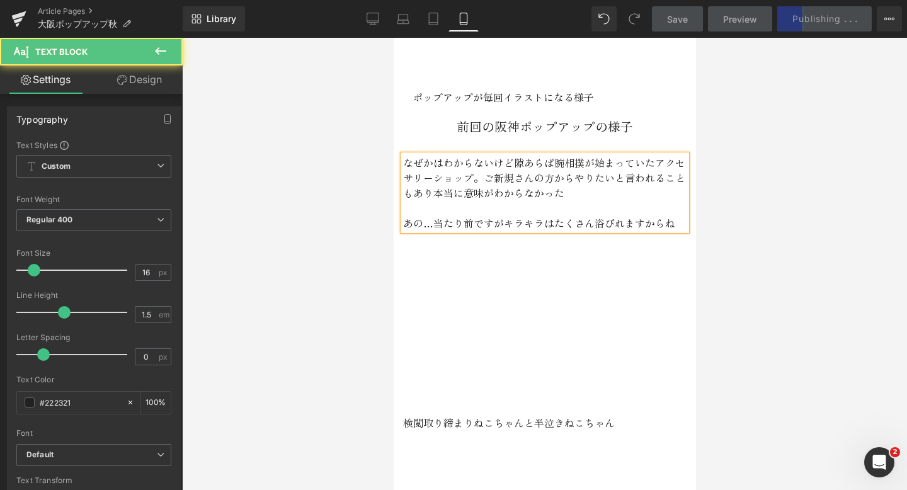
click at [678, 215] on p "あの…当たり前ですがキラキラはたくさん浴びれますからね" at bounding box center [545, 222] width 284 height 15
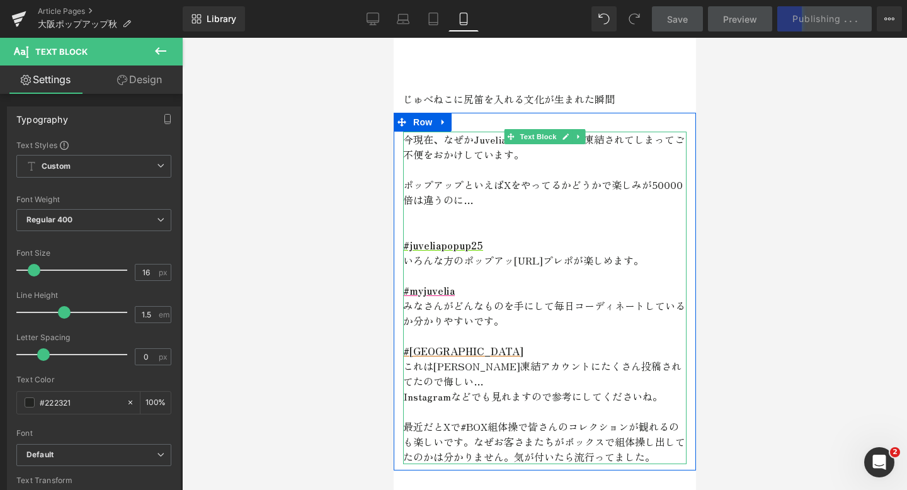
scroll to position [2059, 0]
click at [464, 381] on p "これは[PERSON_NAME]凍結アカウントにたくさん投稿されてたので悔しい…" at bounding box center [545, 373] width 284 height 30
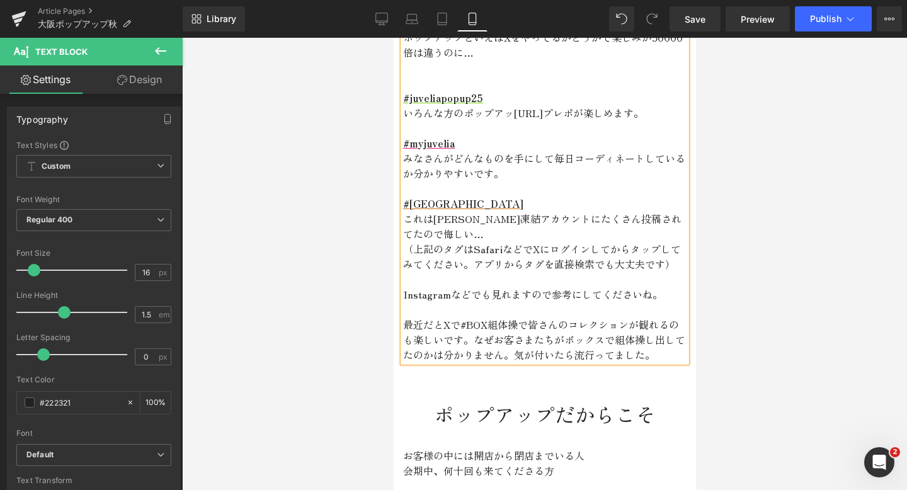
scroll to position [2208, 0]
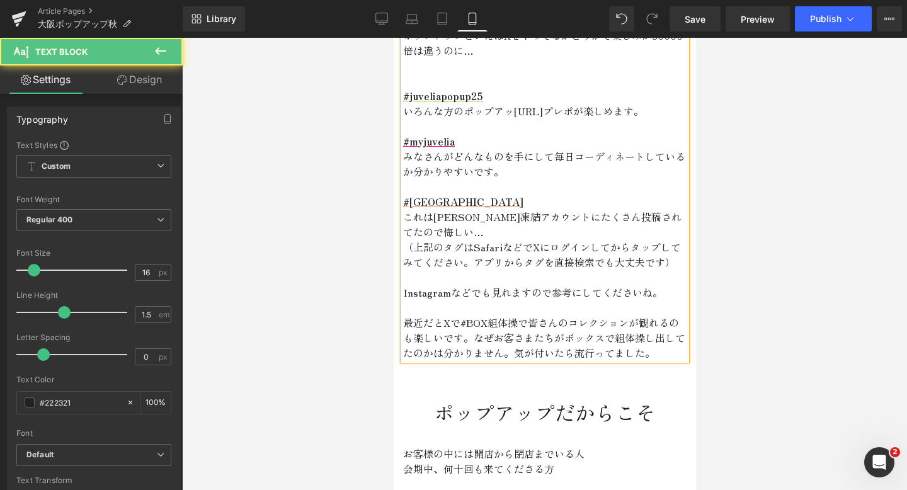
click at [507, 316] on p "最近だとXで #BOX組体操 で皆さんのコレクションが観れるのも楽しいです。なぜお客さまたちがボックスで組体操し出してたのかは分かりません。気が付いたら流行っ…" at bounding box center [545, 337] width 284 height 45
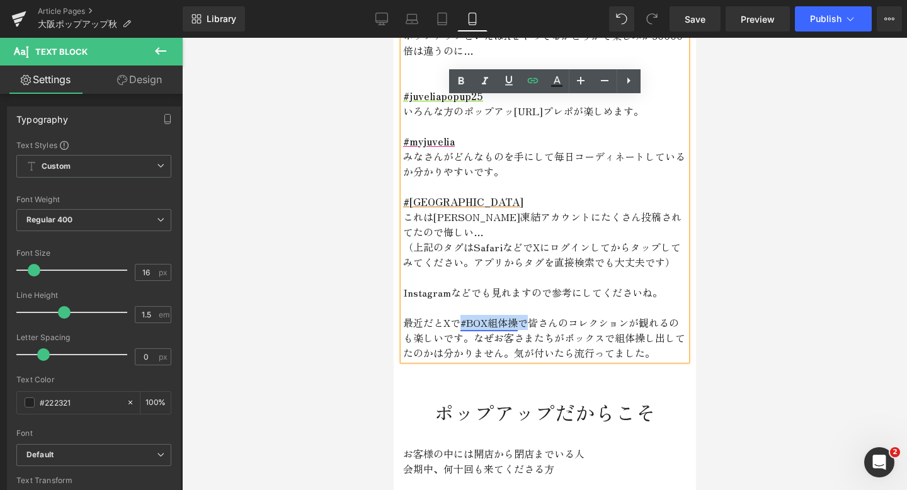
drag, startPoint x: 524, startPoint y: 321, endPoint x: 465, endPoint y: 318, distance: 59.3
click at [465, 318] on p "最近だとXで #BOX組体操 で皆さんのコレクションが観れるのも楽しいです。なぜお客さまたちがボックスで組体操し出してたのかは分かりません。気が付いたら流行っ…" at bounding box center [545, 337] width 284 height 45
click at [527, 81] on icon at bounding box center [533, 80] width 15 height 15
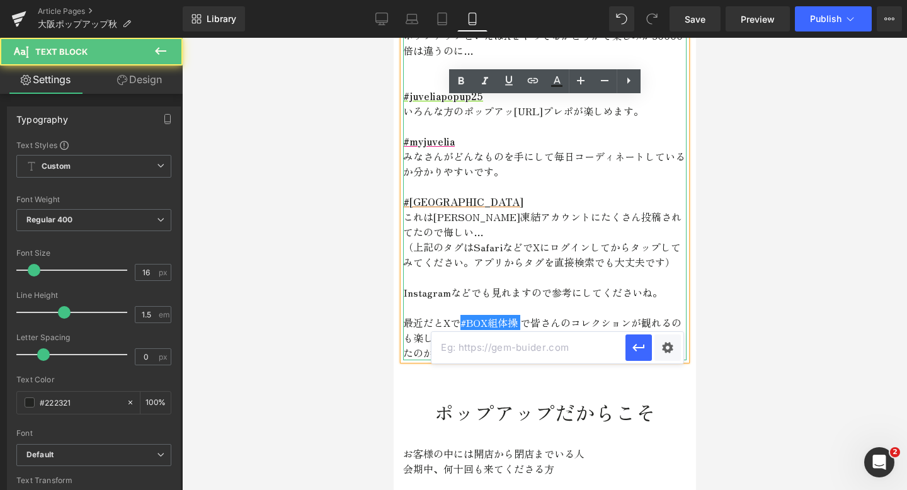
click at [483, 212] on p "これは[PERSON_NAME]凍結アカウントにたくさん投稿されてたので悔しい…" at bounding box center [545, 224] width 284 height 30
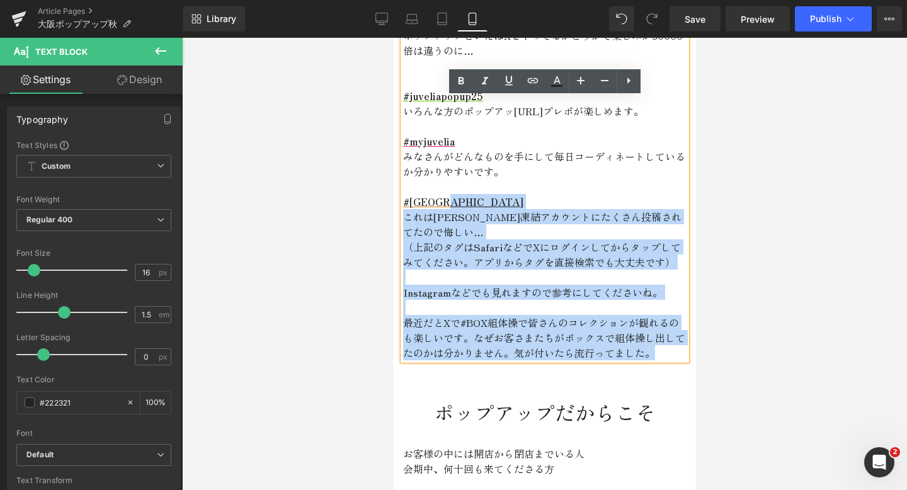
drag, startPoint x: 479, startPoint y: 197, endPoint x: 401, endPoint y: 198, distance: 77.5
click at [403, 198] on div "今現在、なぜかJuveliaのXアカウントが凍結されてしまってご不便をおかけしています。 ポップアップといえばXをやってるかどうかで楽しみが50000倍は違う…" at bounding box center [545, 171] width 284 height 378
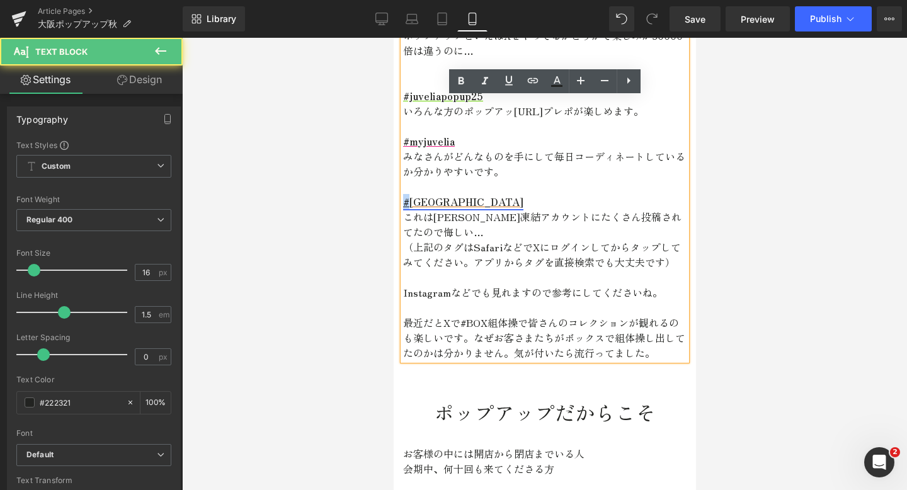
click at [406, 199] on link "#[GEOGRAPHIC_DATA]" at bounding box center [463, 201] width 120 height 15
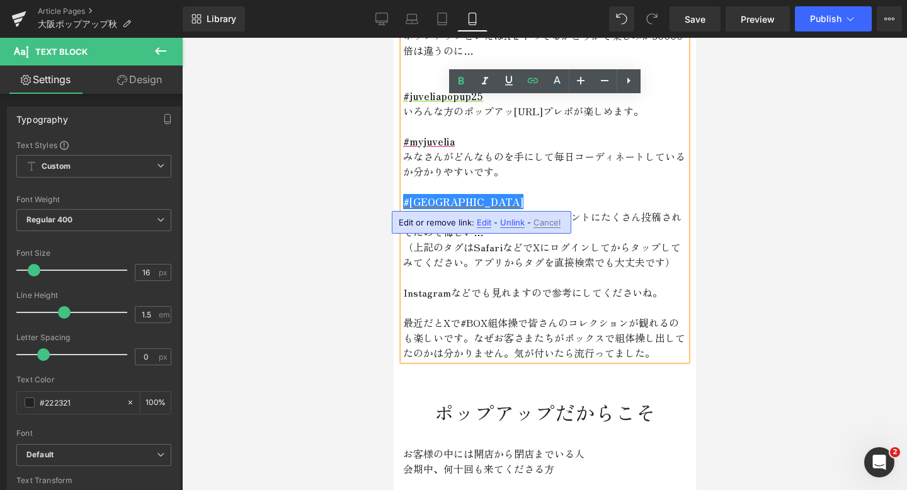
click at [481, 197] on p "#[GEOGRAPHIC_DATA]" at bounding box center [545, 201] width 284 height 15
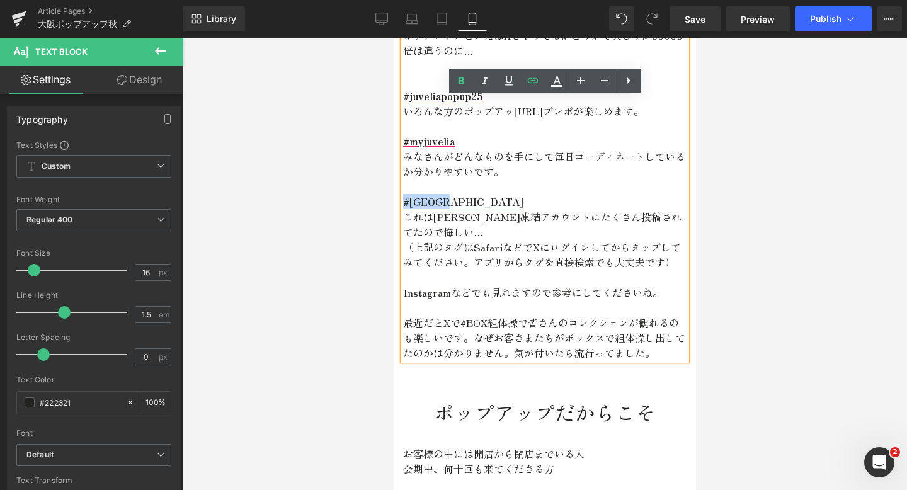
drag, startPoint x: 479, startPoint y: 201, endPoint x: 396, endPoint y: 199, distance: 83.2
click at [396, 199] on div "今現在、なぜかJuveliaのXアカウントが凍結されてしまってご不便をおかけしています。 ポップアップといえばXをやってるかどうかで楽しみが50000倍は違う…" at bounding box center [544, 171] width 302 height 378
click at [527, 88] on icon at bounding box center [533, 80] width 15 height 15
type input "[URL][DOMAIN_NAME][GEOGRAPHIC_DATA]"
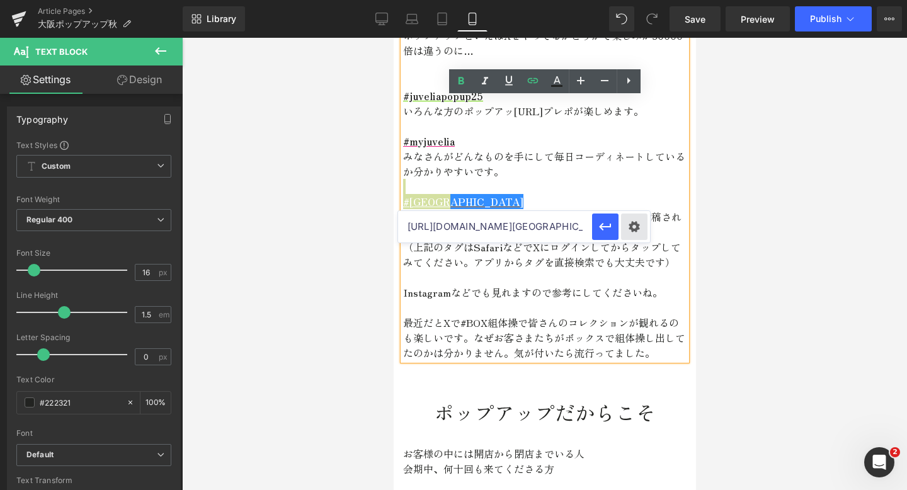
scroll to position [0, 18]
drag, startPoint x: 407, startPoint y: 226, endPoint x: 624, endPoint y: 229, distance: 217.4
click at [624, 229] on div "[URL][DOMAIN_NAME][GEOGRAPHIC_DATA]" at bounding box center [524, 227] width 252 height 32
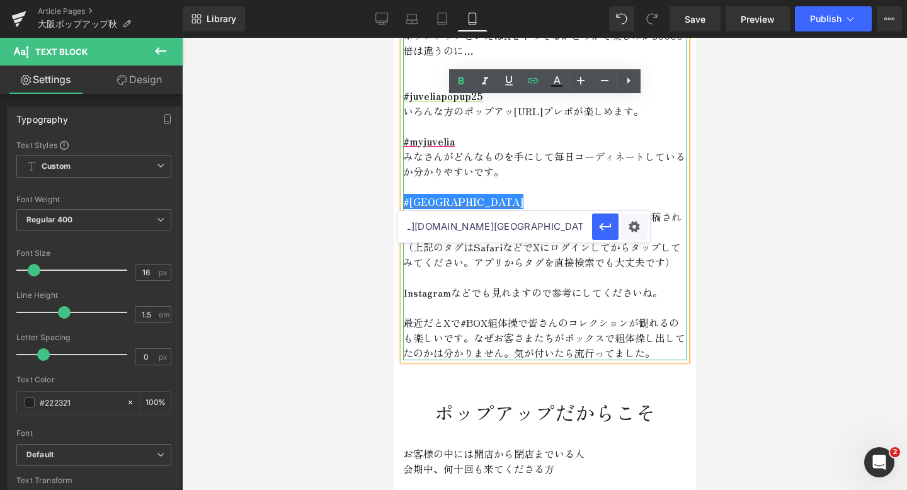
click at [523, 306] on p at bounding box center [545, 307] width 284 height 15
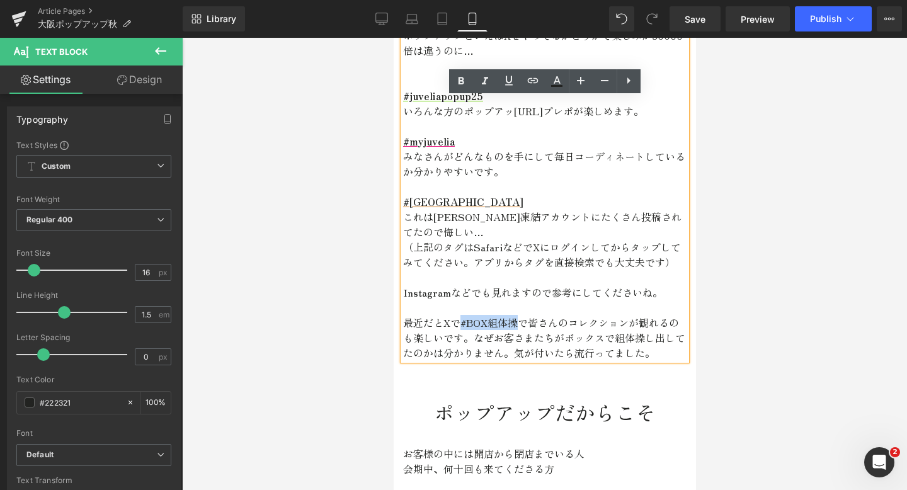
drag, startPoint x: 520, startPoint y: 325, endPoint x: 464, endPoint y: 323, distance: 56.1
click at [464, 323] on p "最近だとXで #BOX組体操 で皆さんのコレクションが観れるのも楽しいです。なぜお客さまたちがボックスで組体操し出してたのかは分かりません。気が付いたら流行っ…" at bounding box center [545, 337] width 284 height 45
click at [497, 327] on p "最近だとXで #BOX組体操 で皆さんのコレクションが観れるのも楽しいです。なぜお客さまたちがボックスで組体操し出してたのかは分かりません。気が付いたら流行っ…" at bounding box center [545, 337] width 284 height 45
drag, startPoint x: 525, startPoint y: 320, endPoint x: 464, endPoint y: 322, distance: 60.5
click at [464, 322] on p "最近だとXで #BOX組体操 で皆さんのコレクションが観れるのも楽しいです。なぜお客さまたちがボックスで組体操し出してたのかは分かりません。気が付いたら流行っ…" at bounding box center [545, 337] width 284 height 45
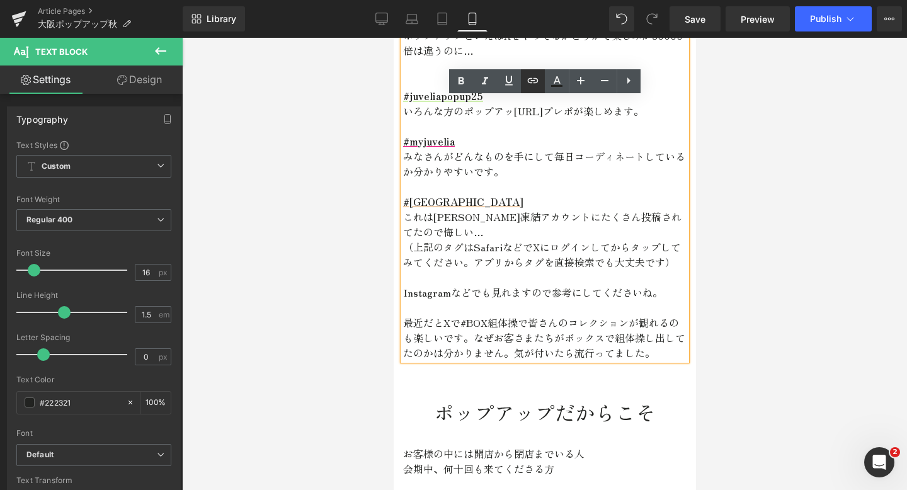
click at [528, 82] on icon at bounding box center [532, 80] width 11 height 5
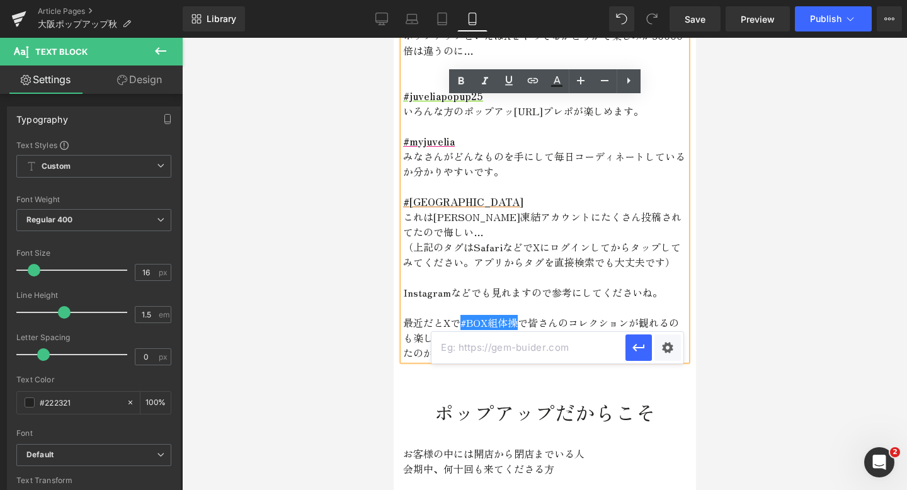
click at [483, 358] on input "text" at bounding box center [529, 348] width 194 height 32
paste input "[URL][DOMAIN_NAME][GEOGRAPHIC_DATA]"
drag, startPoint x: 556, startPoint y: 347, endPoint x: 661, endPoint y: 347, distance: 105.2
click at [661, 347] on div "[URL][DOMAIN_NAME][GEOGRAPHIC_DATA]" at bounding box center [558, 348] width 252 height 32
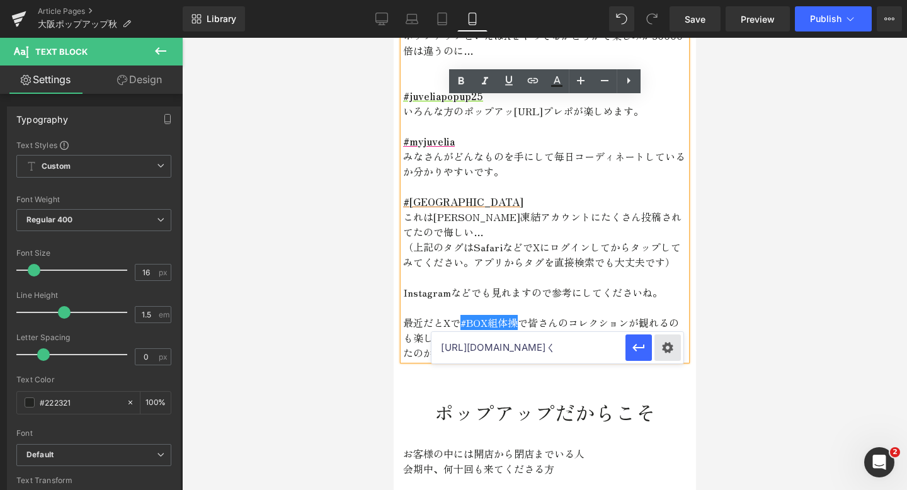
scroll to position [0, 0]
type input "[URL][DOMAIN_NAME]組体操"
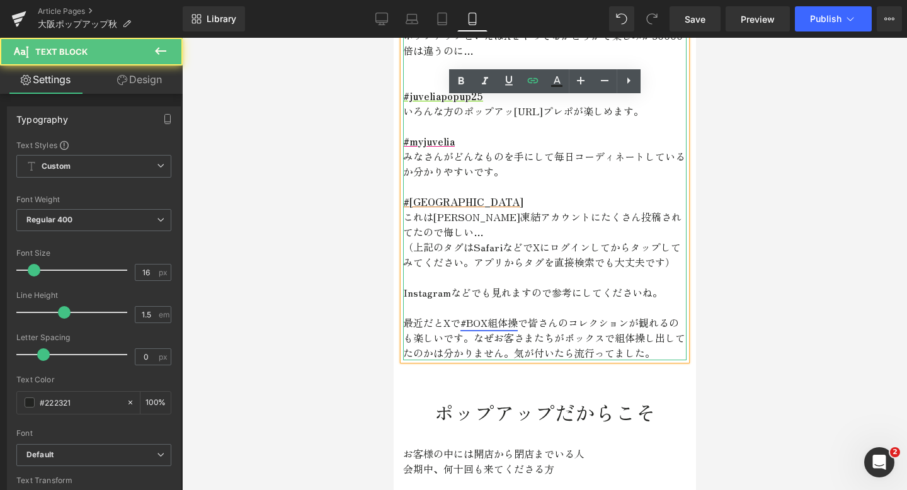
click at [498, 323] on link "#BOX組体操" at bounding box center [488, 322] width 57 height 15
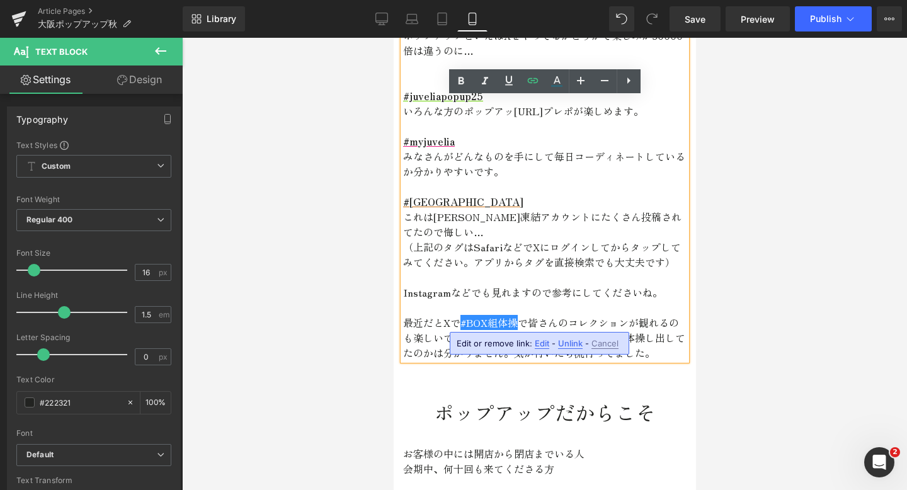
click at [542, 343] on span "Edit" at bounding box center [542, 343] width 14 height 11
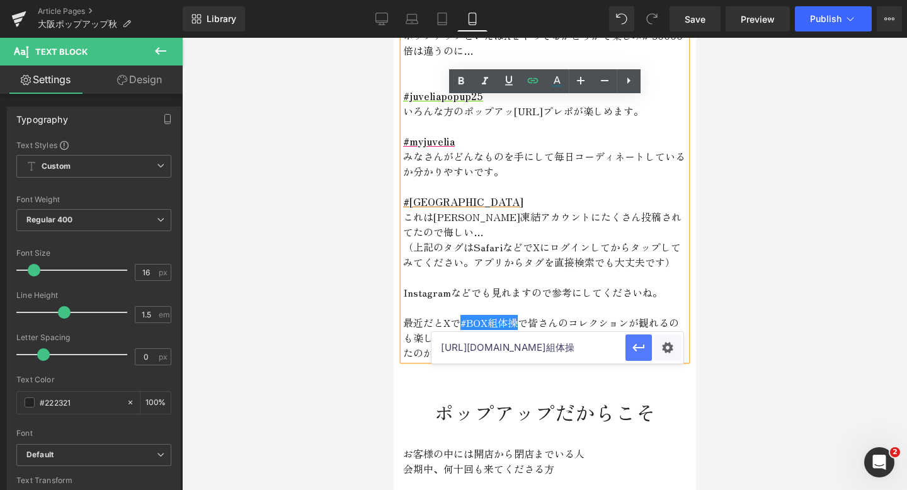
click at [639, 355] on button "button" at bounding box center [639, 348] width 26 height 26
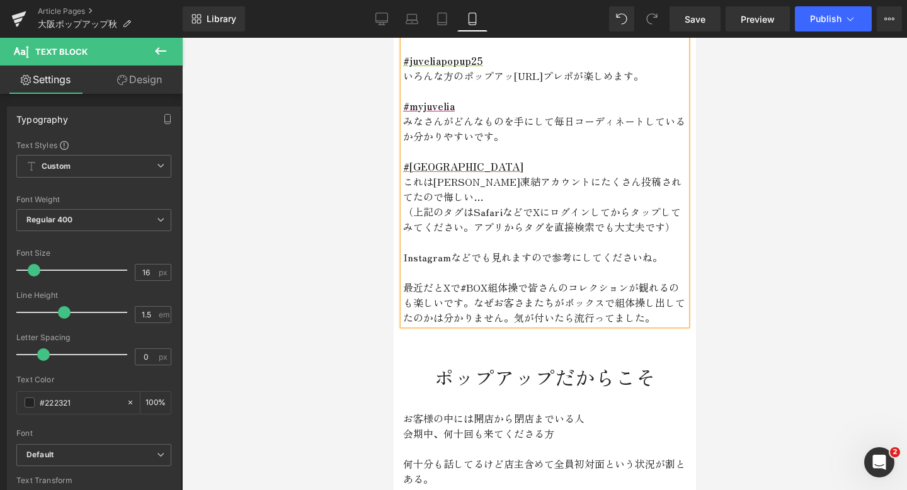
scroll to position [2256, 0]
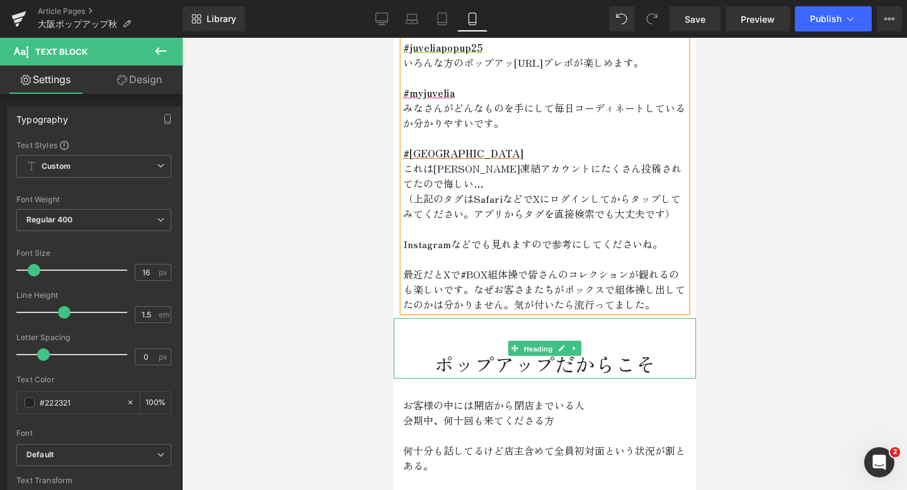
click at [543, 353] on span "Heading" at bounding box center [538, 348] width 34 height 15
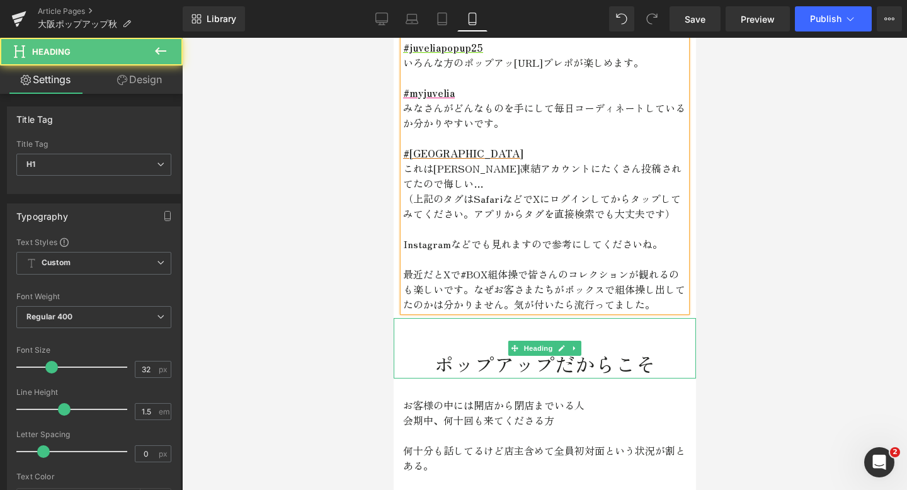
click at [539, 363] on h1 "ポップアップだからこそ" at bounding box center [544, 363] width 302 height 30
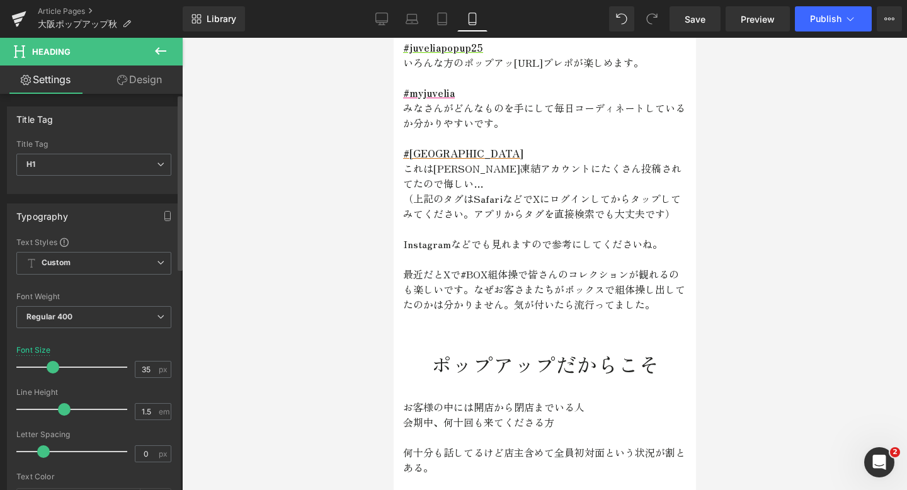
type input "36"
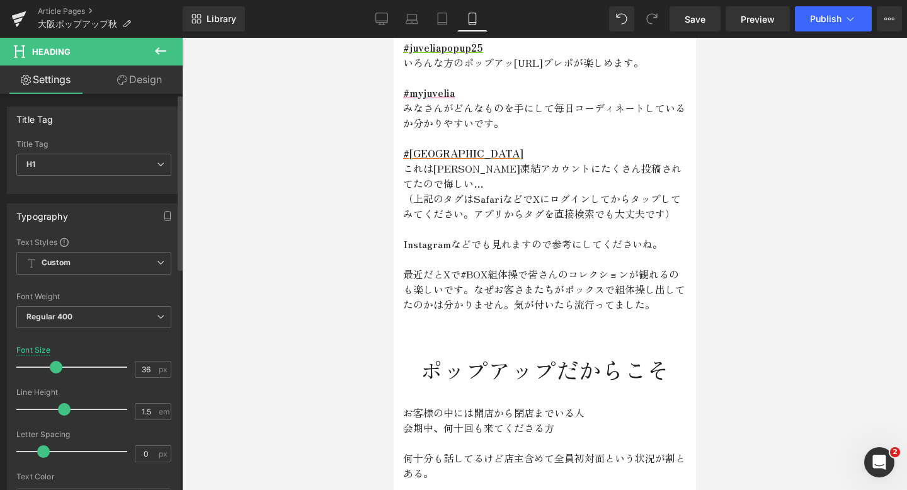
click at [58, 370] on span at bounding box center [56, 367] width 13 height 13
click at [568, 379] on h1 "ポップアップだからこそ" at bounding box center [544, 369] width 302 height 34
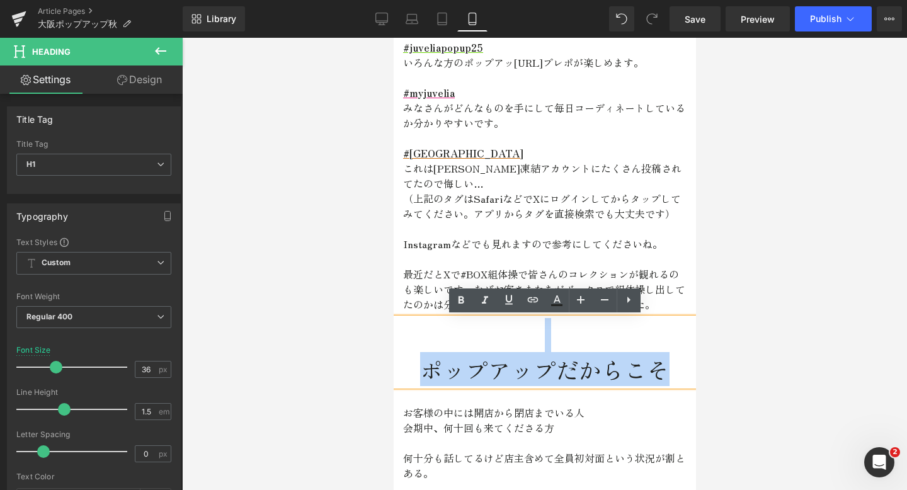
drag, startPoint x: 686, startPoint y: 368, endPoint x: 434, endPoint y: 347, distance: 252.9
click at [434, 347] on div "ポップアップだからこそ" at bounding box center [544, 352] width 302 height 68
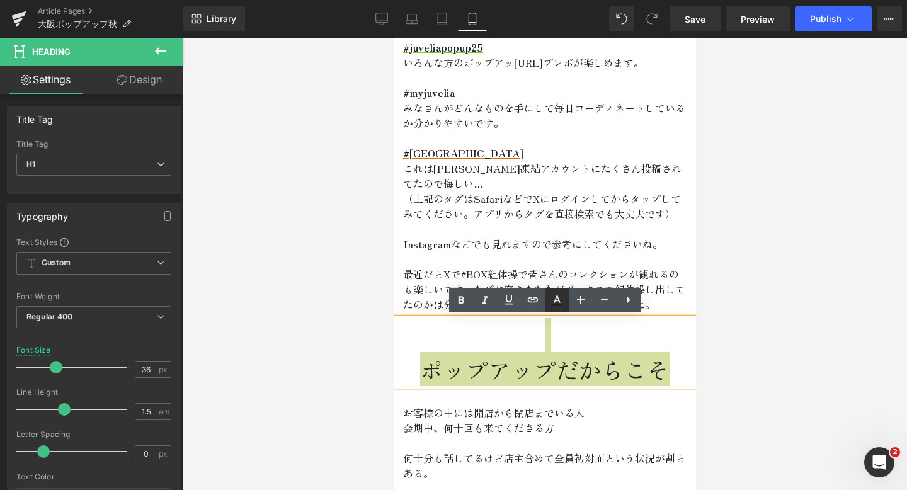
click at [553, 302] on icon at bounding box center [556, 300] width 15 height 15
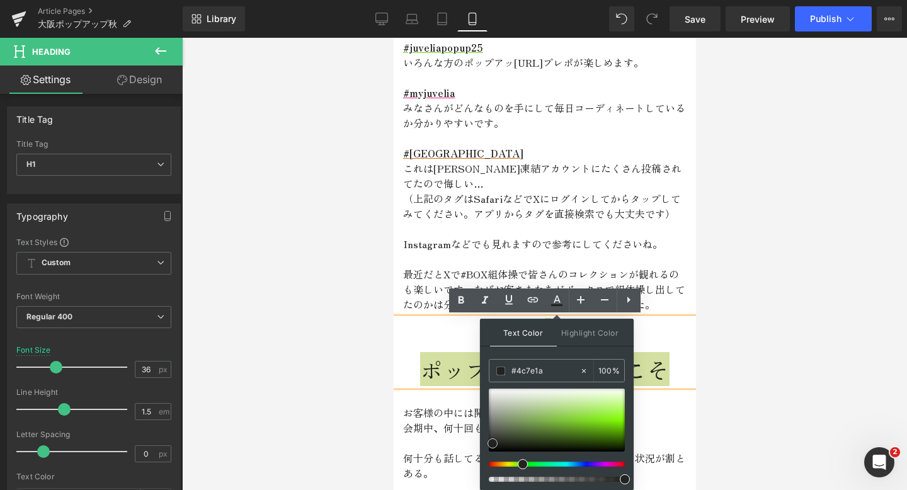
click at [577, 433] on div at bounding box center [557, 420] width 136 height 63
click at [612, 421] on div at bounding box center [557, 420] width 136 height 63
click at [605, 462] on div at bounding box center [552, 464] width 136 height 5
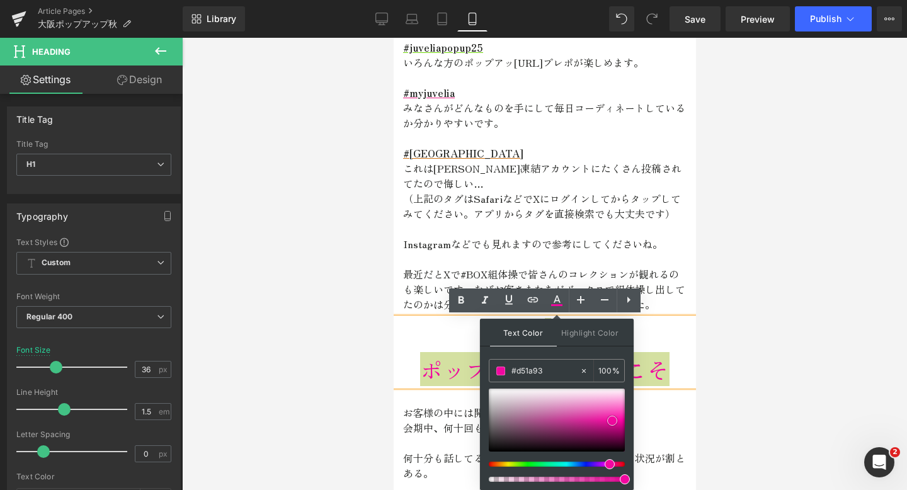
click at [594, 422] on div at bounding box center [557, 420] width 136 height 63
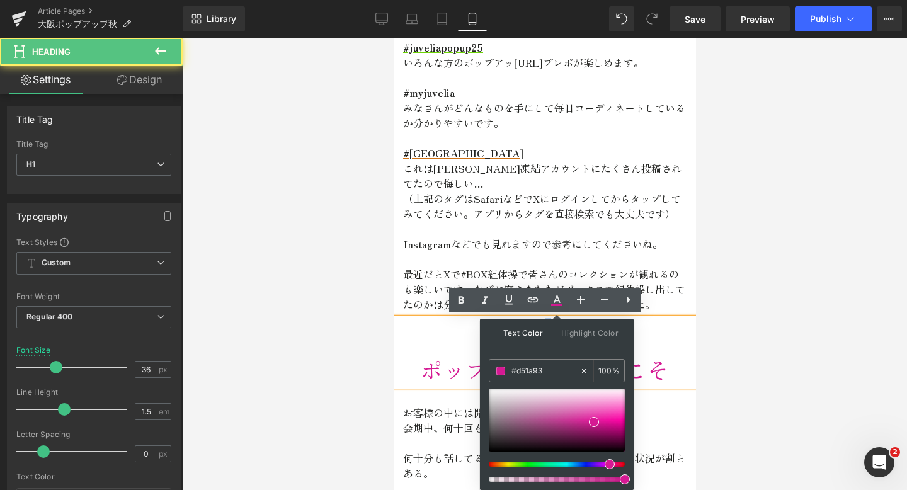
click at [667, 318] on h1 at bounding box center [544, 335] width 302 height 34
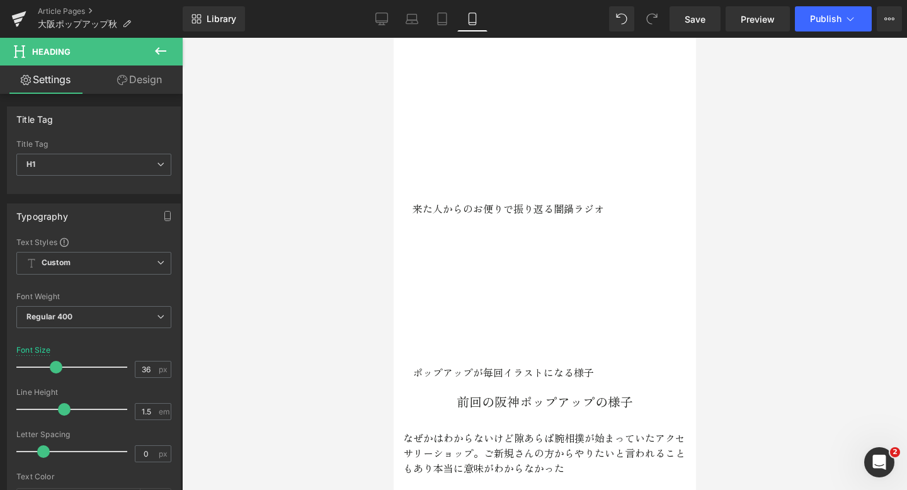
scroll to position [1301, 0]
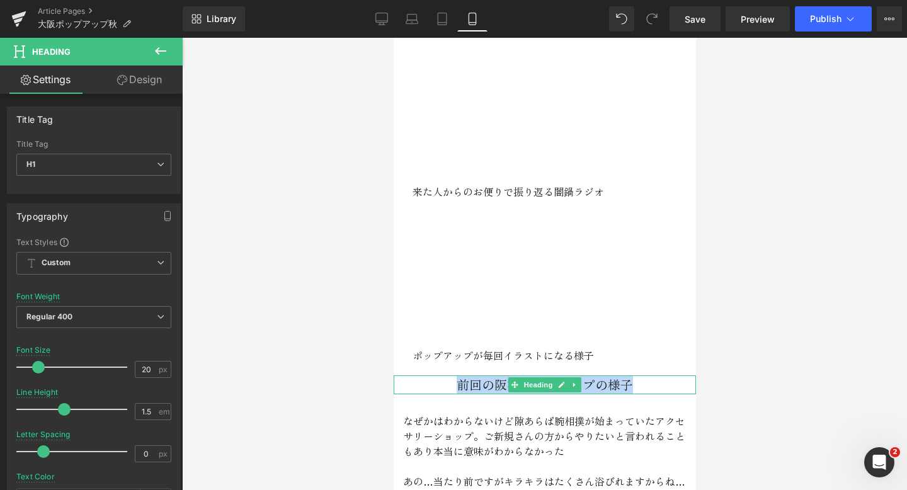
drag, startPoint x: 641, startPoint y: 372, endPoint x: 458, endPoint y: 372, distance: 182.7
click at [458, 376] on h1 "前回の阪神ポップアップの様子" at bounding box center [544, 385] width 302 height 19
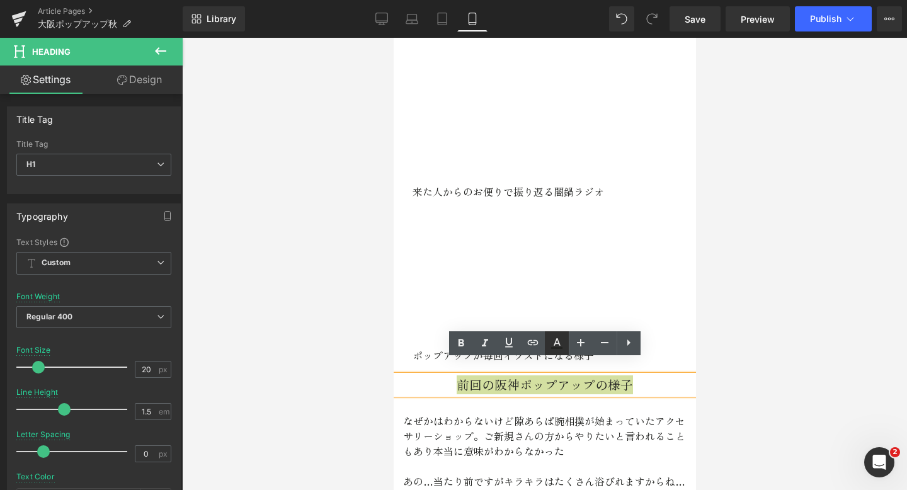
click at [558, 338] on icon at bounding box center [556, 343] width 15 height 15
type input "#222321"
type input "100"
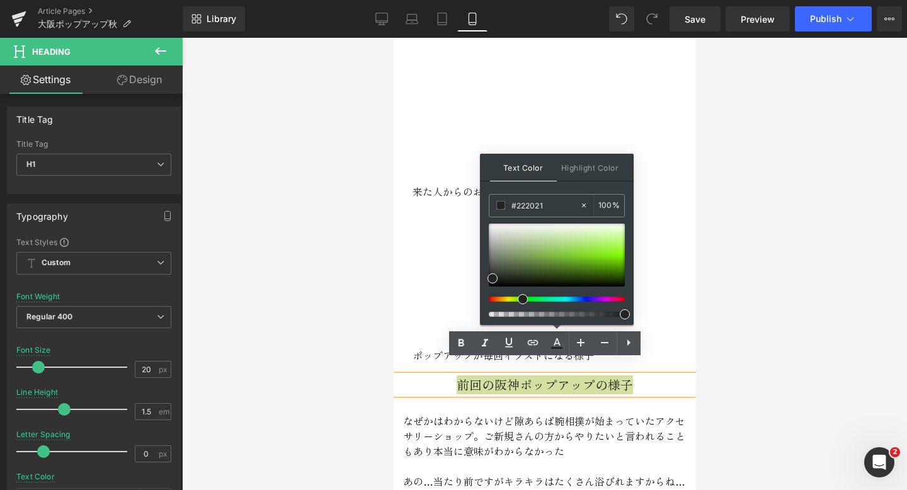
click at [606, 299] on div at bounding box center [552, 299] width 136 height 5
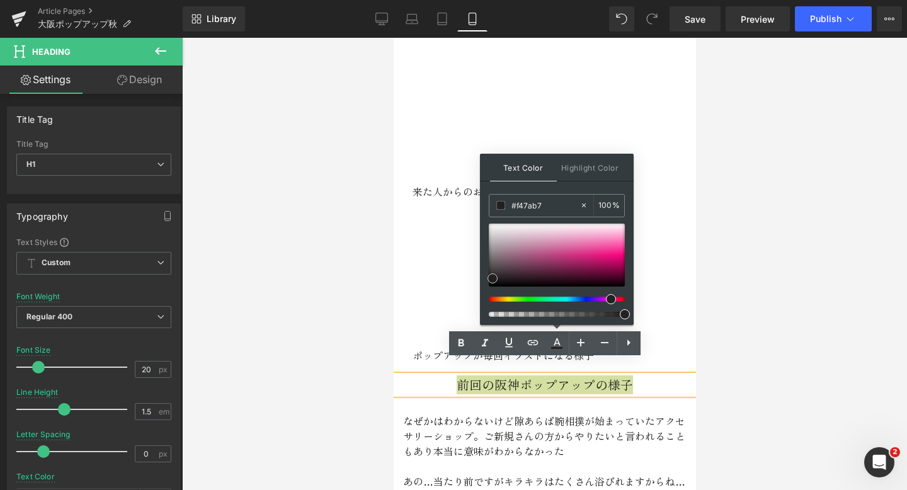
click at [601, 241] on div at bounding box center [557, 255] width 136 height 63
click at [602, 257] on div at bounding box center [557, 255] width 136 height 63
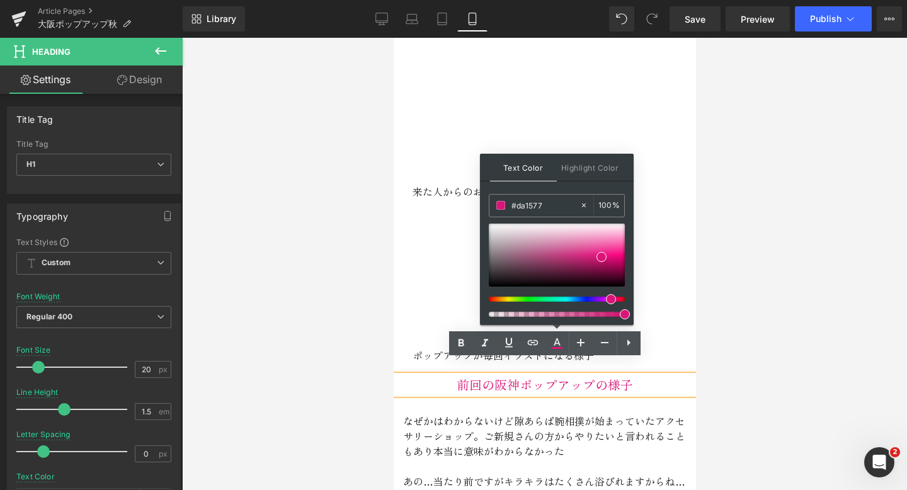
click at [703, 289] on div at bounding box center [544, 264] width 725 height 452
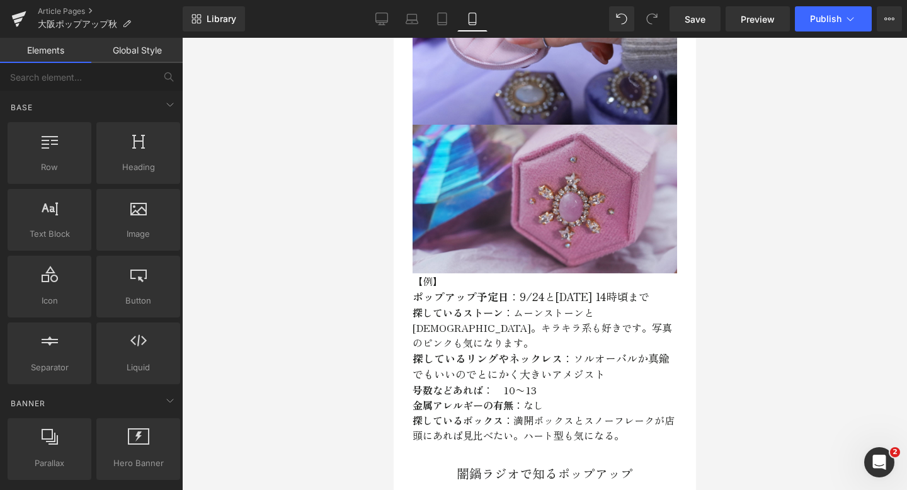
scroll to position [831, 0]
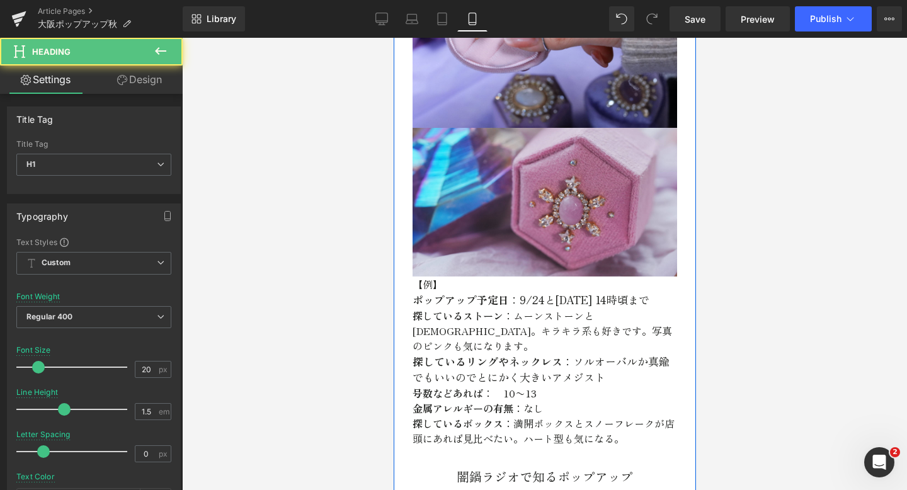
drag, startPoint x: 636, startPoint y: 464, endPoint x: 497, endPoint y: 473, distance: 138.9
click at [497, 474] on div "Image ポップアップを楽しむために！ Heading Image 画像タップで関西専用の公式LINEに登録してリクエストする ことができます。 以下をコピ…" at bounding box center [544, 55] width 302 height 1568
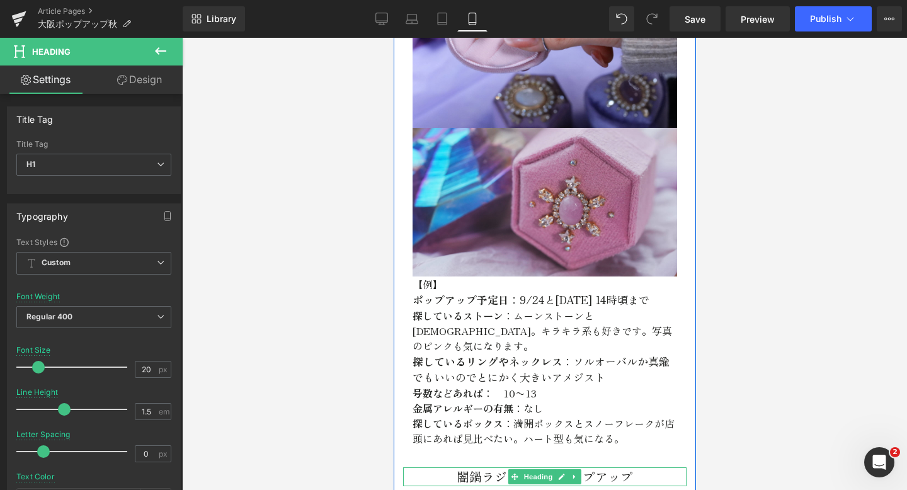
click at [641, 468] on h1 "闇鍋ラジオで知るポップアップ" at bounding box center [545, 477] width 284 height 19
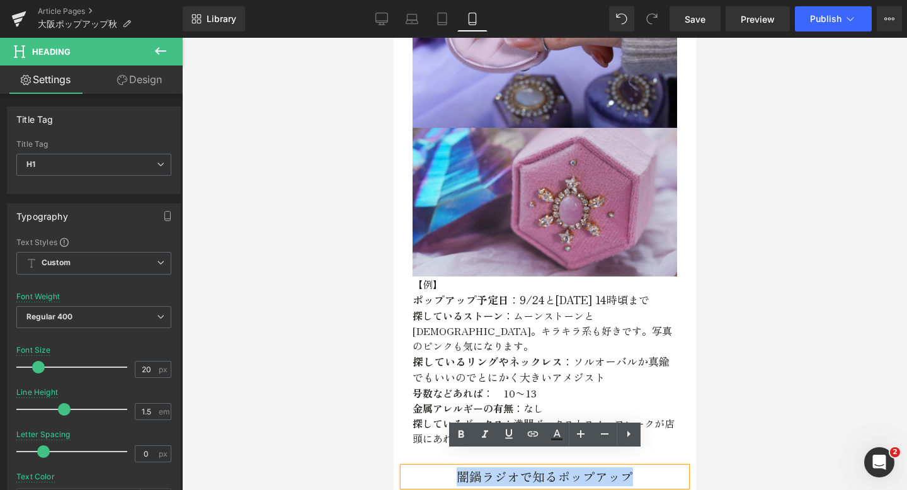
drag, startPoint x: 642, startPoint y: 463, endPoint x: 451, endPoint y: 463, distance: 191.6
click at [451, 468] on h1 "闇鍋ラジオで知るポップアップ" at bounding box center [545, 477] width 284 height 19
click at [554, 436] on icon at bounding box center [557, 434] width 7 height 8
type input "#222321"
type input "100"
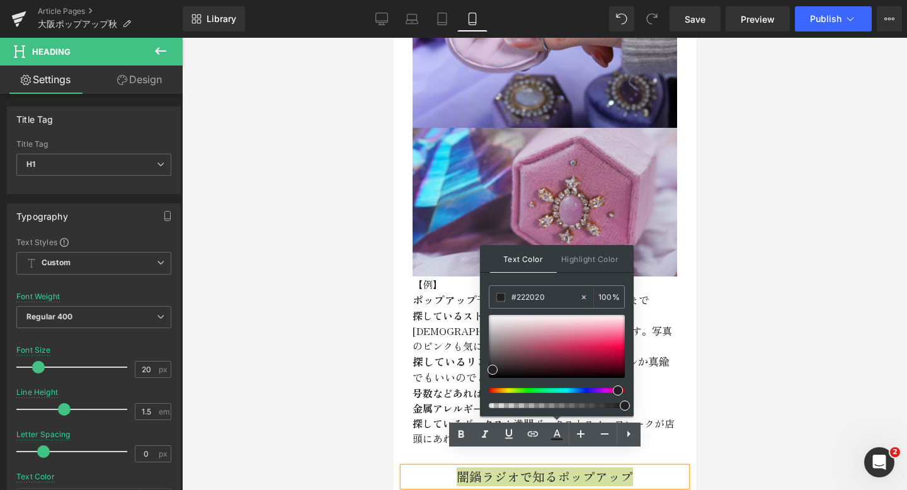
click at [613, 390] on div at bounding box center [552, 390] width 136 height 5
click at [611, 340] on div at bounding box center [557, 346] width 136 height 63
click at [607, 350] on div at bounding box center [557, 346] width 136 height 63
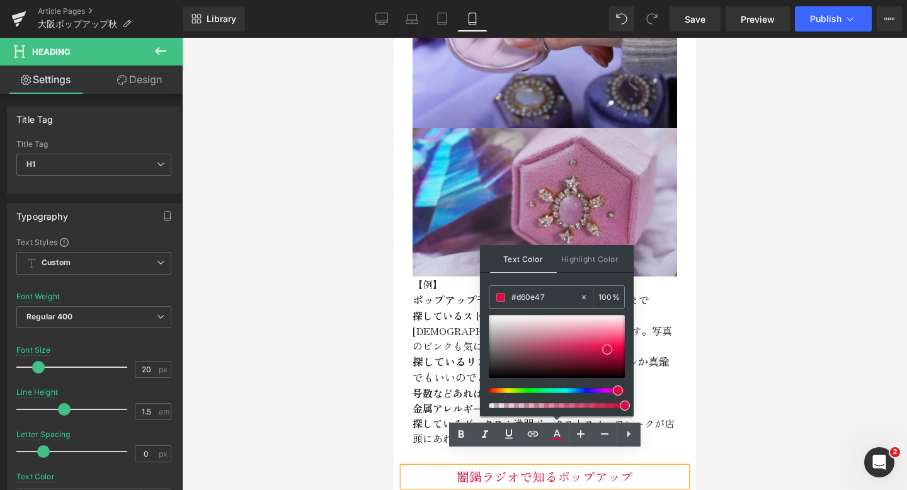
click at [662, 365] on p "探しているリングやネックレス ：ソルオーバルか真鍮でもいいのでとにかく大きいアメジスト" at bounding box center [544, 369] width 265 height 32
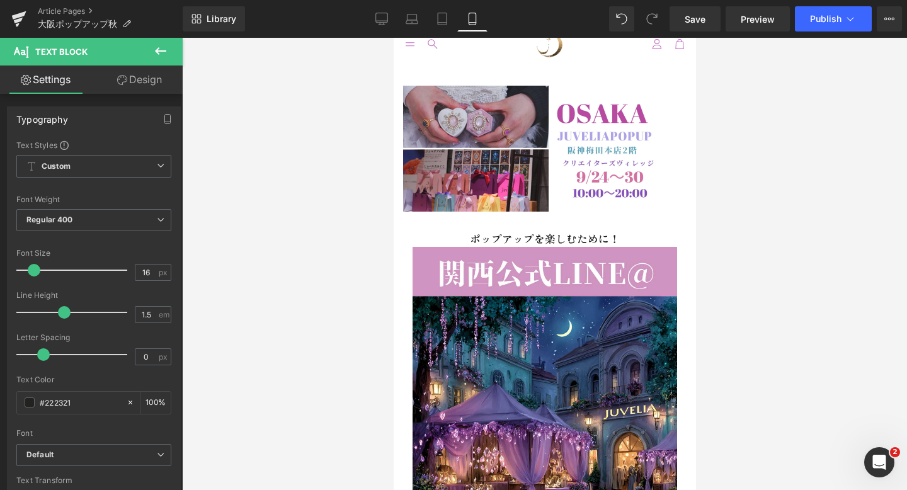
scroll to position [17, 0]
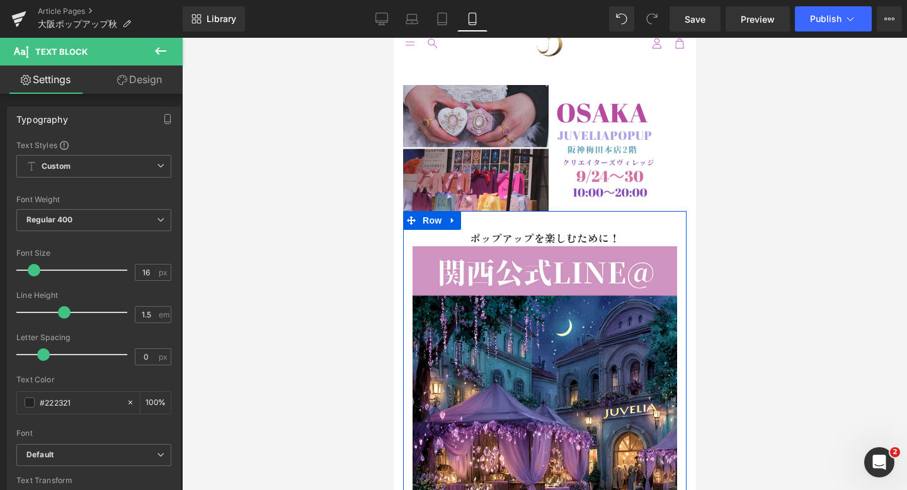
click at [626, 238] on h1 "ポップアップを楽しむために！" at bounding box center [544, 238] width 265 height 16
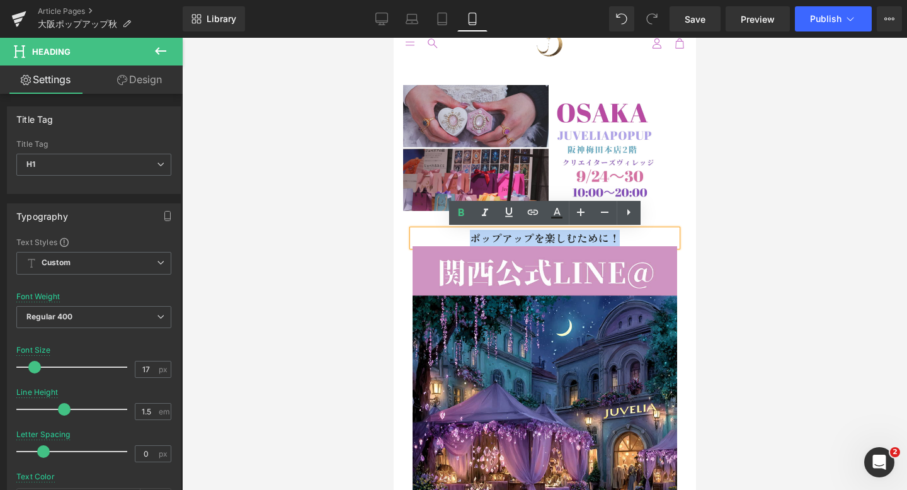
drag, startPoint x: 626, startPoint y: 238, endPoint x: 454, endPoint y: 235, distance: 172.7
click at [454, 235] on h1 "ポップアップを楽しむために！" at bounding box center [544, 238] width 265 height 16
click at [560, 215] on icon at bounding box center [556, 212] width 15 height 15
type input "#222321"
type input "100"
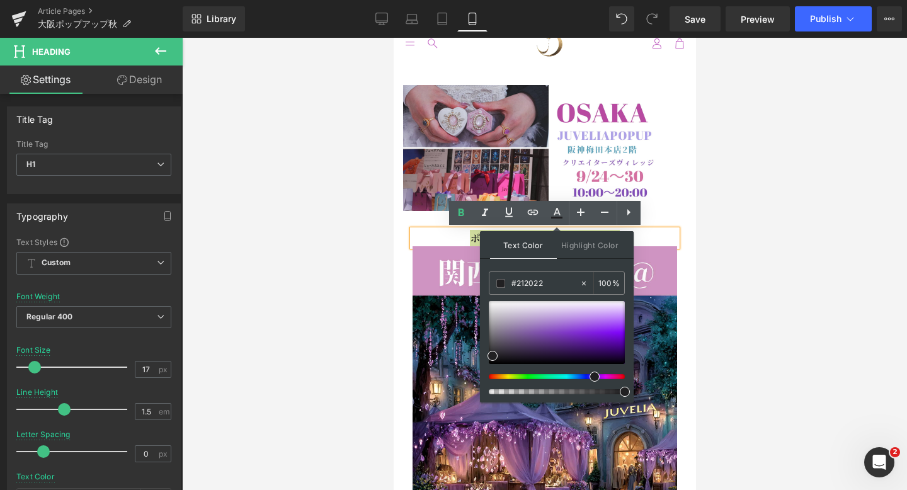
click at [590, 375] on div at bounding box center [552, 376] width 136 height 5
type input "#8e2fee"
click at [604, 329] on div at bounding box center [557, 332] width 136 height 63
click at [668, 242] on h1 "ポップアップを楽しむために！" at bounding box center [544, 238] width 265 height 16
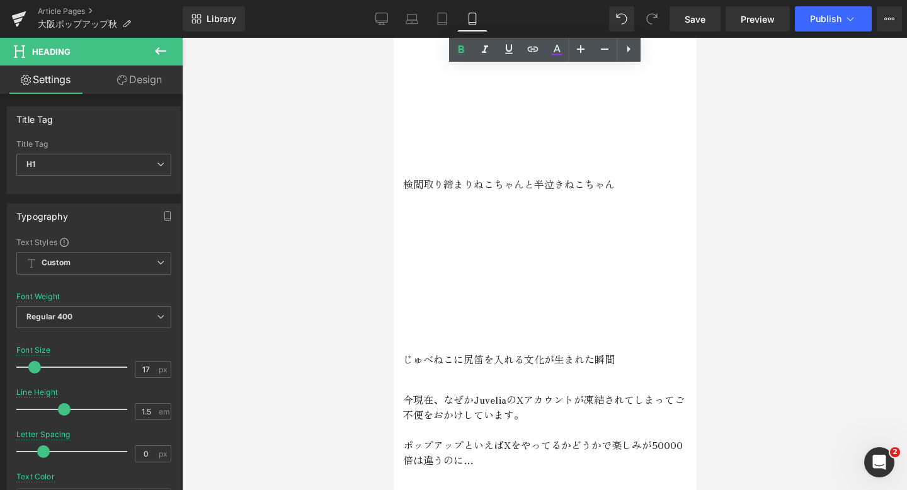
scroll to position [1790, 0]
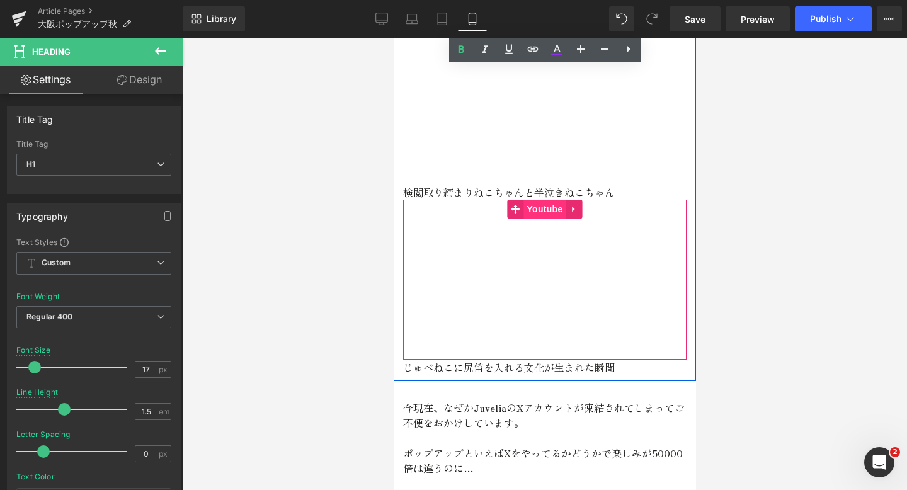
click at [544, 200] on span "Youtube" at bounding box center [544, 209] width 42 height 19
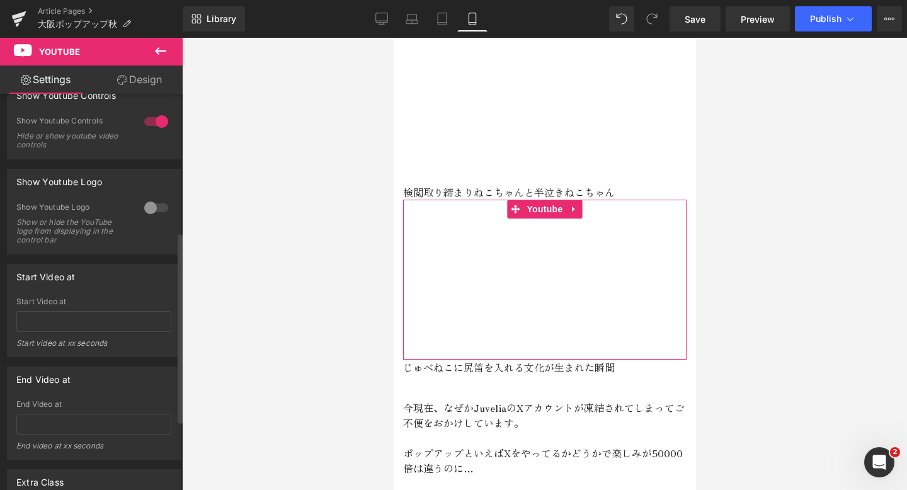
scroll to position [287, 0]
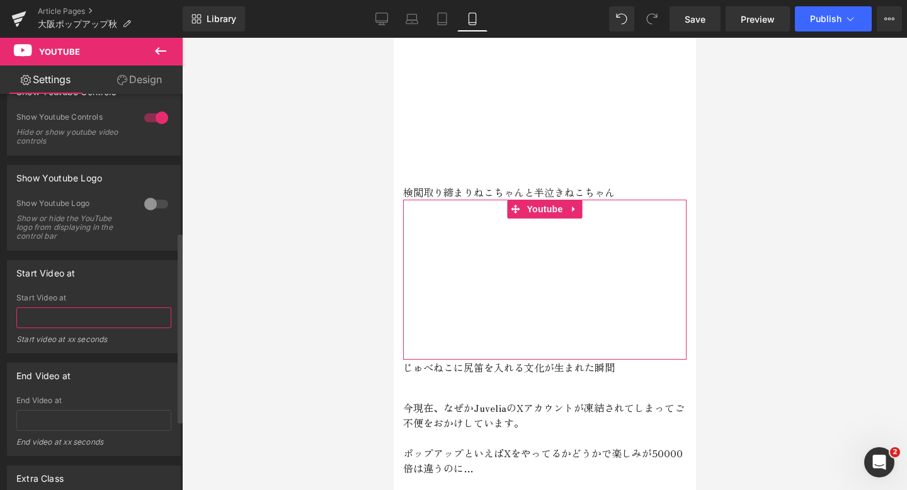
click at [47, 328] on input "text" at bounding box center [93, 317] width 155 height 21
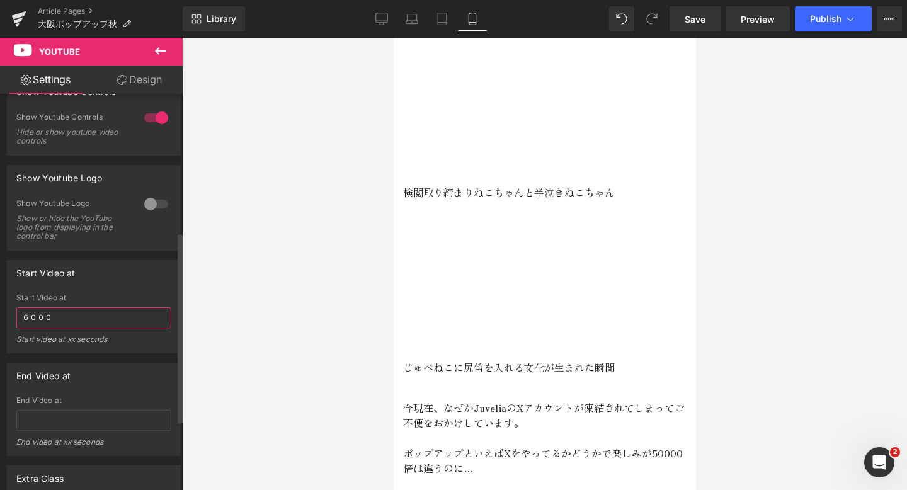
type input "6000"
click at [246, 260] on div at bounding box center [544, 264] width 725 height 452
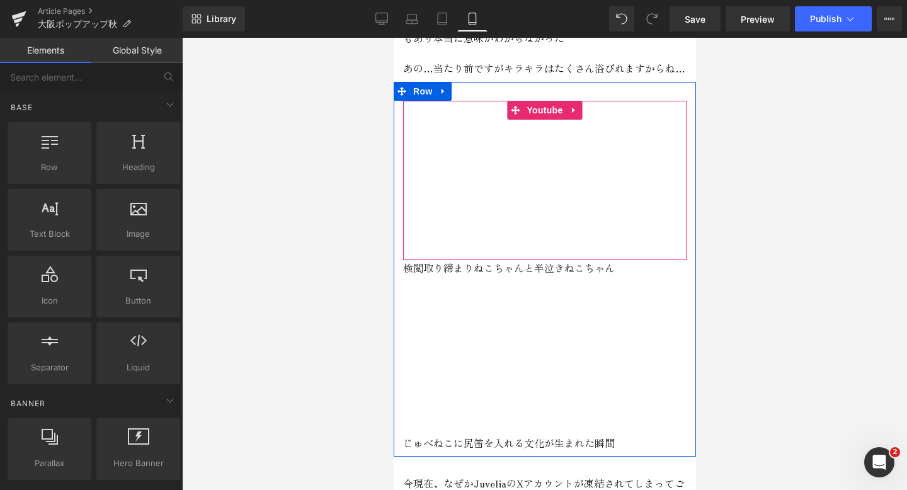
scroll to position [1663, 0]
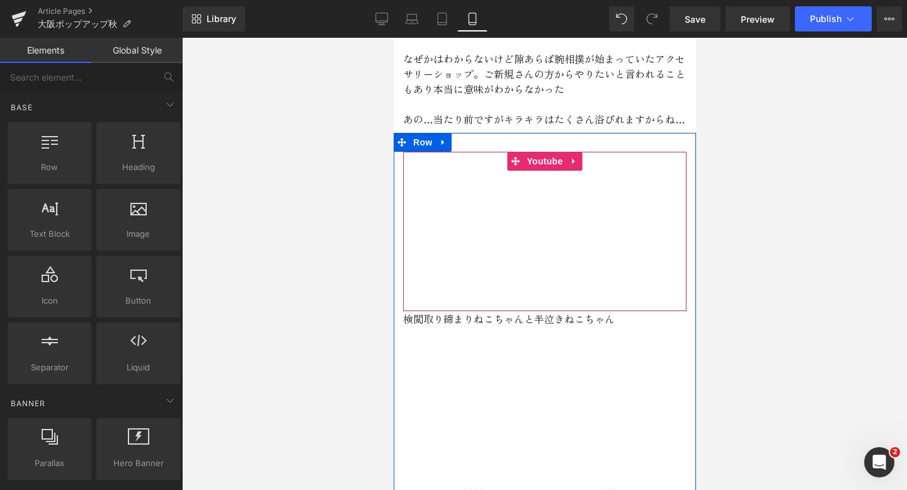
click at [537, 152] on div at bounding box center [545, 231] width 284 height 159
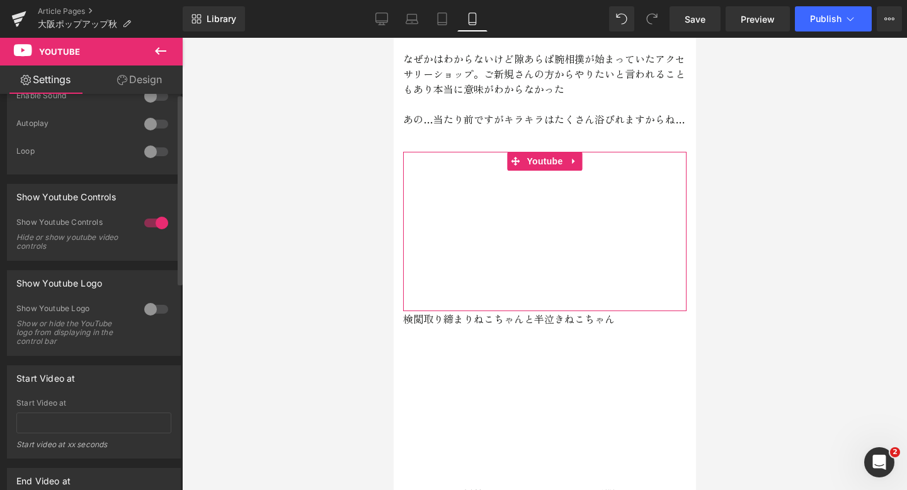
scroll to position [430, 0]
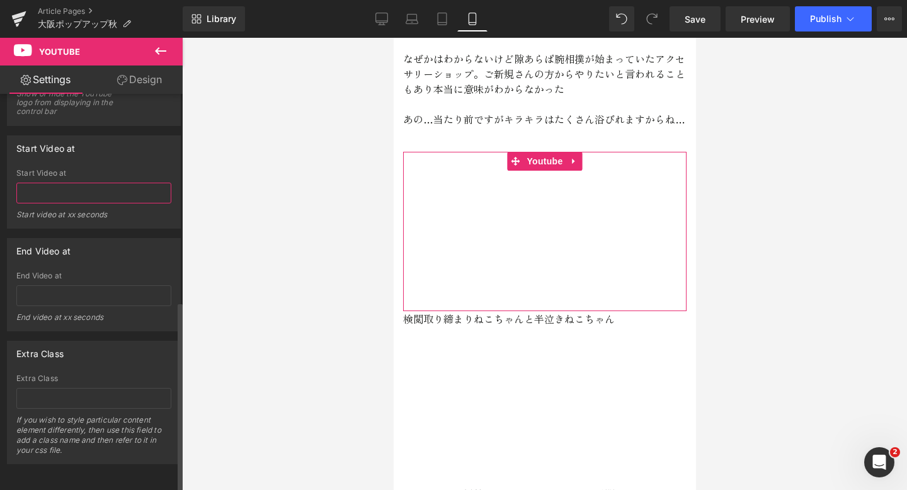
click at [68, 183] on input "text" at bounding box center [93, 193] width 155 height 21
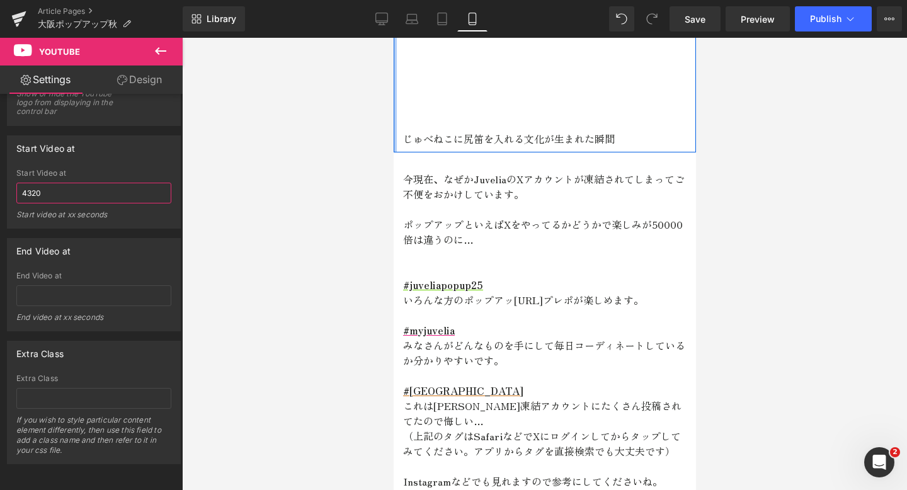
scroll to position [2060, 0]
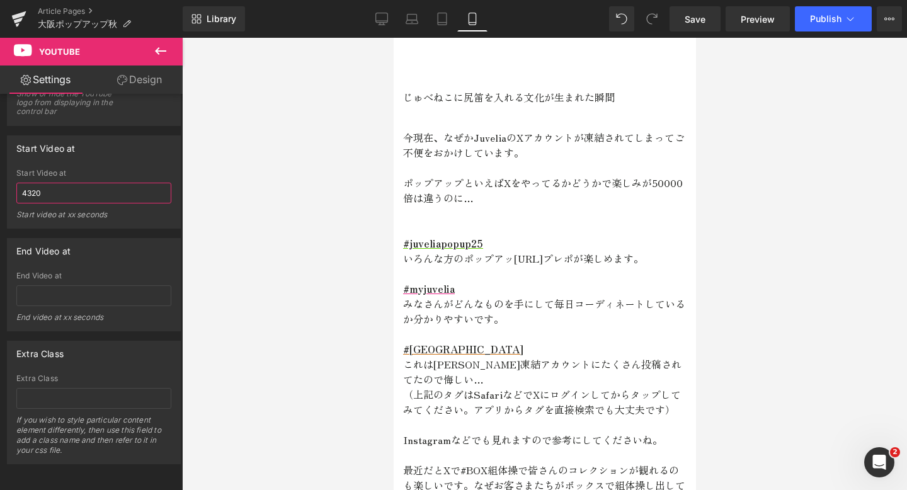
type input "4320"
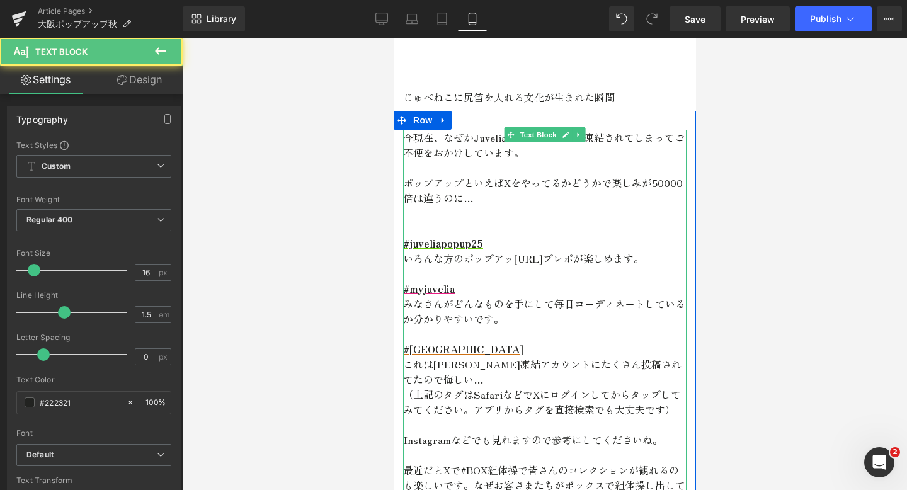
drag, startPoint x: 614, startPoint y: 242, endPoint x: 511, endPoint y: 239, distance: 102.7
click at [511, 251] on p "いろんな方のポップアッ[URL]プレポが楽しめます。" at bounding box center [545, 258] width 284 height 15
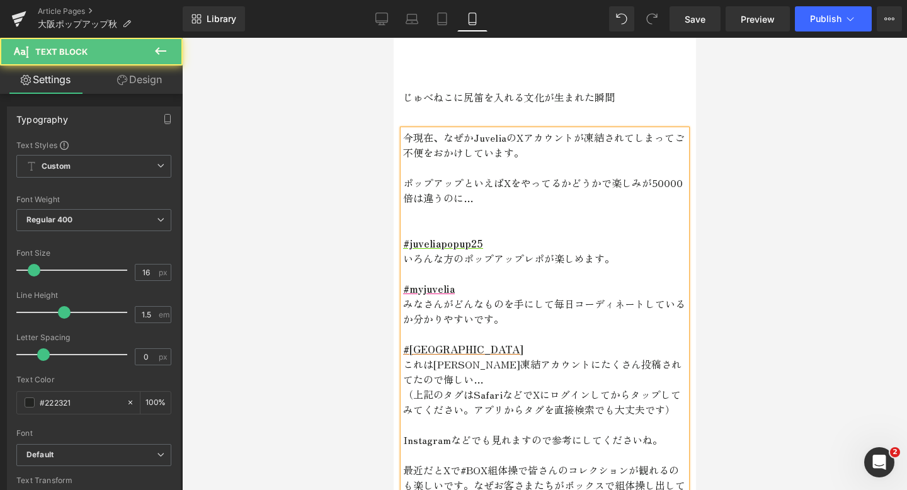
click at [488, 342] on p "#[GEOGRAPHIC_DATA]" at bounding box center [545, 349] width 284 height 15
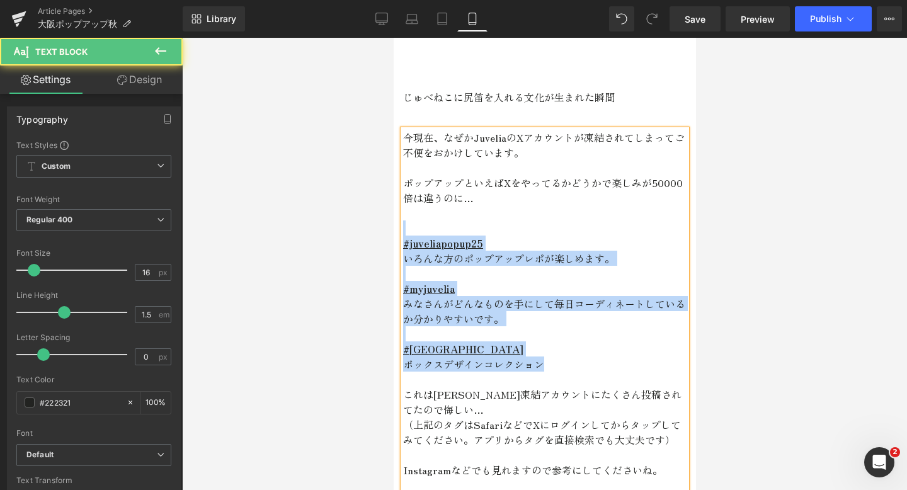
drag, startPoint x: 554, startPoint y: 352, endPoint x: 440, endPoint y: 216, distance: 177.6
click at [440, 216] on div "今現在、なぜかJuveliaのXアカウントが凍結されてしまってご不便をおかけしています。 ポップアップといえばXをやってるかどうかで楽しみが50000倍は違う…" at bounding box center [545, 334] width 284 height 408
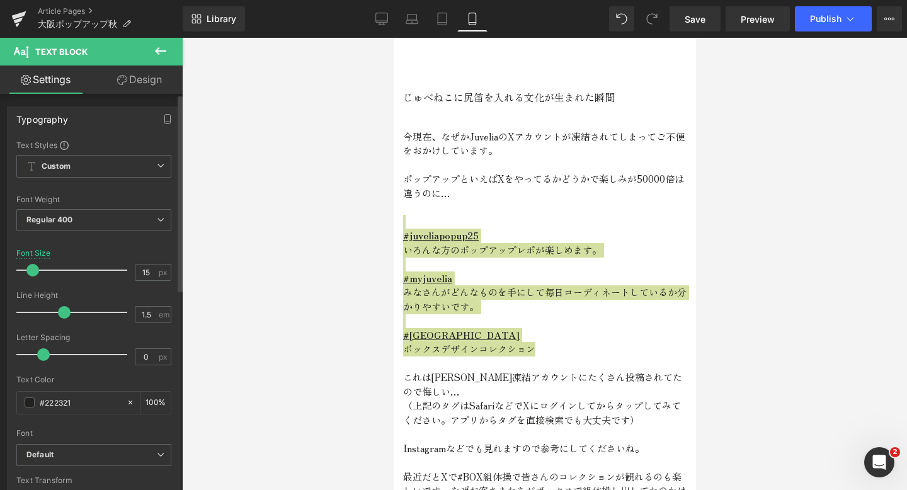
type input "16"
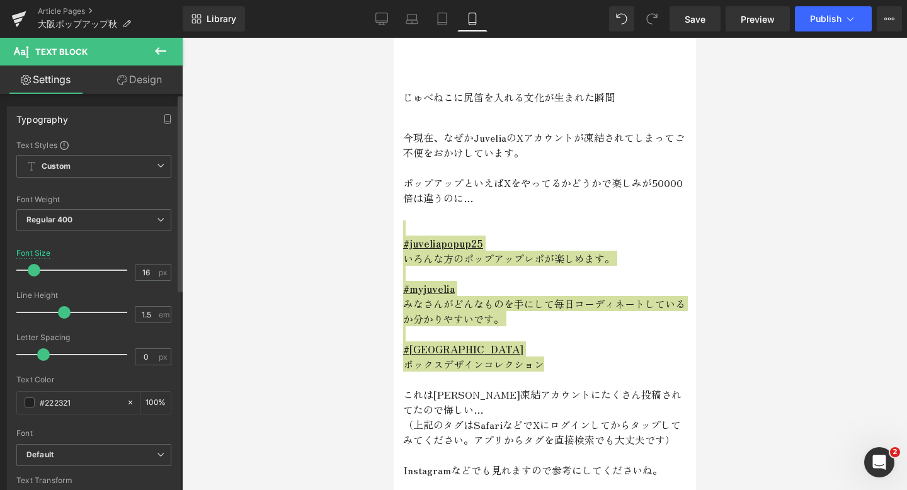
drag, startPoint x: 30, startPoint y: 275, endPoint x: 30, endPoint y: 282, distance: 6.9
click at [30, 282] on div at bounding box center [75, 270] width 105 height 25
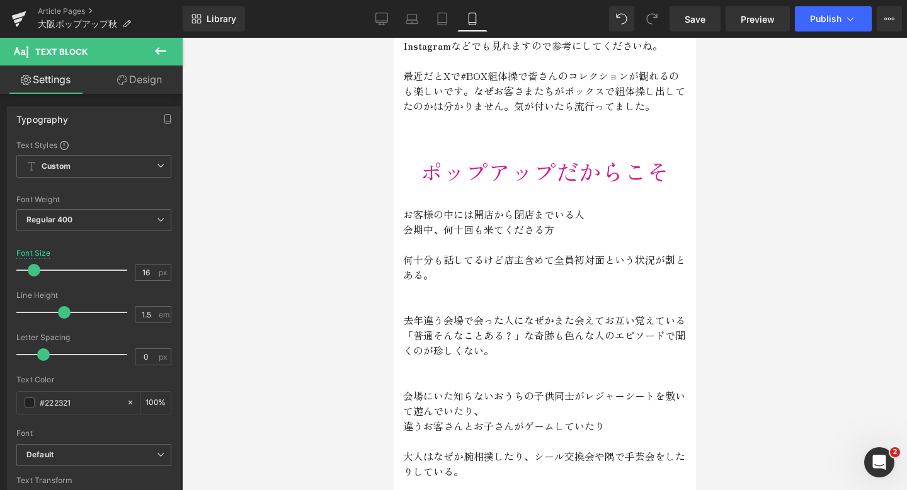
scroll to position [2484, 0]
click at [839, 20] on span "Publish" at bounding box center [826, 19] width 32 height 10
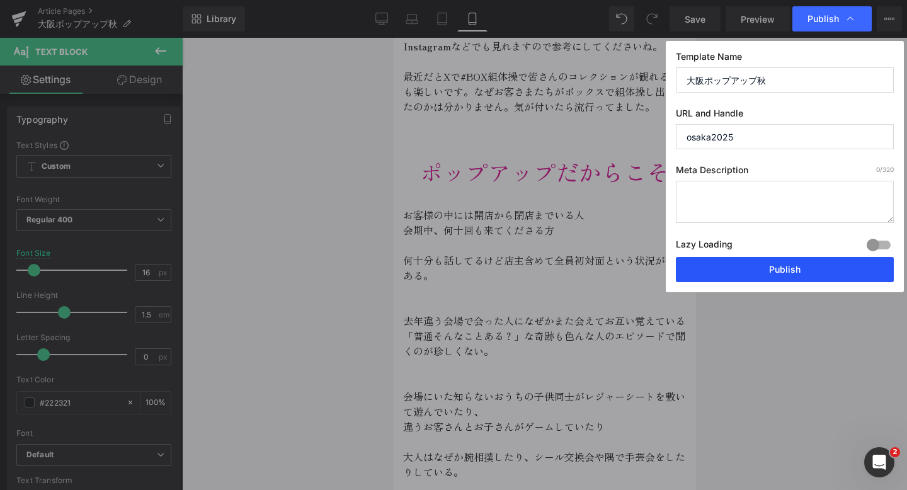
click at [763, 267] on button "Publish" at bounding box center [785, 269] width 218 height 25
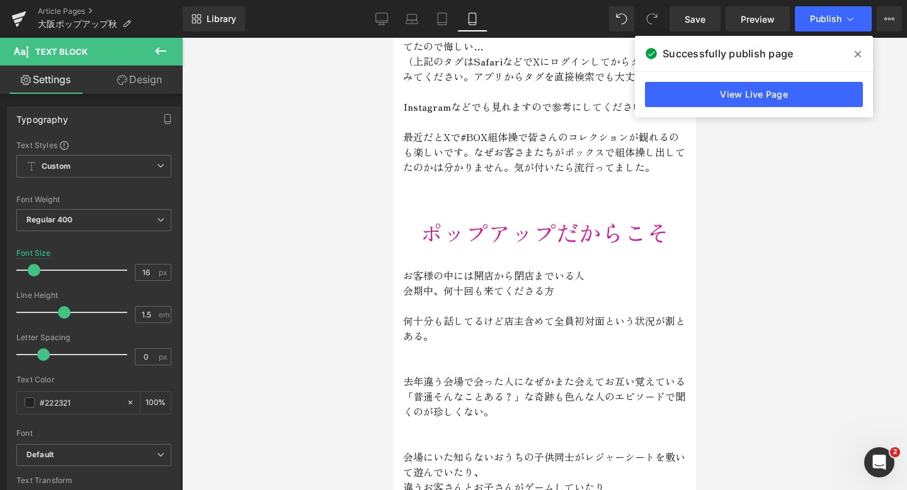
scroll to position [2409, 0]
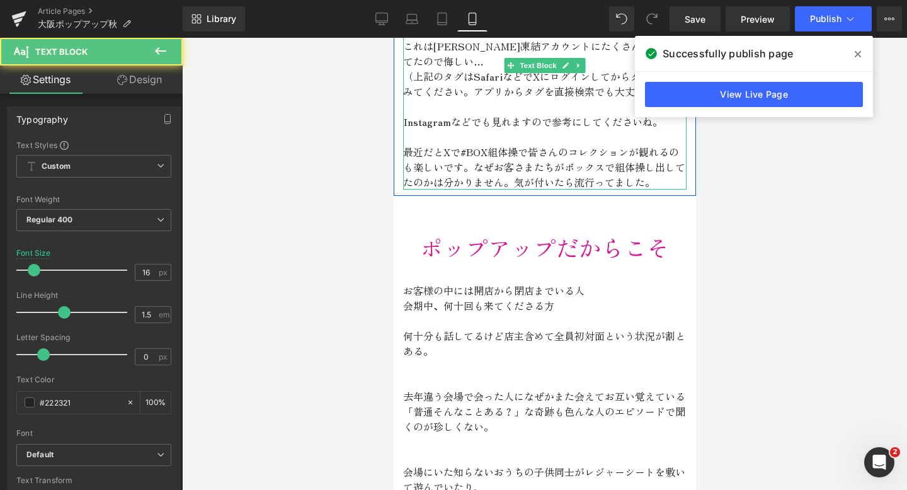
drag, startPoint x: 525, startPoint y: 137, endPoint x: 461, endPoint y: 135, distance: 64.3
click at [461, 144] on p "最近だとXで #BOX組体操 で皆さんのコレクションが観れるのも楽しいです。なぜお客さまたちがボックスで組体操し出してたのかは分かりません。気が付いたら流行っ…" at bounding box center [545, 166] width 284 height 45
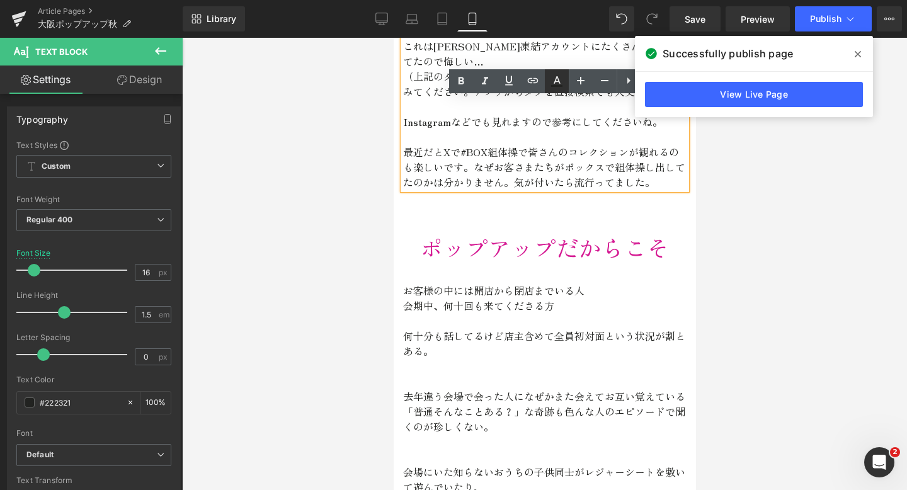
click at [558, 82] on icon at bounding box center [556, 81] width 15 height 15
type input "#222321"
type input "100"
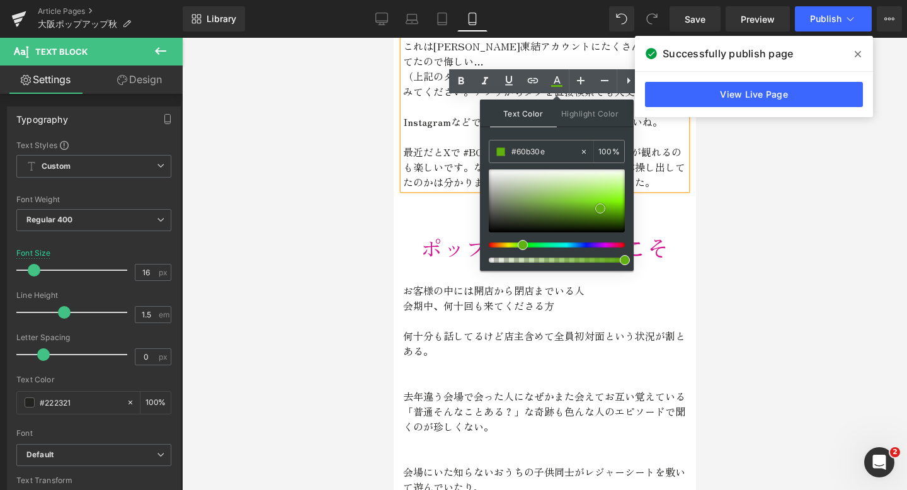
click at [600, 209] on div at bounding box center [557, 200] width 136 height 63
type input "#a511b0"
click at [595, 246] on div at bounding box center [552, 245] width 136 height 5
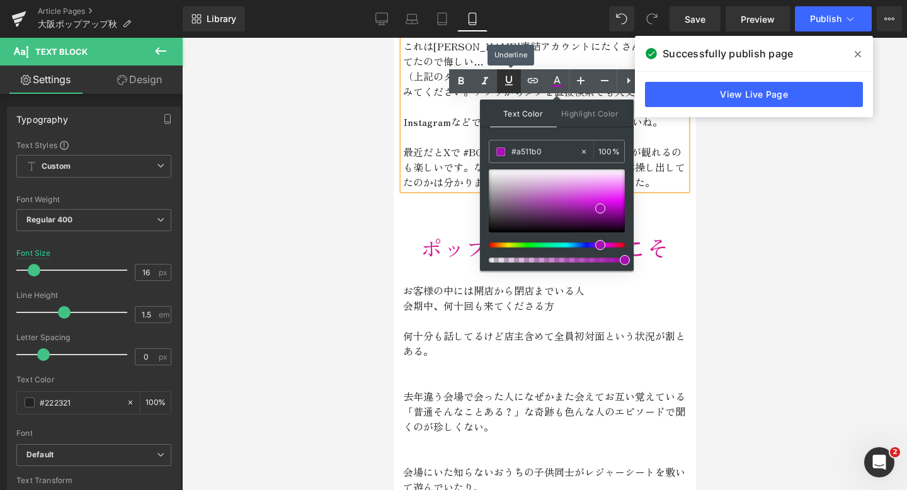
click at [511, 78] on icon at bounding box center [509, 80] width 8 height 9
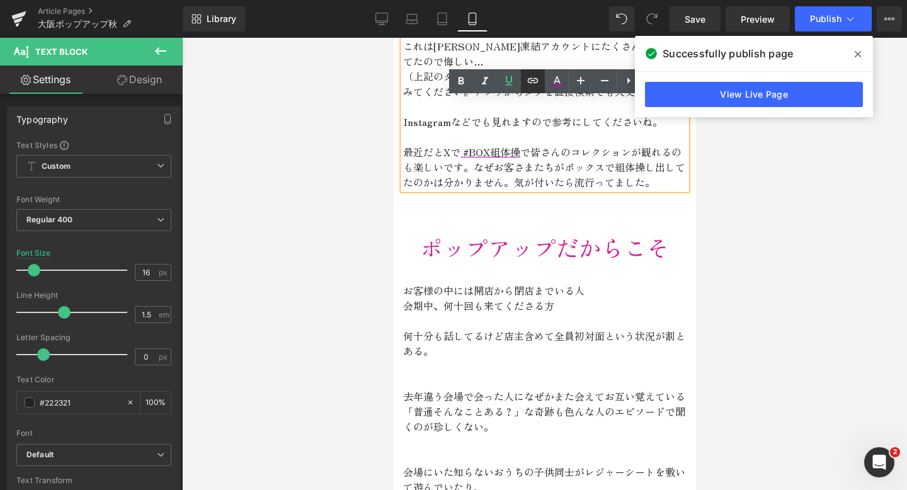
click at [526, 78] on icon at bounding box center [533, 80] width 15 height 15
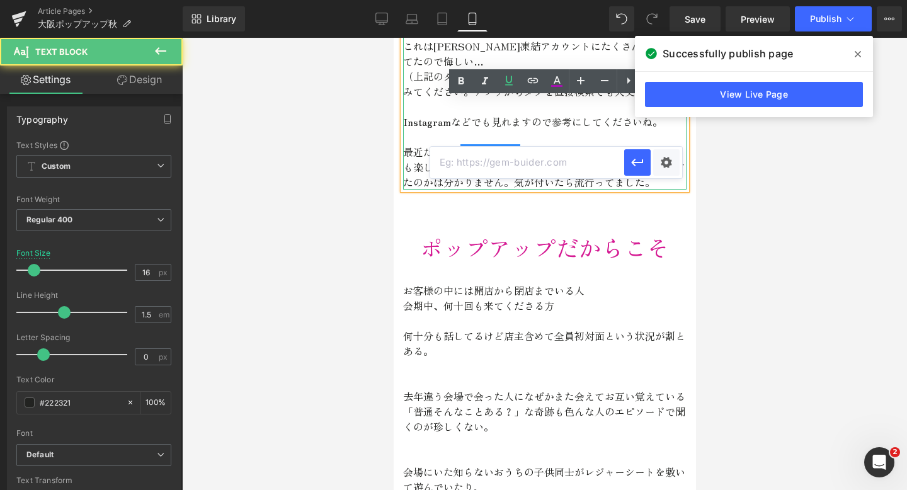
click at [527, 129] on p at bounding box center [545, 136] width 284 height 15
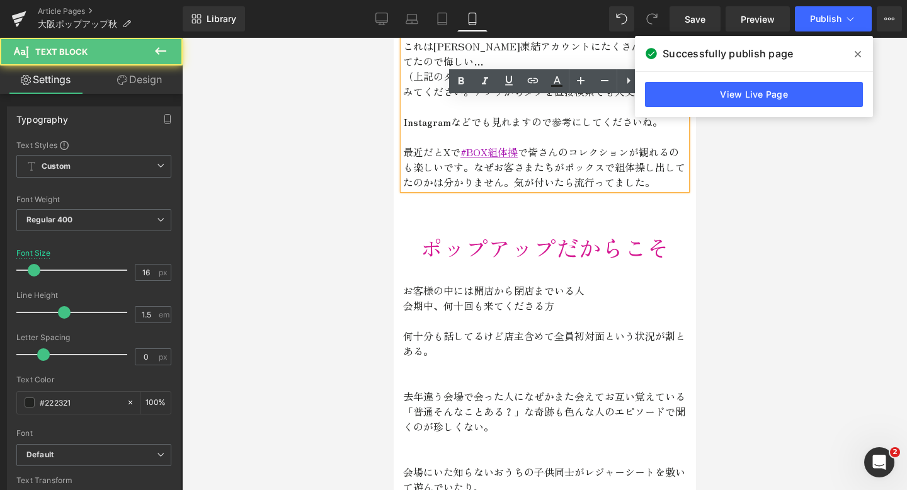
click at [517, 144] on span "#BOX組体操" at bounding box center [488, 151] width 57 height 15
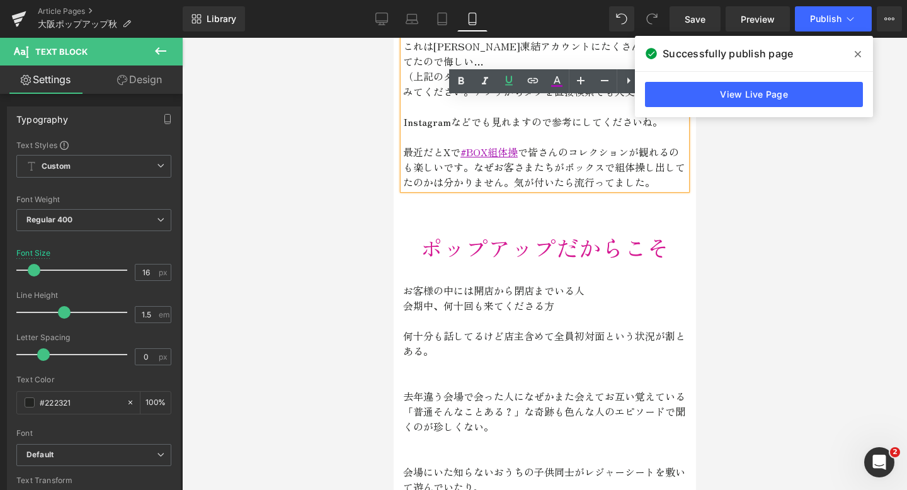
click at [503, 144] on span "#BOX組体操" at bounding box center [488, 151] width 57 height 15
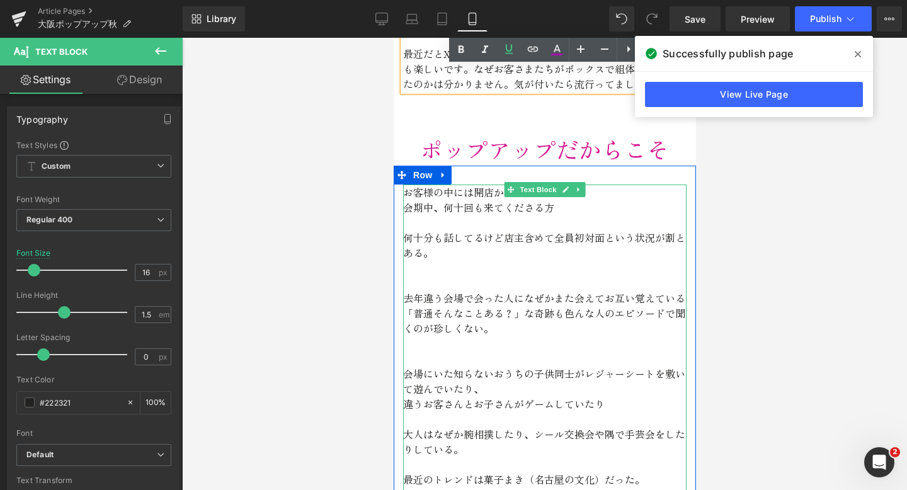
scroll to position [2494, 0]
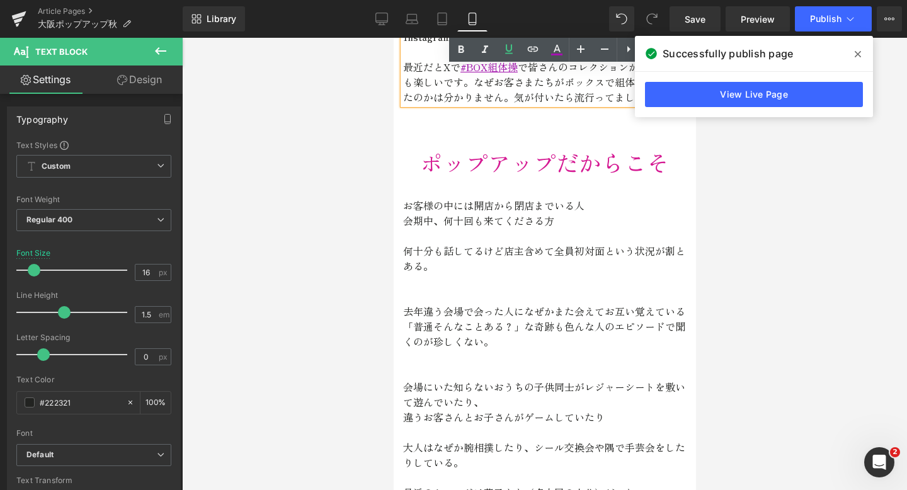
click at [530, 146] on span "ポップアップだからこそ" at bounding box center [545, 162] width 250 height 33
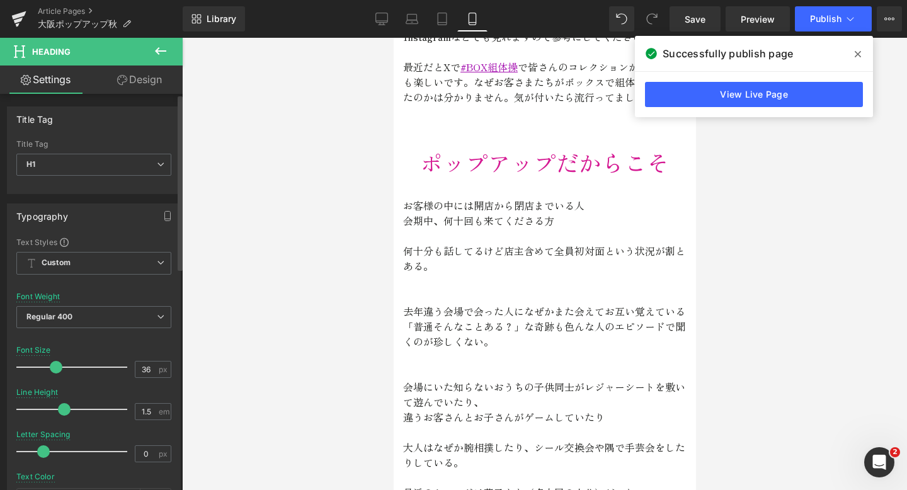
click at [50, 370] on span at bounding box center [56, 367] width 13 height 13
click at [45, 367] on div at bounding box center [75, 367] width 105 height 25
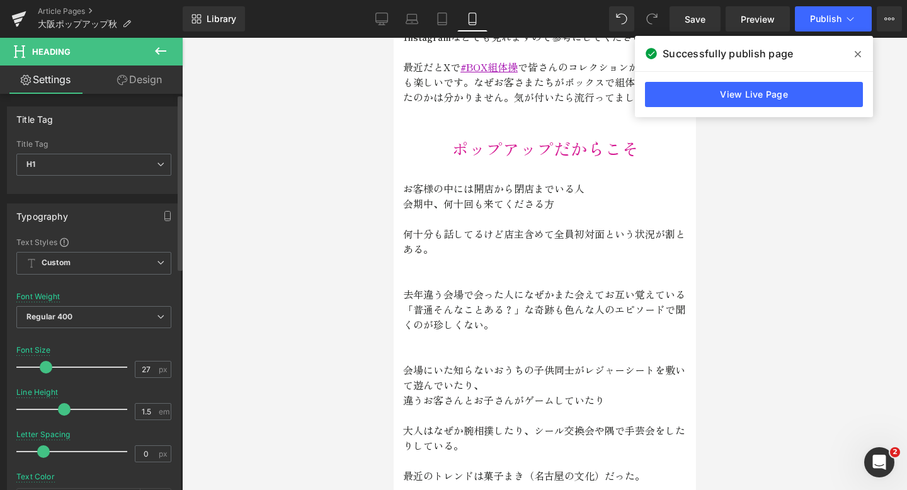
click at [50, 367] on span at bounding box center [46, 367] width 13 height 13
type input "34"
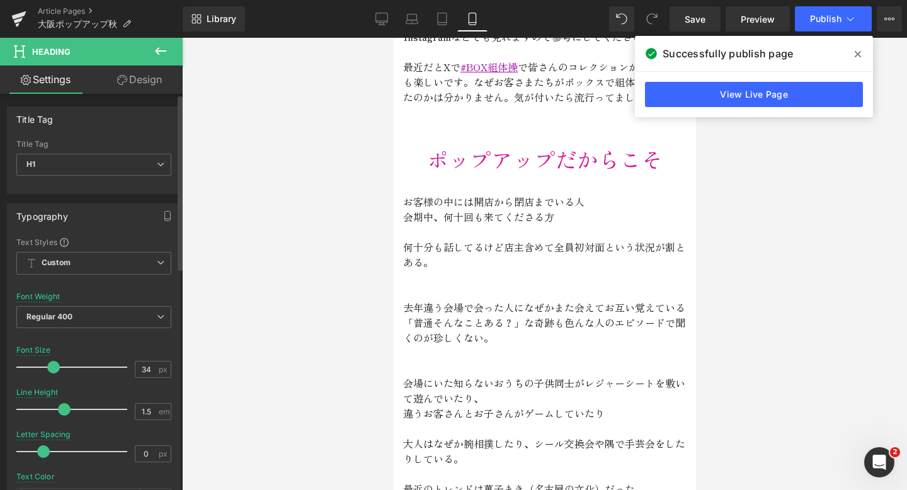
click at [52, 366] on div at bounding box center [75, 367] width 105 height 25
click at [52, 366] on span at bounding box center [53, 367] width 13 height 13
click at [51, 367] on span at bounding box center [53, 367] width 13 height 13
click at [48, 367] on span at bounding box center [53, 367] width 13 height 13
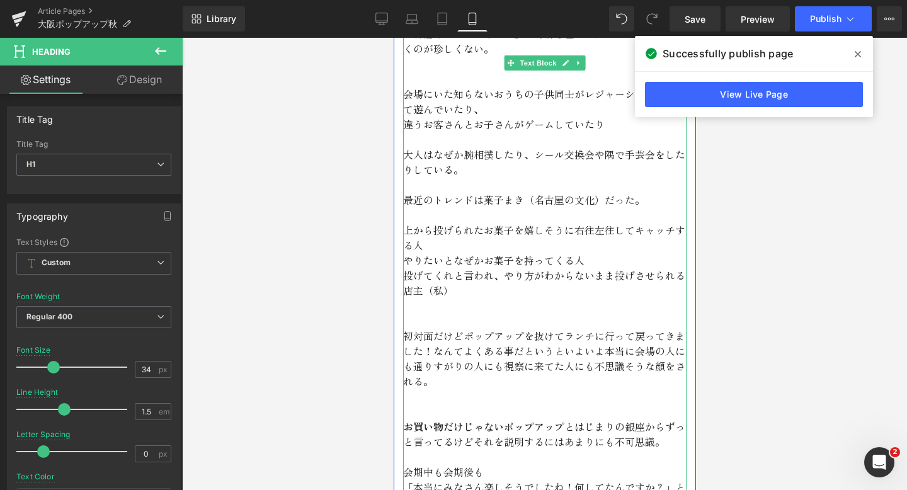
scroll to position [2787, 0]
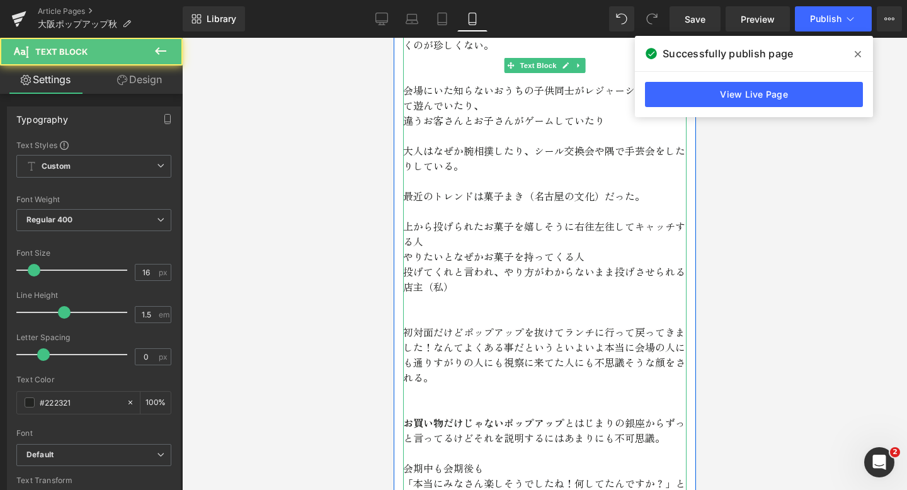
click at [573, 347] on p "初対面だけどポップアップを抜けてランチに行って戻ってきました！なんてよくある事だというといよいよ本当に会場の人にも通りすがりの人にも視察に来てた人にも不思議そ…" at bounding box center [545, 355] width 284 height 60
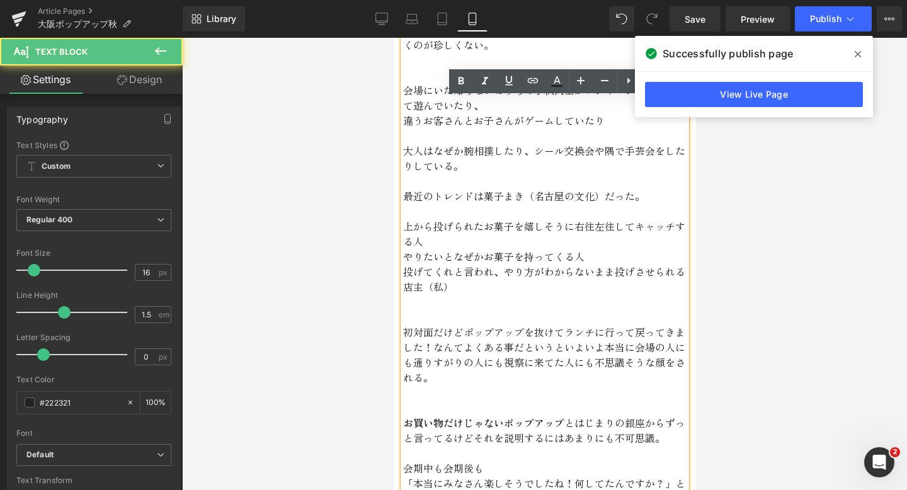
click at [564, 348] on p "初対面だけどポップアップを抜けてランチに行って戻ってきました！なんてよくある事だというといよいよ本当に会場の人にも通りすがりの人にも視察に来てた人にも不思議そ…" at bounding box center [545, 355] width 284 height 60
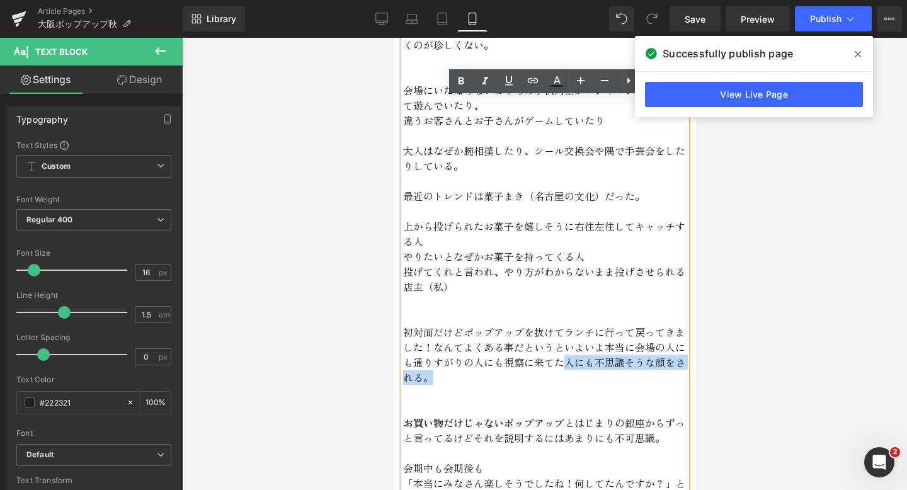
drag, startPoint x: 565, startPoint y: 348, endPoint x: 565, endPoint y: 364, distance: 15.8
click at [565, 364] on p "初対面だけどポップアップを抜けてランチに行って戻ってきました！なんてよくある事だというといよいよ本当に会場の人にも通りすがりの人にも視察に来てた人にも不思議そ…" at bounding box center [545, 355] width 284 height 60
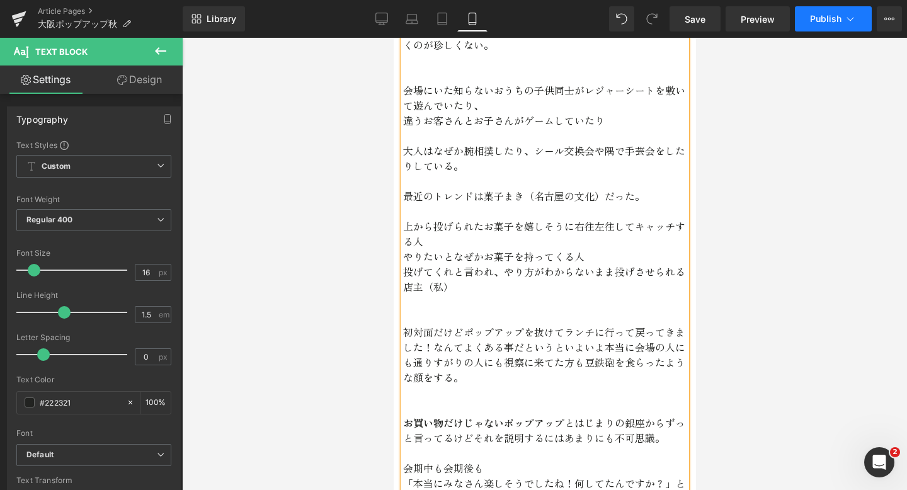
click at [807, 14] on button "Publish" at bounding box center [833, 18] width 77 height 25
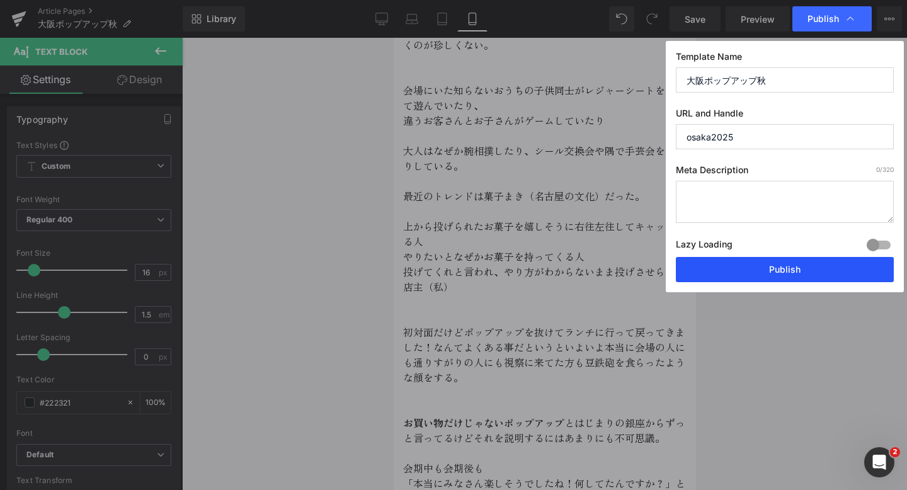
click at [713, 274] on button "Publish" at bounding box center [785, 269] width 218 height 25
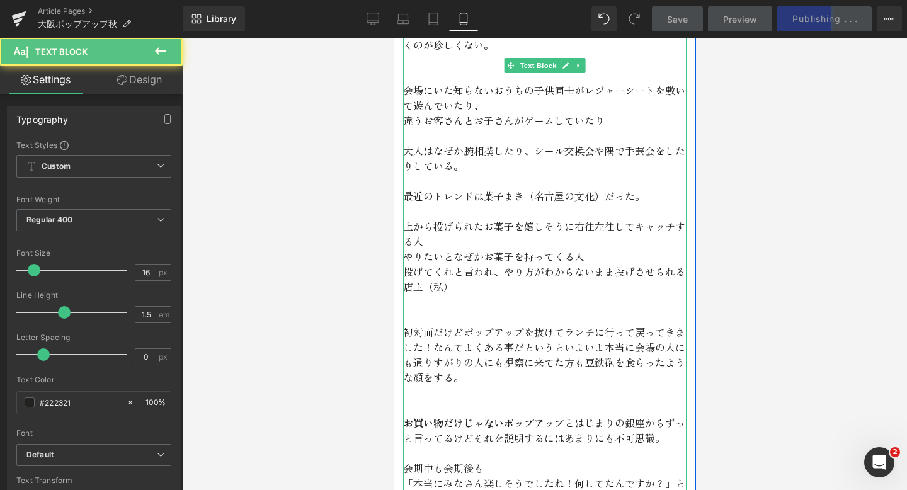
click at [618, 204] on p at bounding box center [545, 211] width 284 height 15
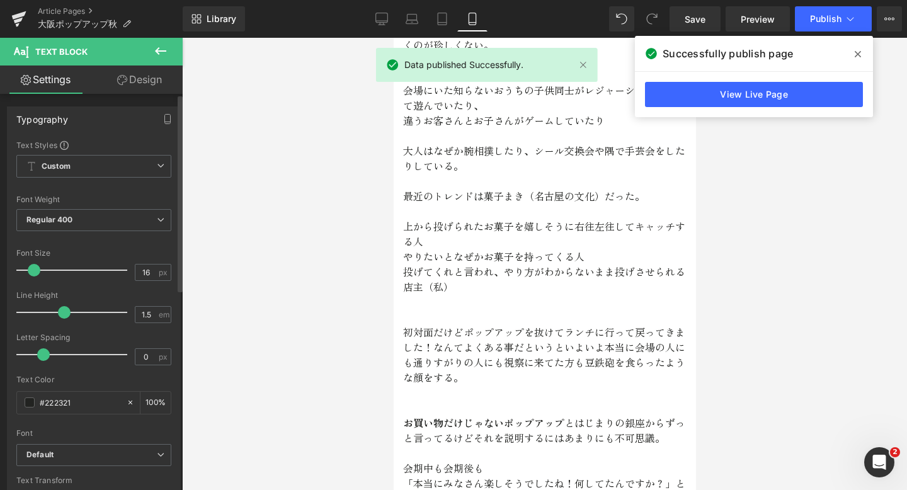
type input "17"
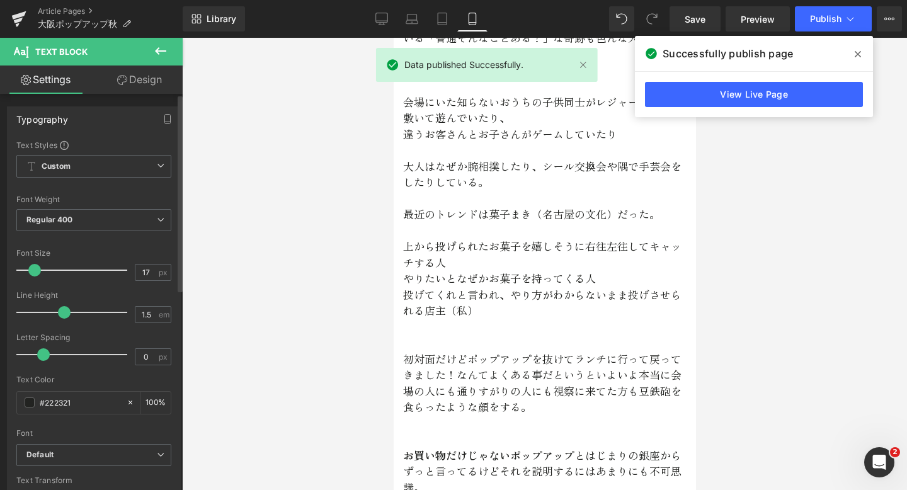
scroll to position [2796, 0]
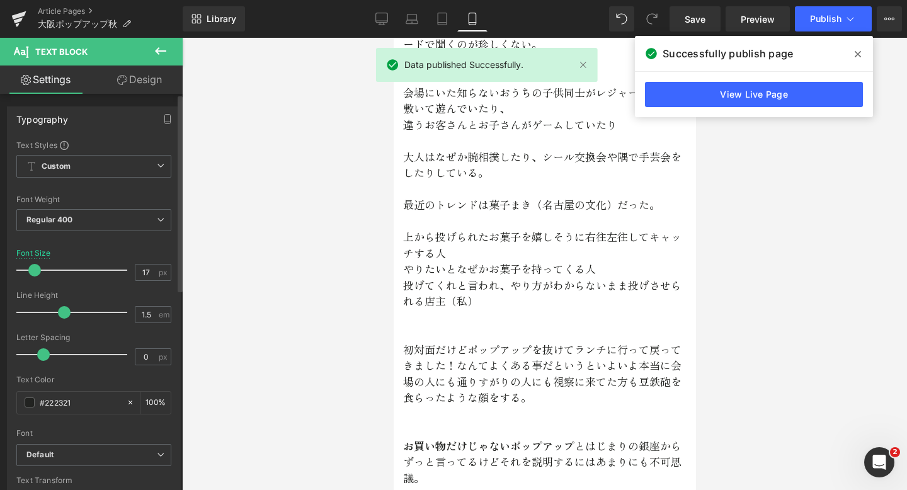
click at [38, 270] on span at bounding box center [34, 270] width 13 height 13
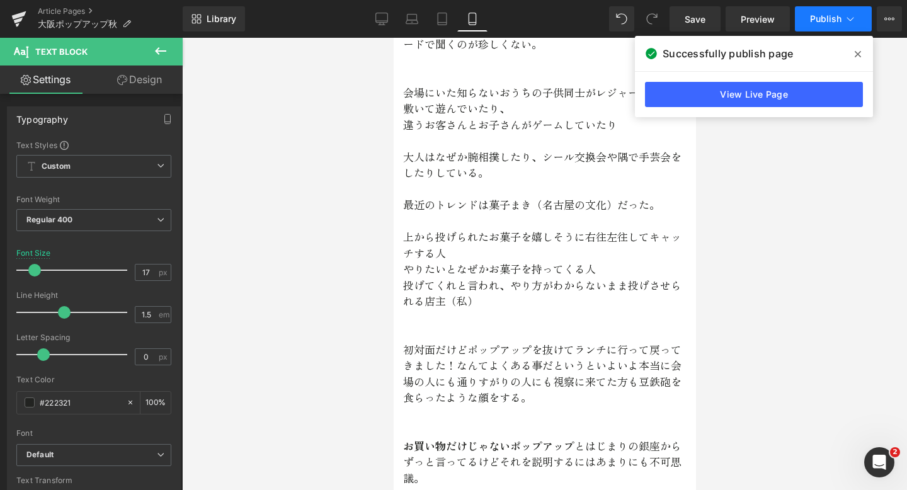
click at [803, 20] on button "Publish" at bounding box center [833, 18] width 77 height 25
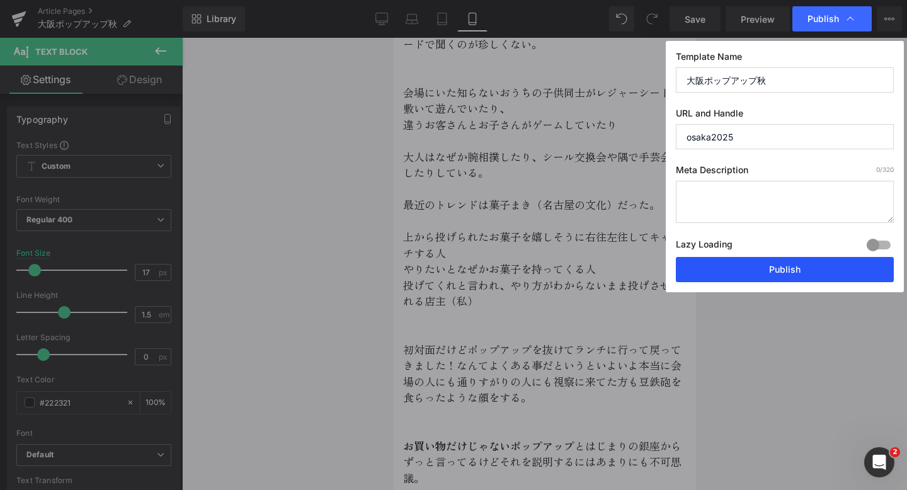
click at [733, 273] on button "Publish" at bounding box center [785, 269] width 218 height 25
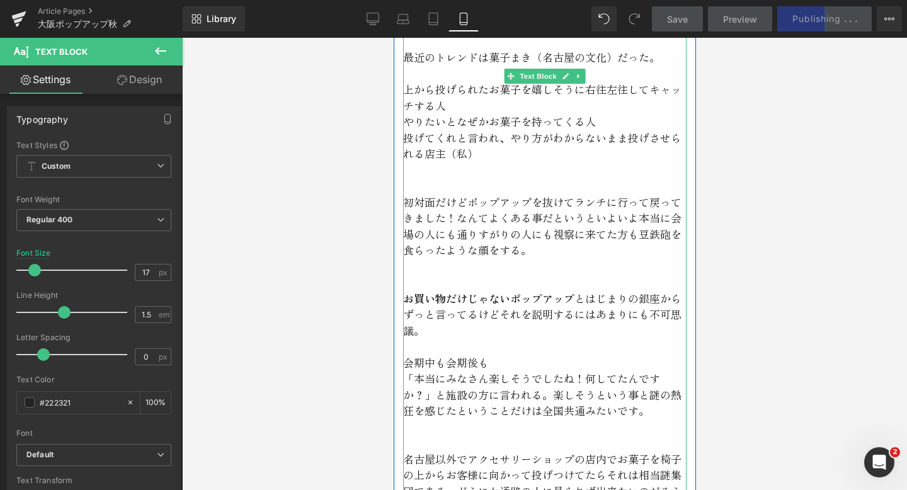
scroll to position [2955, 0]
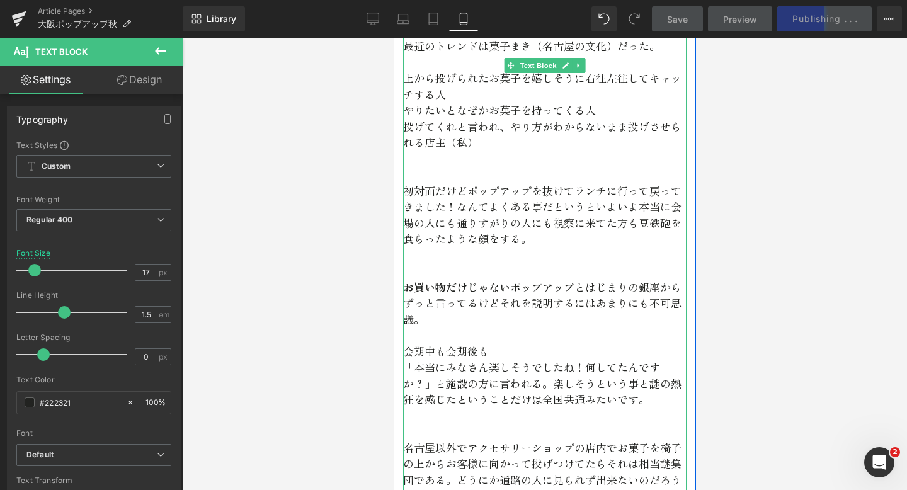
click at [602, 381] on p "「本当にみなさん楽しそうでしたね！何してたんですか？」と施設の方に言われる。楽しそうという事と謎の熱狂を感じたということだけは全国共通みたいです。" at bounding box center [545, 383] width 284 height 49
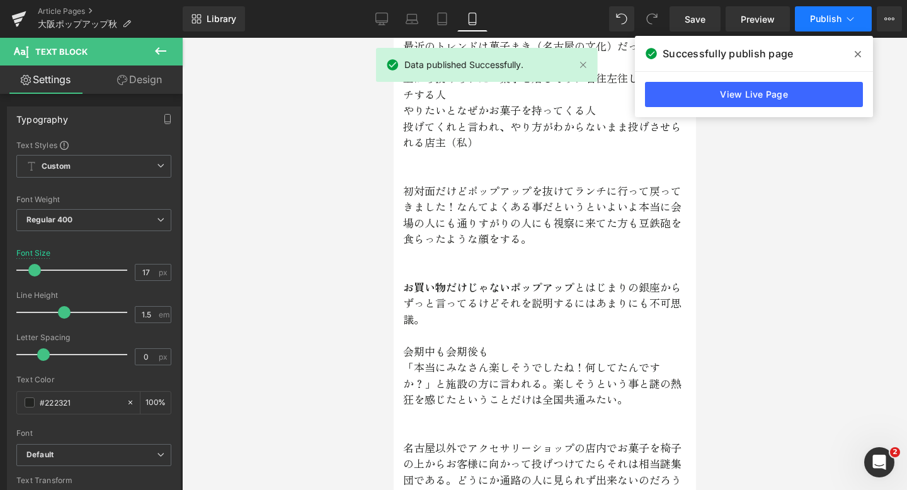
click at [840, 13] on button "Publish" at bounding box center [833, 18] width 77 height 25
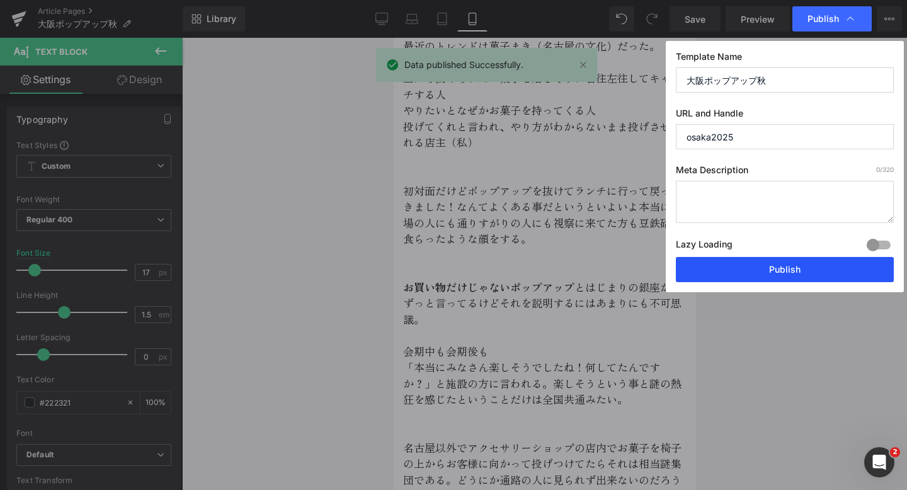
click at [733, 261] on button "Publish" at bounding box center [785, 269] width 218 height 25
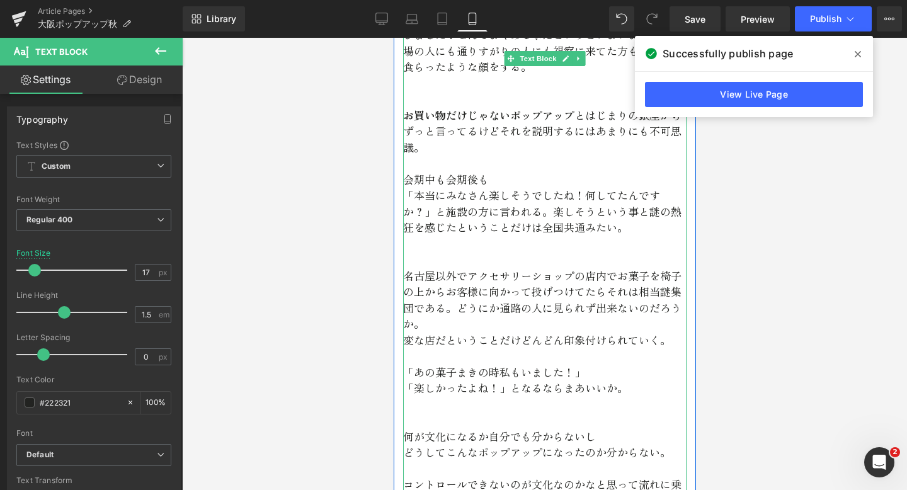
scroll to position [3130, 0]
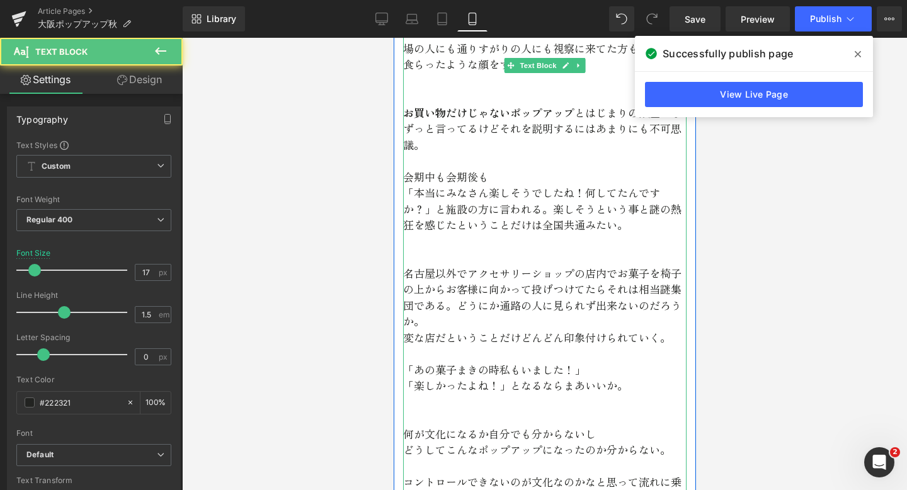
click at [624, 377] on p "「楽しかったよね！」となるならまあいいか。" at bounding box center [545, 385] width 284 height 16
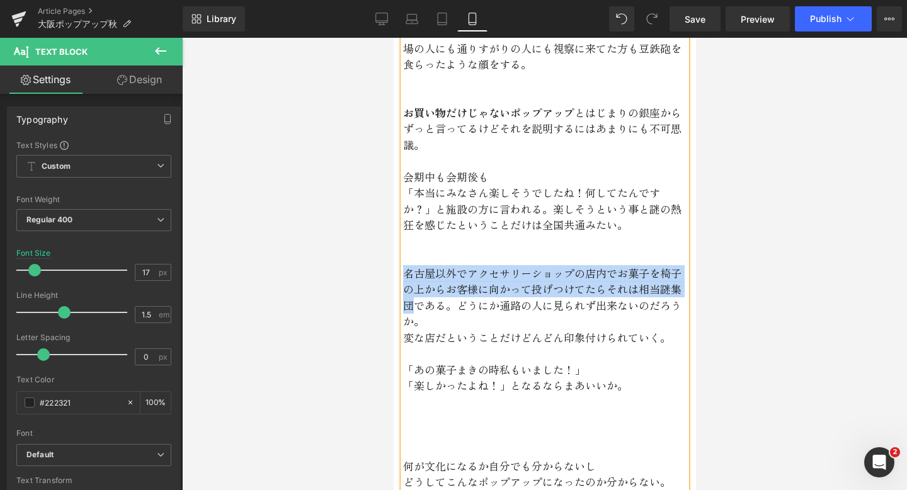
drag, startPoint x: 407, startPoint y: 255, endPoint x: 415, endPoint y: 294, distance: 40.5
click at [415, 294] on p "名古屋以外でアクセサリーショップの店内でお菓子を椅子の上からお客様に向かって投げつけてたらそれは相当謎集団である。どうにか通路の人に見られず出来ないのだろうか。" at bounding box center [545, 297] width 284 height 64
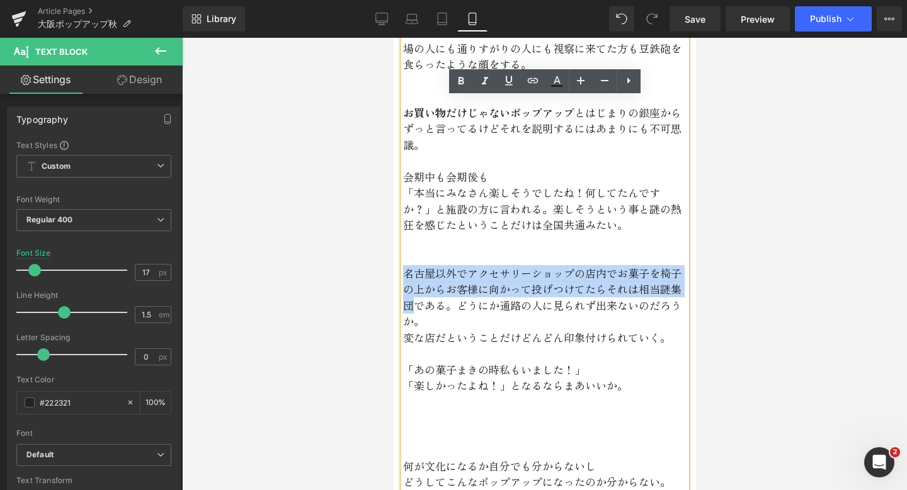
copy p "名古屋以外でアクセサリーショップの店内でお菓子を椅子の上からお客様に向かって投げつけてたらそれは相当謎集団"
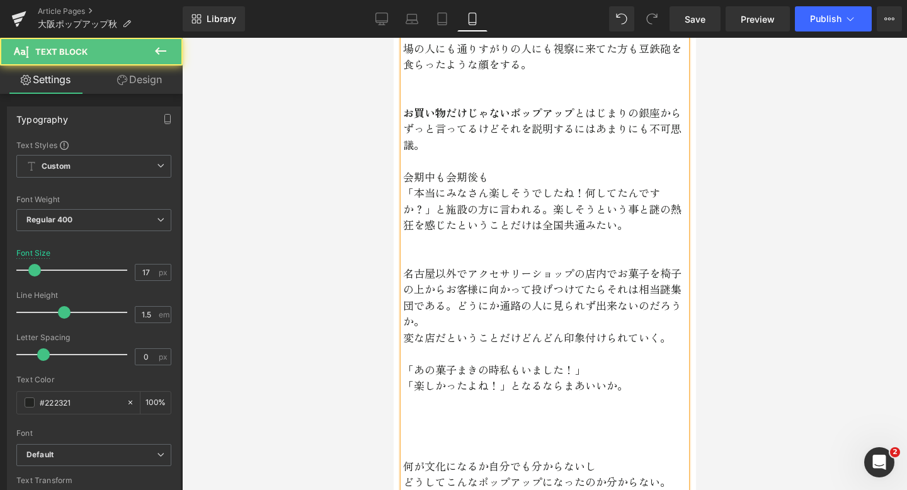
click at [415, 410] on p at bounding box center [545, 418] width 284 height 16
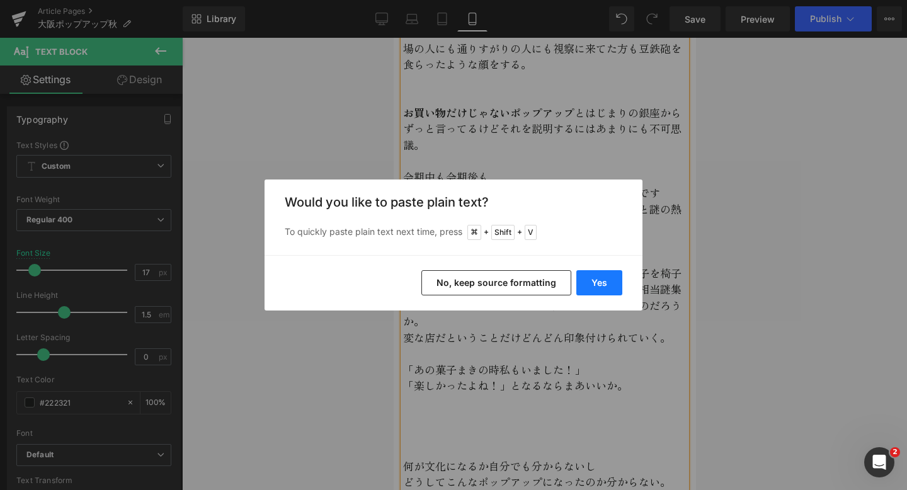
click at [595, 284] on button "Yes" at bounding box center [600, 282] width 46 height 25
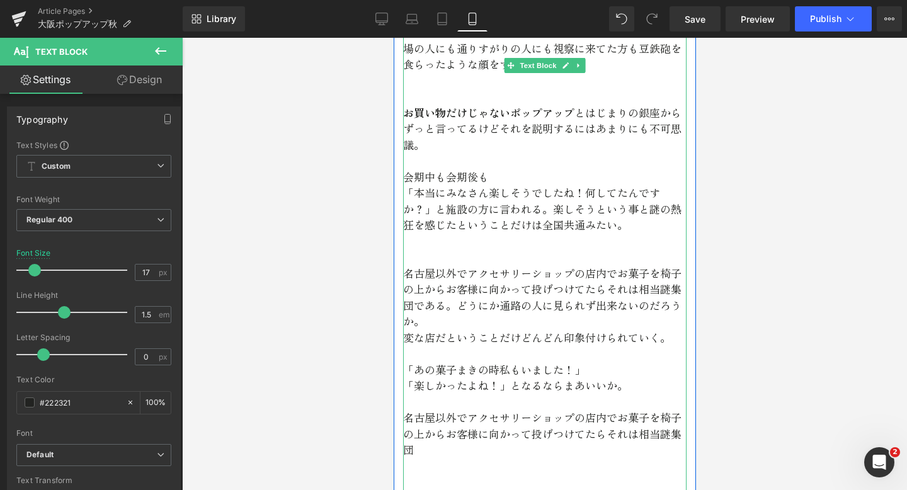
click at [546, 394] on p at bounding box center [545, 402] width 284 height 16
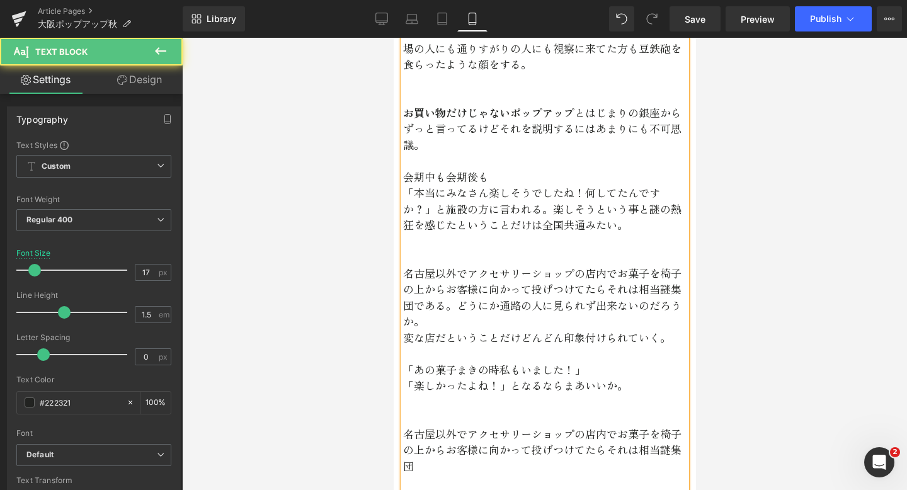
click at [473, 456] on p "名古屋以外でアクセサリーショップの店内でお菓子を椅子の上からお客様に向かって投げつけてたらそれは相当謎集団" at bounding box center [545, 450] width 284 height 49
click at [423, 452] on p "名古屋以外でアクセサリーショップの店内でお菓子を椅子の上からお客様に向かって投げつけてたらそれは相当謎集団と書いたが、名古屋のアクセサリーショップで菓子まきし…" at bounding box center [545, 458] width 284 height 64
click at [623, 467] on p "名古屋以外でアクセサリーショップの店内でお菓子を椅子の上からお客様に向かって投げつけてたらそれは相当謎集団とさっき書いたが、名古屋のアクセサリーショップで菓子…" at bounding box center [545, 458] width 284 height 64
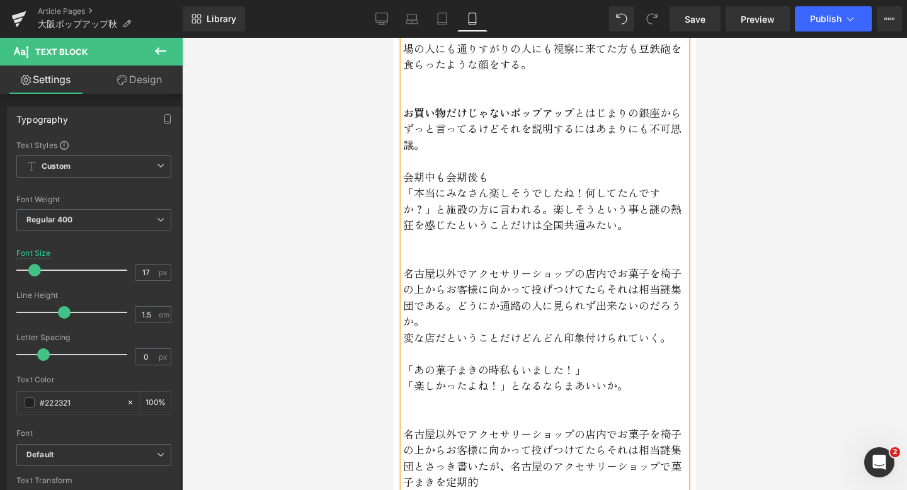
click at [669, 453] on p "名古屋以外でアクセサリーショップの店内でお菓子を椅子の上からお客様に向かって投げつけてたらそれは相当謎集団とさっき書いたが、名古屋のアクセサリーショップで菓子…" at bounding box center [545, 458] width 284 height 64
click at [541, 490] on p at bounding box center [545, 498] width 284 height 16
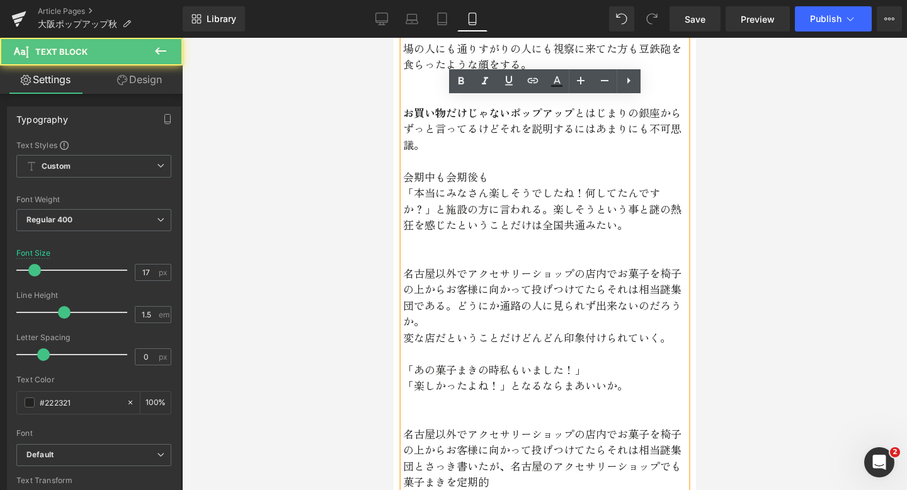
click at [483, 461] on p "名古屋以外でアクセサリーショップの店内でお菓子を椅子の上からお客様に向かって投げつけてたらそれは相当謎集団とさっき書いたが、名古屋のアクセサリーショップでも菓…" at bounding box center [545, 458] width 284 height 64
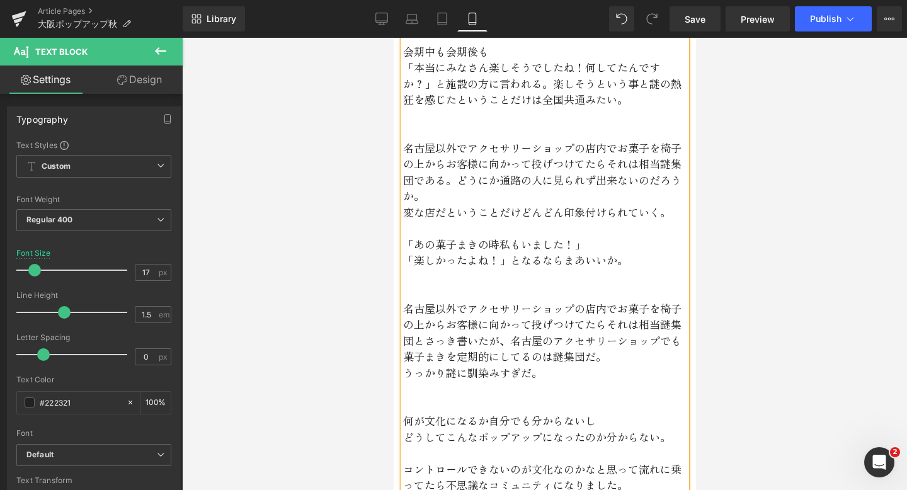
scroll to position [3309, 0]
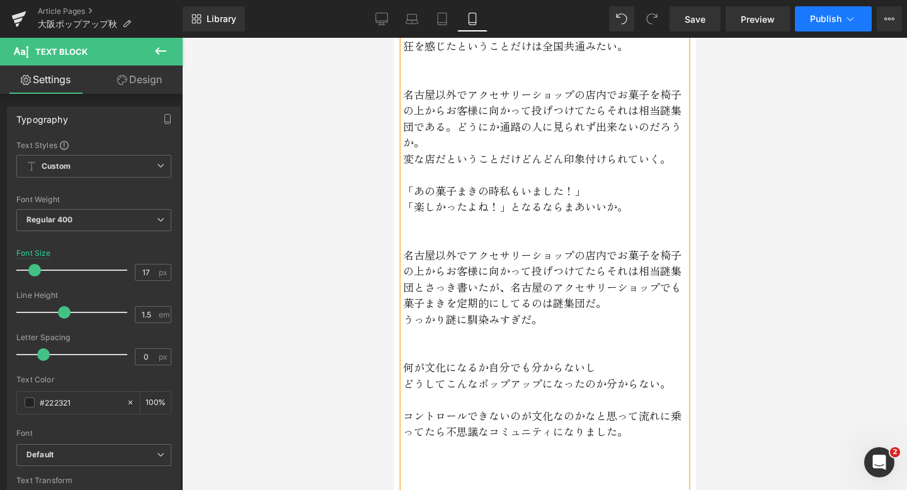
click at [808, 23] on button "Publish" at bounding box center [833, 18] width 77 height 25
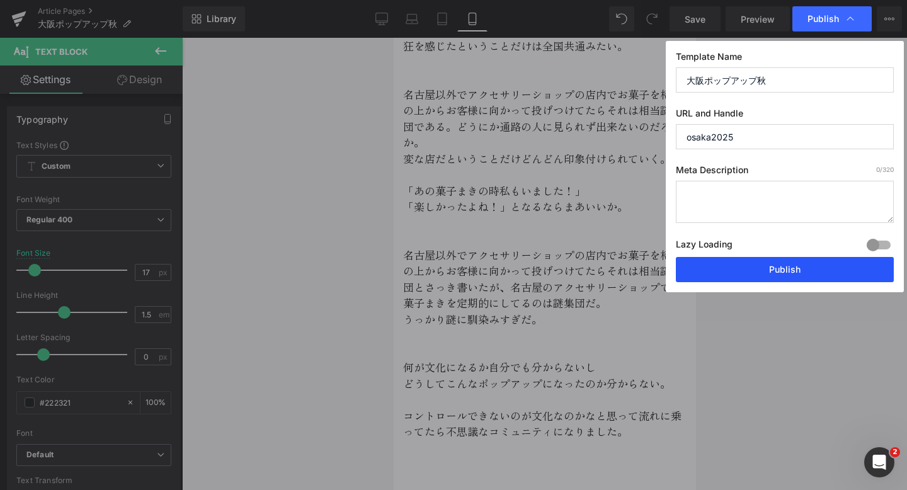
click at [756, 272] on button "Publish" at bounding box center [785, 269] width 218 height 25
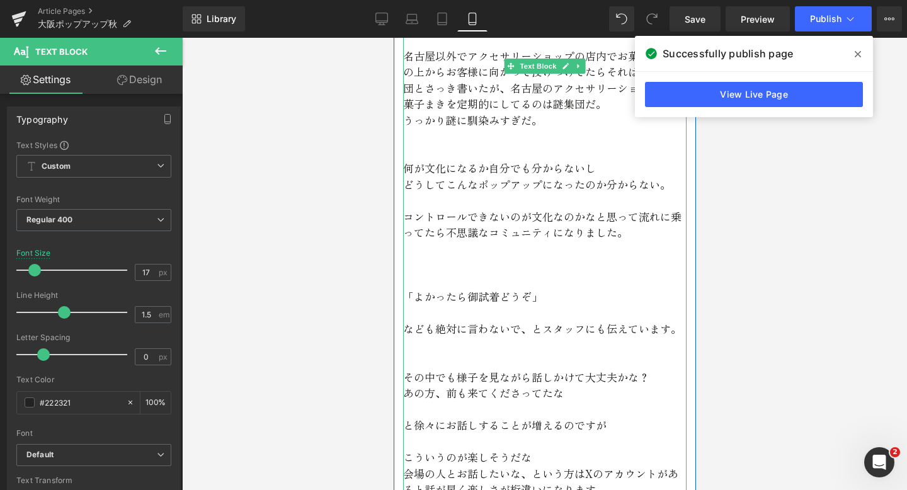
scroll to position [3508, 0]
click at [423, 304] on p at bounding box center [545, 312] width 284 height 16
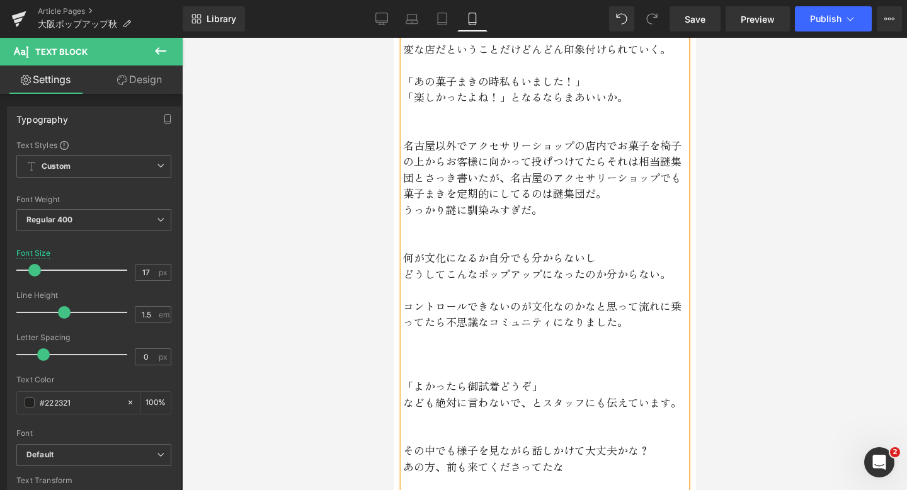
scroll to position [3389, 0]
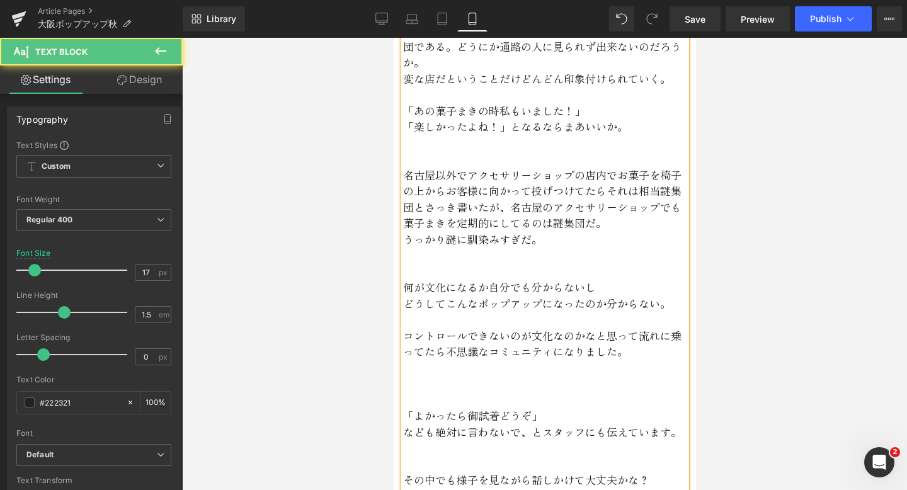
click at [416, 408] on p "「よかったら御試着どうぞ」" at bounding box center [545, 416] width 284 height 16
click at [411, 392] on p at bounding box center [545, 400] width 284 height 16
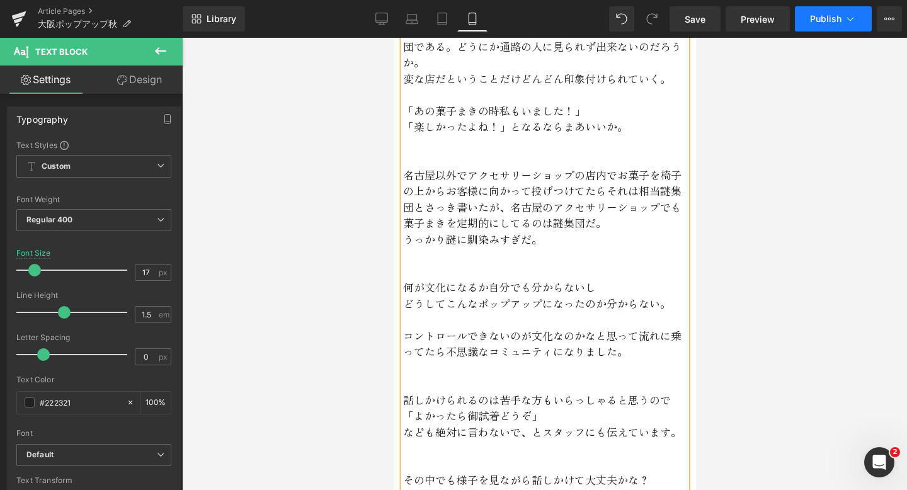
click at [834, 14] on span "Publish" at bounding box center [826, 19] width 32 height 10
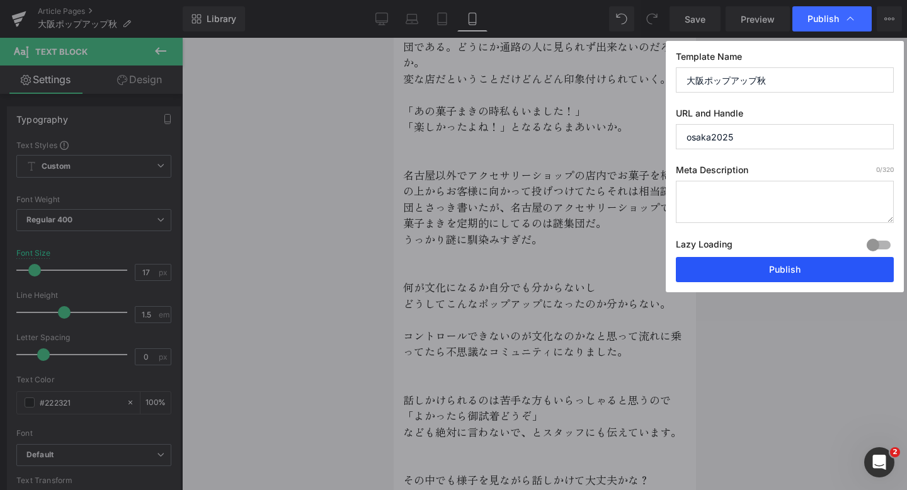
click at [772, 268] on button "Publish" at bounding box center [785, 269] width 218 height 25
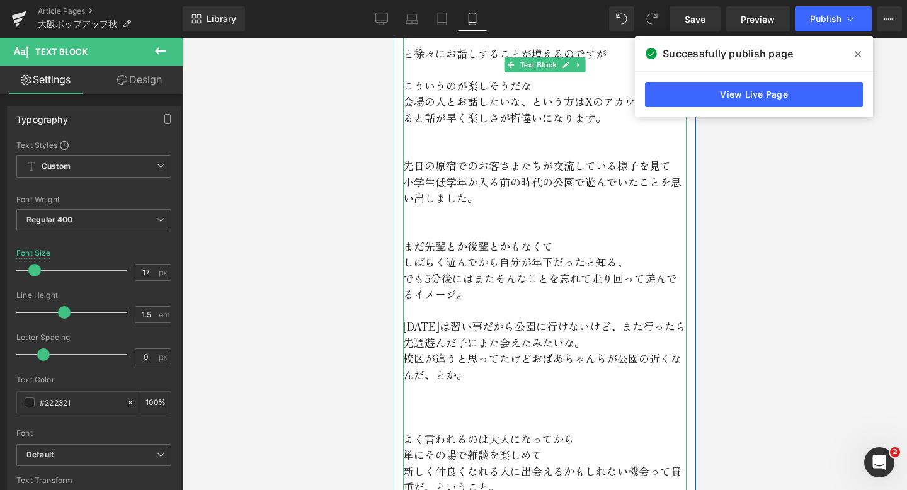
scroll to position [3866, 0]
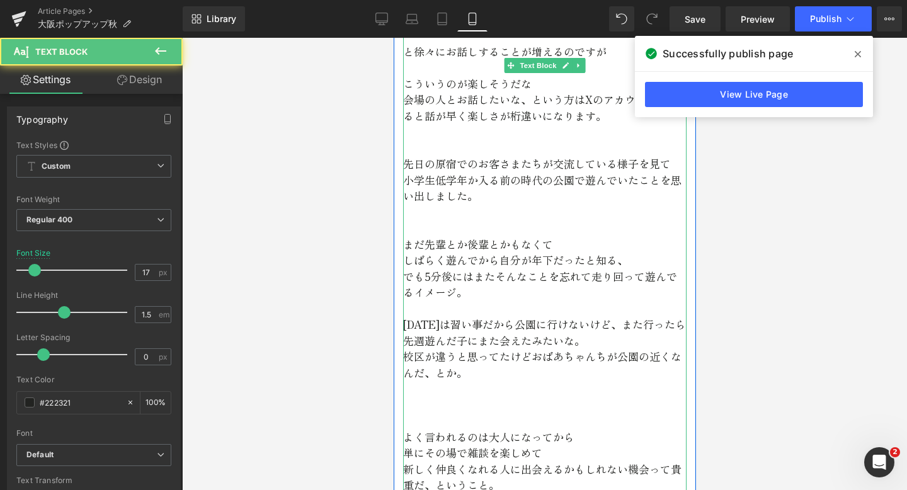
click at [495, 360] on p "校区が違うと思ってたけどおばあちゃんちが公園の近くなんだ、とか。" at bounding box center [545, 364] width 284 height 32
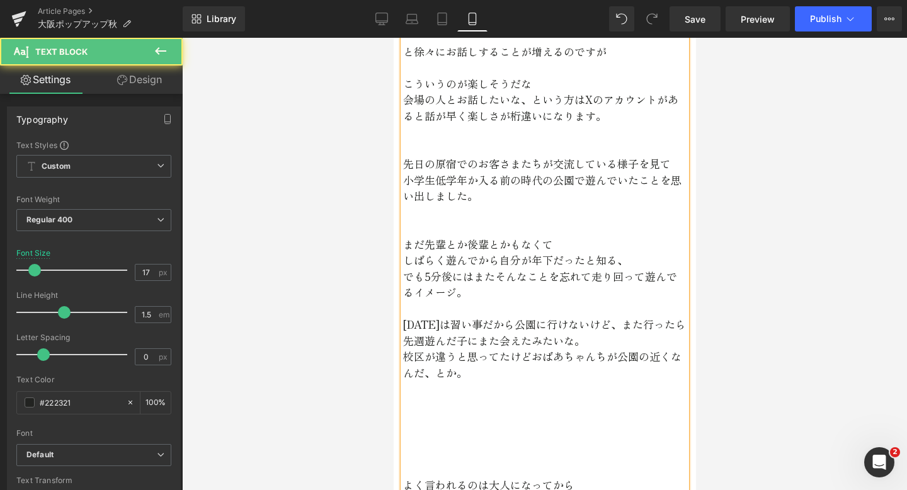
click at [435, 445] on p at bounding box center [545, 453] width 284 height 16
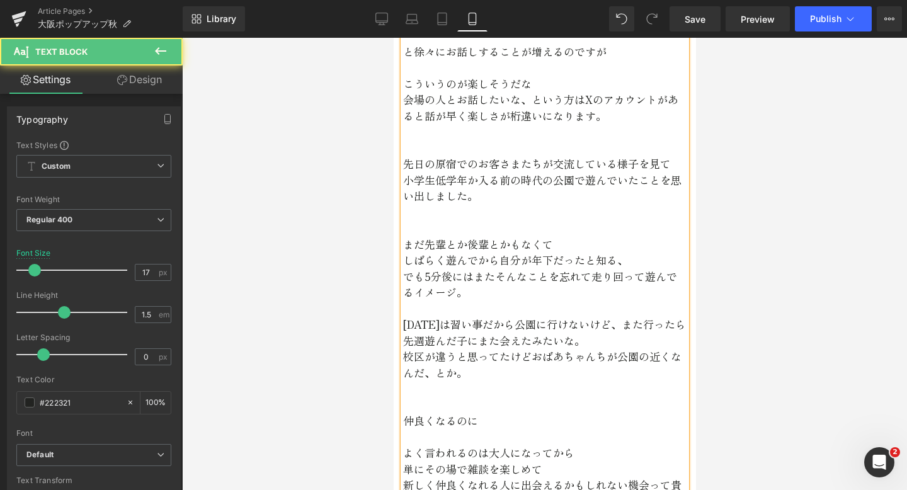
click at [432, 429] on p at bounding box center [545, 437] width 284 height 16
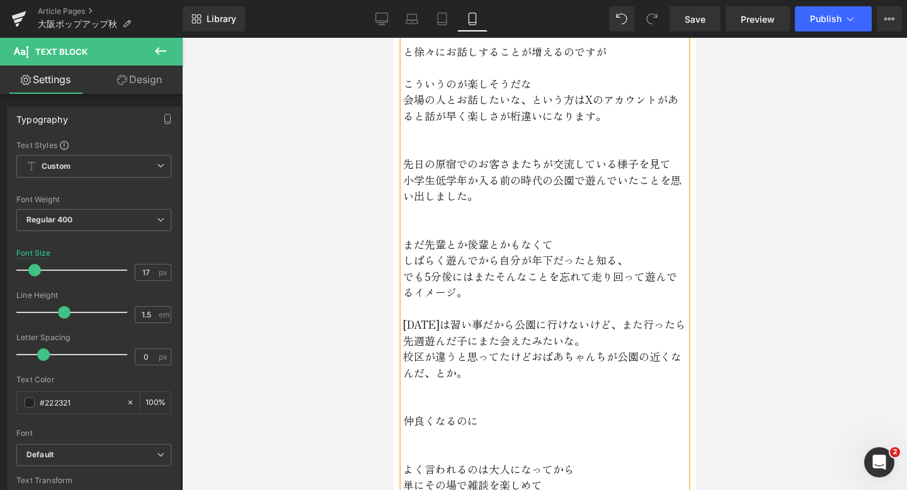
click at [486, 413] on p "仲良くなるのに" at bounding box center [545, 421] width 284 height 16
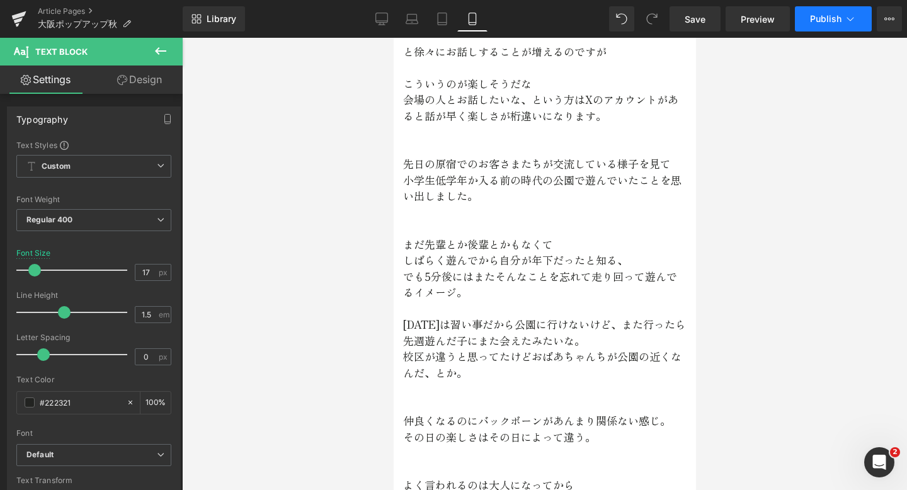
click at [814, 21] on span "Publish" at bounding box center [826, 19] width 32 height 10
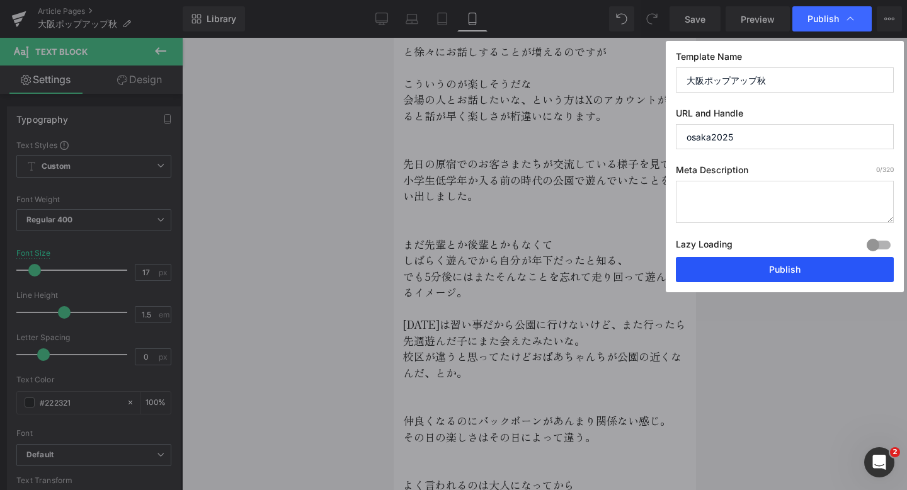
click at [733, 268] on button "Publish" at bounding box center [785, 269] width 218 height 25
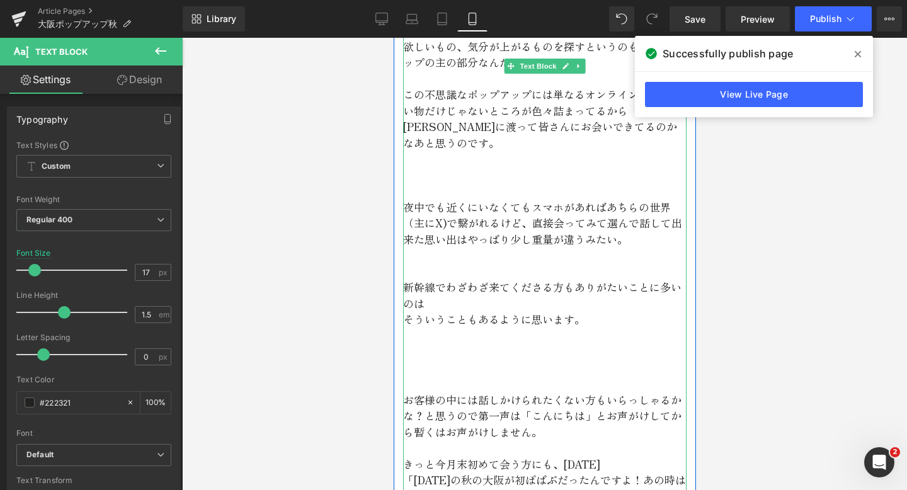
scroll to position [4418, 0]
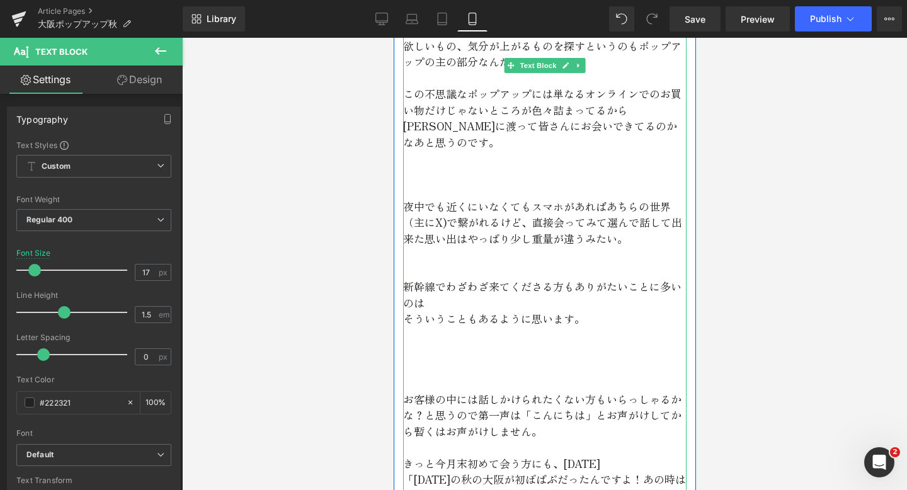
click at [521, 311] on p "そういうこともあるように思います。" at bounding box center [545, 319] width 284 height 16
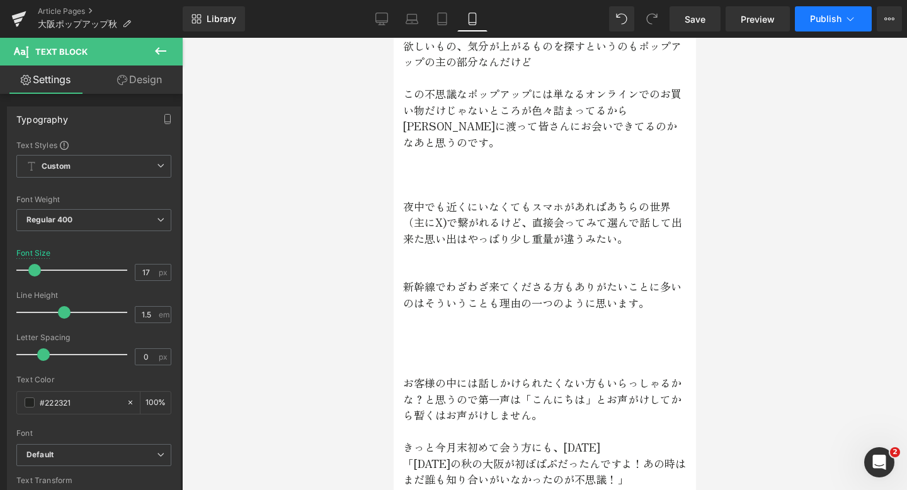
click at [806, 23] on button "Publish" at bounding box center [833, 18] width 77 height 25
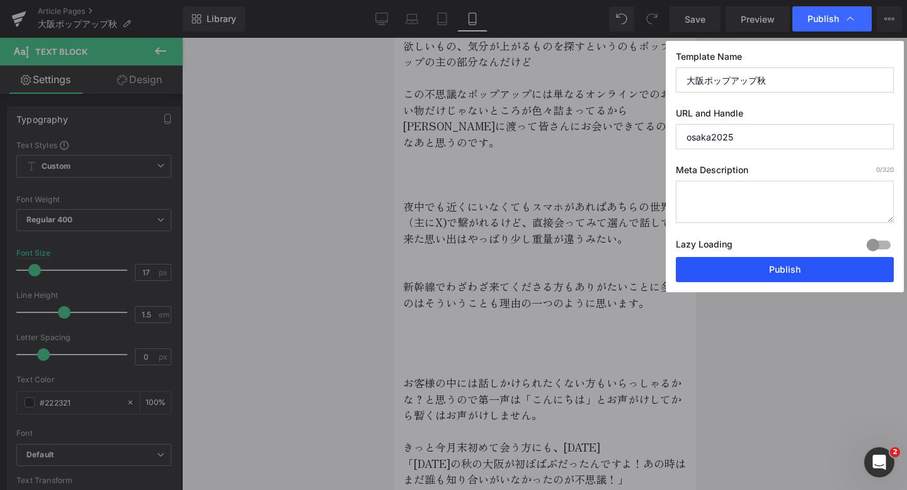
click at [735, 269] on button "Publish" at bounding box center [785, 269] width 218 height 25
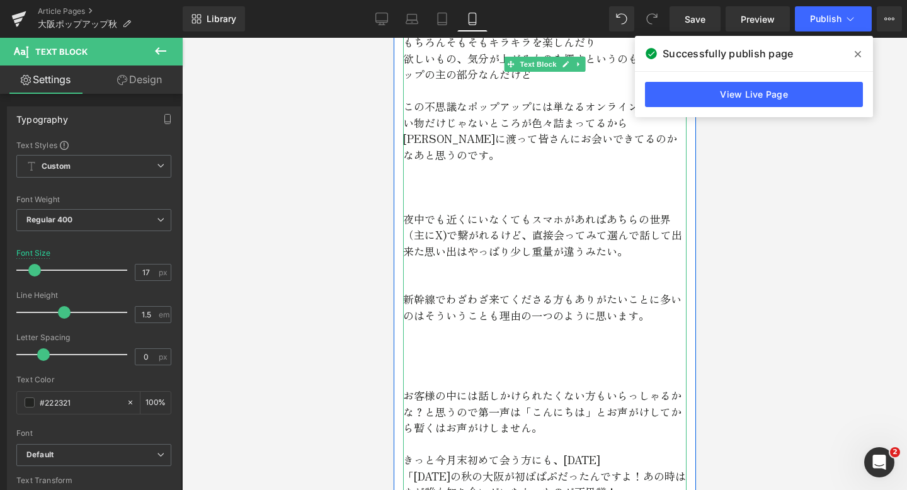
scroll to position [4406, 0]
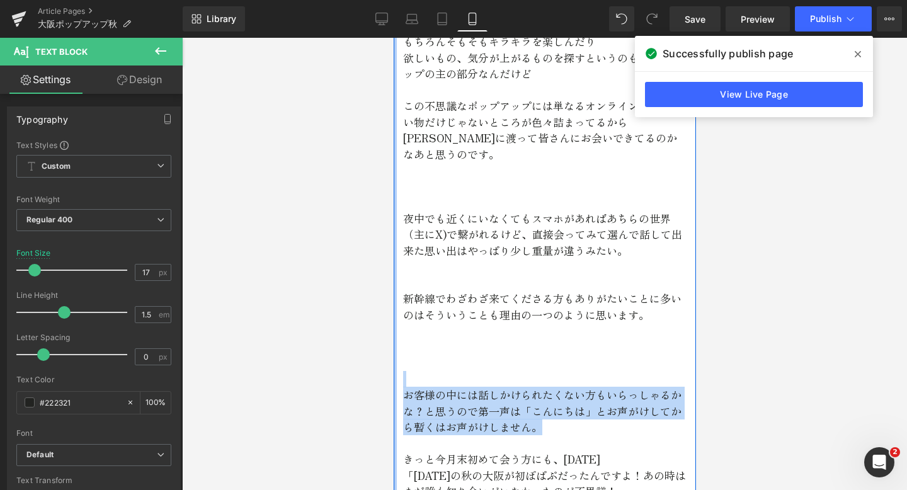
drag, startPoint x: 548, startPoint y: 400, endPoint x: 394, endPoint y: 355, distance: 159.5
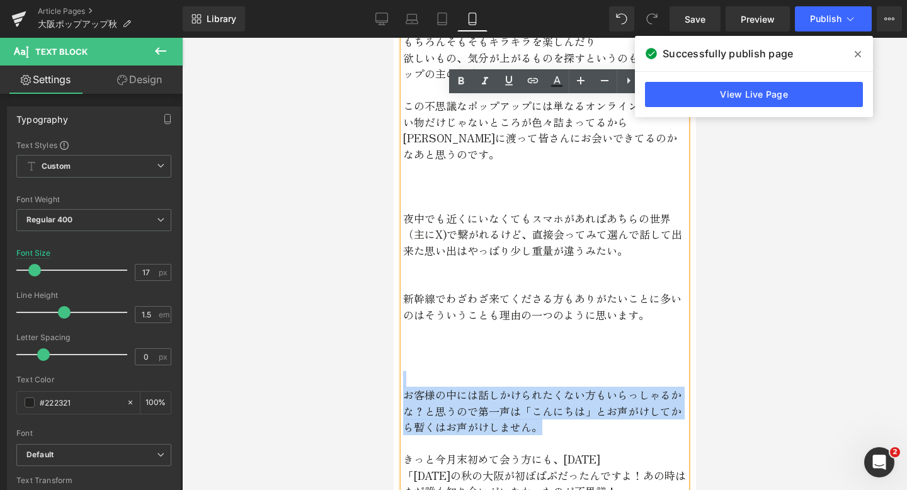
copy div "お客様の中には話しかけられたくない方もいらっしゃるかな？と思うので第一声は「こんにちは」とお声がけしてから暫くはお声がけしません。"
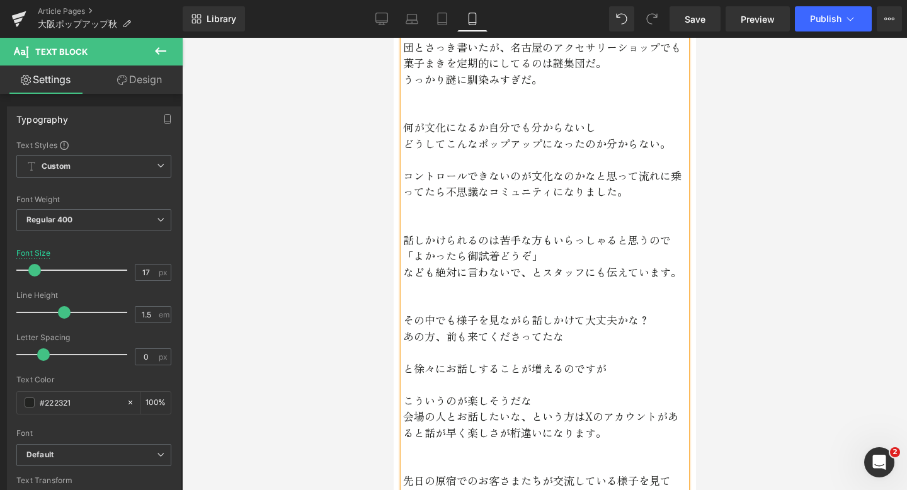
scroll to position [3546, 0]
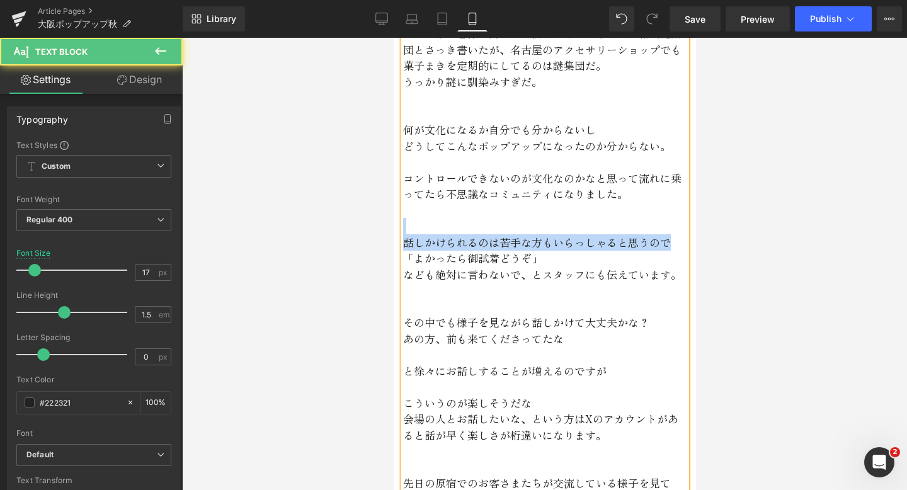
drag, startPoint x: 680, startPoint y: 227, endPoint x: 404, endPoint y: 207, distance: 276.7
click at [404, 207] on div "お客様の中には開店から閉店までいる人 会期中、何十回も来てくださる方 何十分も話してるけど店主含めて全員初対面という状況が割とある。 去年違う会場で会った人に…" at bounding box center [545, 484] width 284 height 2684
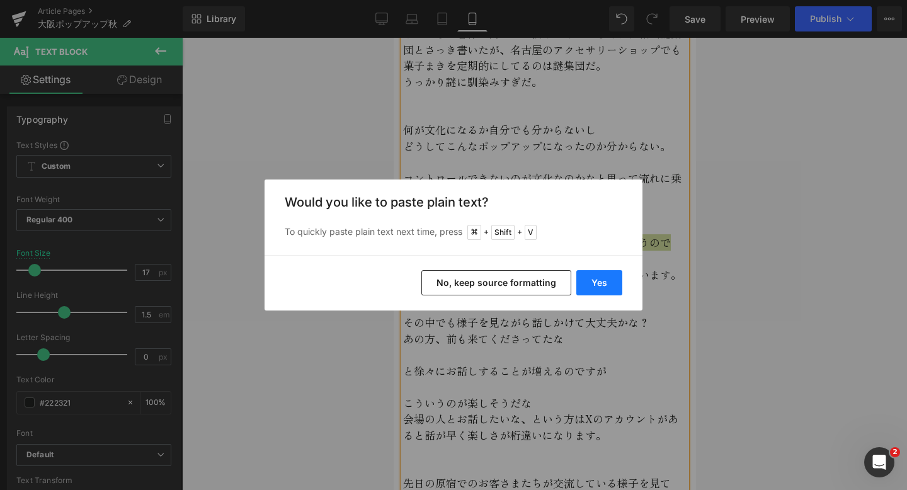
click at [606, 279] on button "Yes" at bounding box center [600, 282] width 46 height 25
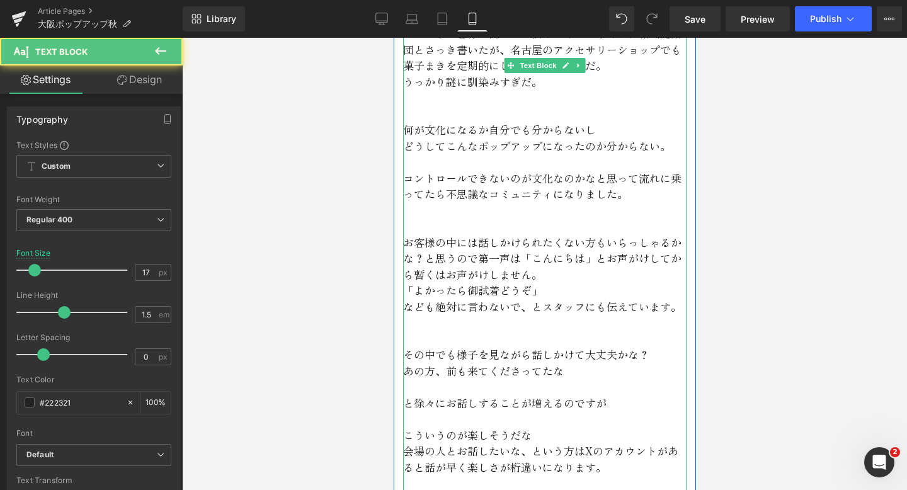
click at [551, 282] on p "「よかったら御試着どうぞ」" at bounding box center [545, 290] width 284 height 16
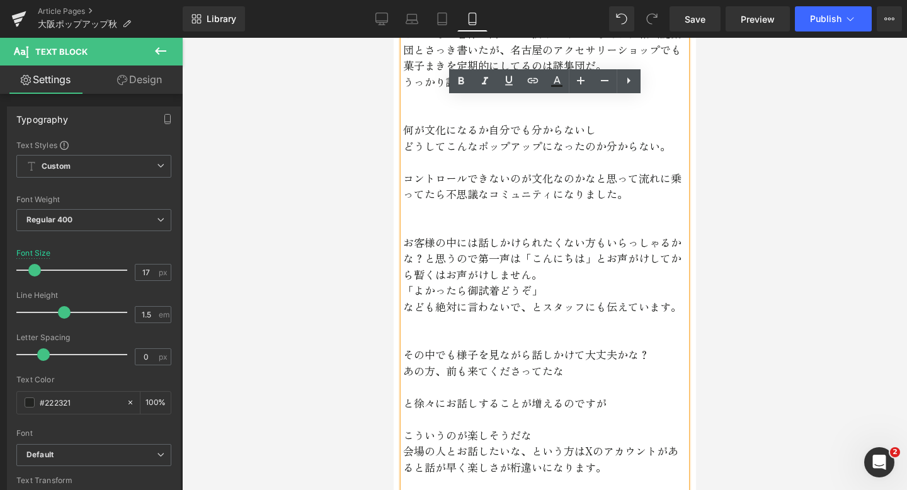
click at [405, 299] on p "なども絶対に言わないで、とスタッフにも伝えています。" at bounding box center [545, 307] width 284 height 16
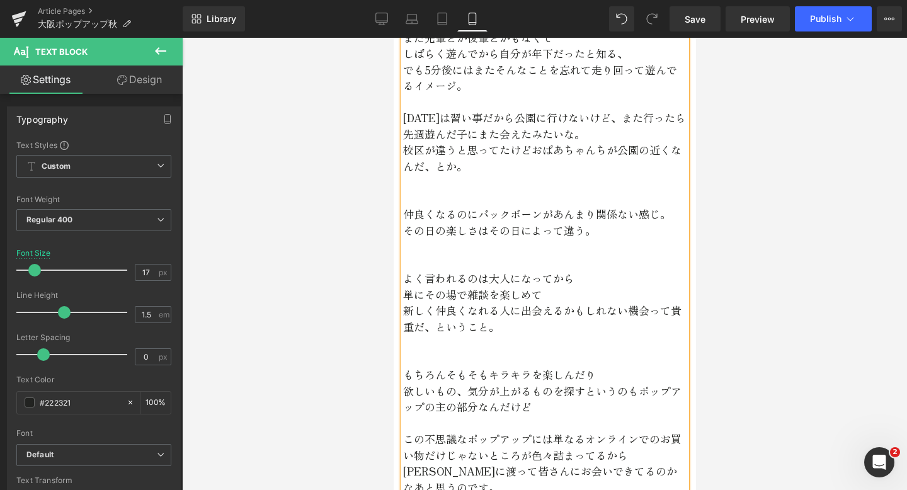
scroll to position [4106, 0]
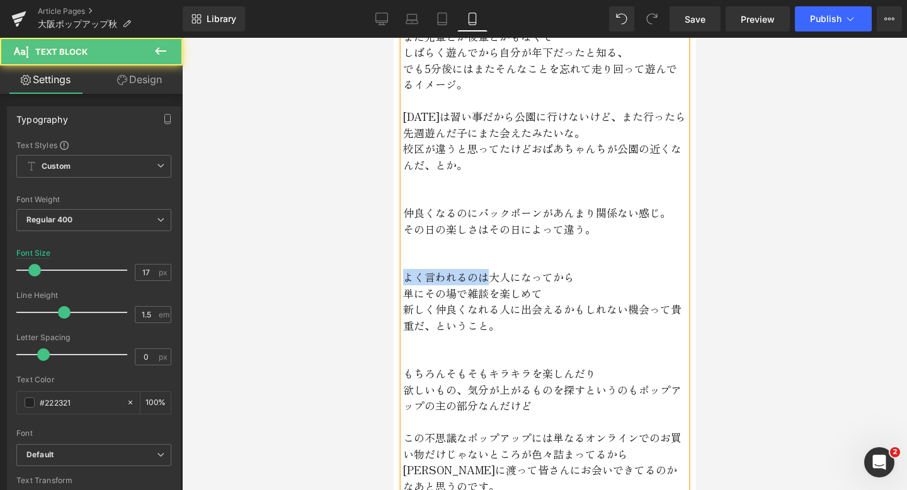
drag, startPoint x: 488, startPoint y: 264, endPoint x: 391, endPoint y: 262, distance: 97.1
click at [404, 285] on p "単にその場で雑談を楽しめて" at bounding box center [545, 293] width 284 height 16
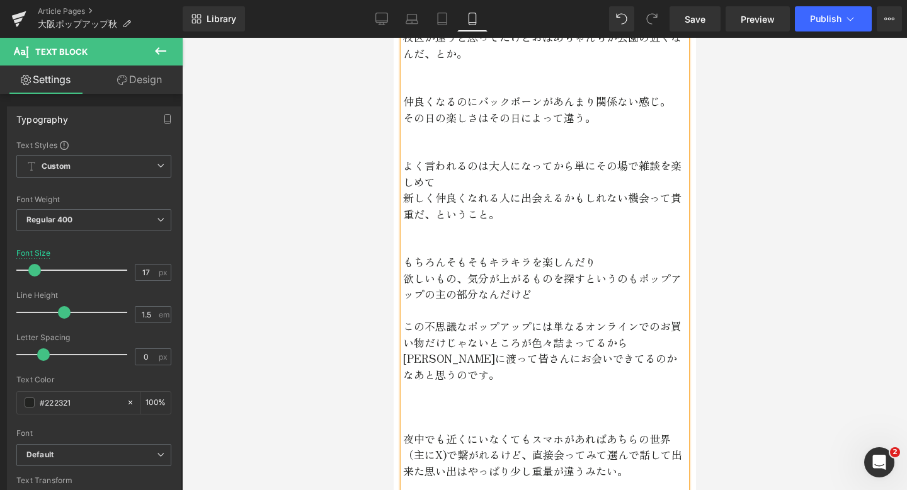
scroll to position [4219, 0]
click at [503, 198] on p "新しく仲良くなれる人に出会えるかもしれない機会って貴重だ、ということ。" at bounding box center [545, 204] width 284 height 32
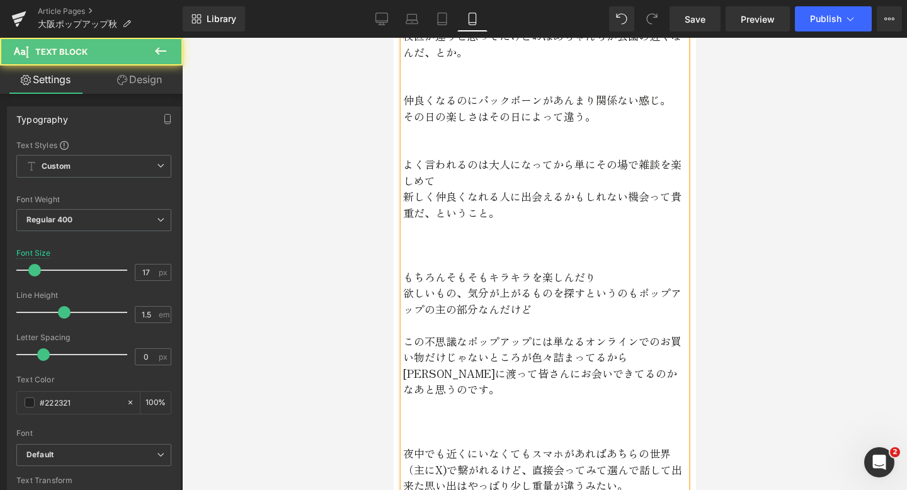
click at [497, 237] on p at bounding box center [545, 245] width 284 height 16
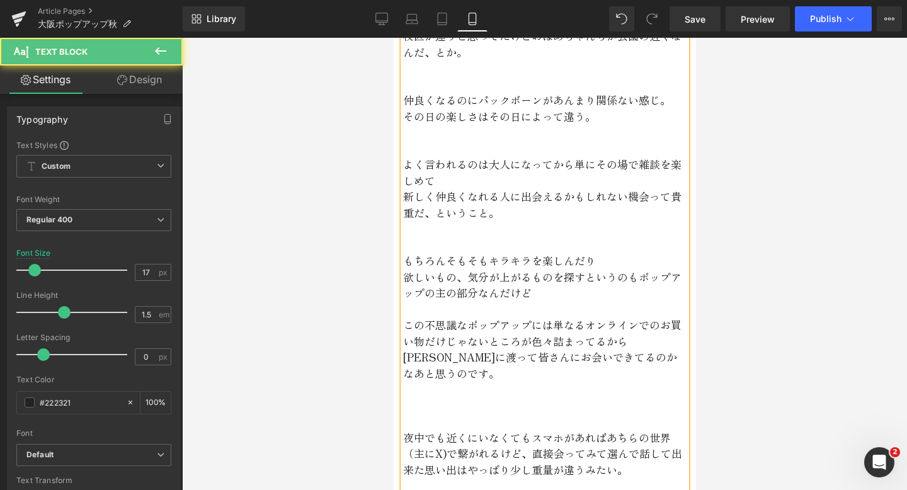
click at [527, 273] on p "欲しいもの、気分が上がるものを探すというのもポップアップの主の部分なんだけど" at bounding box center [545, 285] width 284 height 32
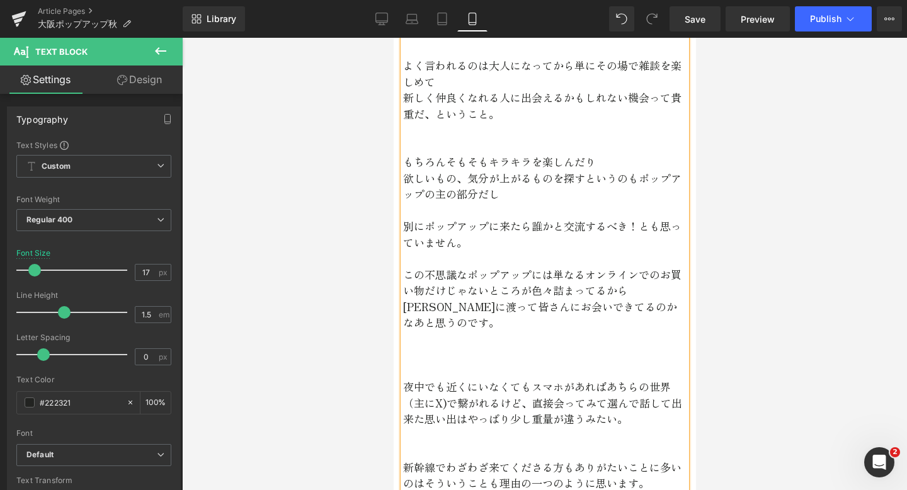
scroll to position [4321, 0]
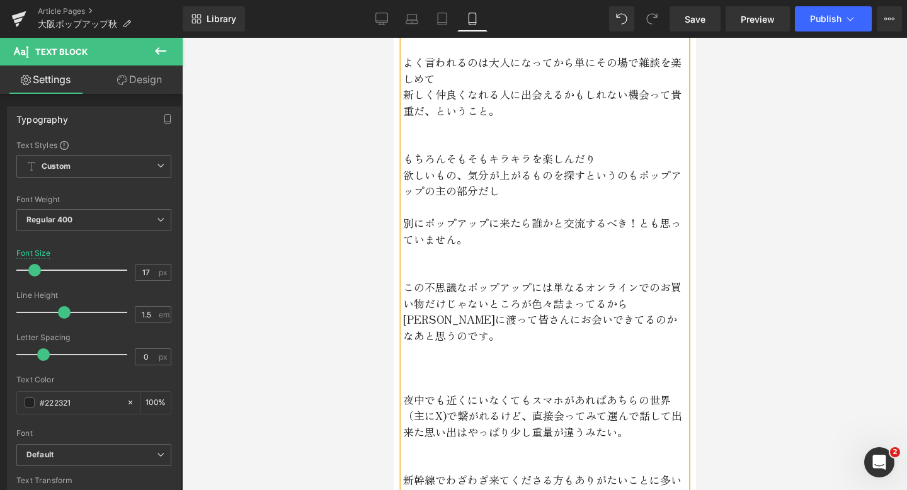
click at [425, 279] on p "この不思議なポップアップには単なるオンラインでのお買い物だけじゃないところが色々詰まってるから[PERSON_NAME]に渡って皆さんにお会いできてるのかなあ…" at bounding box center [545, 311] width 284 height 64
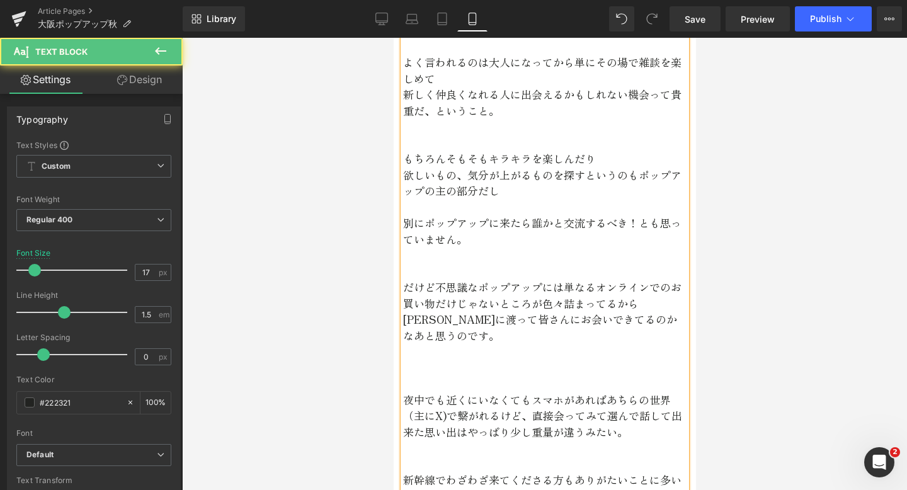
click at [486, 226] on p "別にポップアップに来たら誰かと交流するべき！とも思っていません。" at bounding box center [545, 231] width 284 height 32
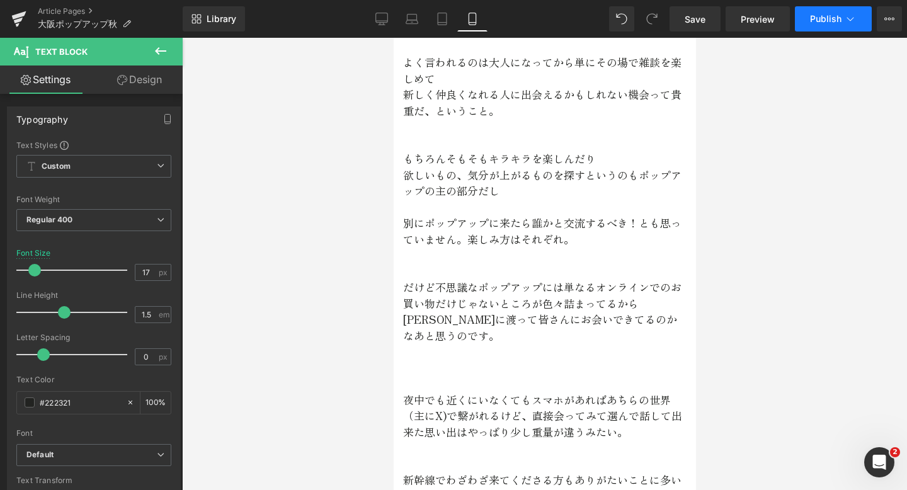
click at [811, 21] on span "Publish" at bounding box center [826, 19] width 32 height 10
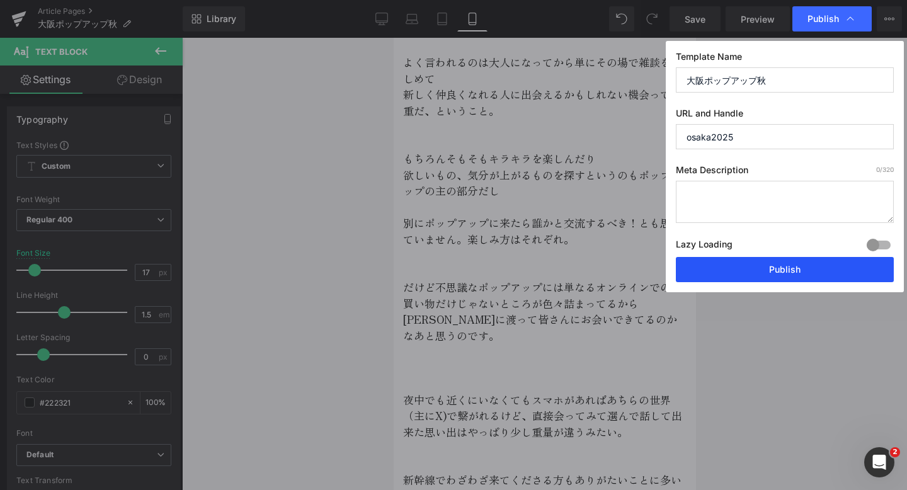
click at [699, 269] on button "Publish" at bounding box center [785, 269] width 218 height 25
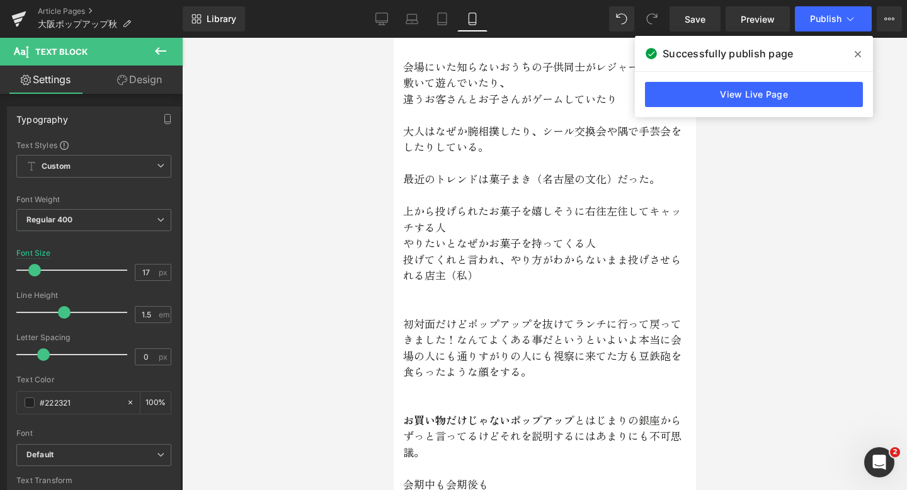
scroll to position [2777, 0]
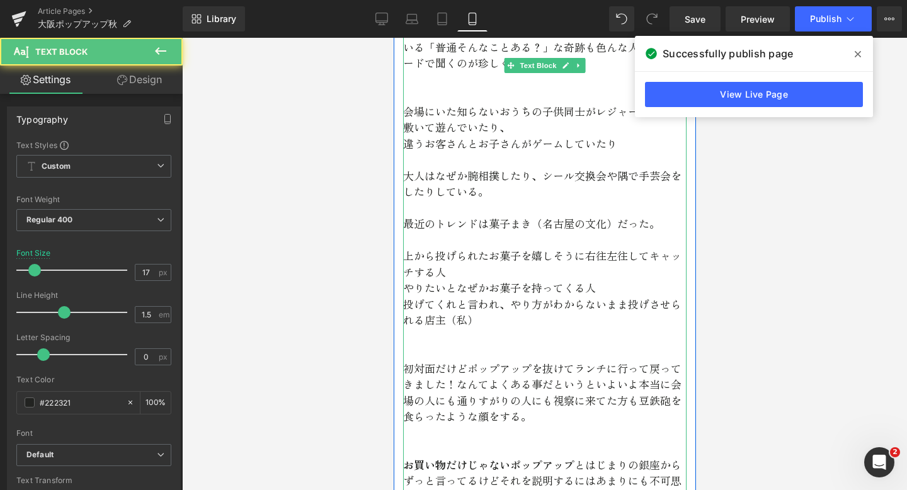
click at [585, 215] on p "最近のトレンドは菓子まき（名古屋の文化）だった。" at bounding box center [545, 223] width 284 height 16
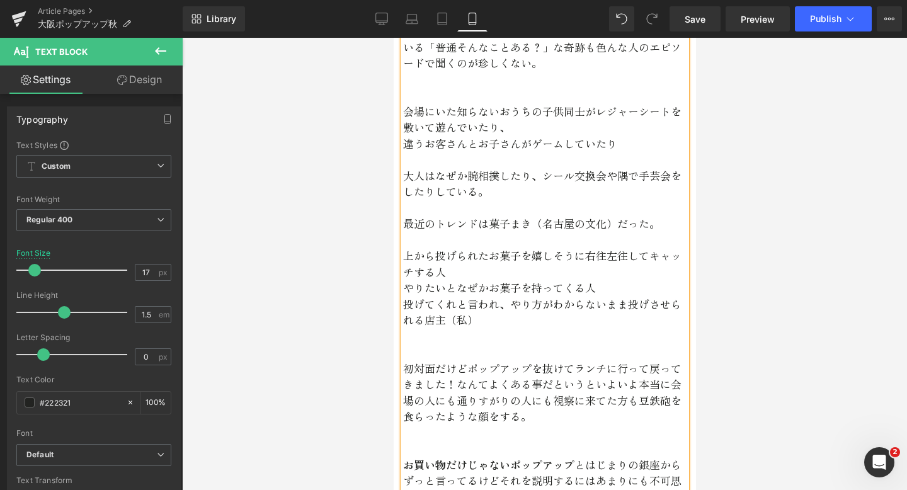
click at [543, 215] on p "最近のトレンドは菓子まき（名古屋の文化）だった。" at bounding box center [545, 223] width 284 height 16
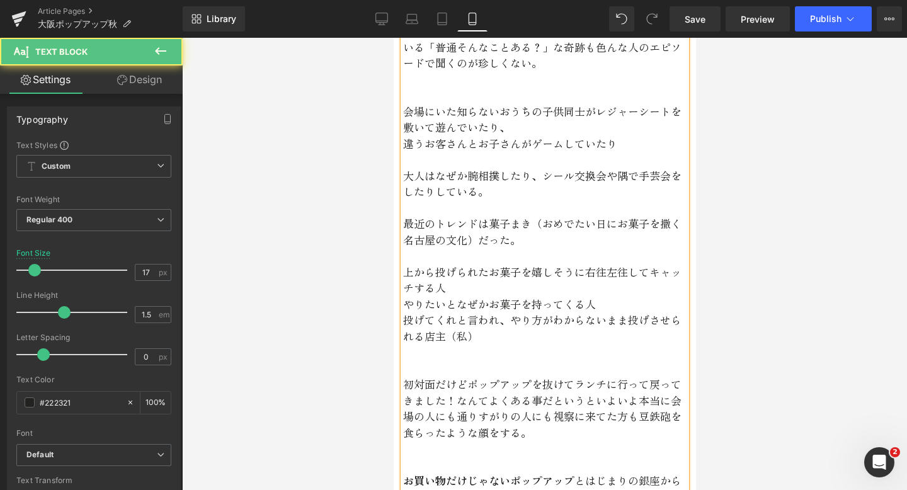
click at [522, 221] on p "最近のトレンドは菓子まき（おめでたい日にお菓子を撒く名古屋の文化）だった。" at bounding box center [545, 231] width 284 height 32
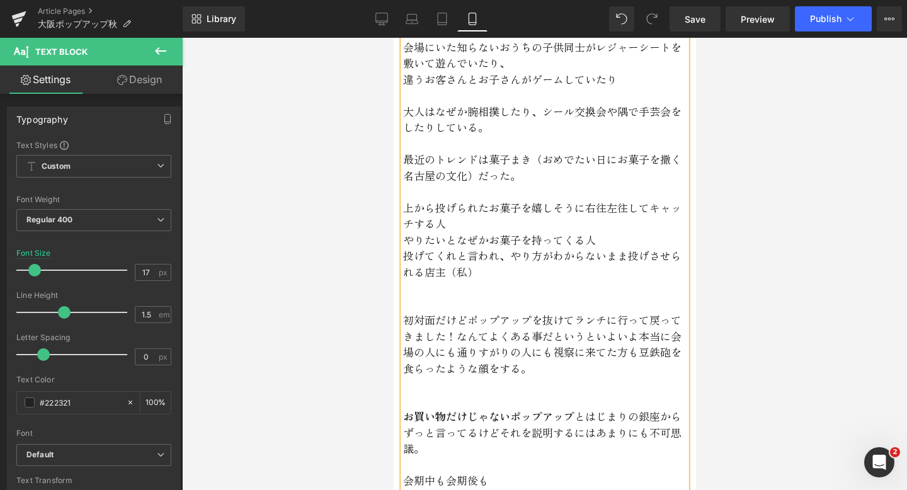
scroll to position [2842, 0]
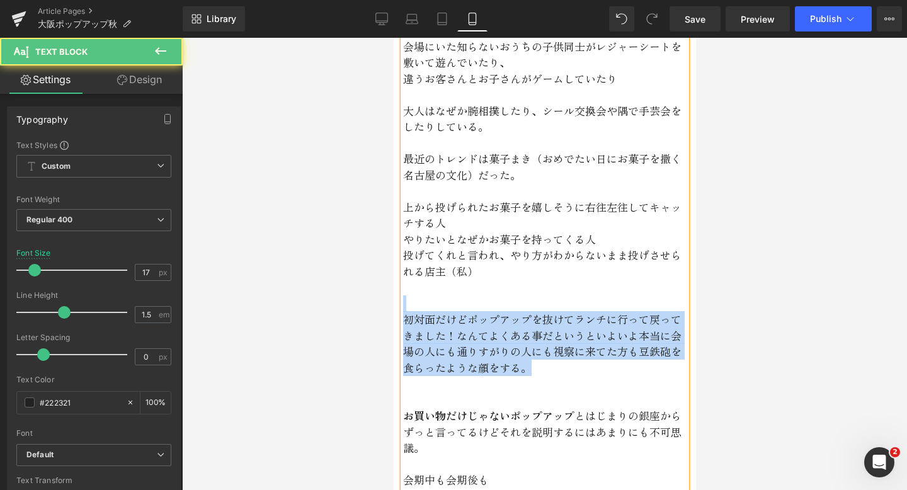
drag, startPoint x: 544, startPoint y: 354, endPoint x: 461, endPoint y: 283, distance: 109.0
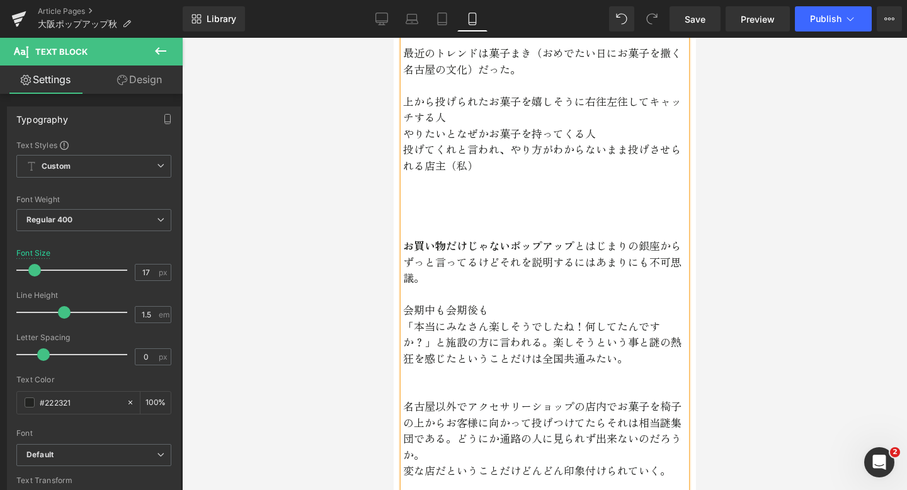
scroll to position [2951, 0]
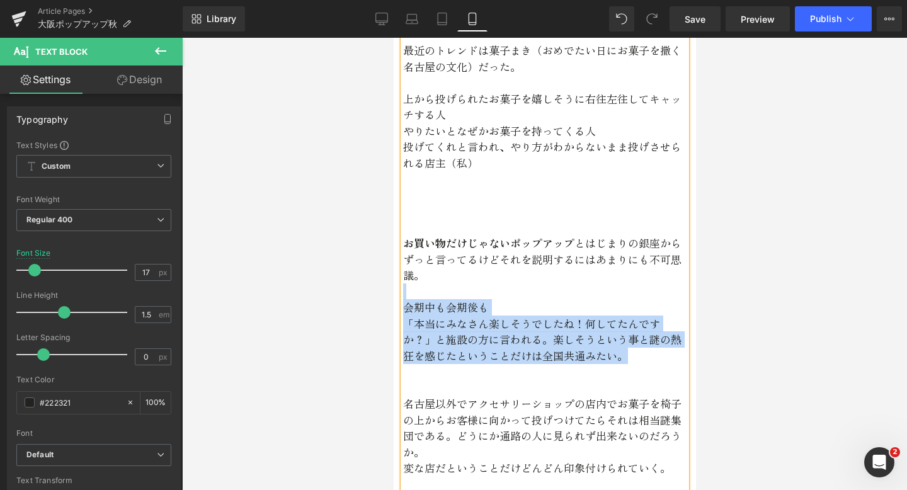
drag, startPoint x: 597, startPoint y: 343, endPoint x: 441, endPoint y: 274, distance: 170.1
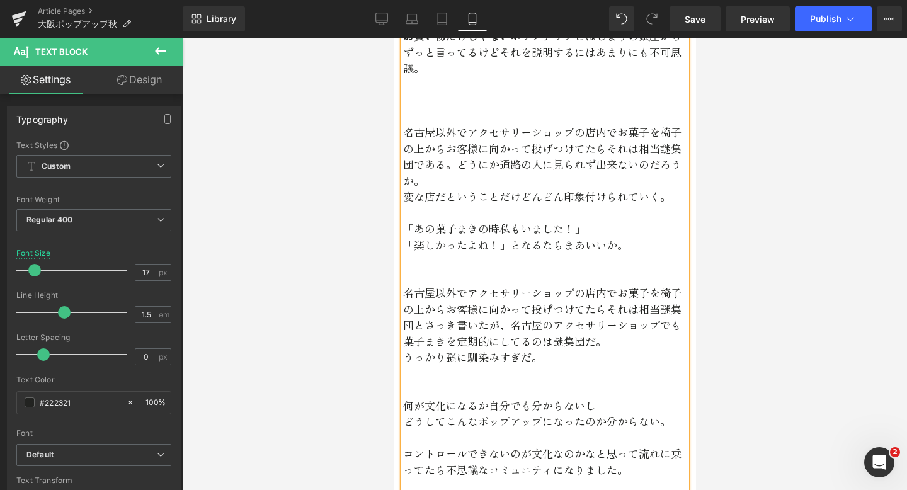
scroll to position [3161, 0]
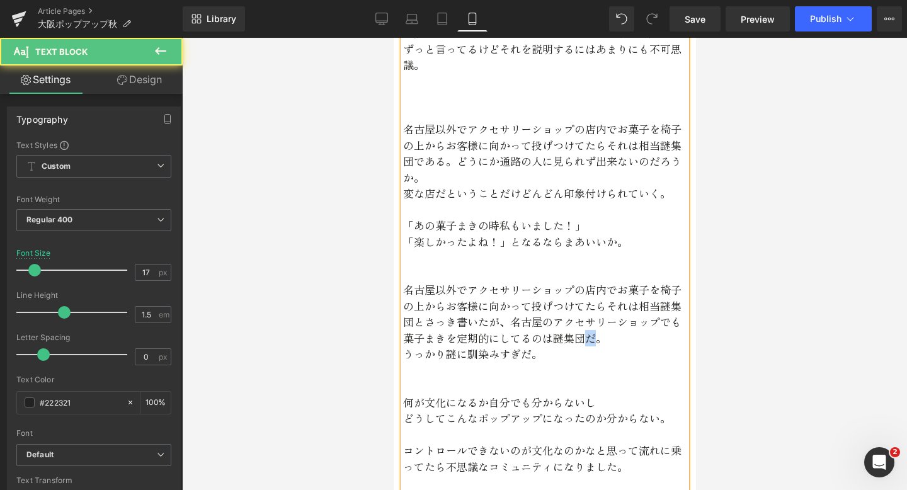
drag, startPoint x: 592, startPoint y: 327, endPoint x: 585, endPoint y: 319, distance: 11.1
click at [585, 319] on p "名古屋以外でアクセサリーショップの店内でお菓子を椅子の上からお客様に向かって投げつけてたらそれは相当謎集団とさっき書いたが、名古屋のアクセサリーショップでも菓…" at bounding box center [545, 314] width 284 height 64
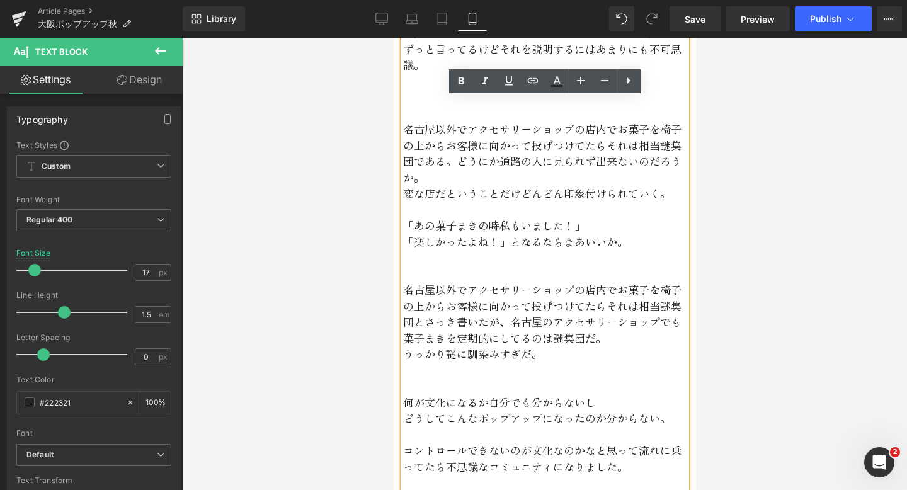
click at [580, 319] on p "名古屋以外でアクセサリーショップの店内でお菓子を椅子の上からお客様に向かって投げつけてたらそれは相当謎集団とさっき書いたが、名古屋のアクセサリーショップでも菓…" at bounding box center [545, 314] width 284 height 64
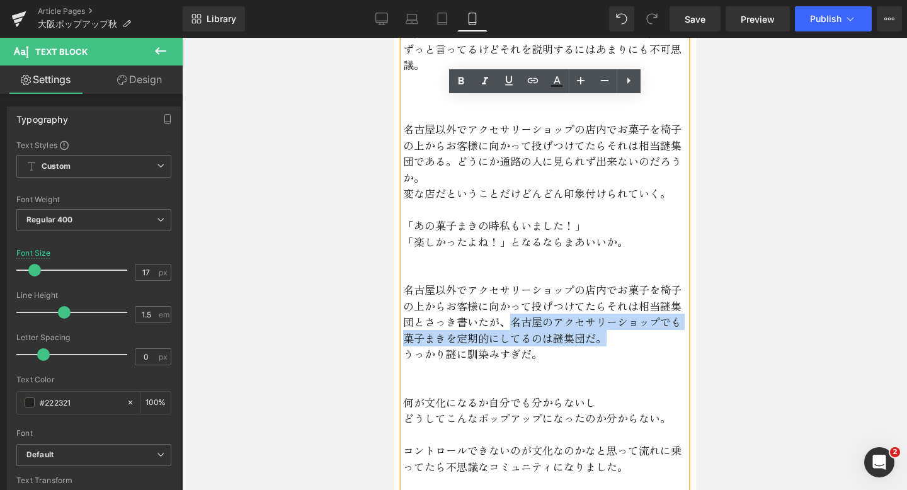
drag, startPoint x: 602, startPoint y: 326, endPoint x: 508, endPoint y: 302, distance: 96.4
click at [508, 302] on p "名古屋以外でアクセサリーショップの店内でお菓子を椅子の上からお客様に向かって投げつけてたらそれは相当謎集団とさっき書いたが、名古屋のアクセサリーショップでも菓…" at bounding box center [545, 314] width 284 height 64
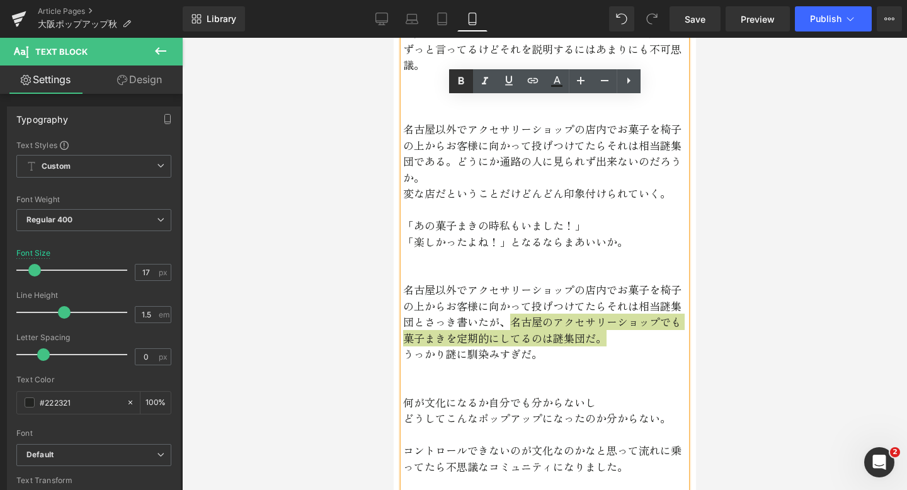
click at [461, 81] on icon at bounding box center [461, 81] width 6 height 8
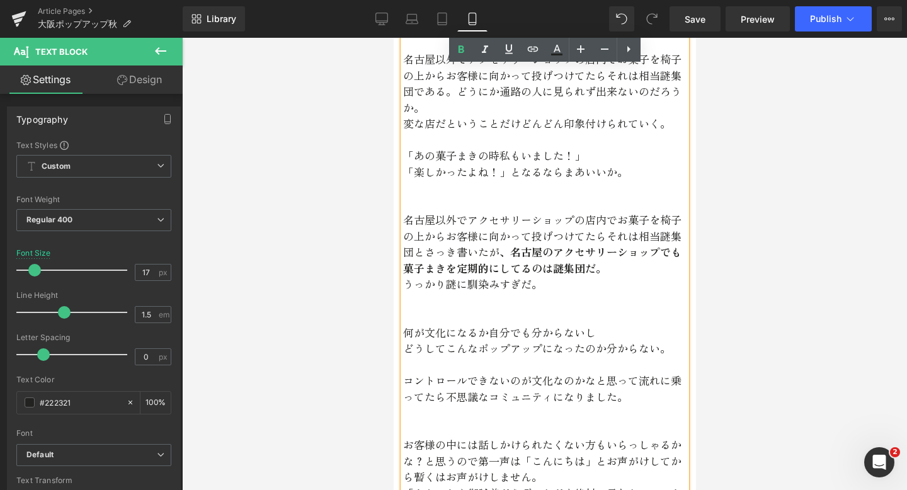
scroll to position [3280, 0]
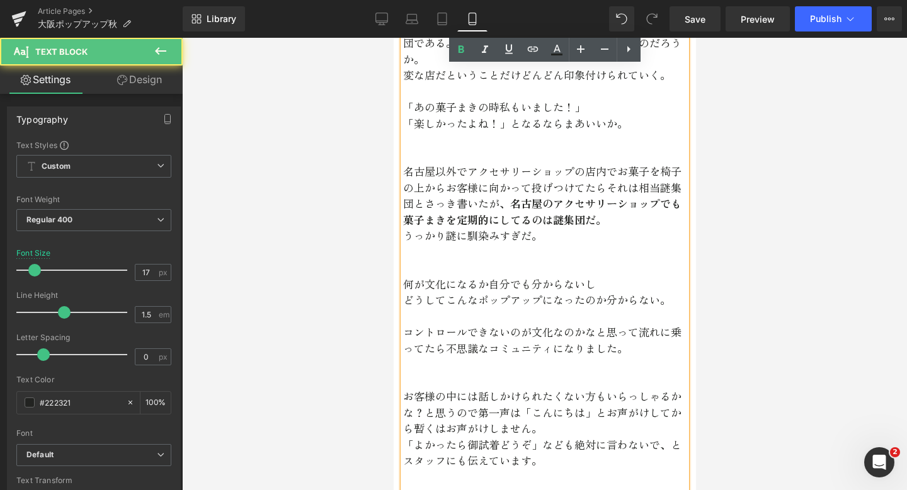
click at [466, 227] on p "うっかり謎に馴染みすぎだ。" at bounding box center [545, 235] width 284 height 16
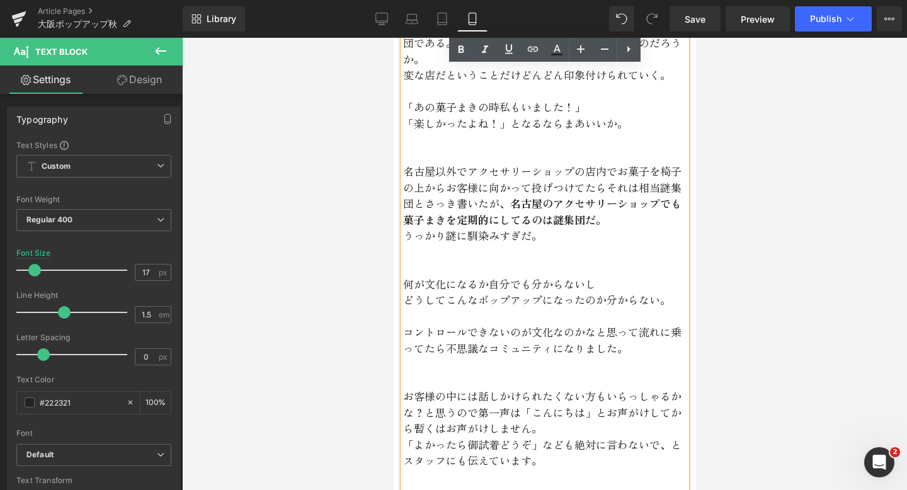
click at [544, 227] on p "うっかり謎に馴染みすぎだ。" at bounding box center [545, 235] width 284 height 16
drag, startPoint x: 544, startPoint y: 222, endPoint x: 396, endPoint y: 214, distance: 148.3
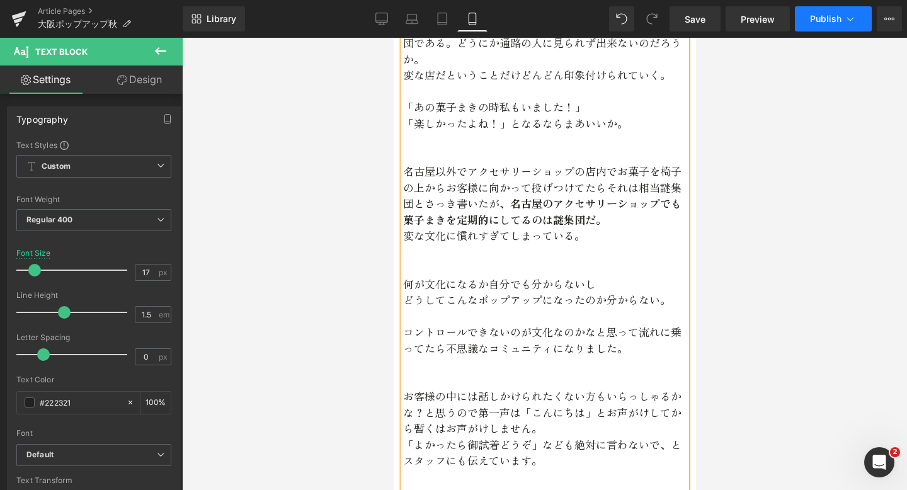
click at [851, 18] on icon at bounding box center [850, 19] width 13 height 13
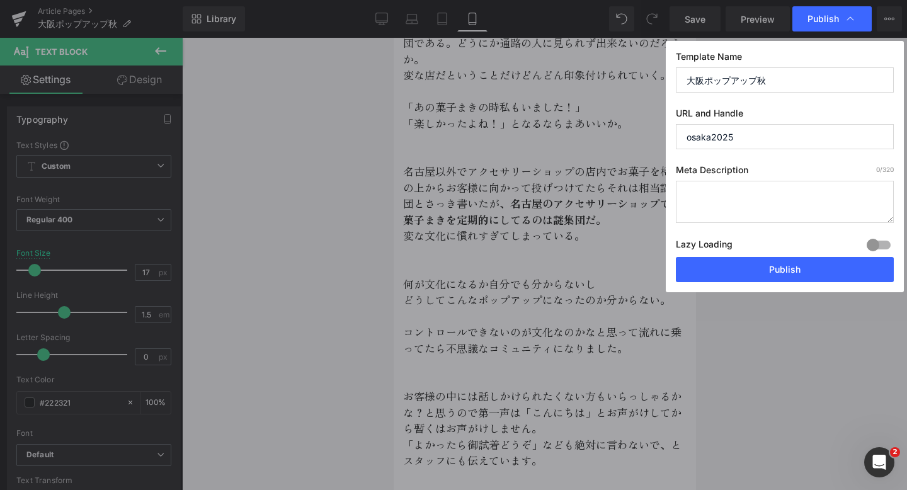
click at [715, 284] on div "Template Name 大阪ポップアップ秋 URL and Handle [GEOGRAPHIC_DATA]2025 Meta Description 0…" at bounding box center [785, 166] width 238 height 251
click at [698, 274] on button "Publish" at bounding box center [785, 269] width 218 height 25
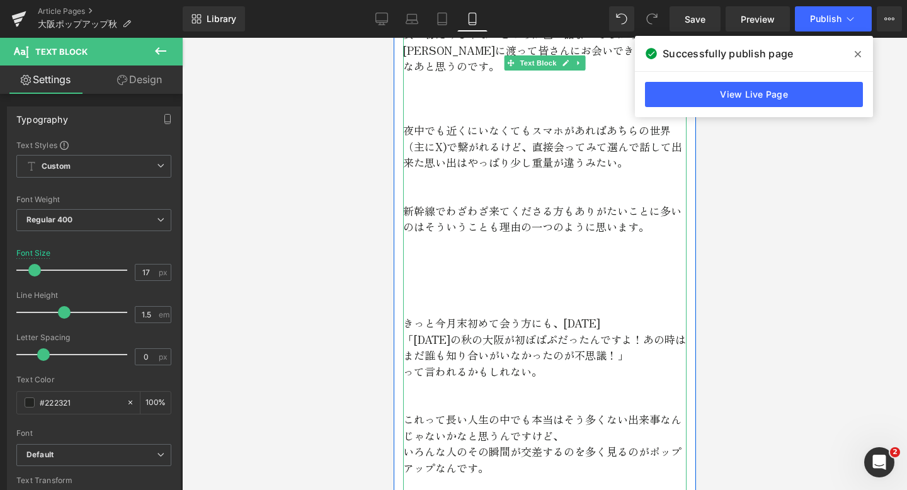
scroll to position [4478, 0]
click at [451, 282] on p at bounding box center [545, 290] width 284 height 16
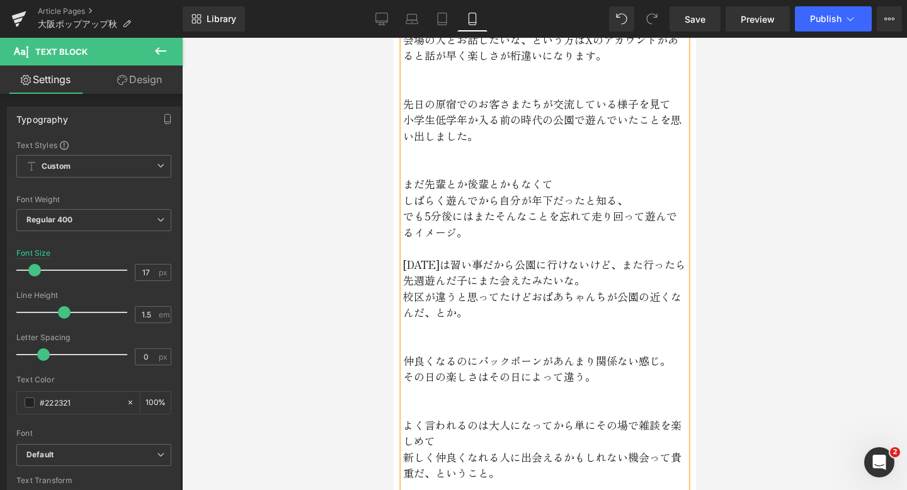
scroll to position [4071, 0]
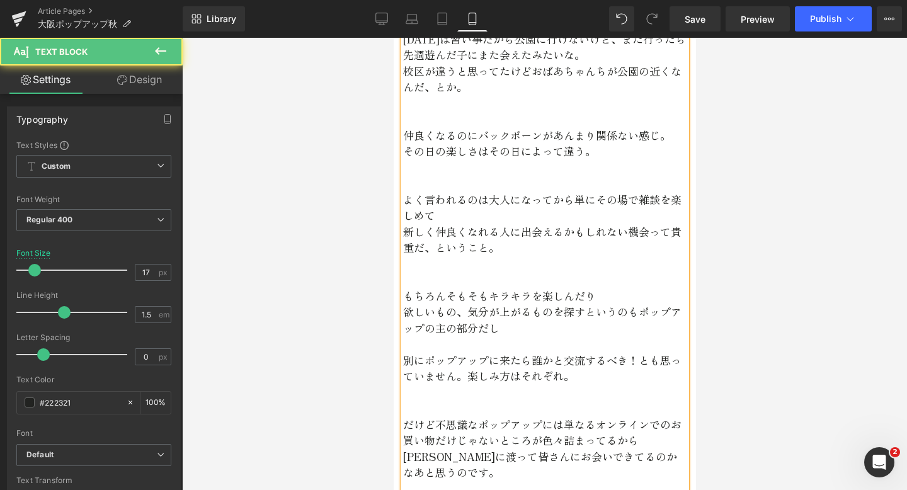
click at [591, 440] on p "だけど不思議なポップアップには単なるオンラインでのお買い物だけじゃないところが色々詰まってるから[PERSON_NAME]に渡って皆さんにお会いできてるのかな…" at bounding box center [545, 448] width 284 height 64
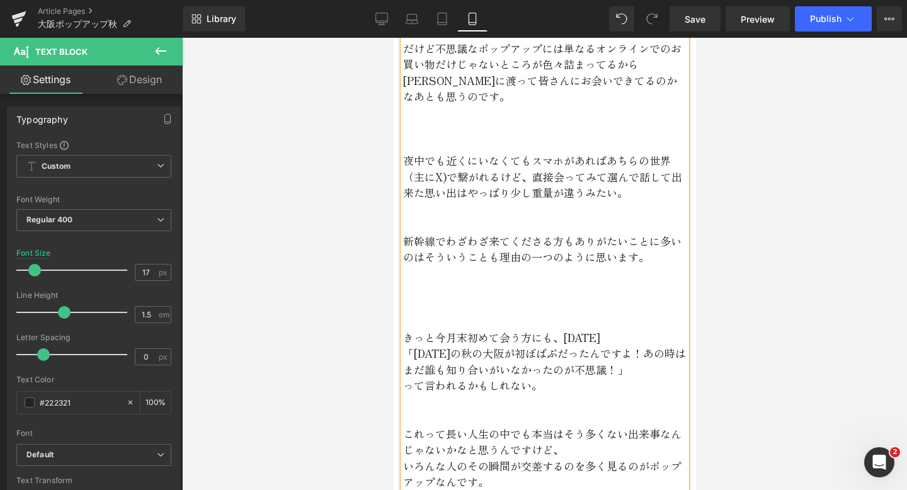
scroll to position [4449, 0]
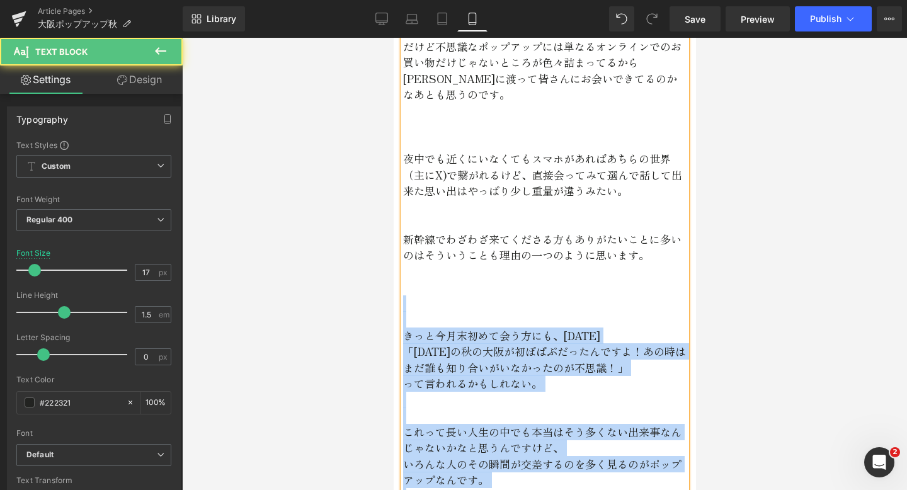
drag, startPoint x: 450, startPoint y: 266, endPoint x: 399, endPoint y: 201, distance: 82.6
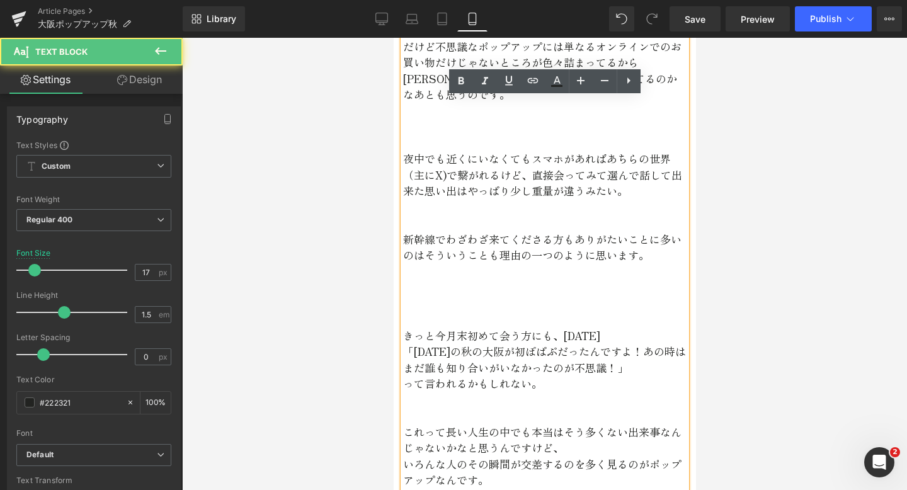
click at [417, 215] on p at bounding box center [545, 223] width 284 height 16
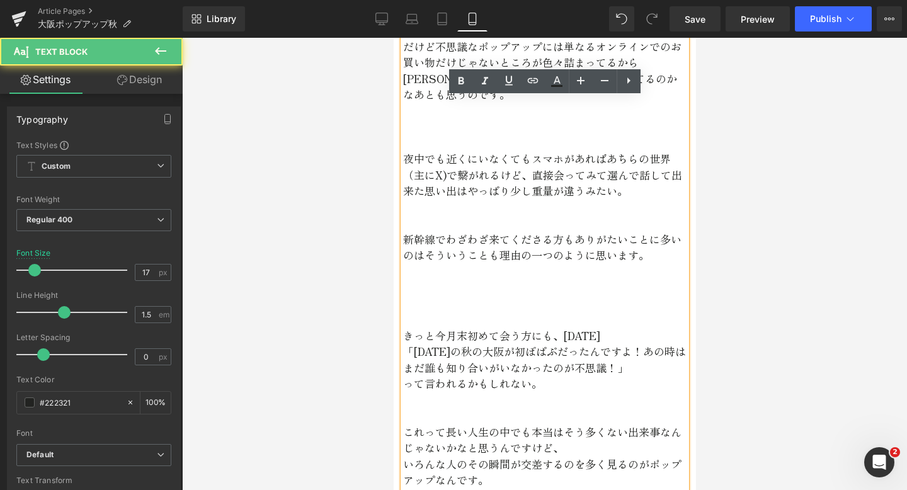
click at [418, 231] on p "新幹線でわざわざ来てくださる方もありがたいことに多いのはそういうことも理由の一つのよう に思います。" at bounding box center [545, 247] width 284 height 32
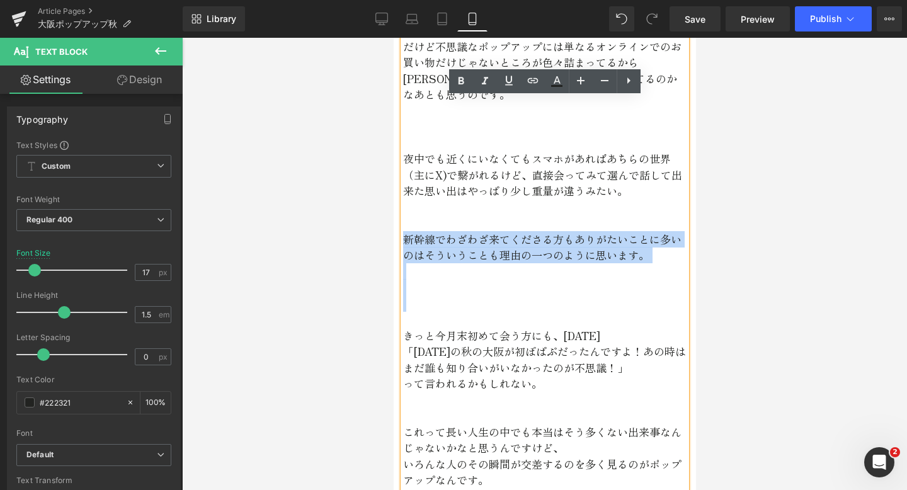
drag, startPoint x: 405, startPoint y: 202, endPoint x: 442, endPoint y: 264, distance: 72.9
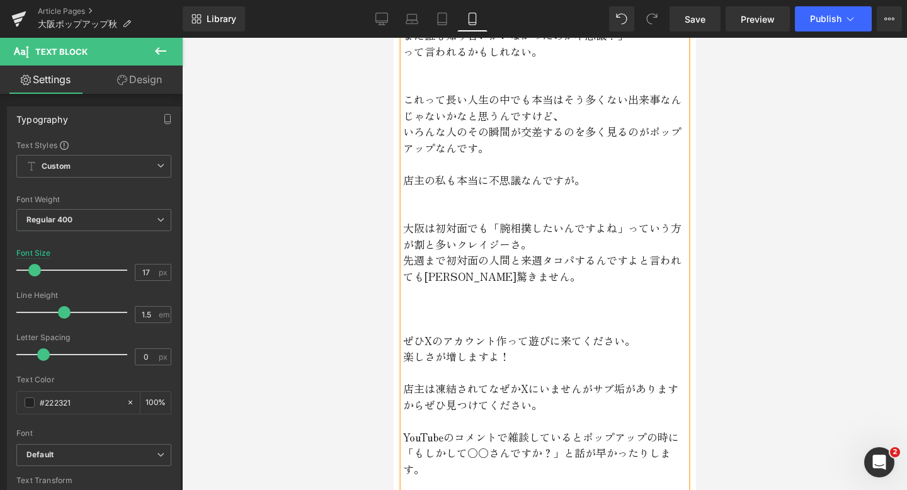
scroll to position [4699, 0]
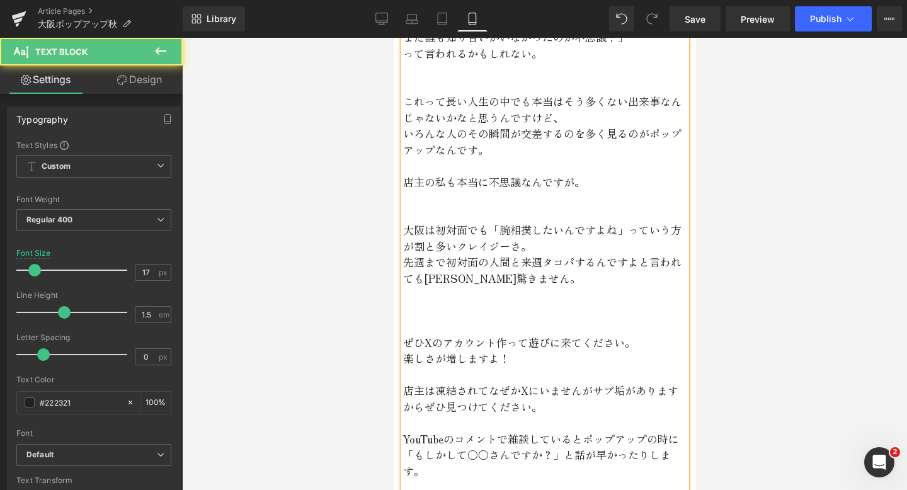
click at [544, 206] on p at bounding box center [545, 214] width 284 height 16
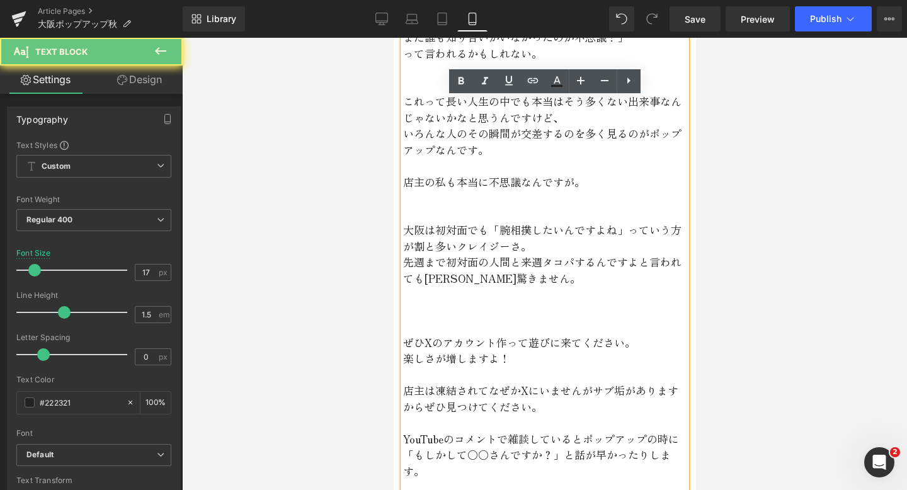
click at [542, 158] on p at bounding box center [545, 166] width 284 height 16
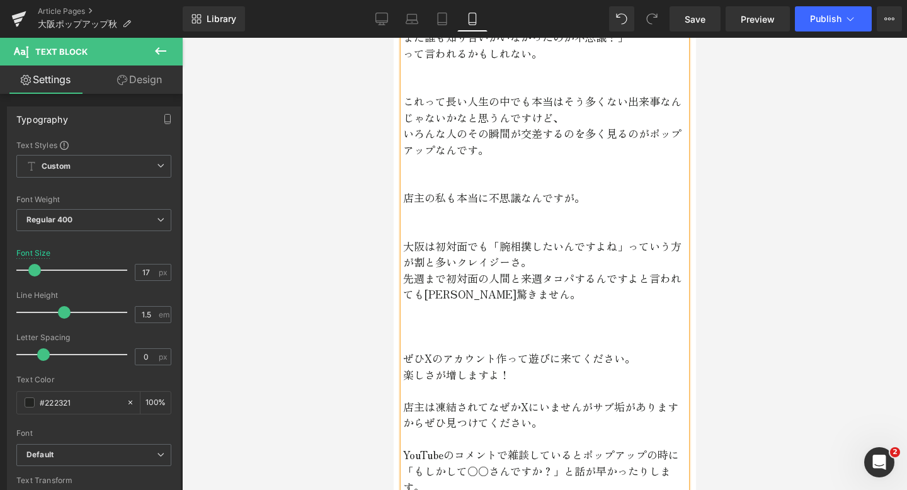
click at [554, 238] on p "大阪は初対面でも「腕相撲したいんですよね」っていう方が割と多いクレイジーさ。" at bounding box center [545, 254] width 284 height 32
click at [513, 270] on p "先週まで初対面の人間と来週タコパするんですよと言われても[PERSON_NAME]驚きません。" at bounding box center [545, 286] width 284 height 32
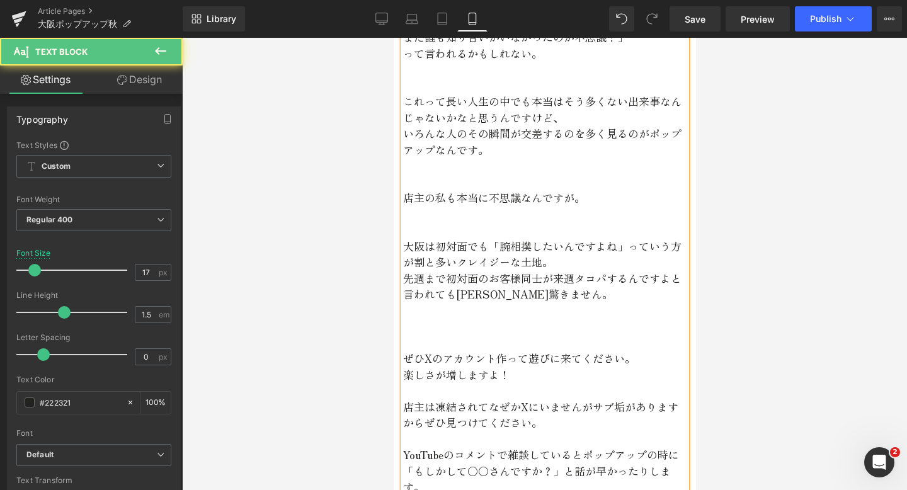
click at [451, 270] on p "先週まで初対面のお客様同士が来週タコパするんですよと言われても[PERSON_NAME]驚きません。" at bounding box center [545, 286] width 284 height 32
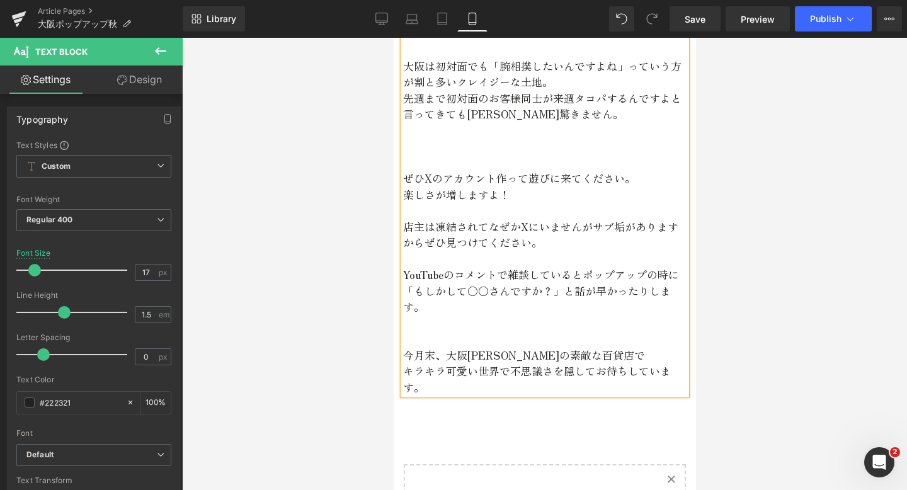
scroll to position [4881, 0]
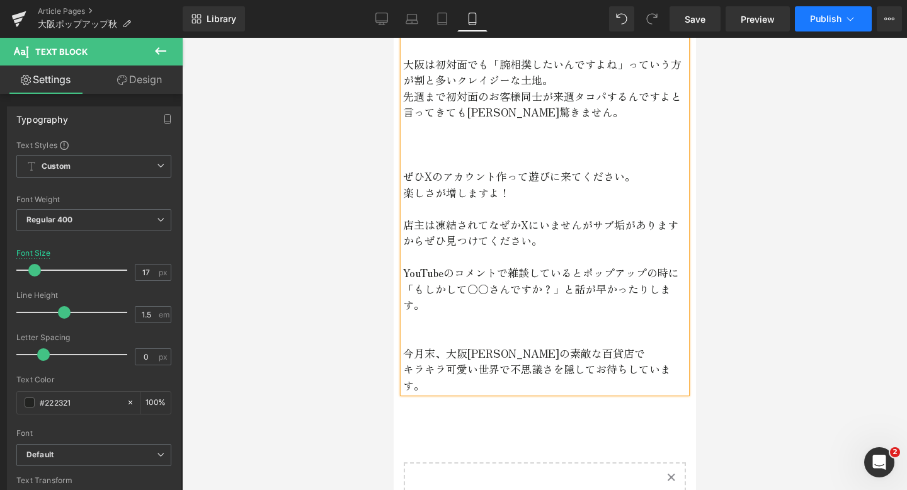
click at [833, 14] on span "Publish" at bounding box center [826, 19] width 32 height 10
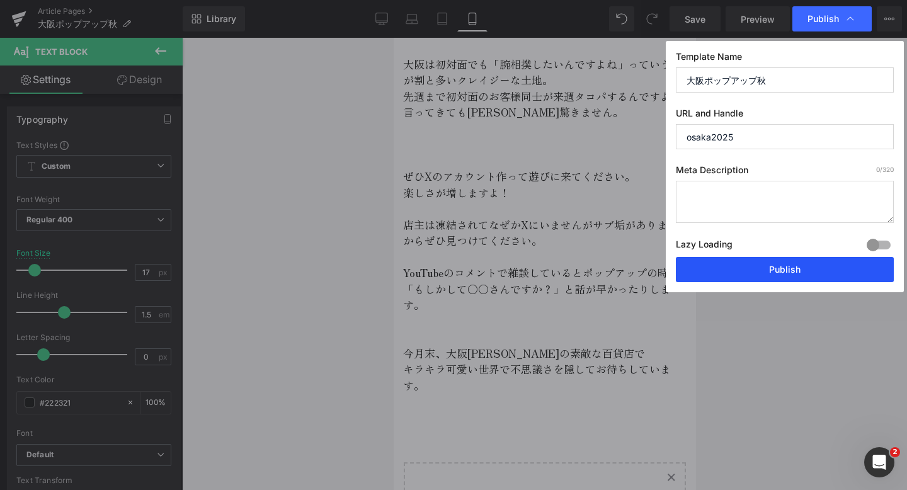
click at [689, 280] on button "Publish" at bounding box center [785, 269] width 218 height 25
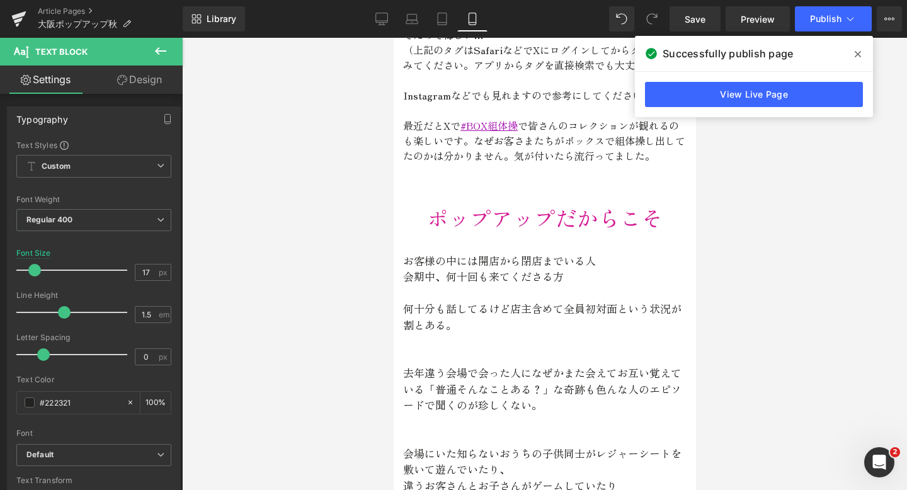
scroll to position [2244, 0]
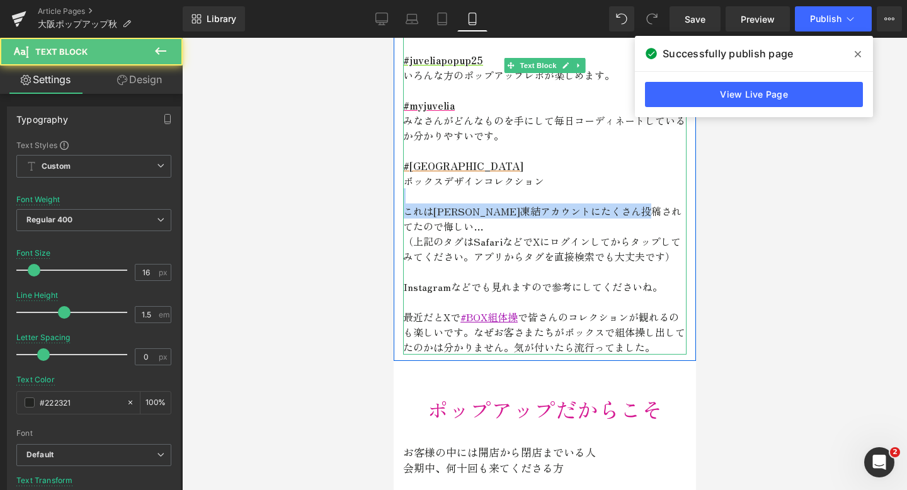
drag, startPoint x: 508, startPoint y: 210, endPoint x: 441, endPoint y: 178, distance: 73.8
click at [441, 178] on div "今現在、なぜかJuveliaのXアカウントが凍結されてしまってご不便をおかけしています。 ポップアップといえばXをやってるかどうかで楽しみが50000倍は違う…" at bounding box center [545, 150] width 284 height 408
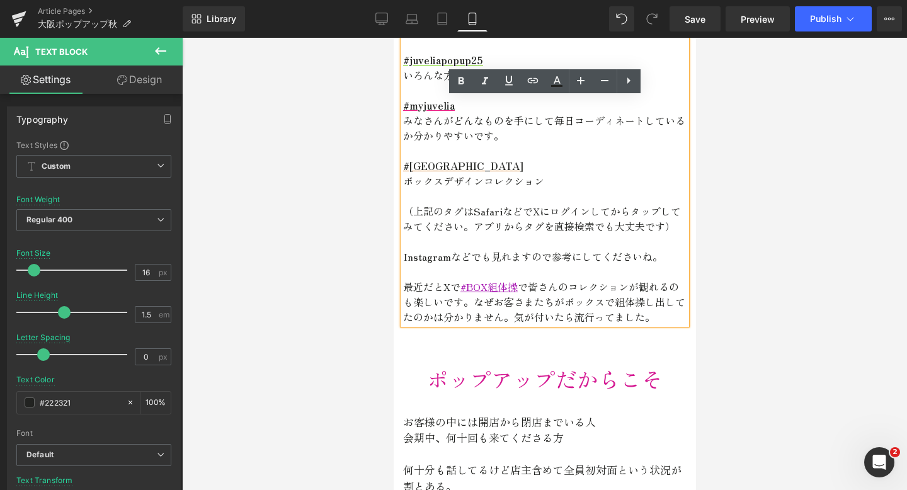
click at [409, 234] on p at bounding box center [545, 241] width 284 height 15
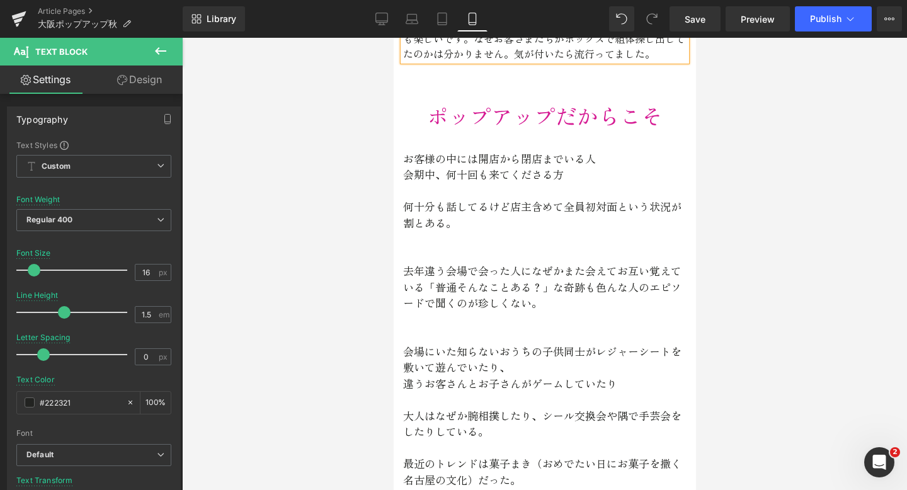
scroll to position [2496, 0]
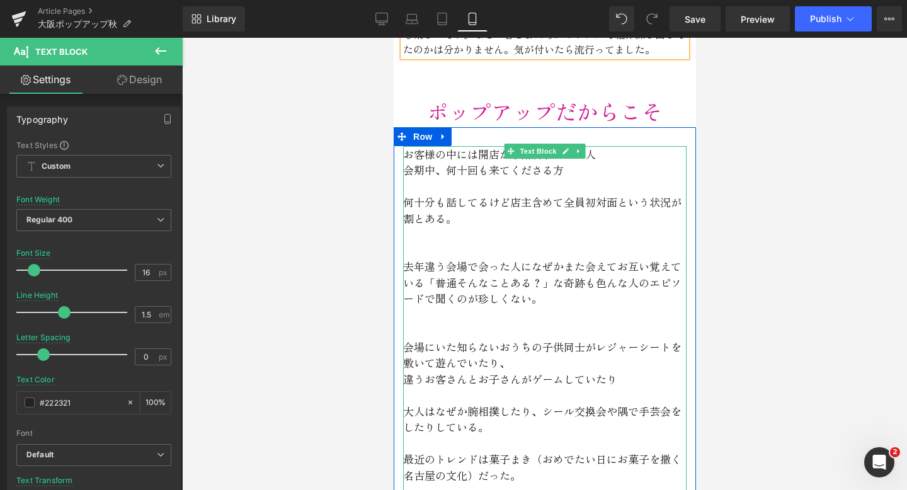
click at [561, 339] on p "会場にいた知らないおうちの子供同士がレジャーシートを敷いて遊んでいたり、" at bounding box center [545, 355] width 284 height 32
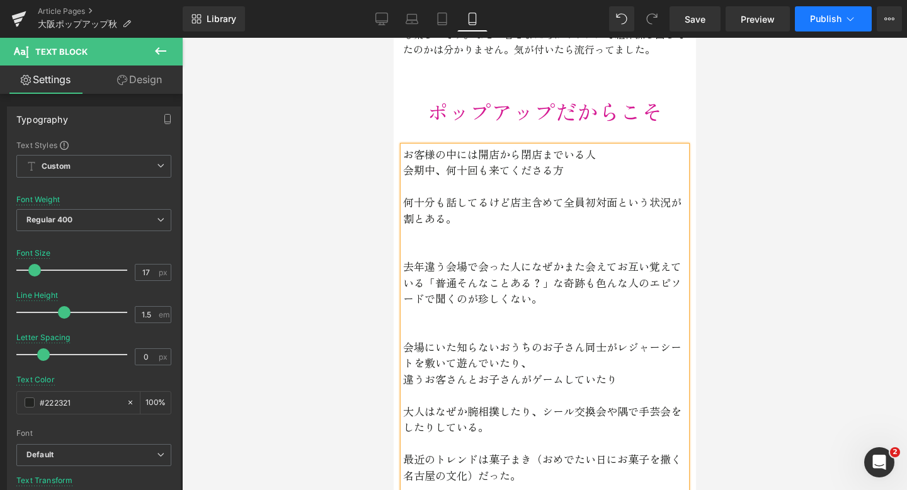
click at [827, 14] on span "Publish" at bounding box center [826, 19] width 32 height 10
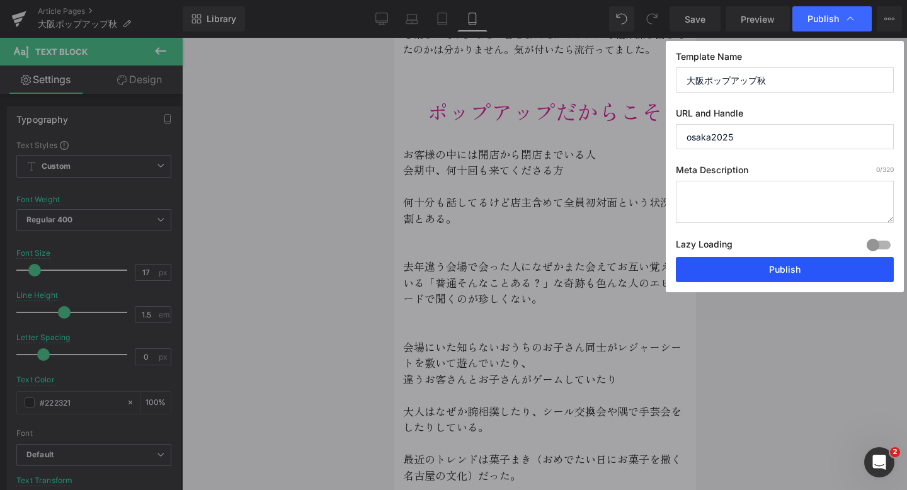
click at [757, 261] on button "Publish" at bounding box center [785, 269] width 218 height 25
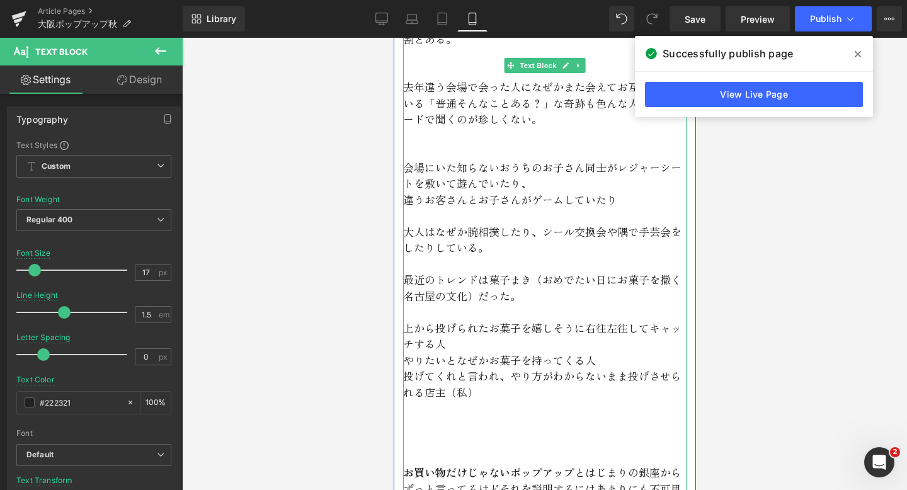
scroll to position [2789, 0]
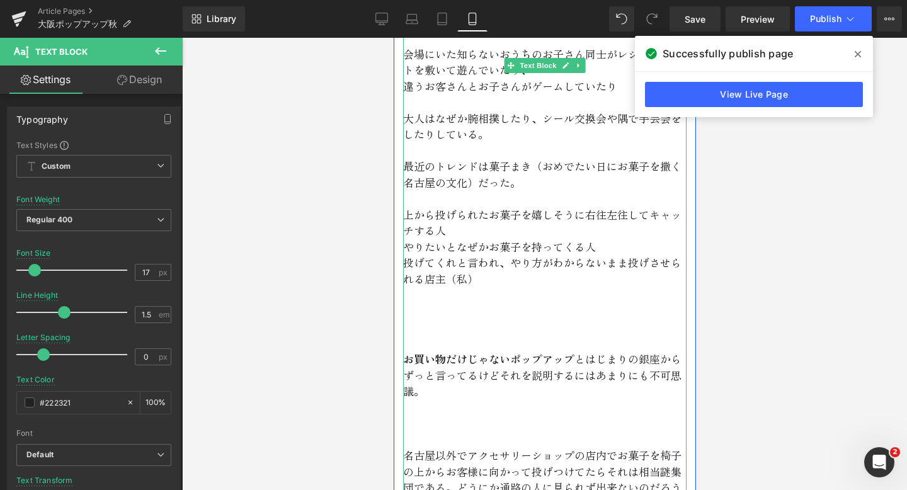
click at [624, 351] on p "お買い物だけじゃないポップアップ とはじまりの銀座からずっと言ってるけどそれを説明するにはあまりにも不可思議。" at bounding box center [545, 375] width 284 height 49
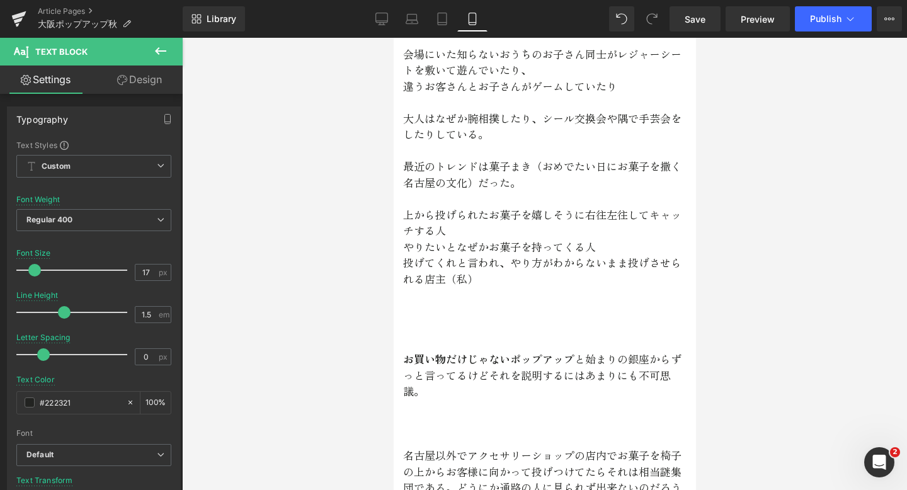
click at [854, 33] on div "Library Mobile Desktop Laptop Tablet Mobile Save Preview Publish Scheduled View…" at bounding box center [545, 19] width 725 height 38
click at [845, 27] on button "Publish" at bounding box center [833, 18] width 77 height 25
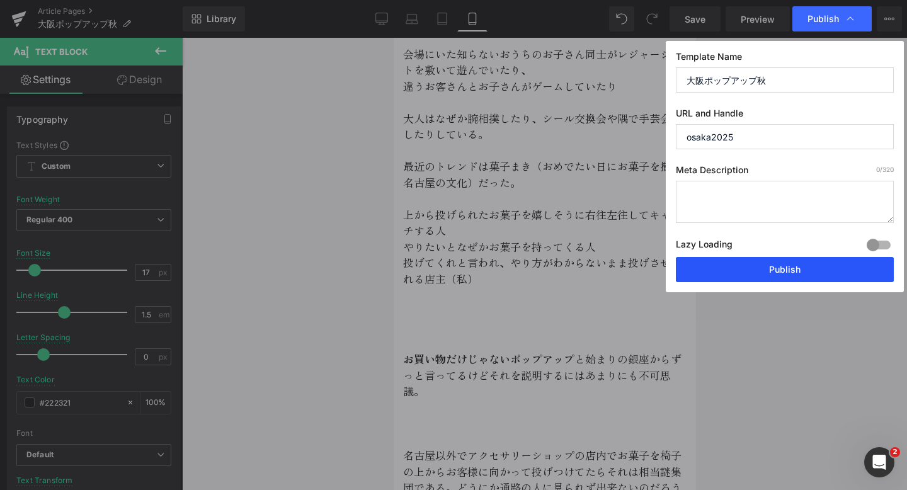
click at [787, 277] on button "Publish" at bounding box center [785, 269] width 218 height 25
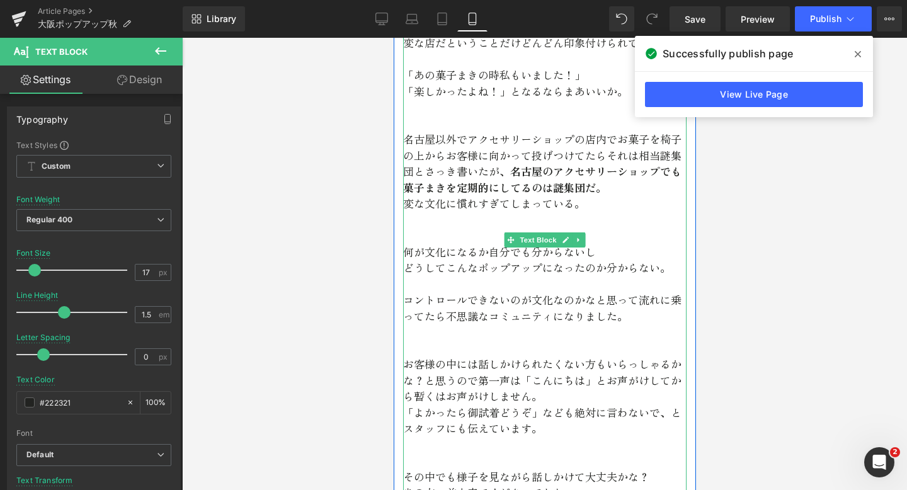
scroll to position [3202, 0]
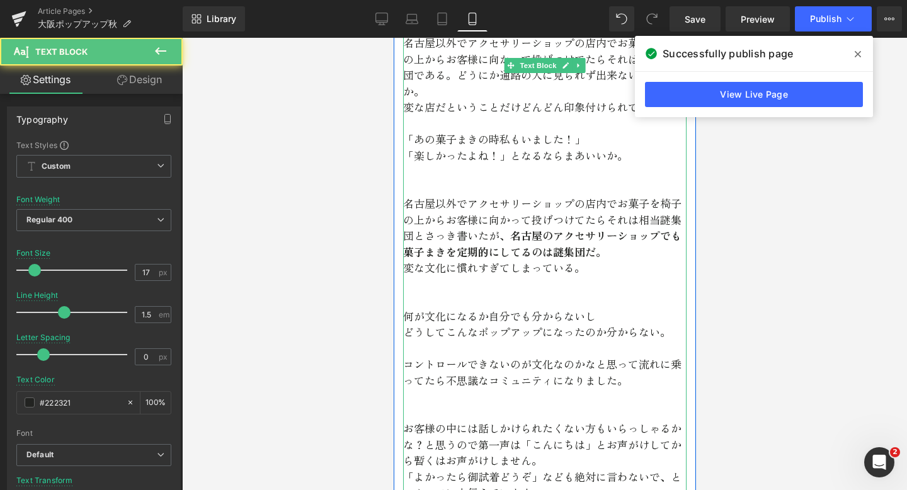
click at [425, 369] on p "コントロールできないのが文化なのかなと思って流れに乗ってたら不思議なコミュニティになりました。" at bounding box center [545, 372] width 284 height 32
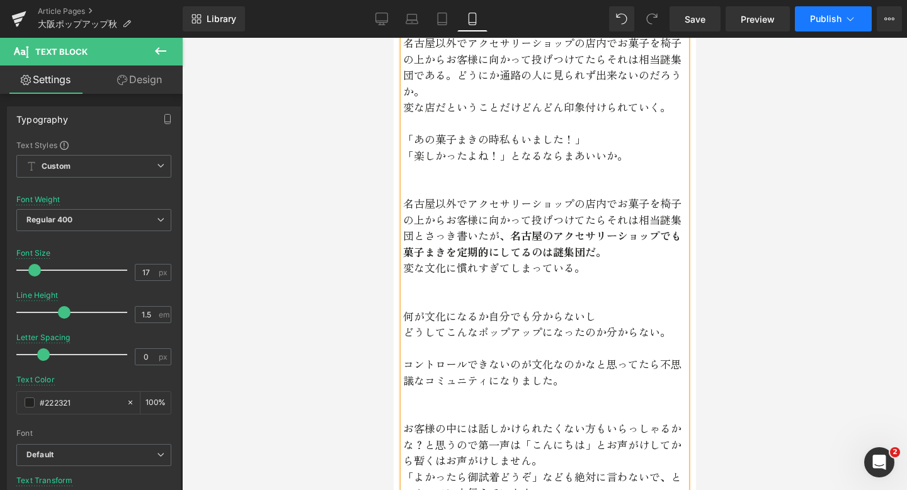
click at [843, 17] on button "Publish" at bounding box center [833, 18] width 77 height 25
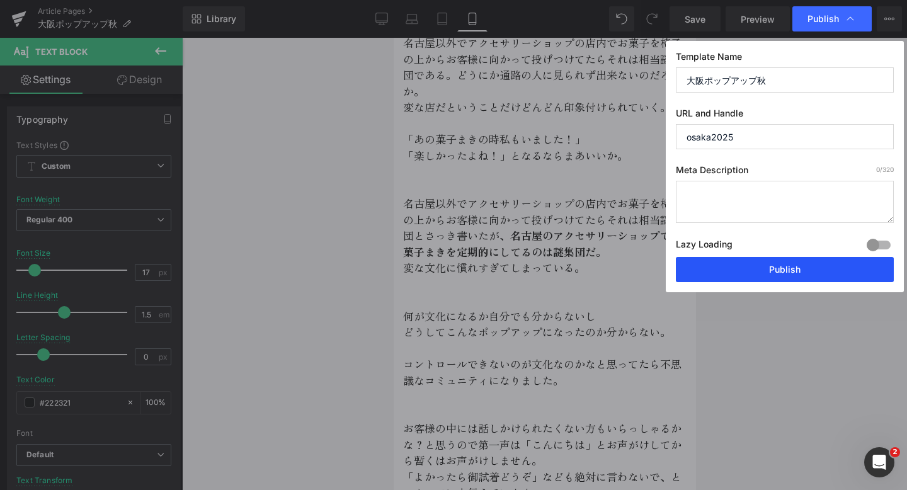
click at [727, 265] on button "Publish" at bounding box center [785, 269] width 218 height 25
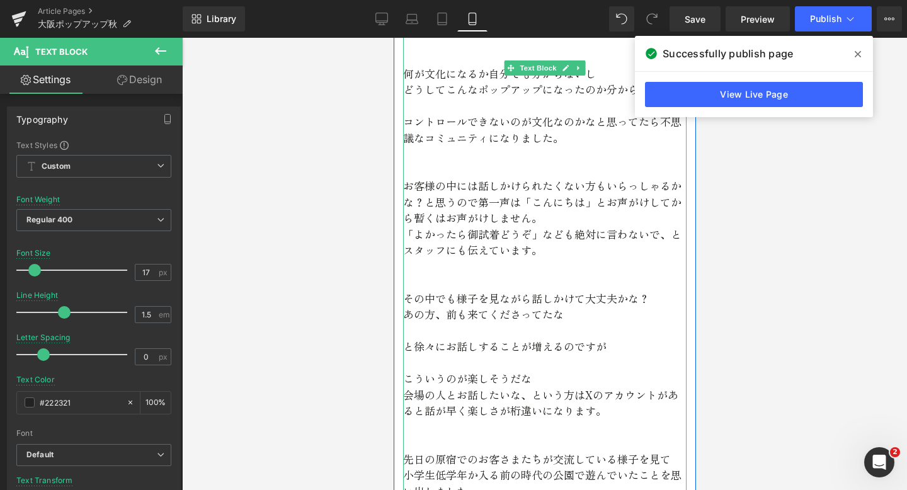
scroll to position [3447, 0]
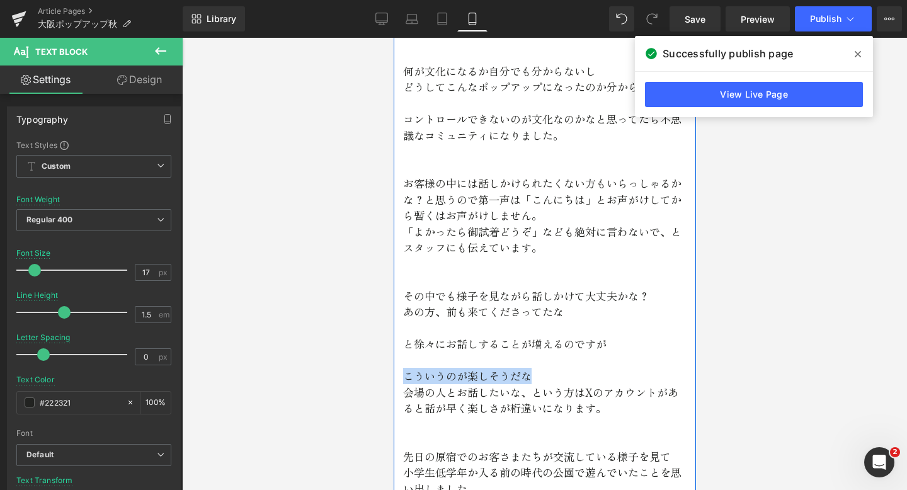
drag, startPoint x: 540, startPoint y: 359, endPoint x: 401, endPoint y: 360, distance: 138.6
click at [401, 360] on div "お客様の中には開店から閉店までいる人 会期中、何十回も来てくださる方 何十分も話してるけど店主含めて全員初対面という状況が割とある。 去年違う会場で会った人に…" at bounding box center [544, 488] width 302 height 2587
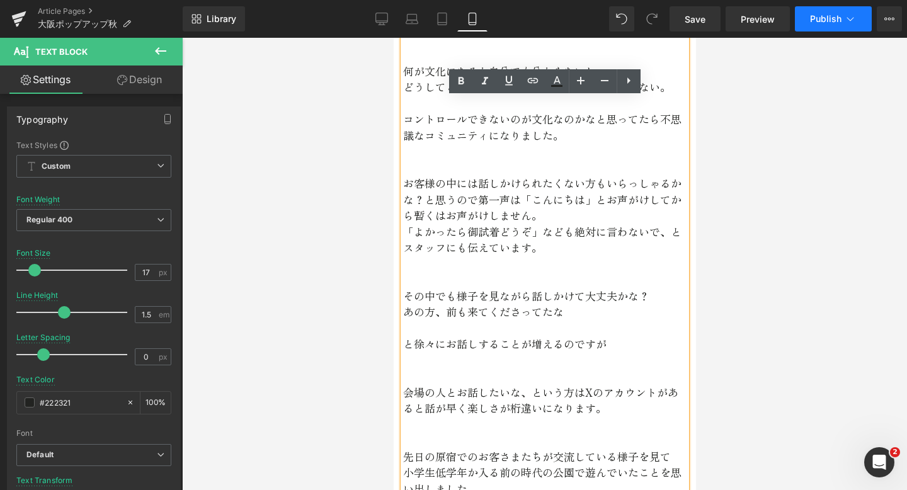
click at [824, 21] on span "Publish" at bounding box center [826, 19] width 32 height 10
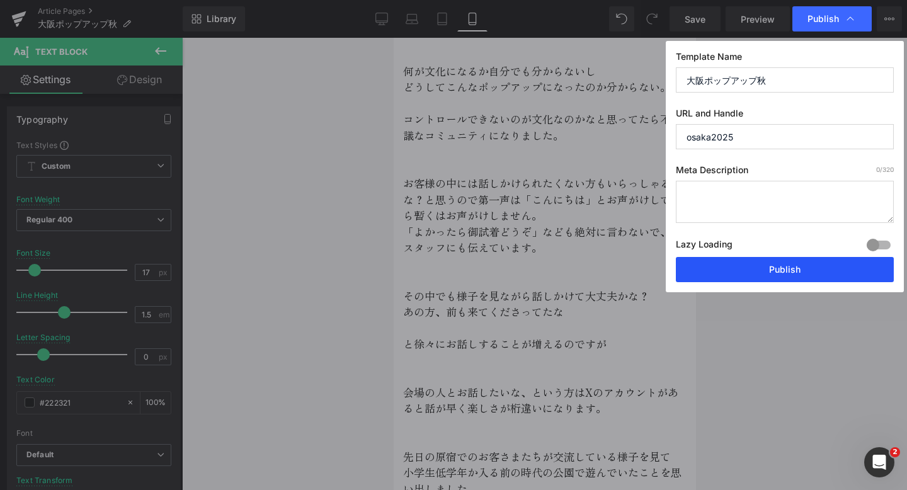
click at [725, 265] on button "Publish" at bounding box center [785, 269] width 218 height 25
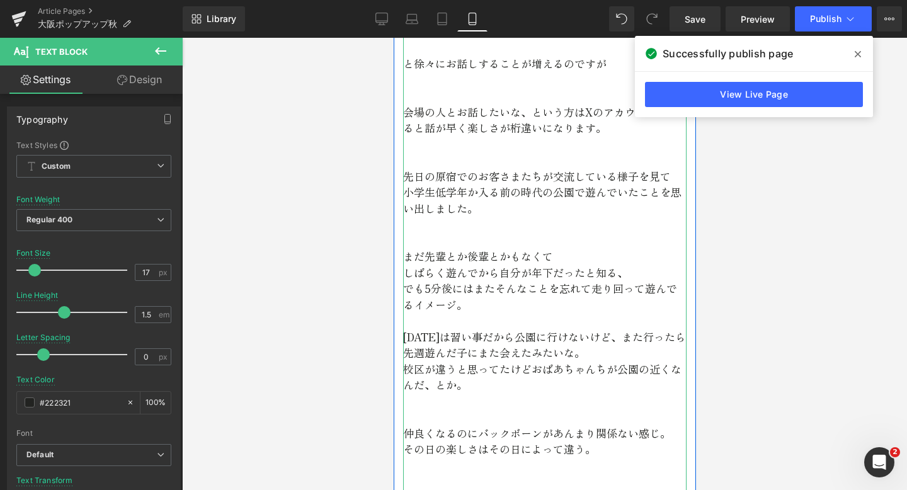
scroll to position [4373, 0]
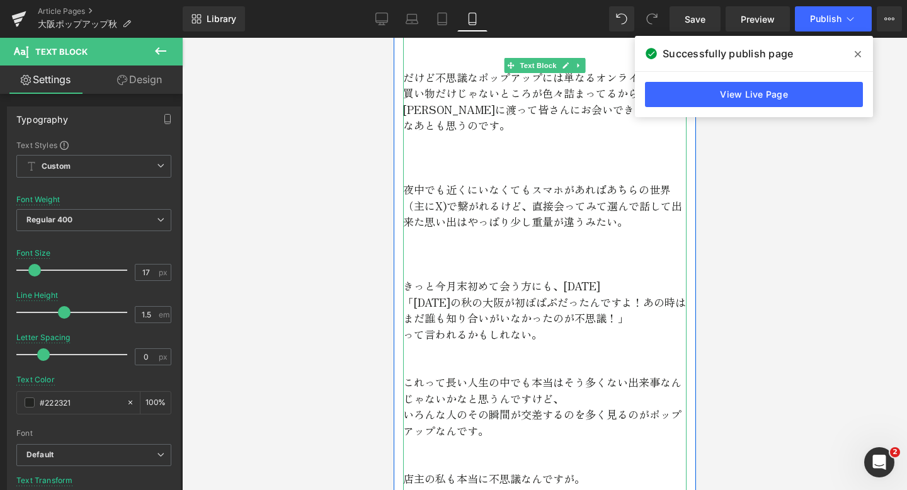
click at [447, 374] on p "これって長い人生の中でも本当はそう多くない出来事なんじゃないかなと思うんですけど、" at bounding box center [545, 390] width 284 height 32
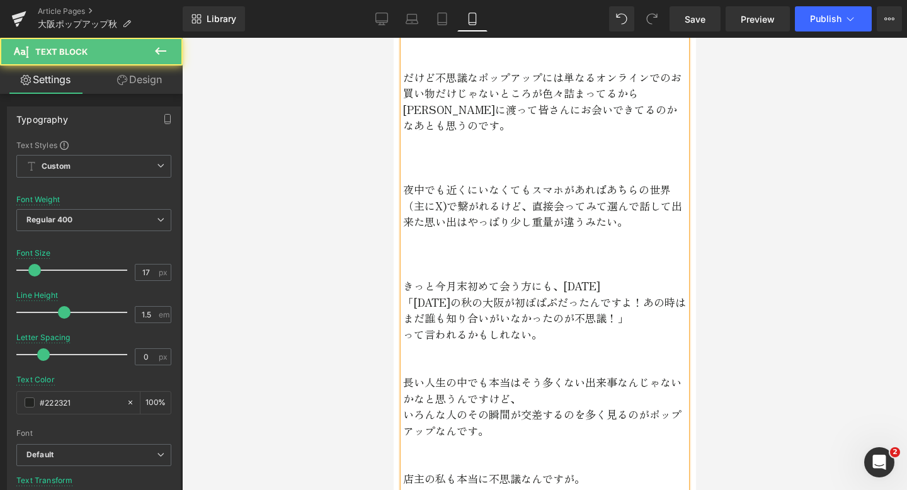
click at [444, 406] on p "いろんな人のその瞬間が交差するのを多く見るのがポップアップなんです。" at bounding box center [545, 422] width 284 height 32
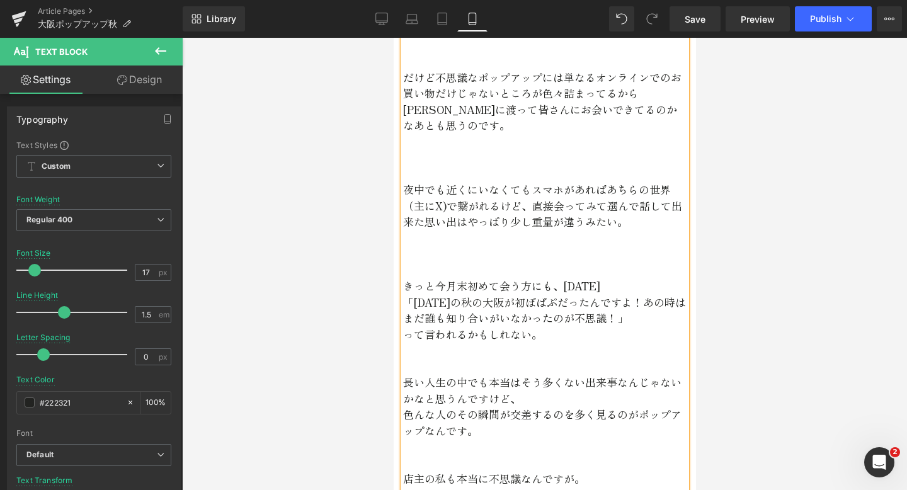
click at [406, 406] on p "色んな人のその瞬間が交差するのを多く見るのがポップアップなんです。" at bounding box center [545, 422] width 284 height 32
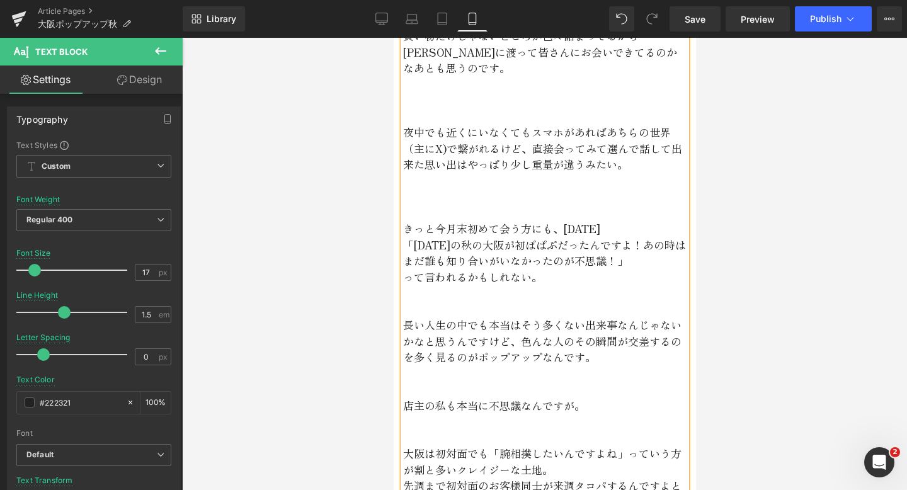
scroll to position [4437, 0]
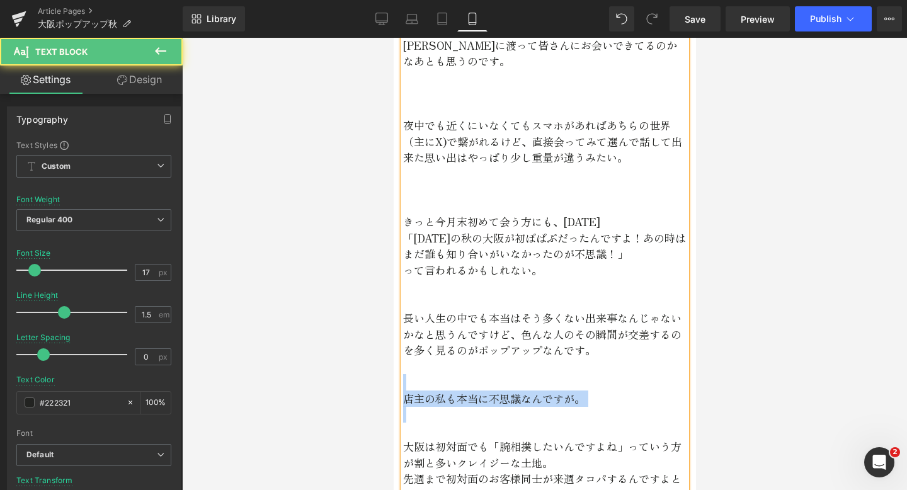
drag, startPoint x: 590, startPoint y: 381, endPoint x: 456, endPoint y: 350, distance: 137.7
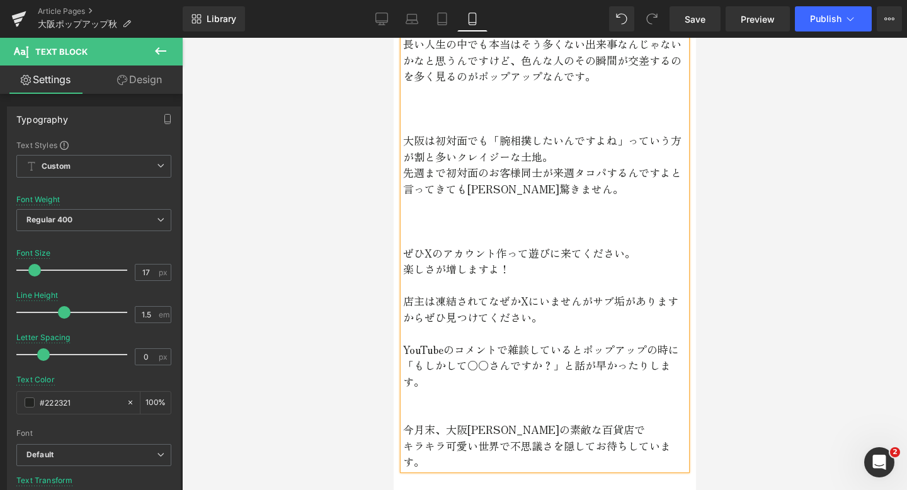
scroll to position [4696, 0]
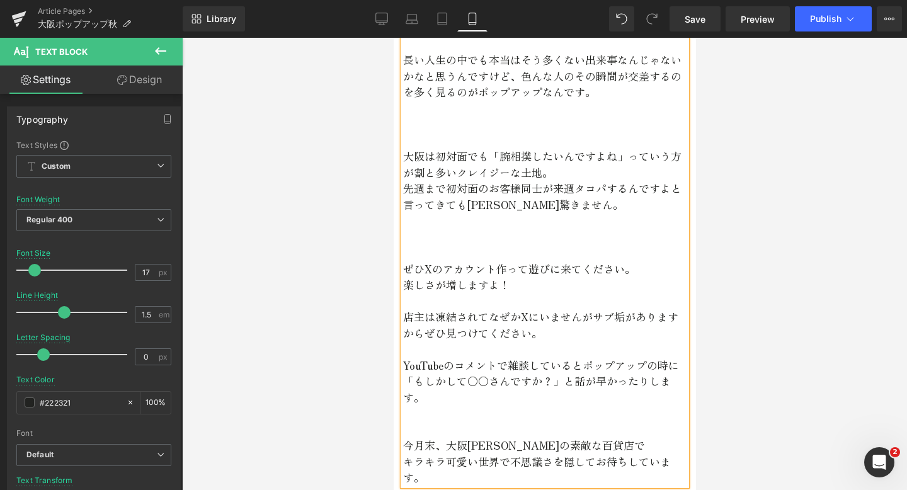
click at [545, 309] on p "店主は凍結されてなぜかXにいませんがサブ垢がありますからぜひ見つけてください。" at bounding box center [545, 325] width 284 height 32
click at [818, 18] on span "Publish" at bounding box center [826, 19] width 32 height 10
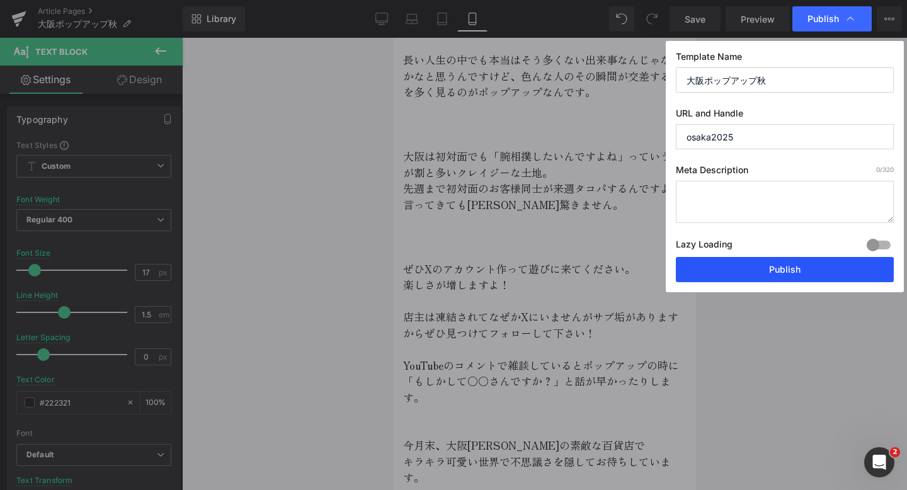
click at [748, 273] on button "Publish" at bounding box center [785, 269] width 218 height 25
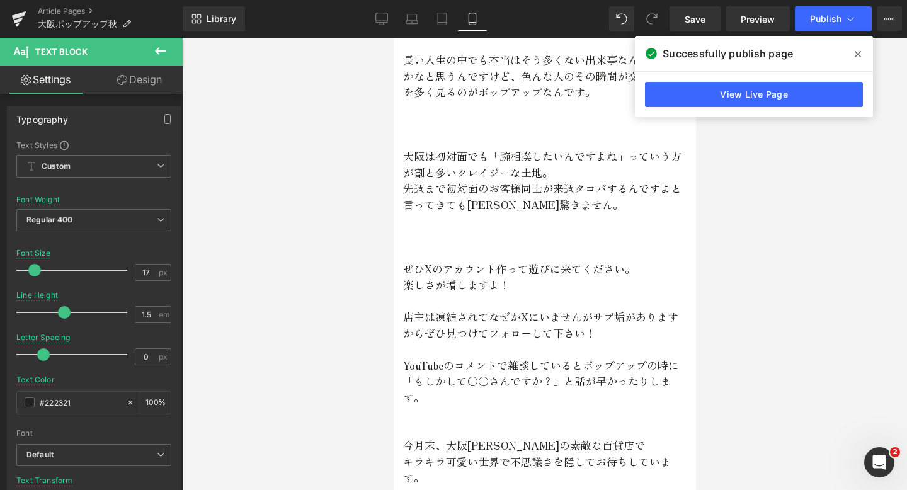
click at [161, 57] on icon at bounding box center [160, 50] width 15 height 15
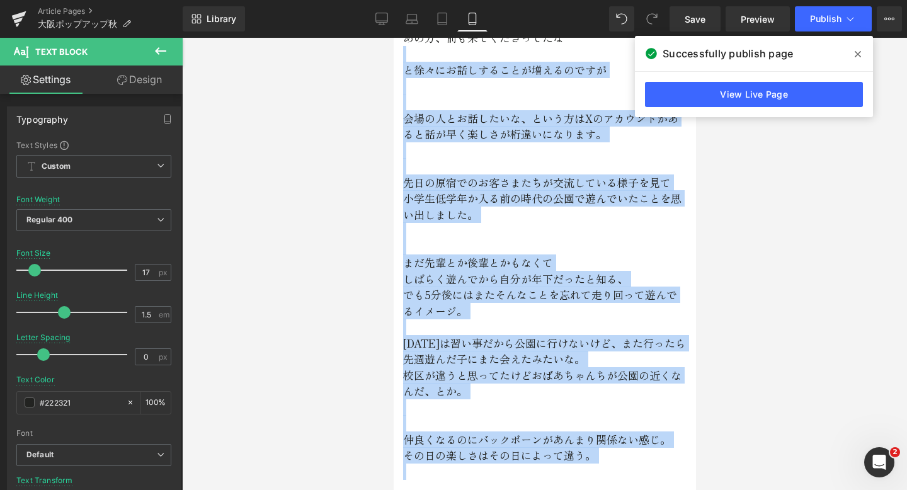
scroll to position [3692, 0]
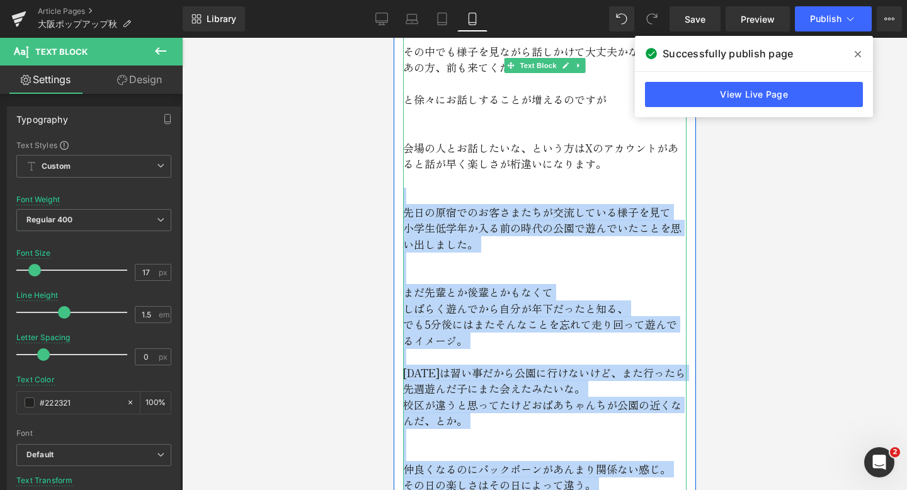
drag, startPoint x: 592, startPoint y: 313, endPoint x: 410, endPoint y: 180, distance: 225.1
click at [410, 180] on div "お客様の中には開店から閉店までいる人 会期中、何十回も来てくださる方 何十分も話してるけど店主含めて全員初対面という状況が割とある。 去年違う会場で会った人に…" at bounding box center [545, 220] width 284 height 2539
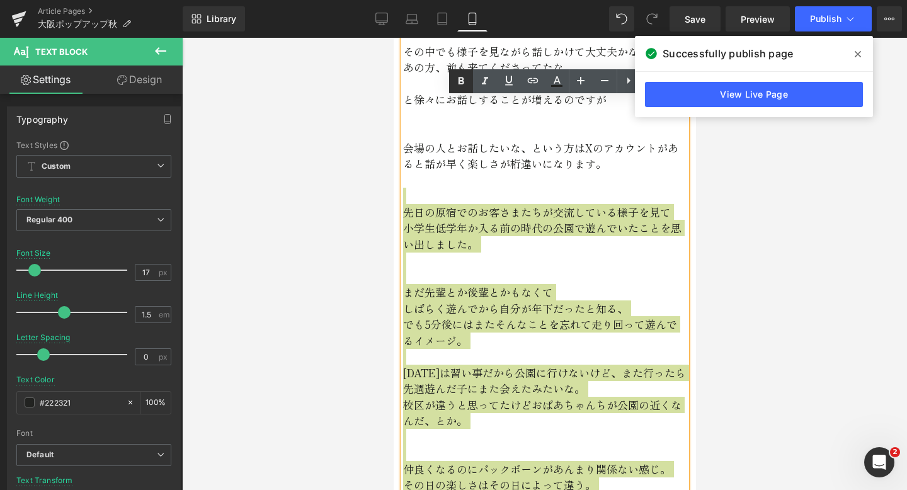
click at [457, 81] on icon at bounding box center [461, 81] width 15 height 15
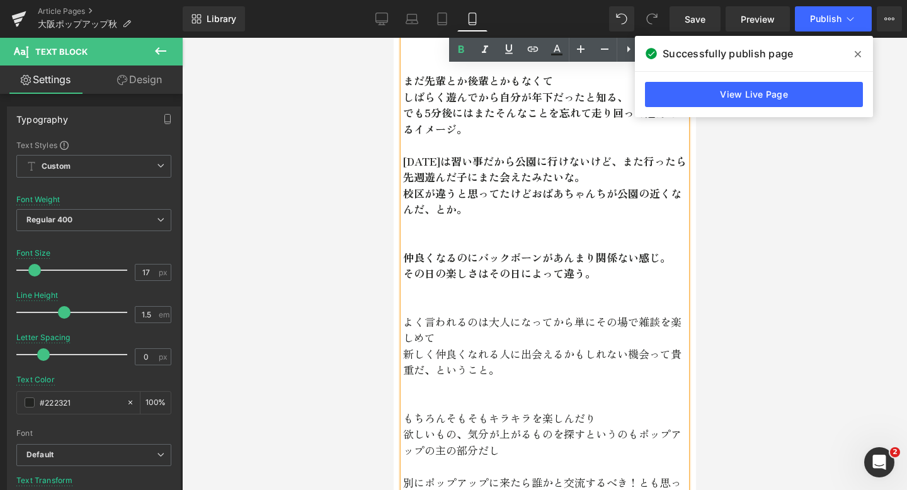
scroll to position [3899, 0]
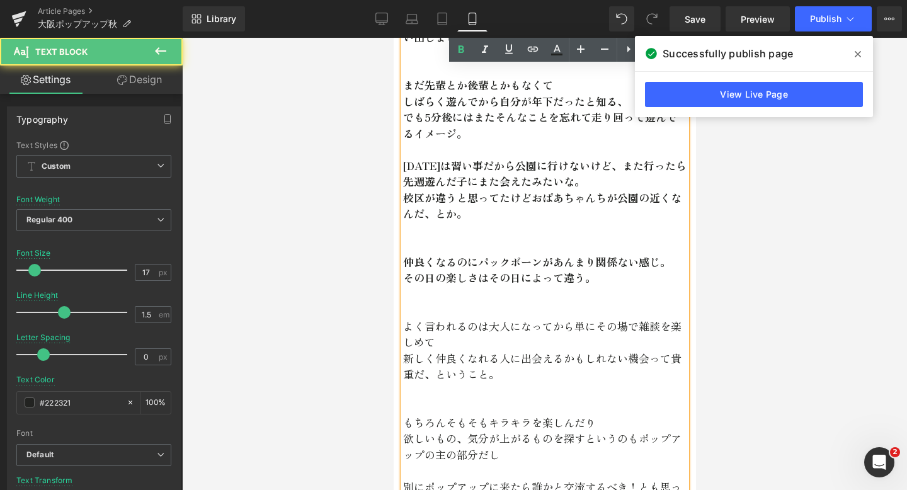
drag, startPoint x: 493, startPoint y: 351, endPoint x: 449, endPoint y: 298, distance: 69.3
click at [449, 298] on div "お客様の中には開店から閉店までいる人 会期中、何十回も来てくださる方 何十分も話してるけど店主含めて全員初対面という状況が割とある。 去年違う会場で会った人に…" at bounding box center [545, 13] width 284 height 2539
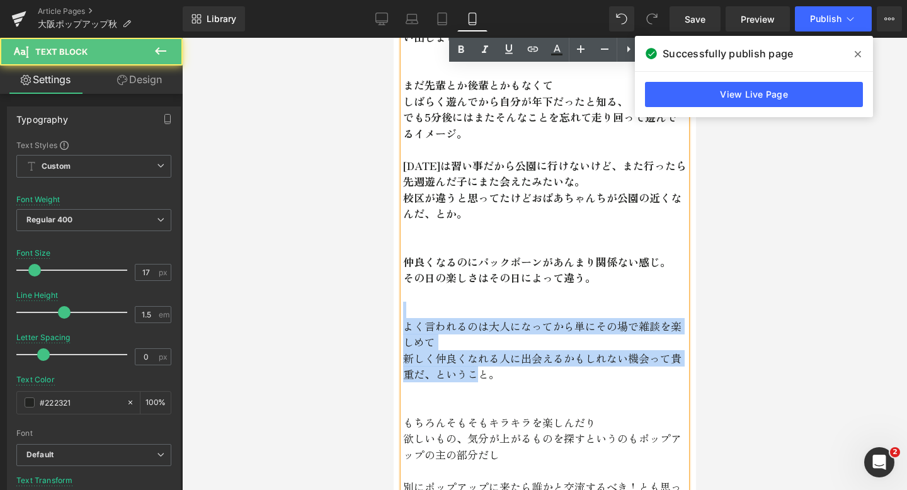
drag, startPoint x: 408, startPoint y: 300, endPoint x: 476, endPoint y: 364, distance: 93.6
click at [476, 364] on div "お客様の中には開店から閉店までいる人 会期中、何十回も来てくださる方 何十分も話してるけど店主含めて全員初対面という状況が割とある。 去年違う会場で会った人に…" at bounding box center [545, 13] width 284 height 2539
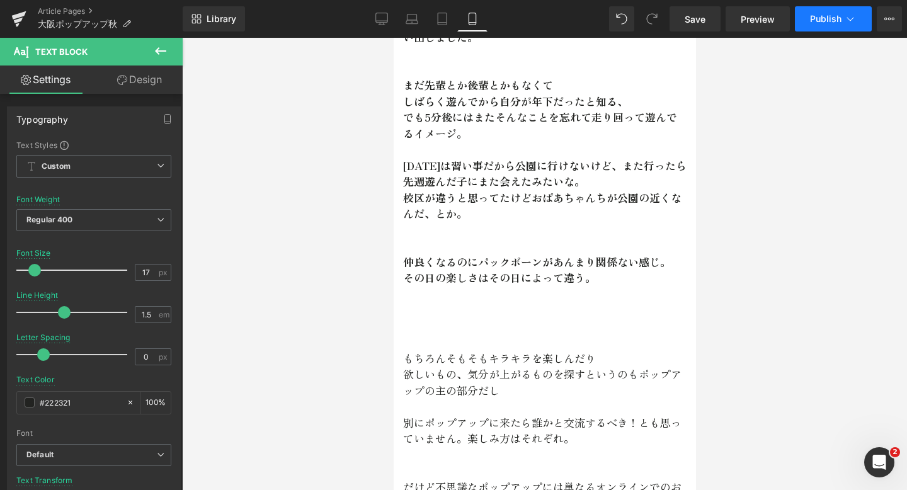
click at [829, 22] on span "Publish" at bounding box center [826, 19] width 32 height 10
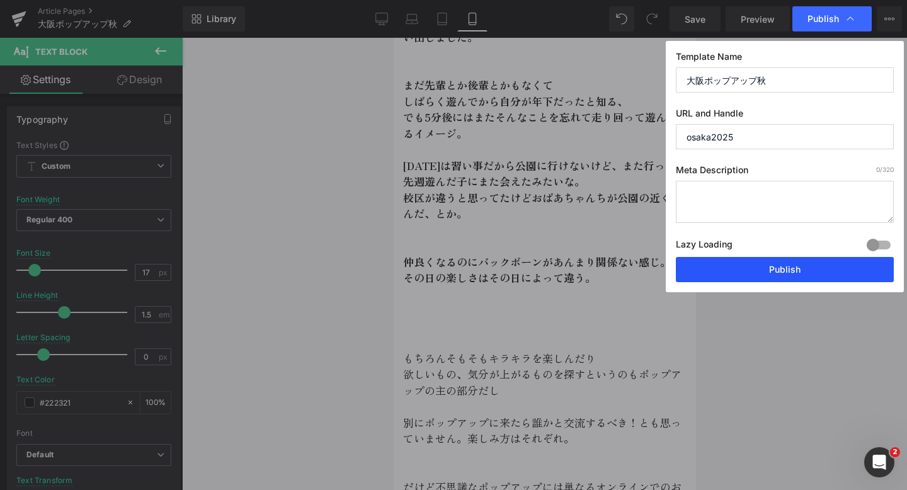
click at [693, 273] on button "Publish" at bounding box center [785, 269] width 218 height 25
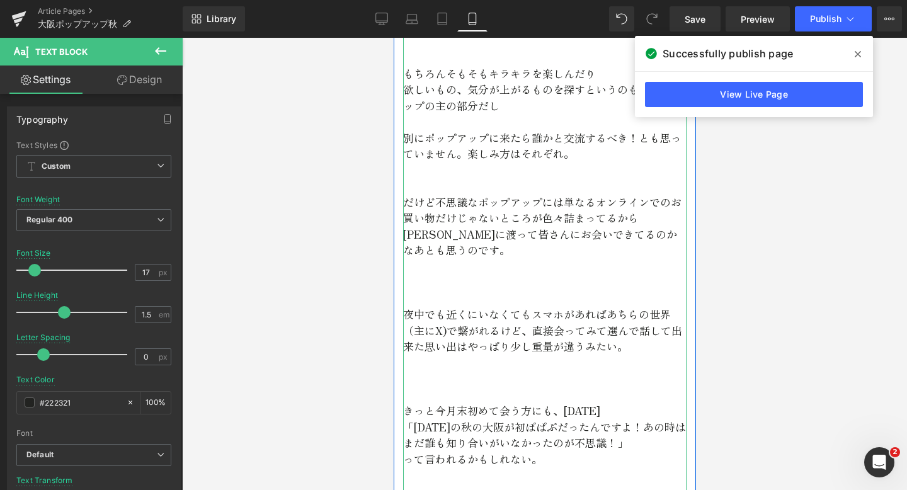
scroll to position [4749, 0]
